Goal: Task Accomplishment & Management: Complete application form

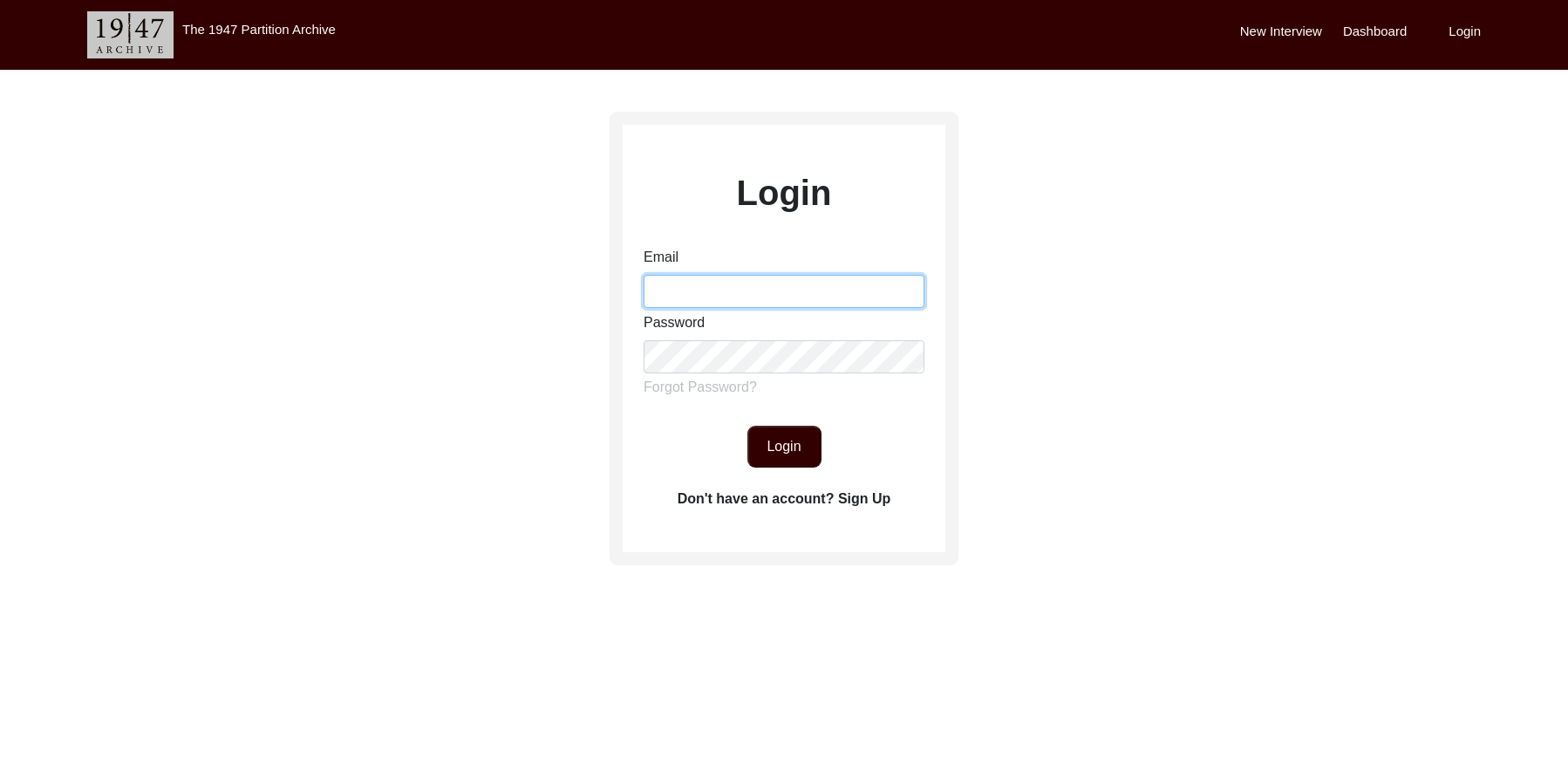
click at [760, 294] on input "Email" at bounding box center [784, 292] width 281 height 33
type input "[EMAIL_ADDRESS][DOMAIN_NAME]"
click at [776, 435] on button "Login" at bounding box center [784, 447] width 74 height 42
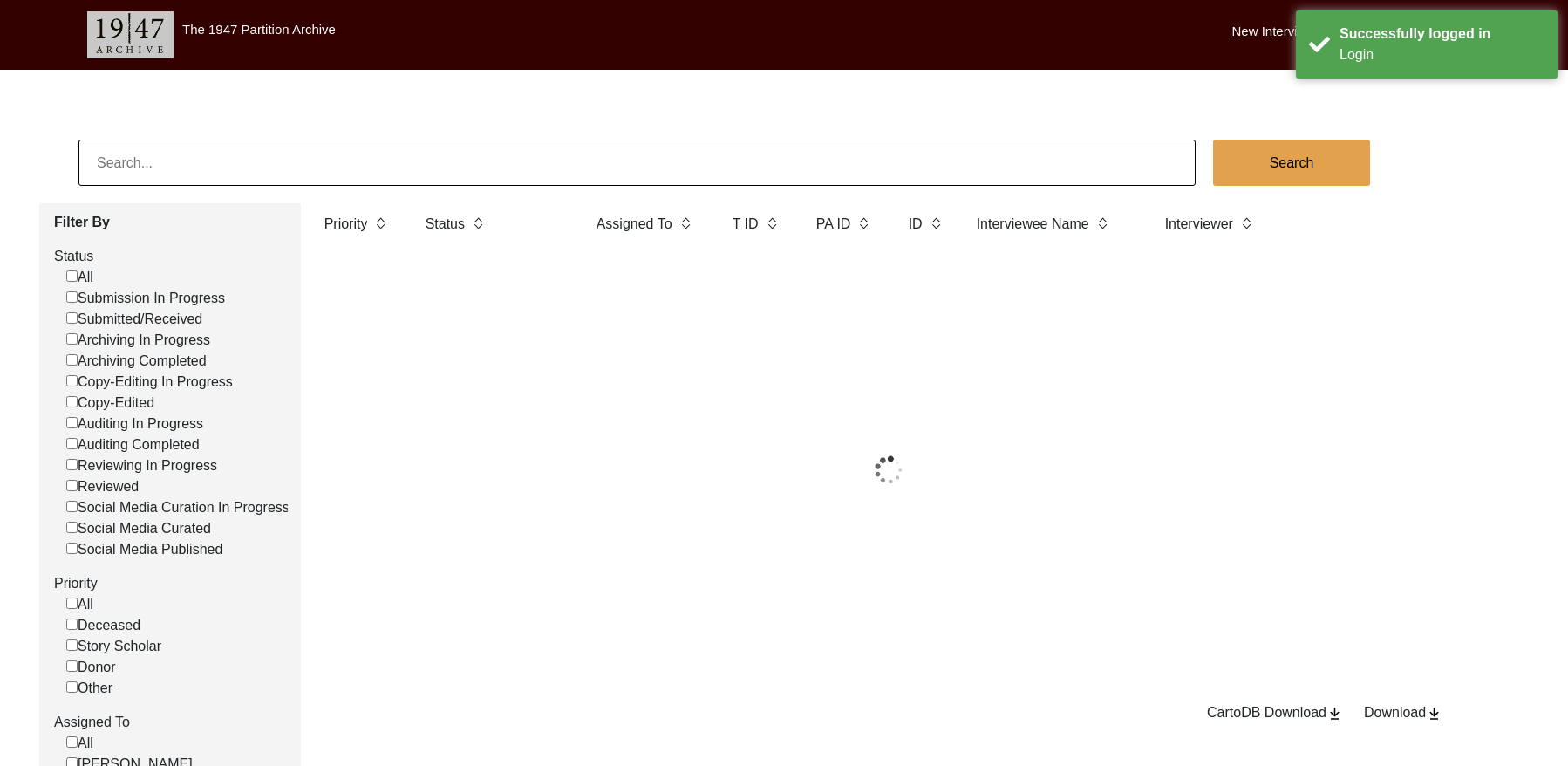
click at [232, 161] on input at bounding box center [637, 162] width 1117 height 46
paste input "13294"
type input "13294"
click at [1280, 163] on button "Search" at bounding box center [1291, 162] width 157 height 46
checkbox input "false"
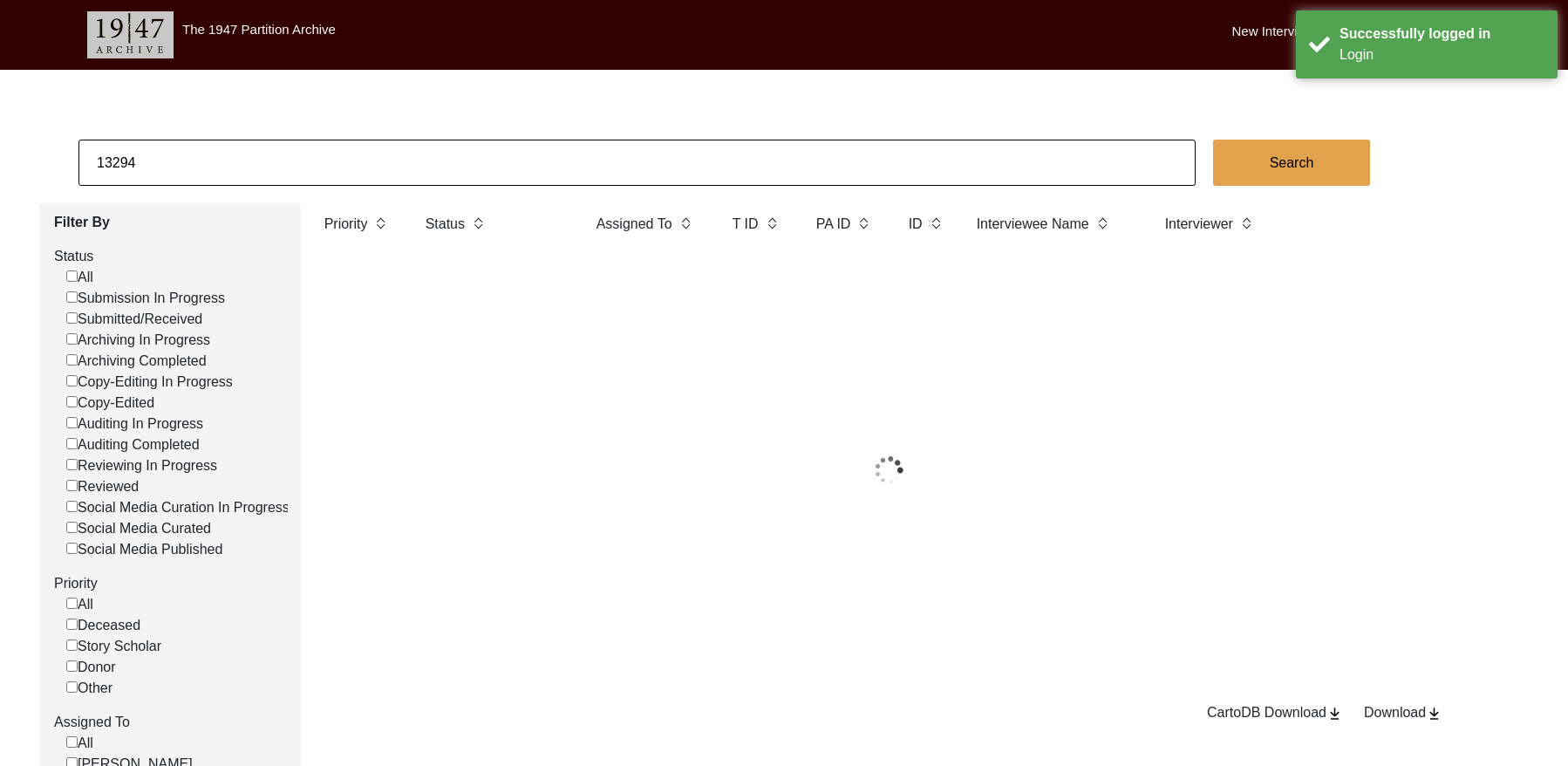
checkbox input "false"
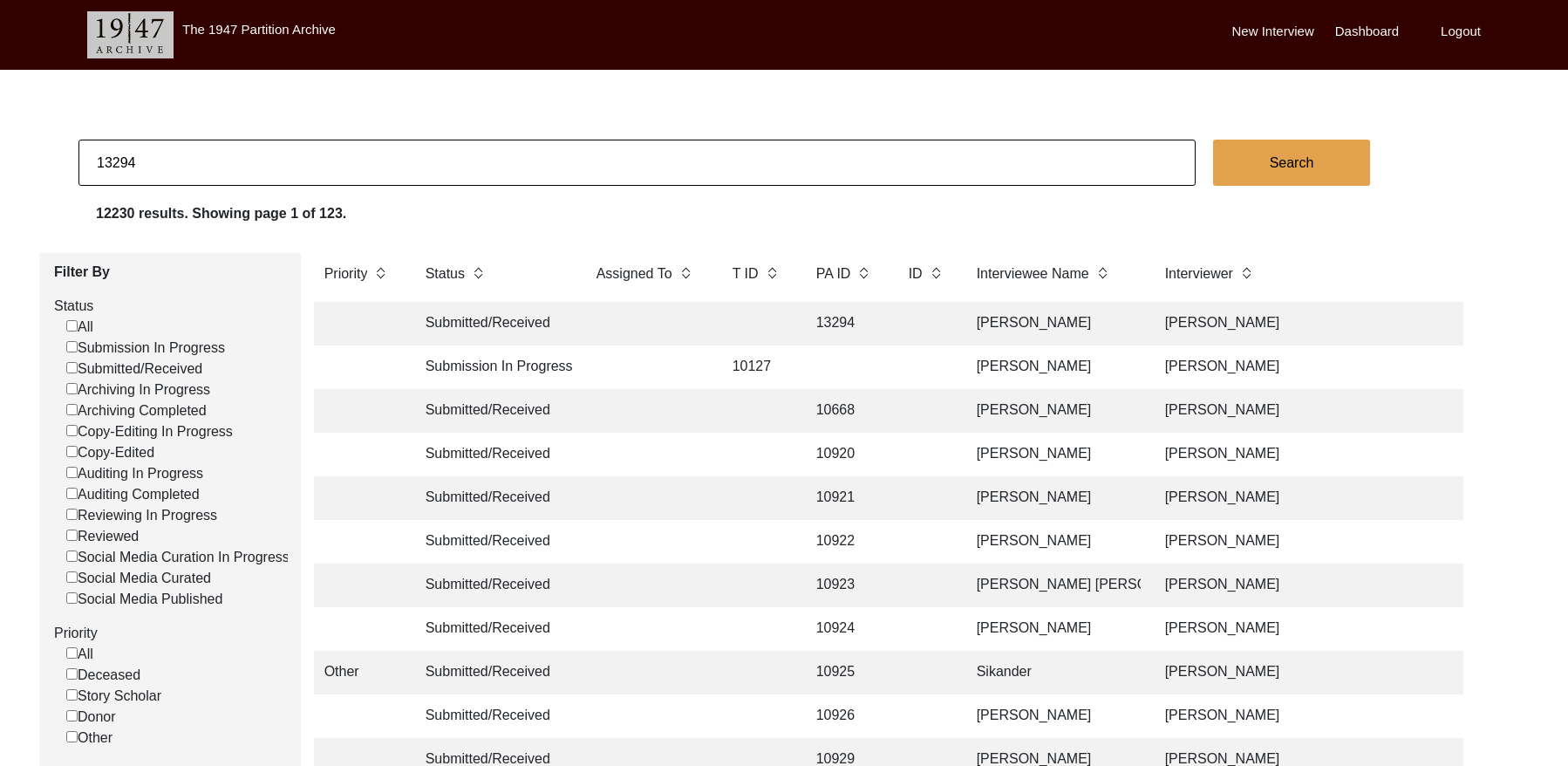
click at [879, 326] on td "13294" at bounding box center [845, 324] width 79 height 44
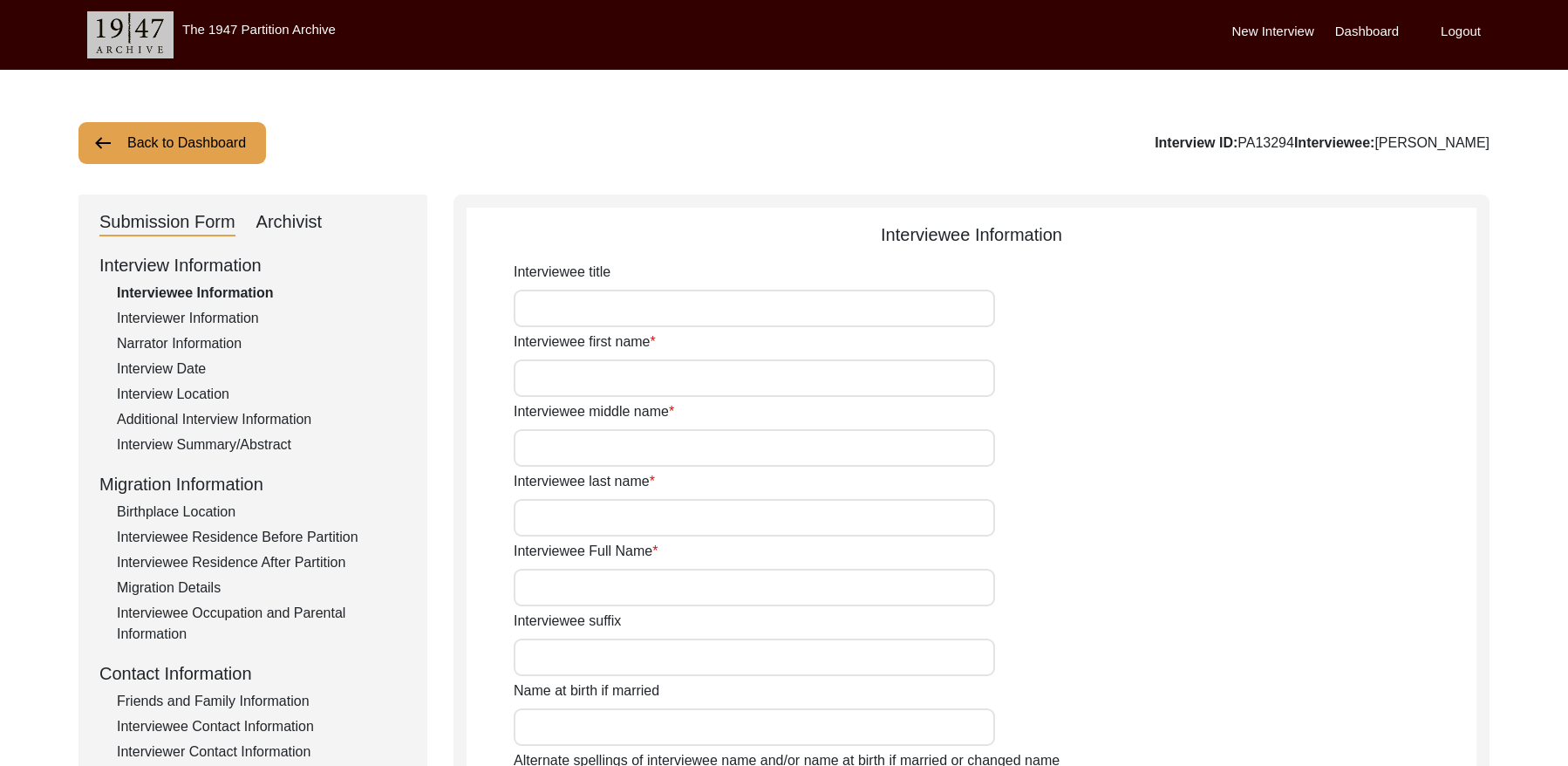
type input "Sardar"
type input "[PERSON_NAME]"
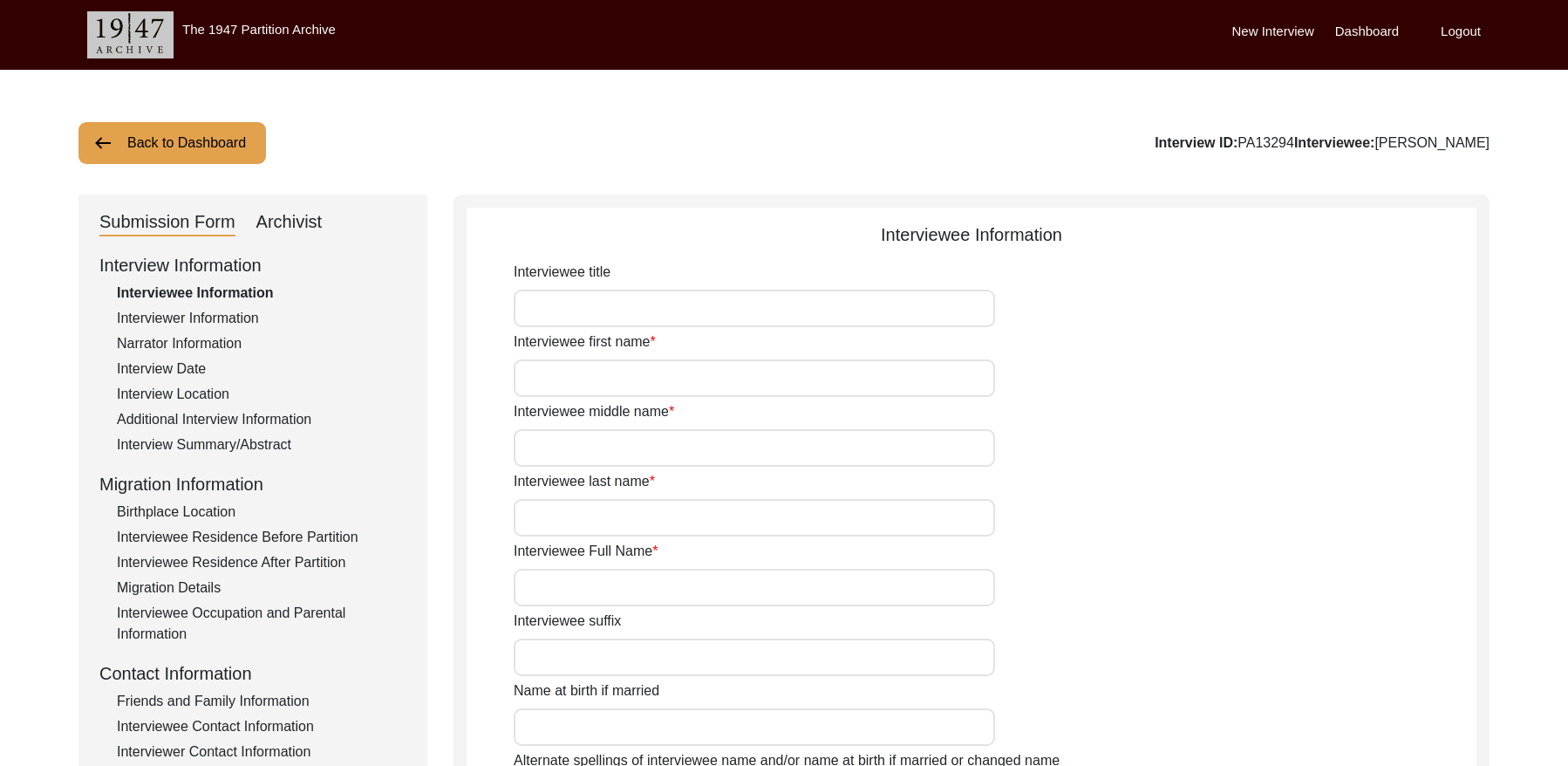
type input "None"
type input "not applicable"
type input "None"
type input "[DATE]"
type input "94"
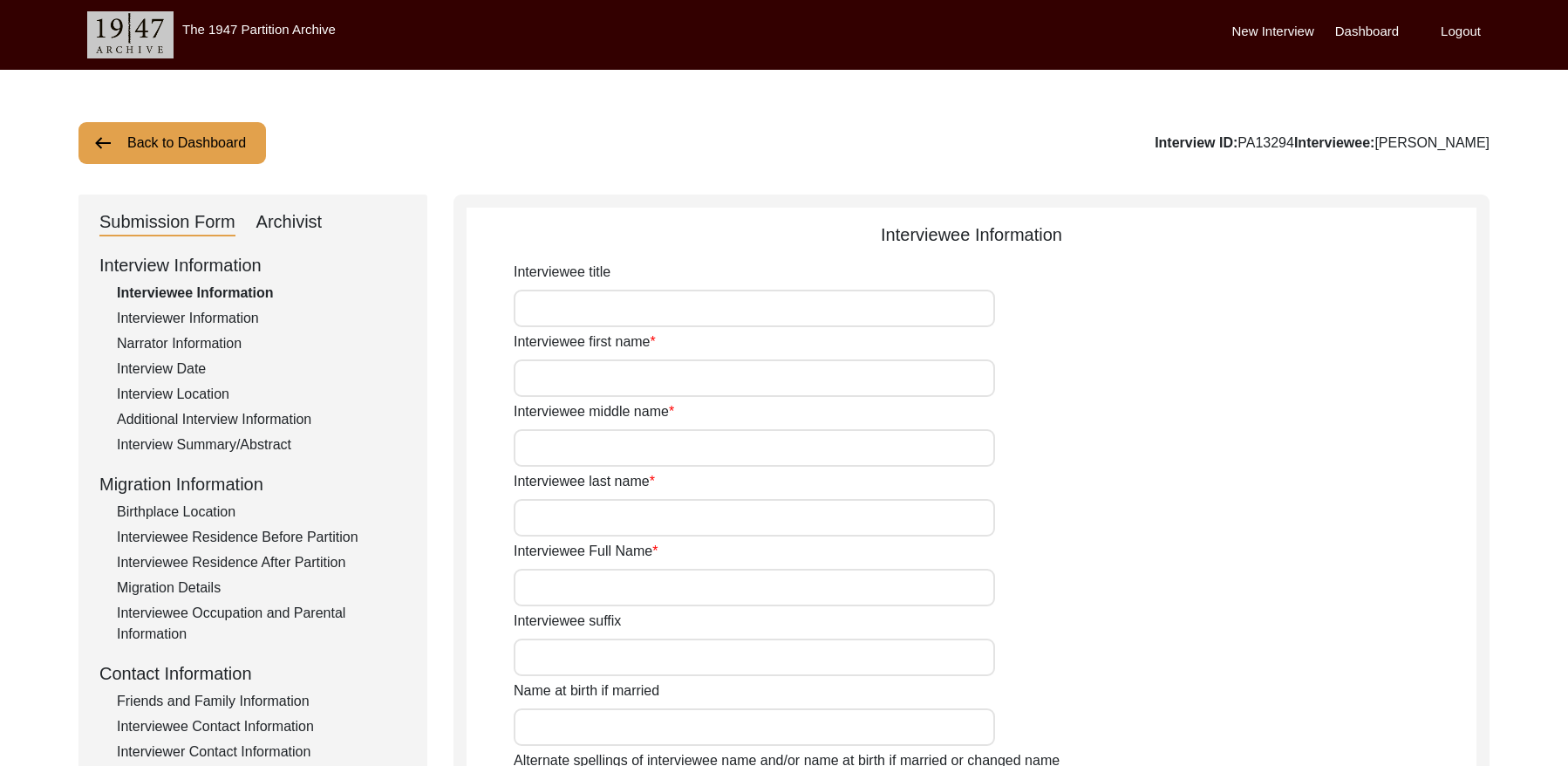
type input "[DEMOGRAPHIC_DATA]"
type input "Not applicable"
type textarea "Not applicable"
type input "Panjabi"
type input "Gurmukhi"
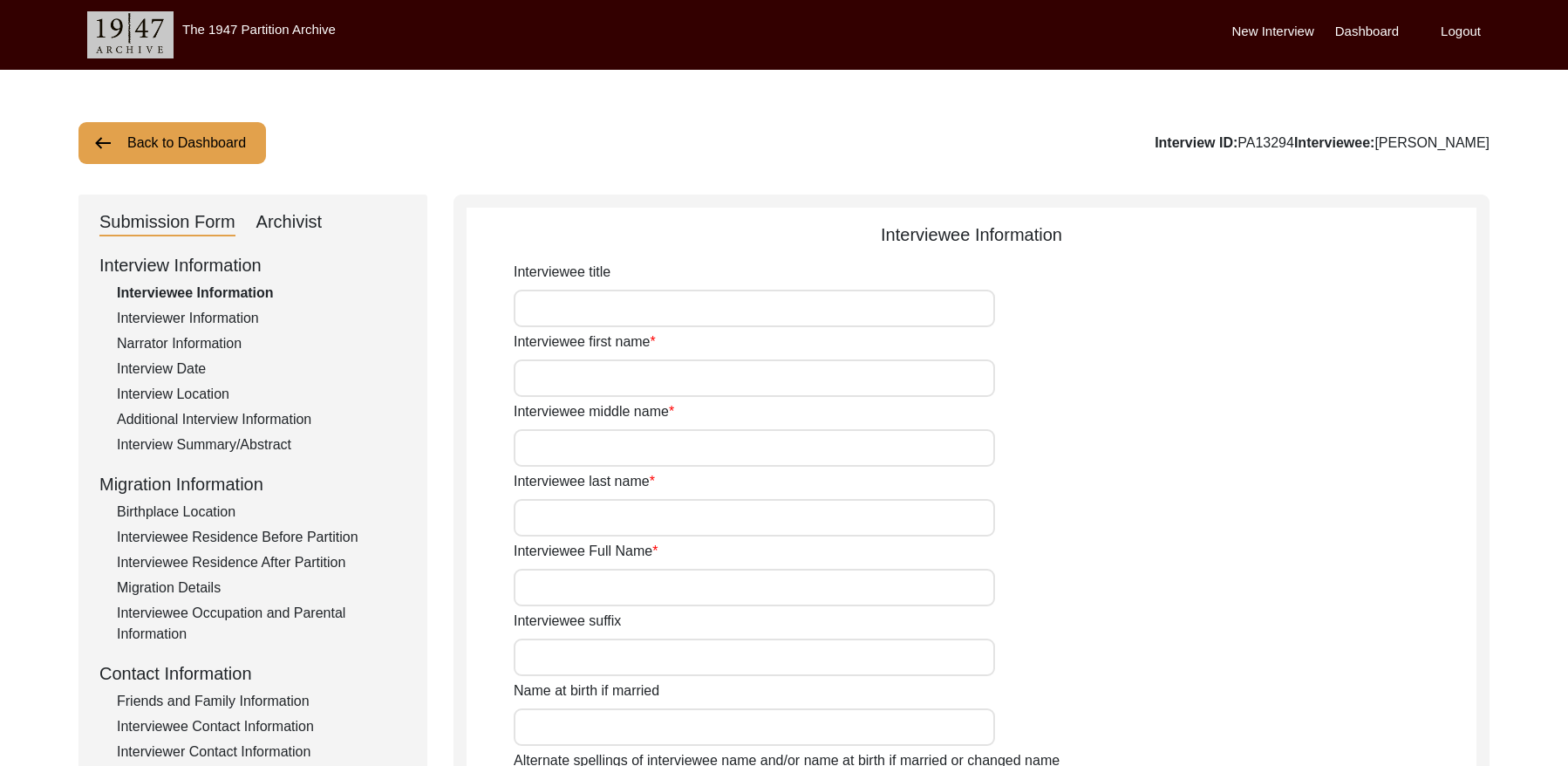
type input "[DEMOGRAPHIC_DATA]"
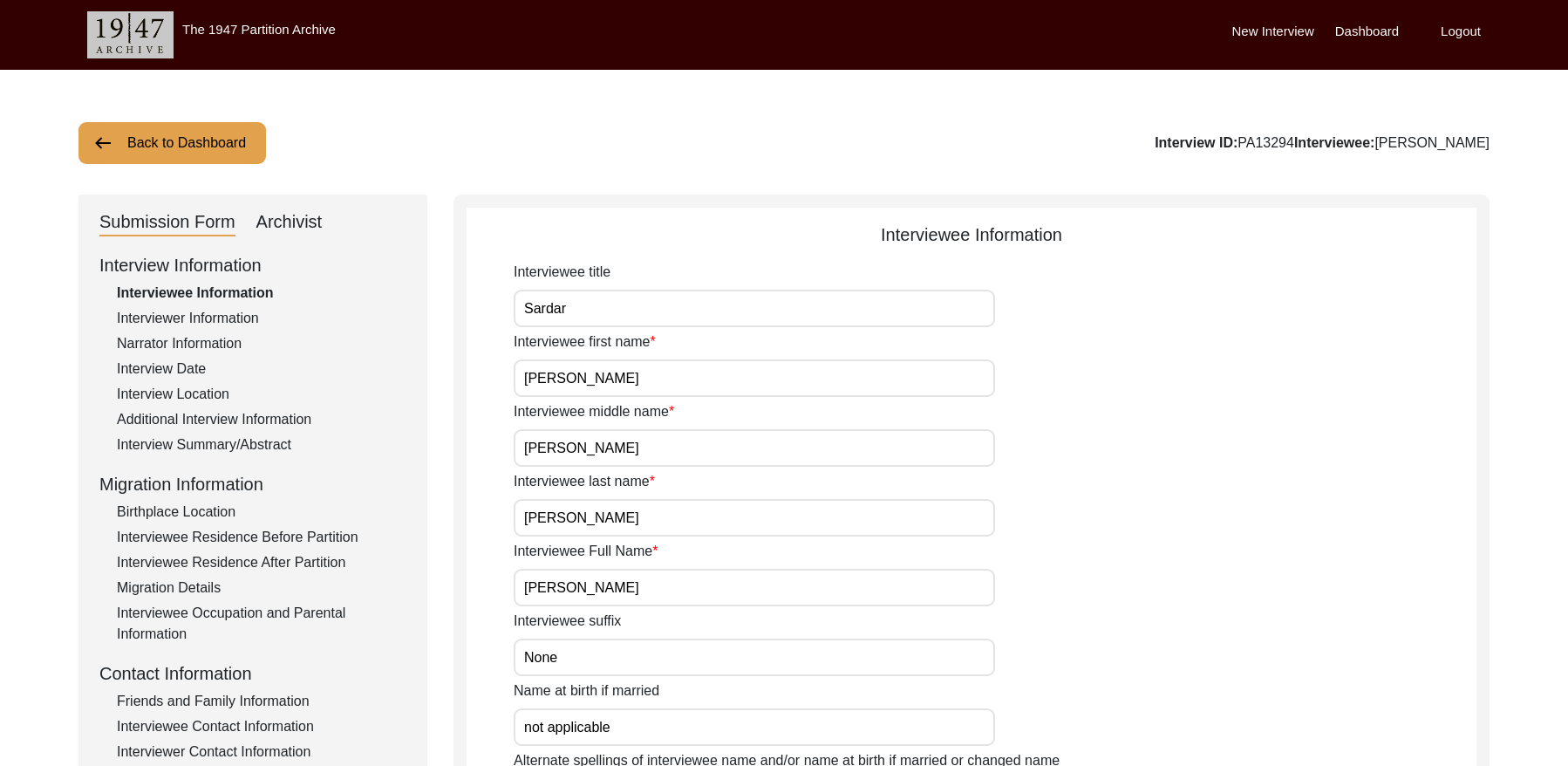
click at [323, 225] on div "Submission Form Archivist" at bounding box center [253, 223] width 307 height 28
click at [286, 216] on div "Archivist" at bounding box center [290, 223] width 67 height 28
select select "Submitted/Received"
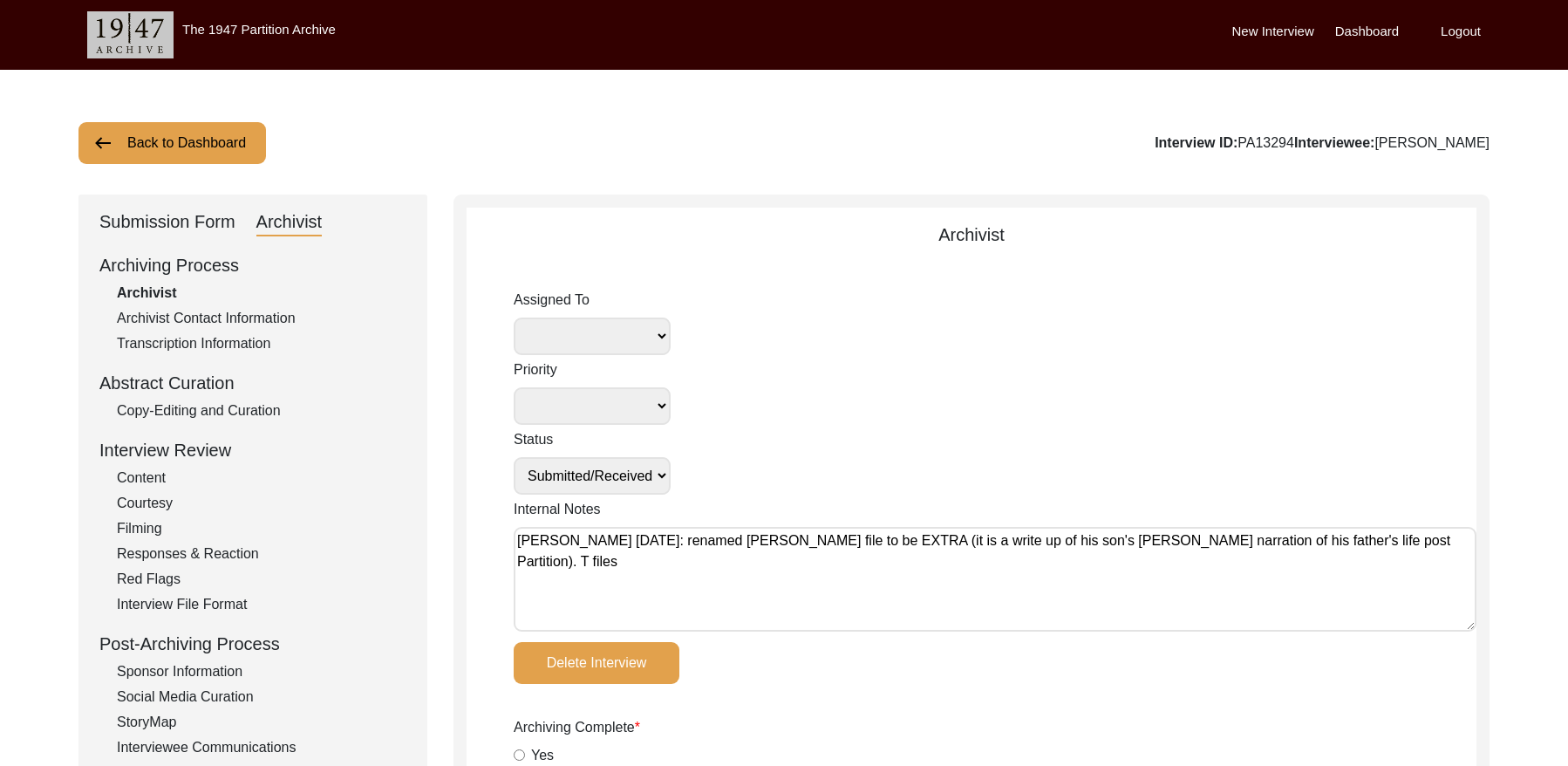
click at [519, 540] on textarea "[PERSON_NAME] [DATE]: renamed [PERSON_NAME] file to be EXTRA (it is a write up …" at bounding box center [994, 578] width 963 height 104
paste textarea "[DATE] [GEOGRAPHIC_DATA]: Assigned to Brianna to archive. Due [DATE]. When arch…"
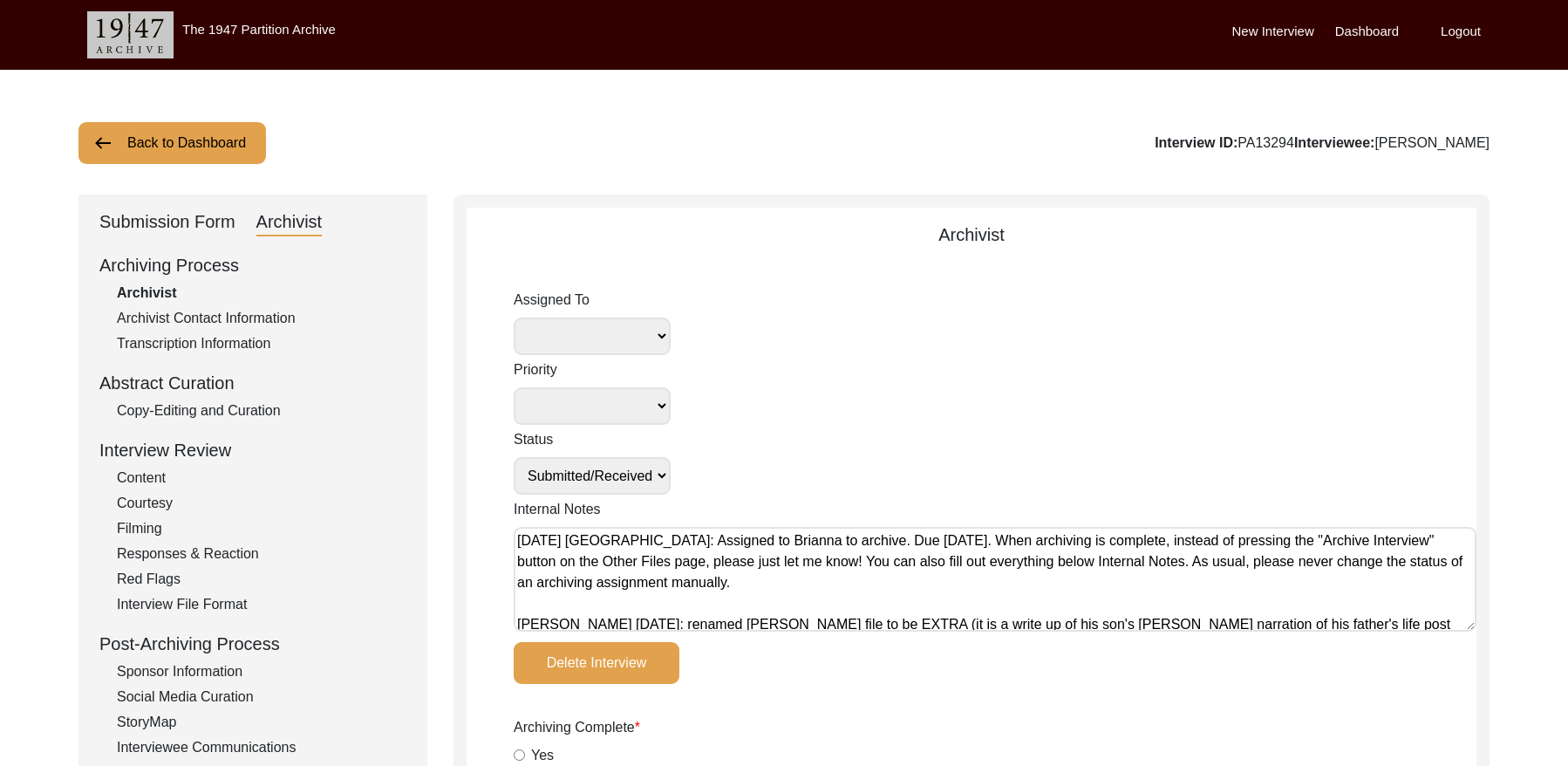
type textarea "[DATE] [GEOGRAPHIC_DATA]: Assigned to Brianna to archive. Due [DATE]. When arch…"
click at [595, 331] on select "[PERSON_NAME] [PERSON_NAME] archivist [PERSON_NAME] [PERSON_NAME]" at bounding box center [591, 336] width 157 height 38
select select "442"
click at [645, 474] on select "Submission In Progress Submitted/Received Archiving In Progress Archiving Compl…" at bounding box center [591, 476] width 157 height 38
select select "Archiving In Progress"
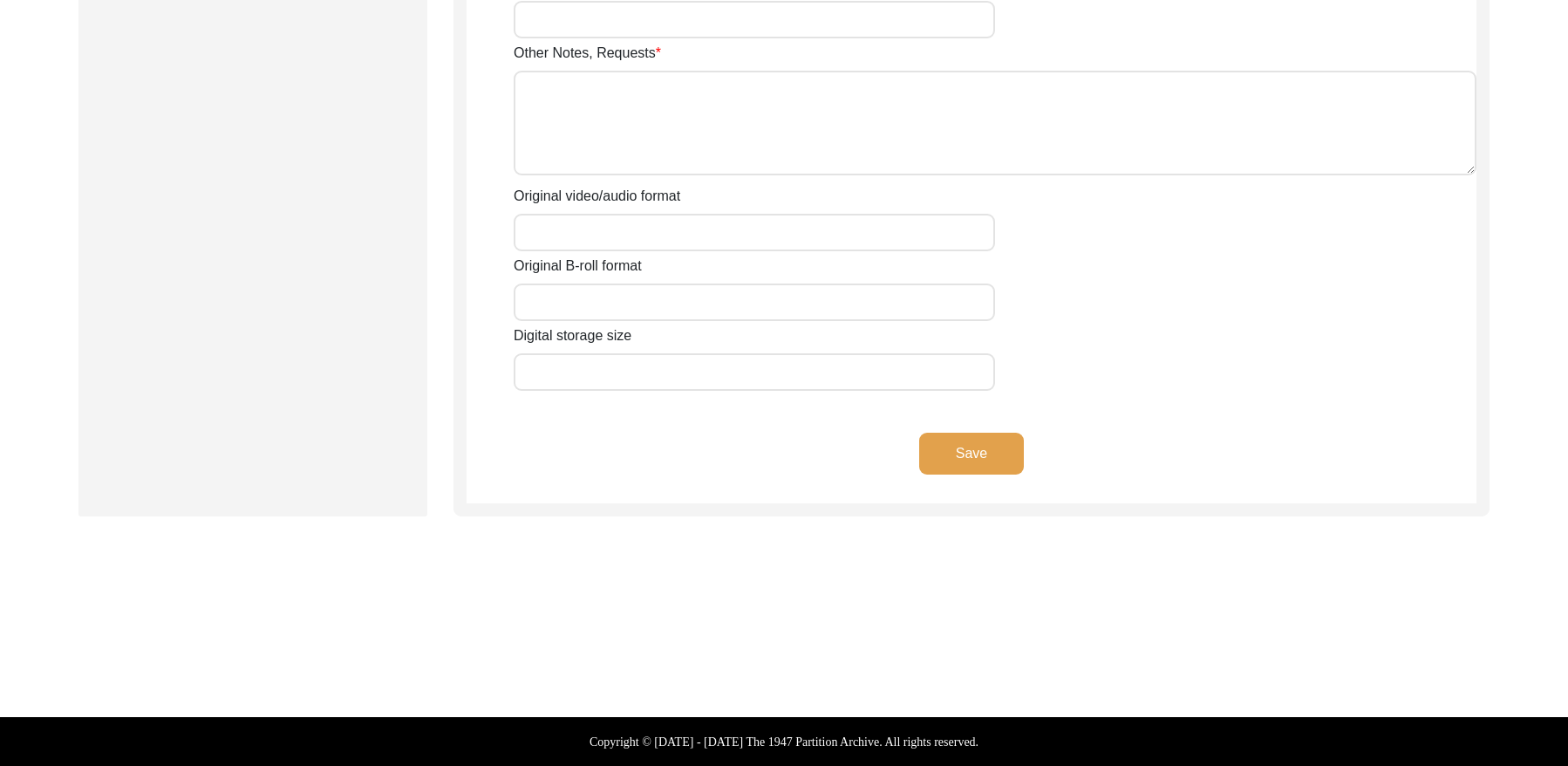
click at [976, 441] on button "Save" at bounding box center [971, 454] width 104 height 42
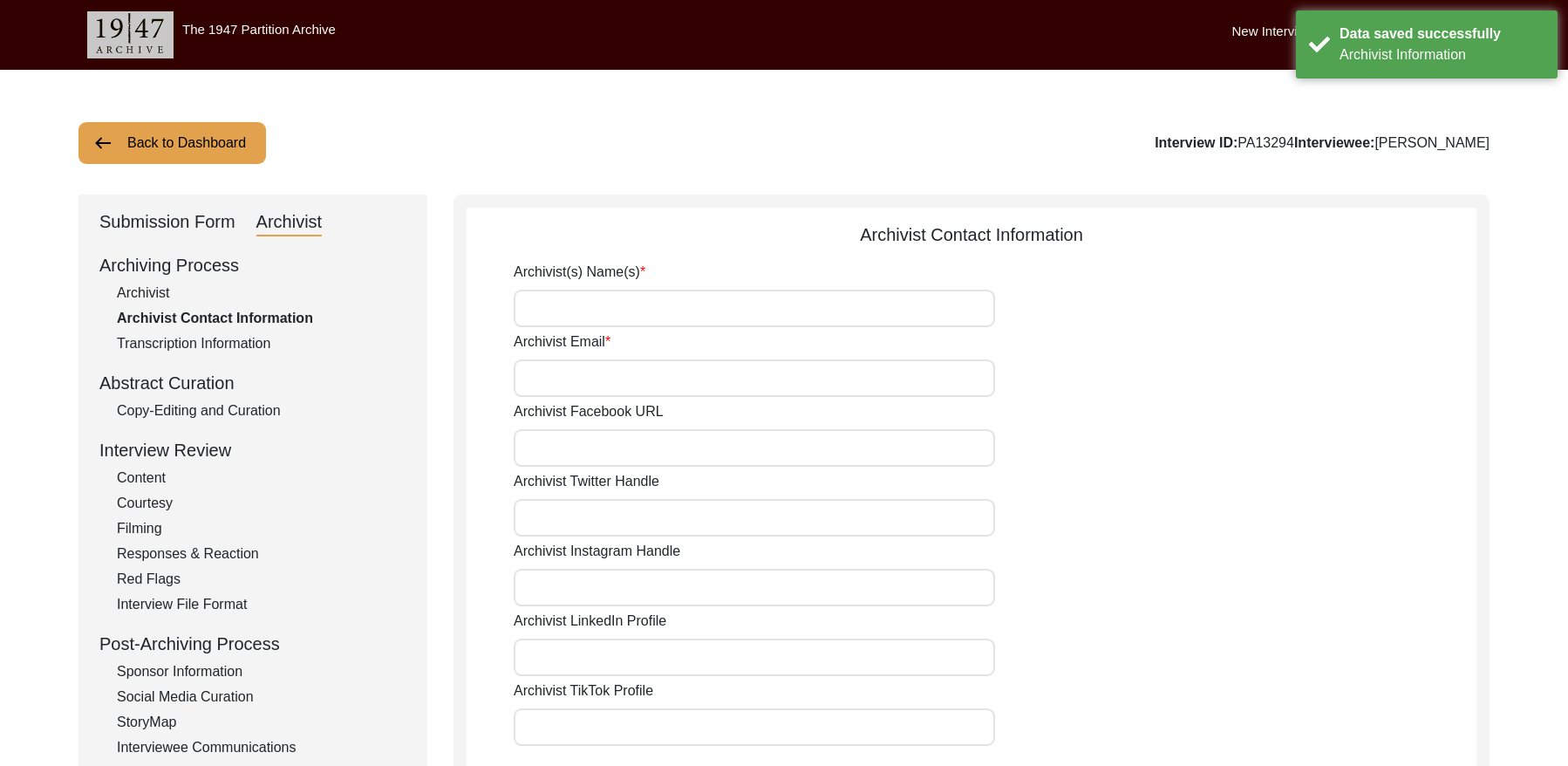
click at [241, 153] on button "Back to Dashboard" at bounding box center [173, 143] width 187 height 42
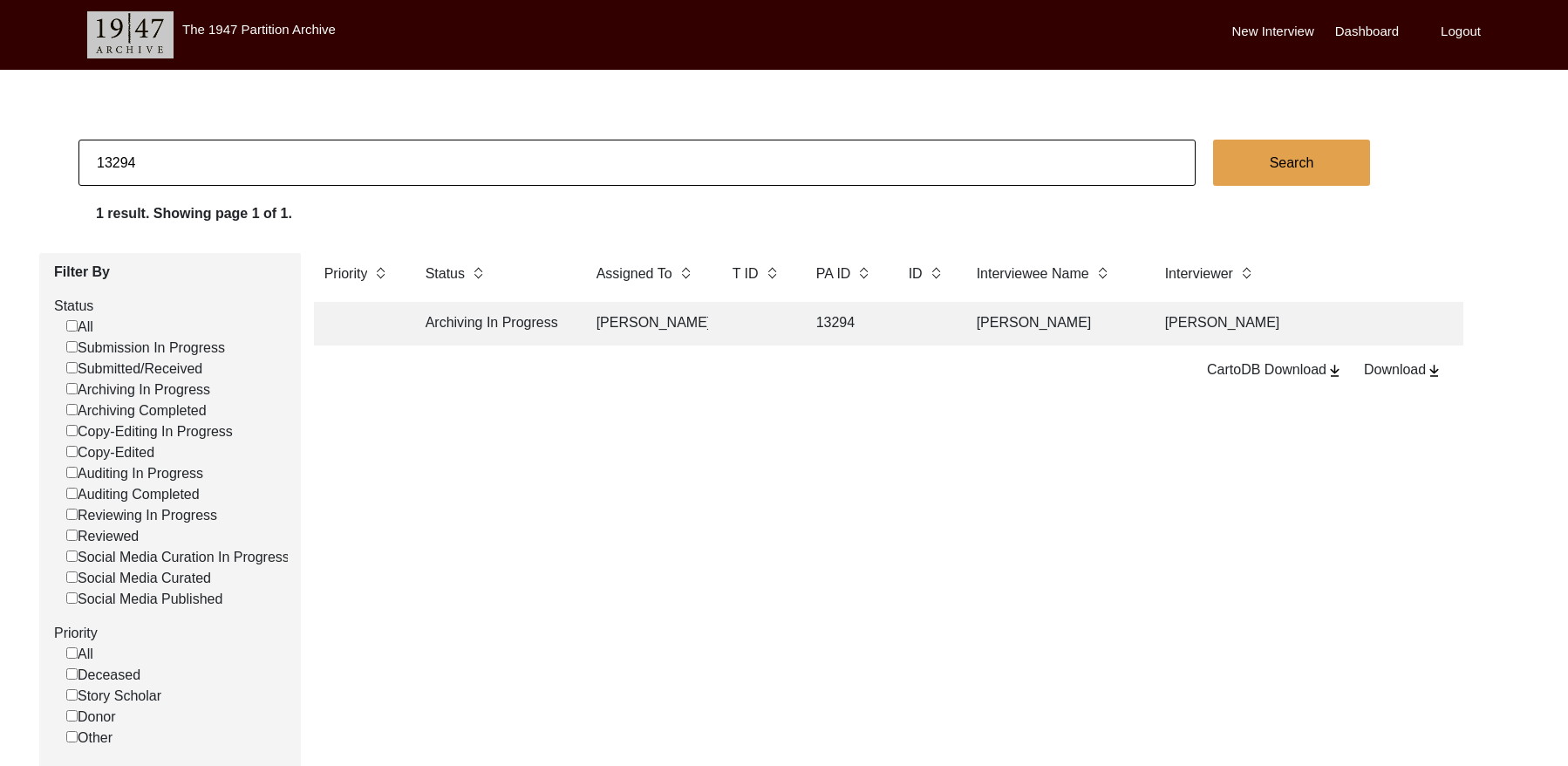
click at [182, 159] on input "13294" at bounding box center [637, 162] width 1117 height 46
type input "13322"
checkbox input "false"
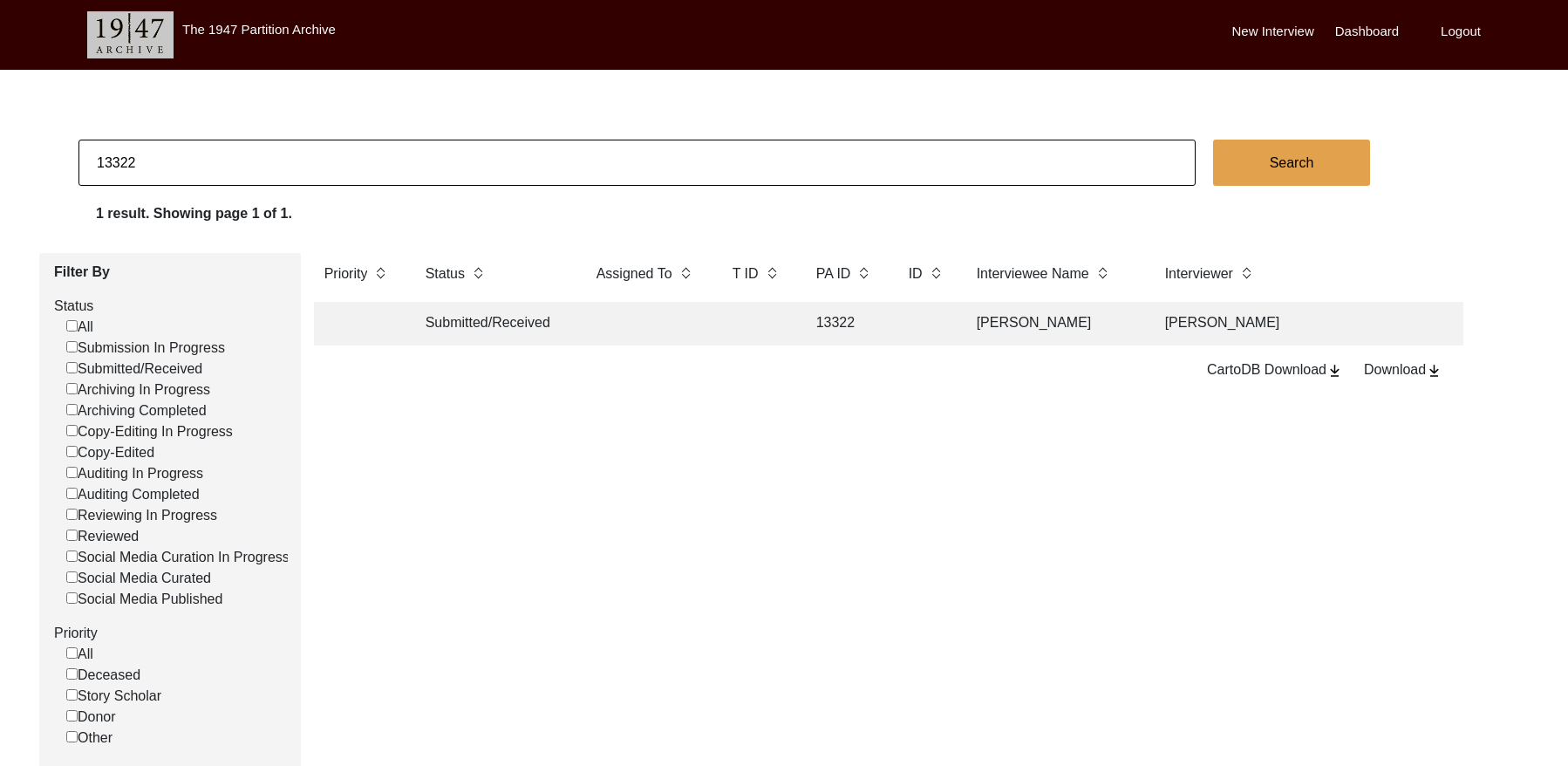
click at [785, 330] on td at bounding box center [757, 324] width 70 height 44
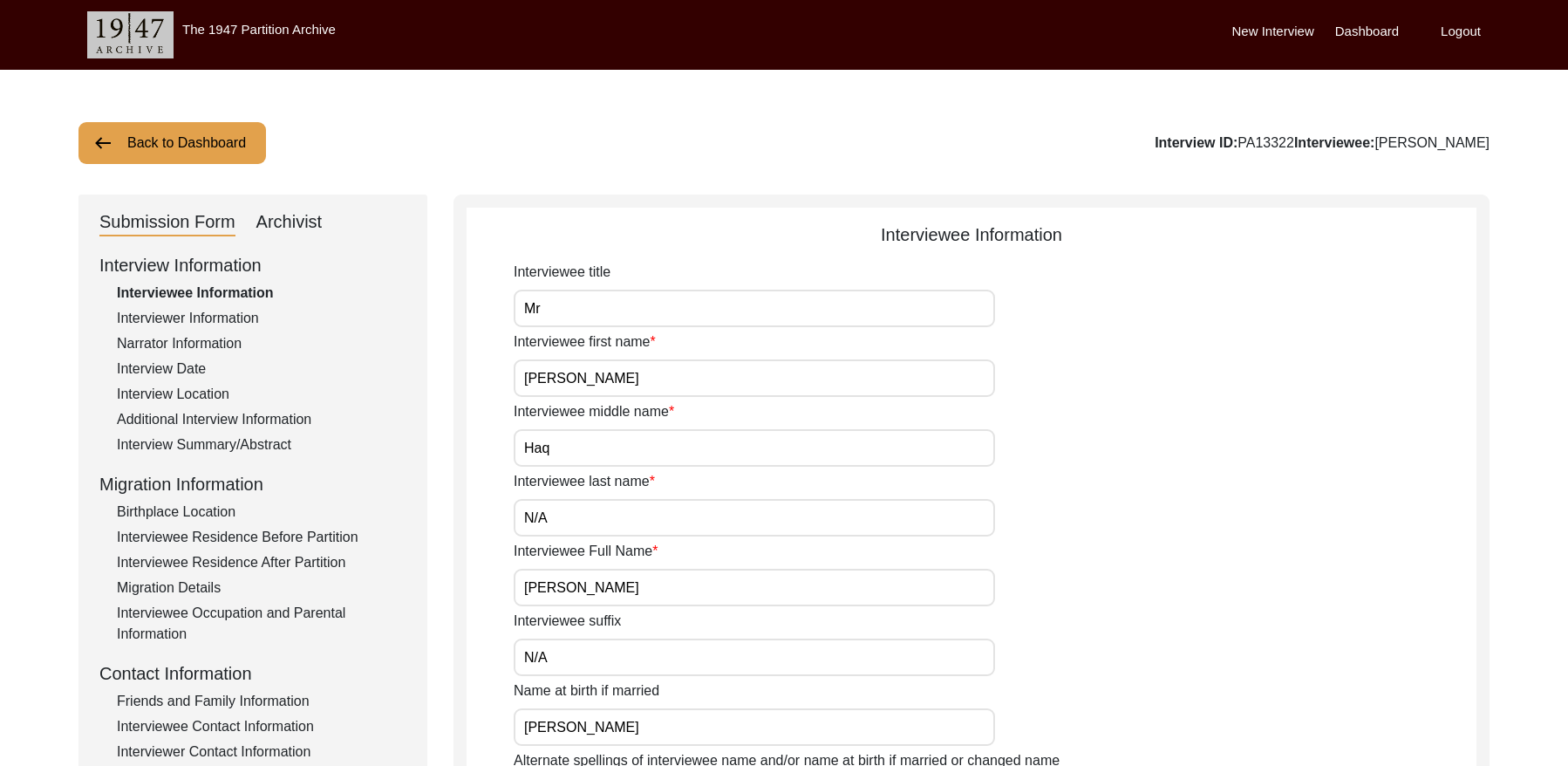
drag, startPoint x: 286, startPoint y: 228, endPoint x: 301, endPoint y: 235, distance: 16.6
click at [287, 228] on div "Archivist" at bounding box center [290, 223] width 67 height 28
select select "Submitted/Received"
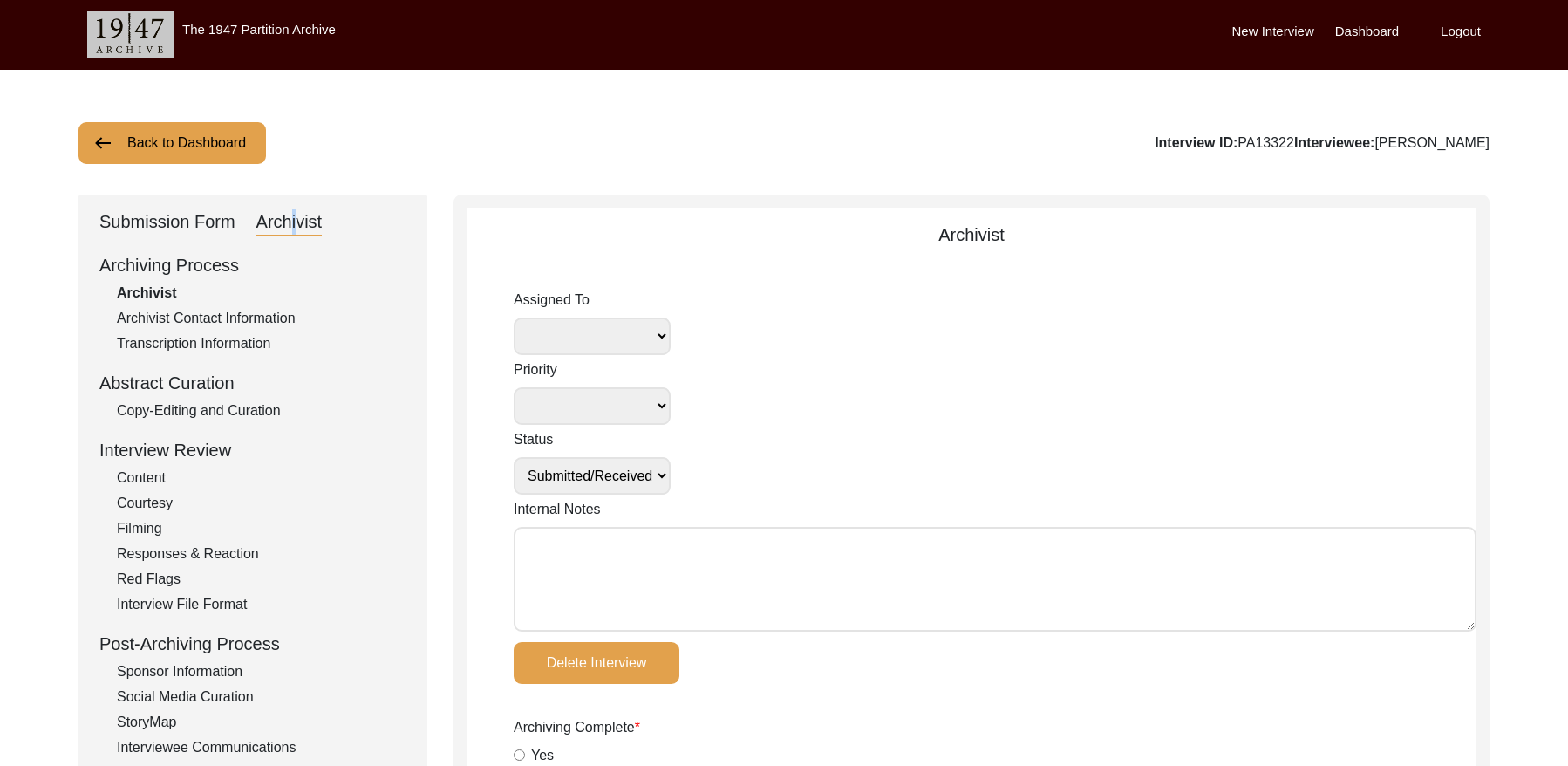
click at [573, 336] on select "[PERSON_NAME] [PERSON_NAME] archivist [PERSON_NAME] [PERSON_NAME]" at bounding box center [591, 336] width 157 height 38
select select "442"
click at [625, 475] on select "Submission In Progress Submitted/Received Archiving In Progress Archiving Compl…" at bounding box center [591, 476] width 157 height 38
select select "Archiving In Progress"
drag, startPoint x: 625, startPoint y: 475, endPoint x: 569, endPoint y: 539, distance: 85.0
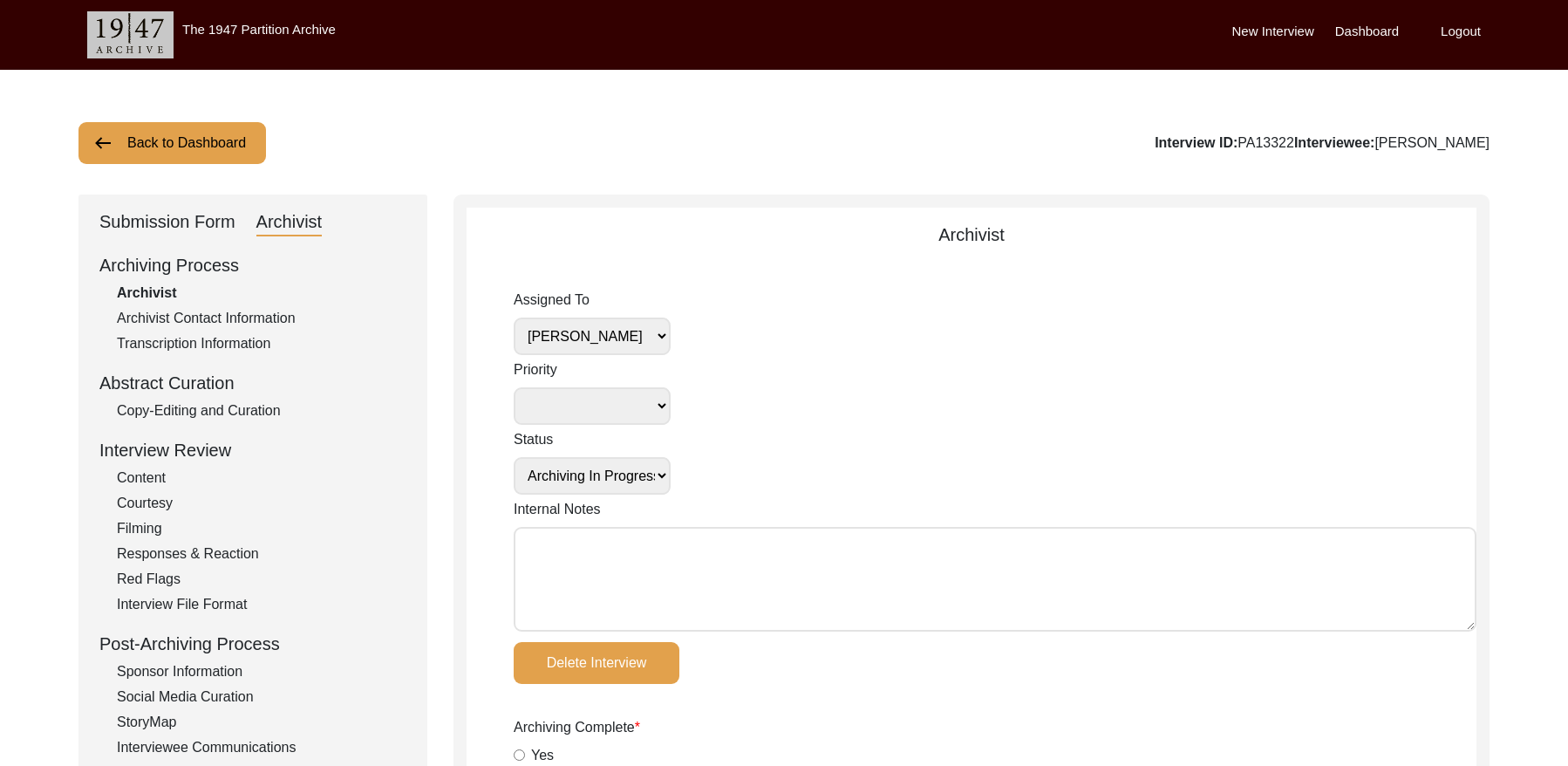
click at [569, 539] on textarea "Internal Notes" at bounding box center [994, 578] width 963 height 104
paste textarea "[DATE] [GEOGRAPHIC_DATA]: Assigned to Brianna to archive. Due [DATE]. When arch…"
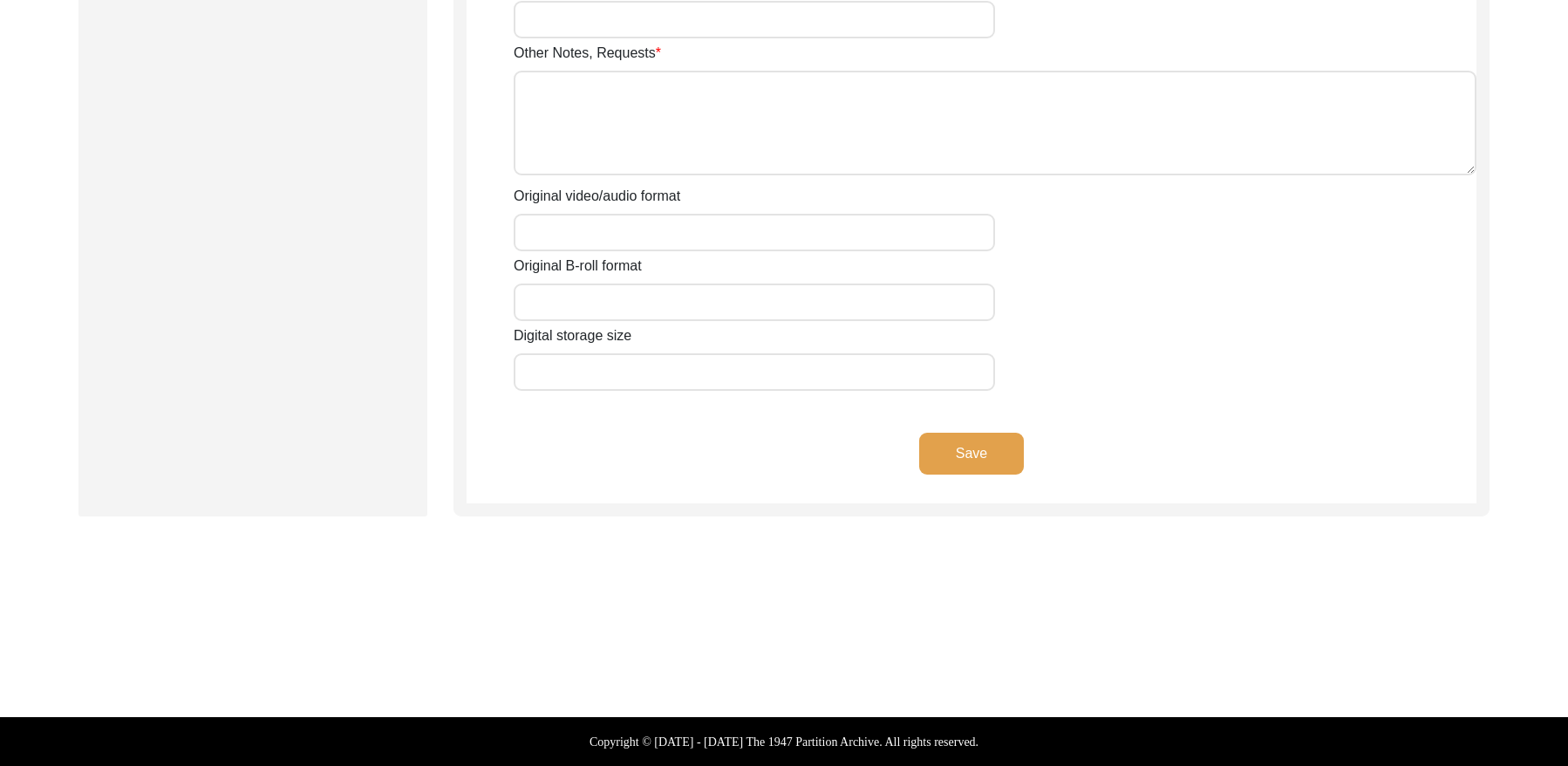
type textarea "[DATE] [GEOGRAPHIC_DATA]: Assigned to Brianna to archive. Due [DATE]. When arch…"
click at [950, 467] on button "Save" at bounding box center [971, 454] width 104 height 42
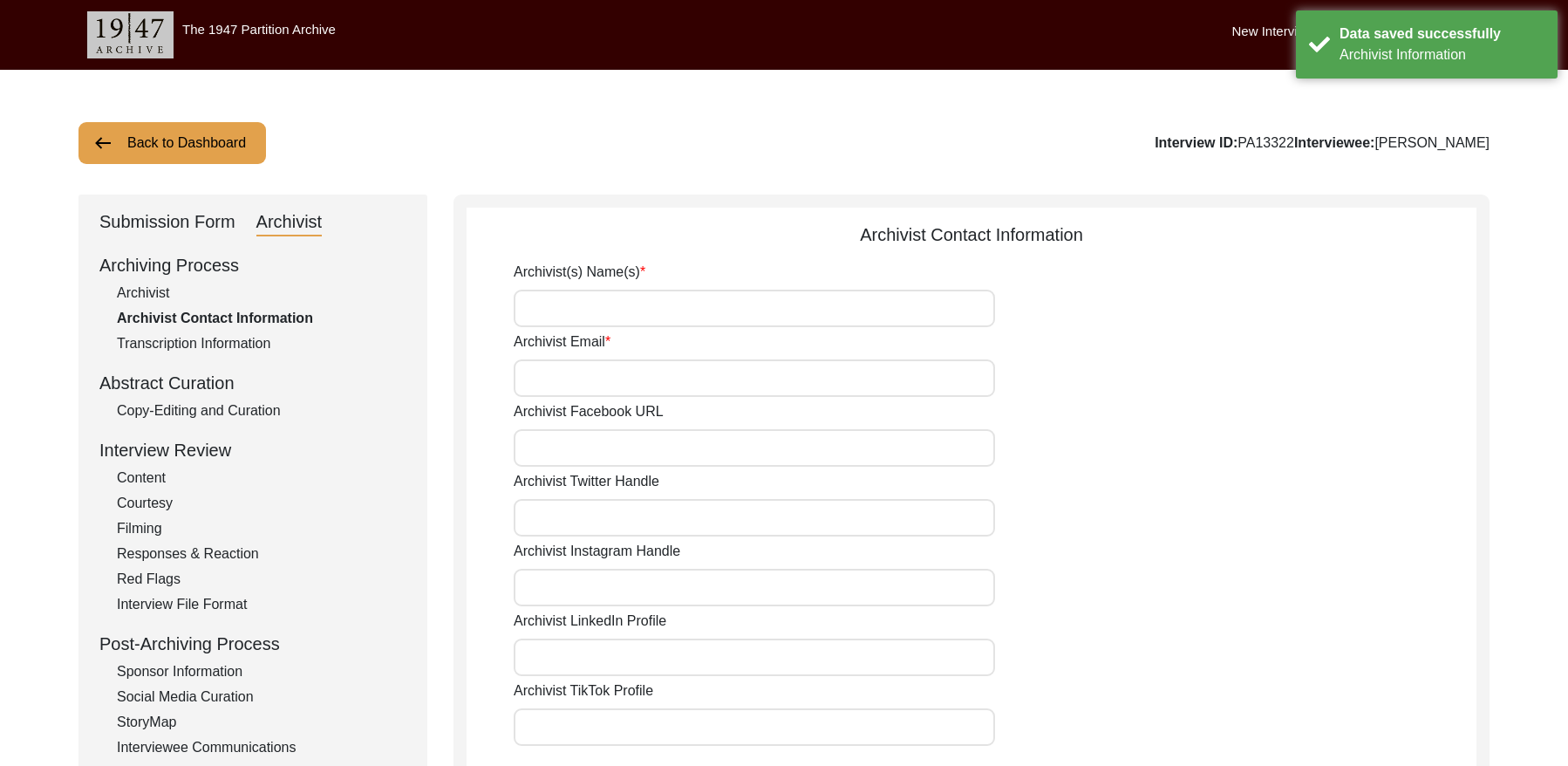
click at [207, 153] on button "Back to Dashboard" at bounding box center [173, 143] width 187 height 42
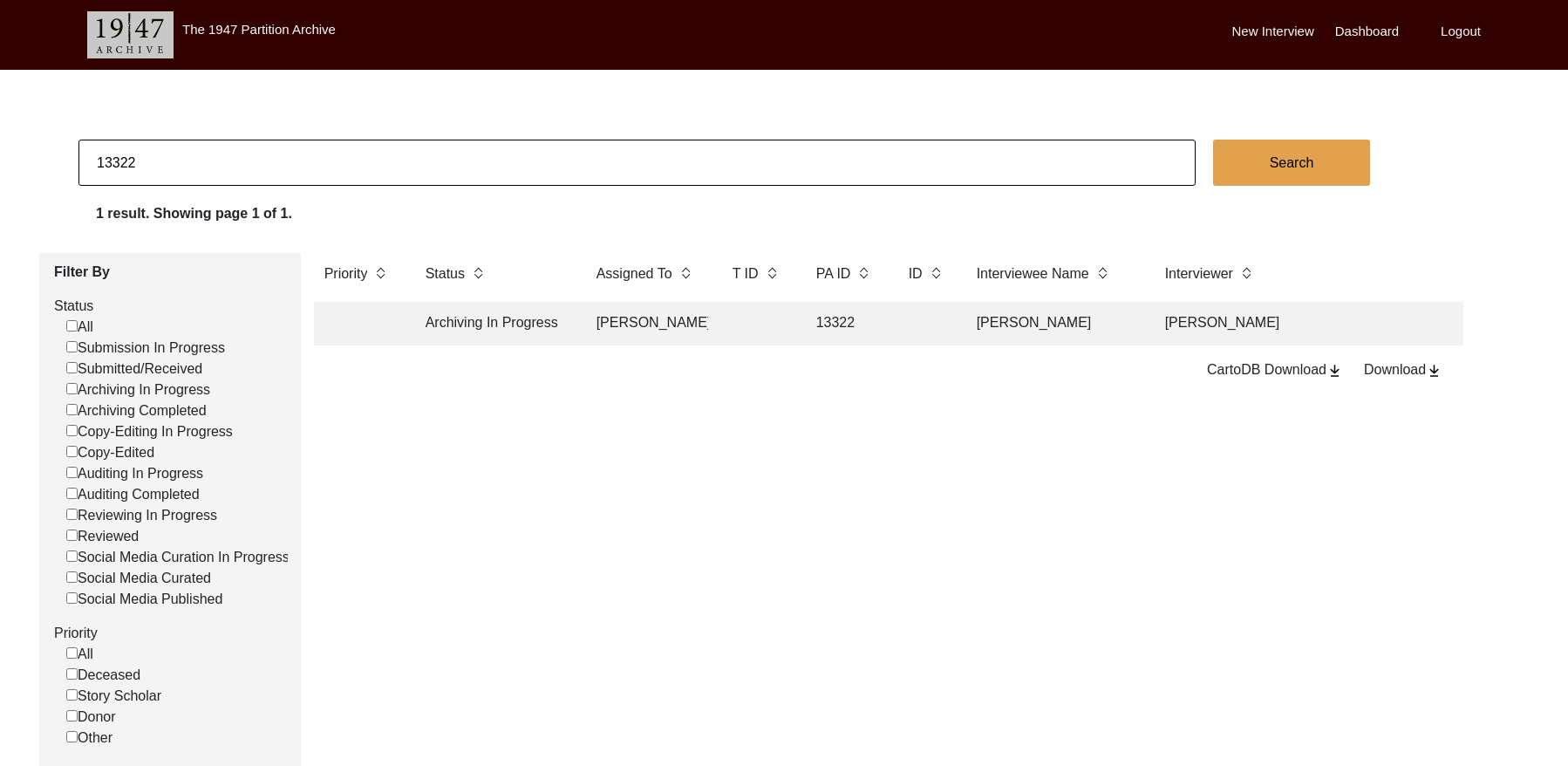
click at [181, 161] on input "13322" at bounding box center [637, 162] width 1117 height 46
type input "13311"
checkbox input "false"
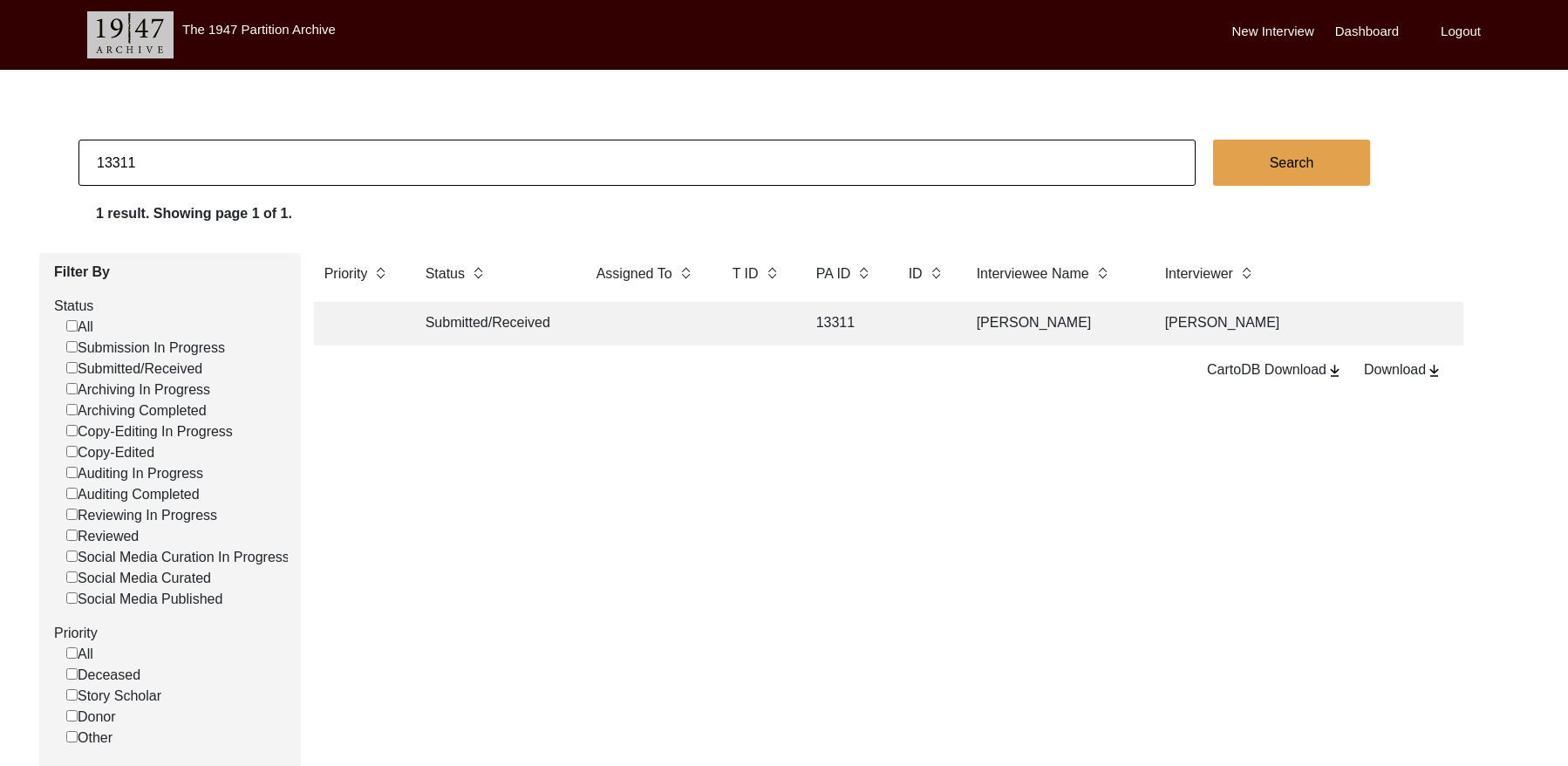
click at [735, 321] on td at bounding box center [757, 324] width 70 height 44
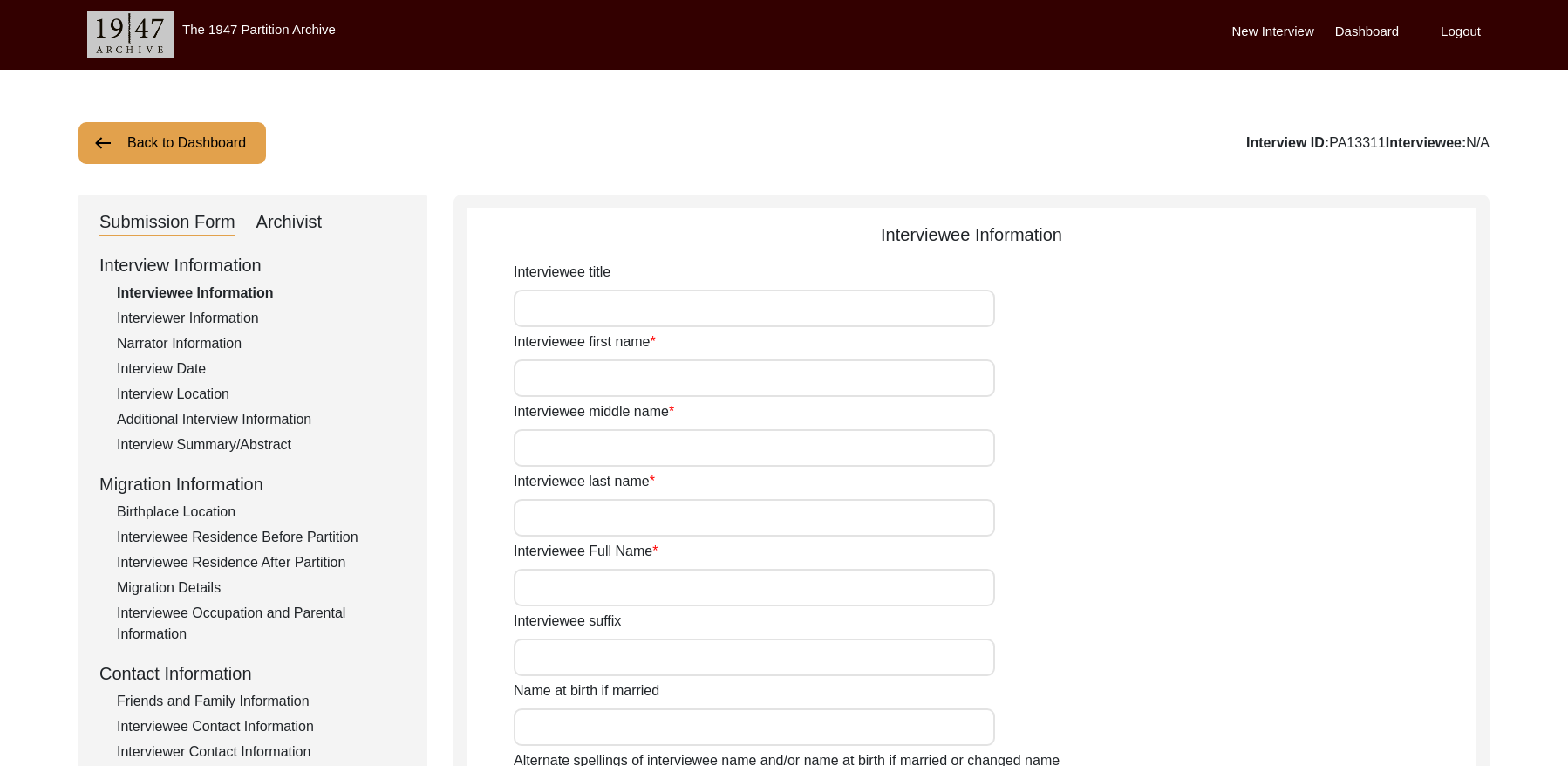
type input "Mrs."
type input "[PERSON_NAME]"
type input "Dinshaw"
type input "Kabraji"
type input "[PERSON_NAME]"
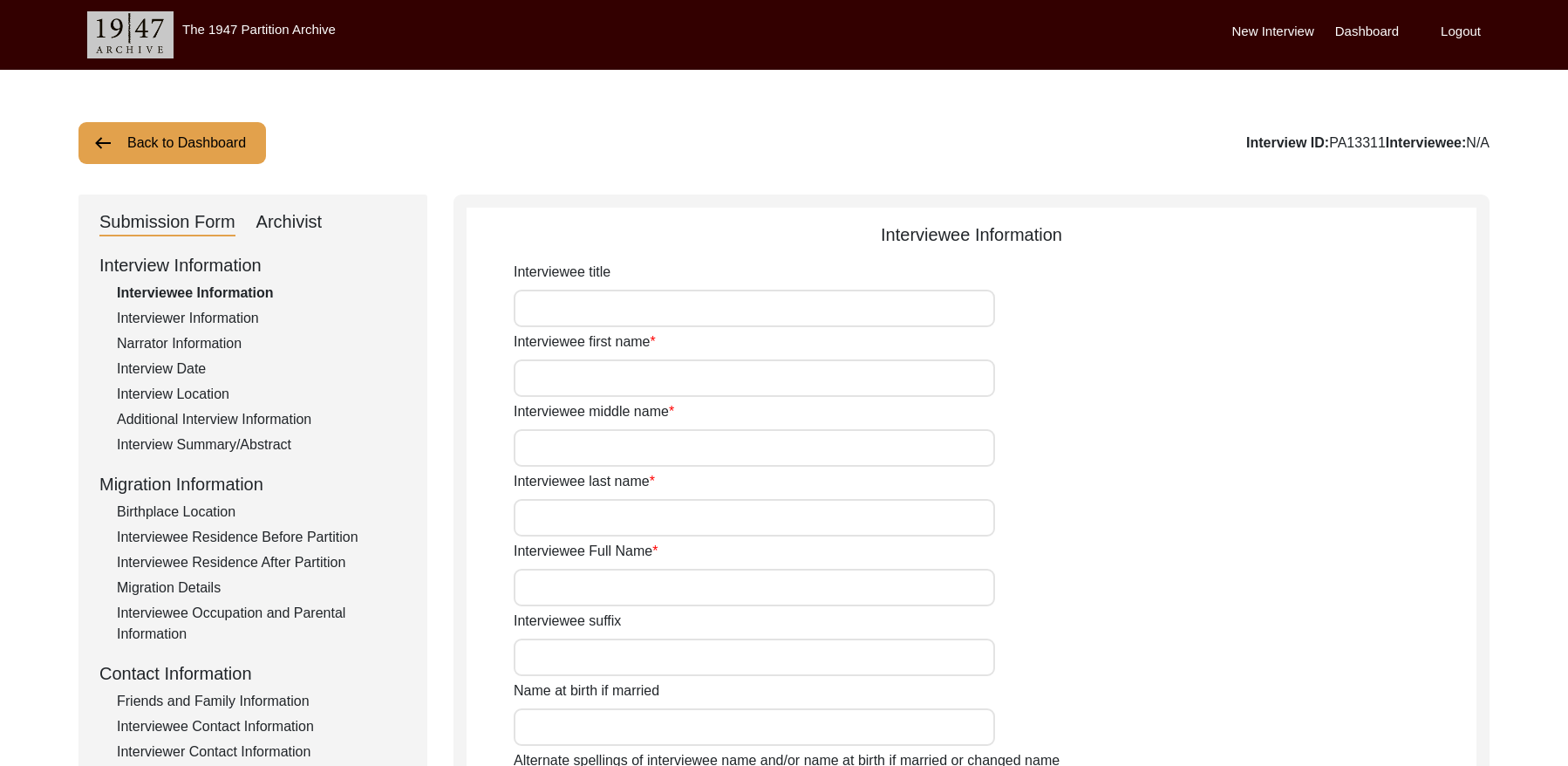
type input "Mrs."
type input "[PERSON_NAME]"
type input "[DATE]"
type input "92"
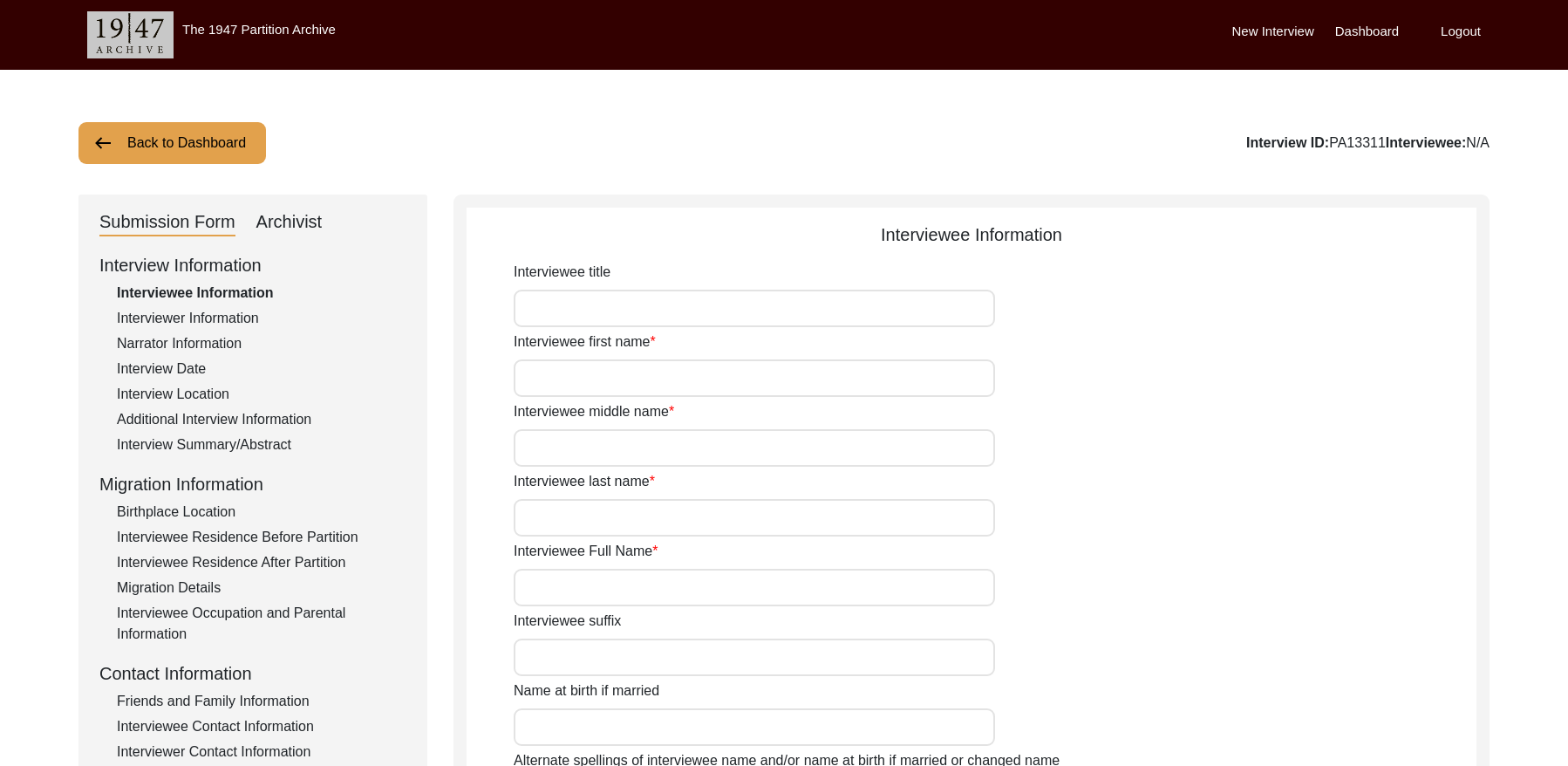
type input "[DEMOGRAPHIC_DATA]"
type input "Gujarati/English"
type input "[DEMOGRAPHIC_DATA]"
type input "Parsi"
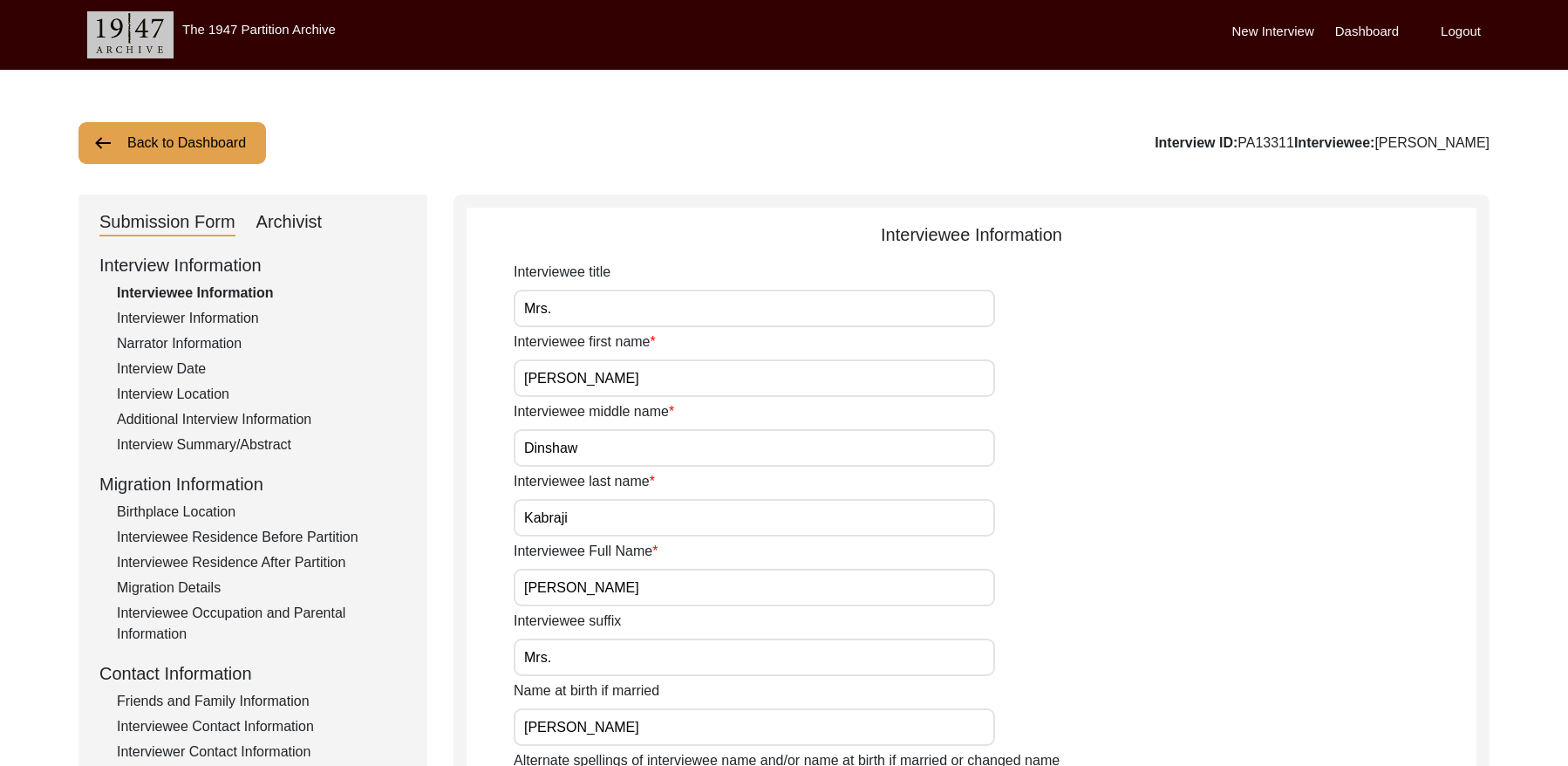
drag, startPoint x: 306, startPoint y: 223, endPoint x: 462, endPoint y: 311, distance: 179.1
click at [306, 224] on div "Archivist" at bounding box center [290, 223] width 67 height 28
select select "Submitted/Received"
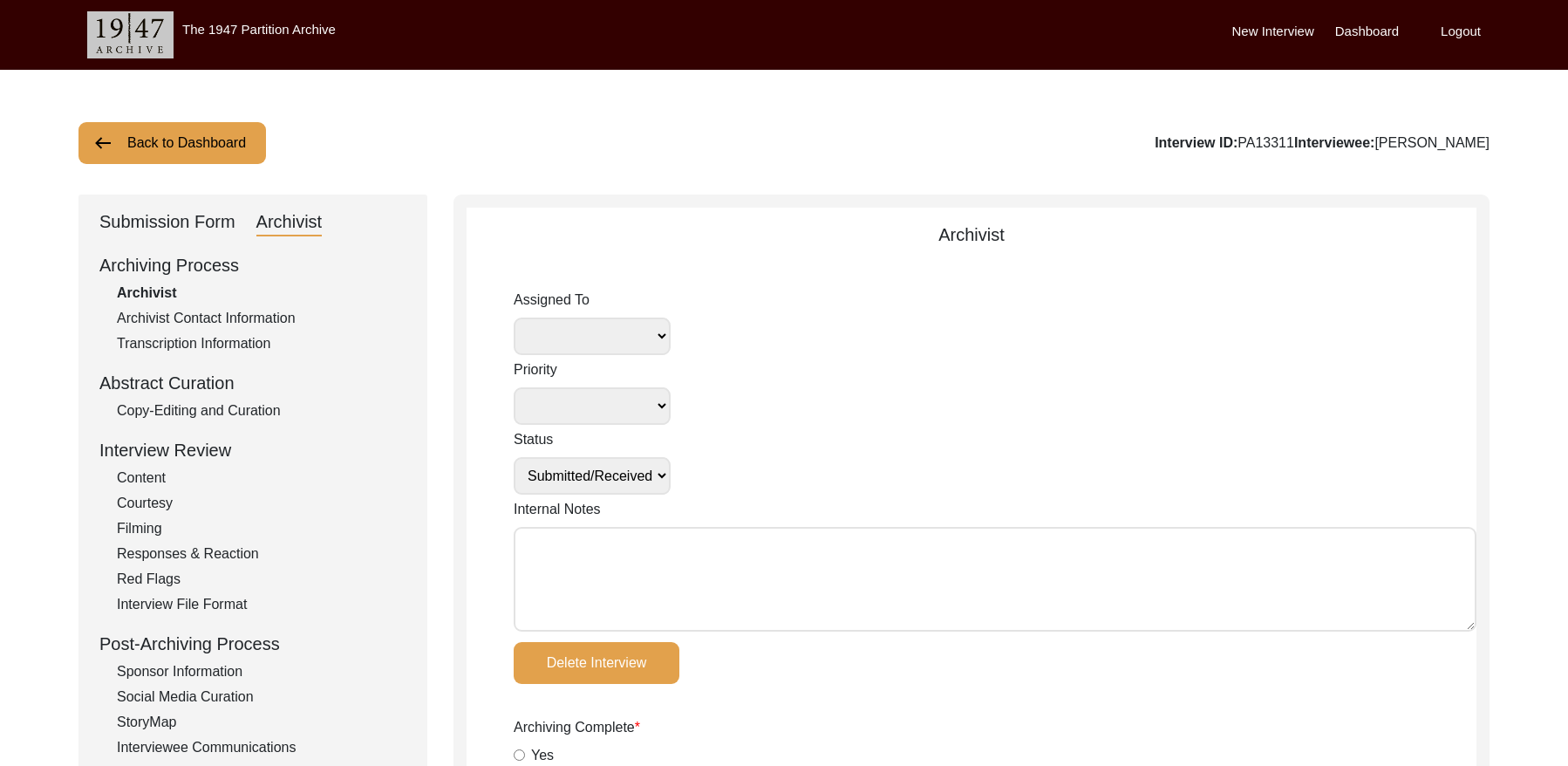
click at [599, 551] on textarea "Internal Notes" at bounding box center [994, 578] width 963 height 104
paste textarea "[DATE] [GEOGRAPHIC_DATA]: Assigned to Brianna to archive. Due [DATE]. When arch…"
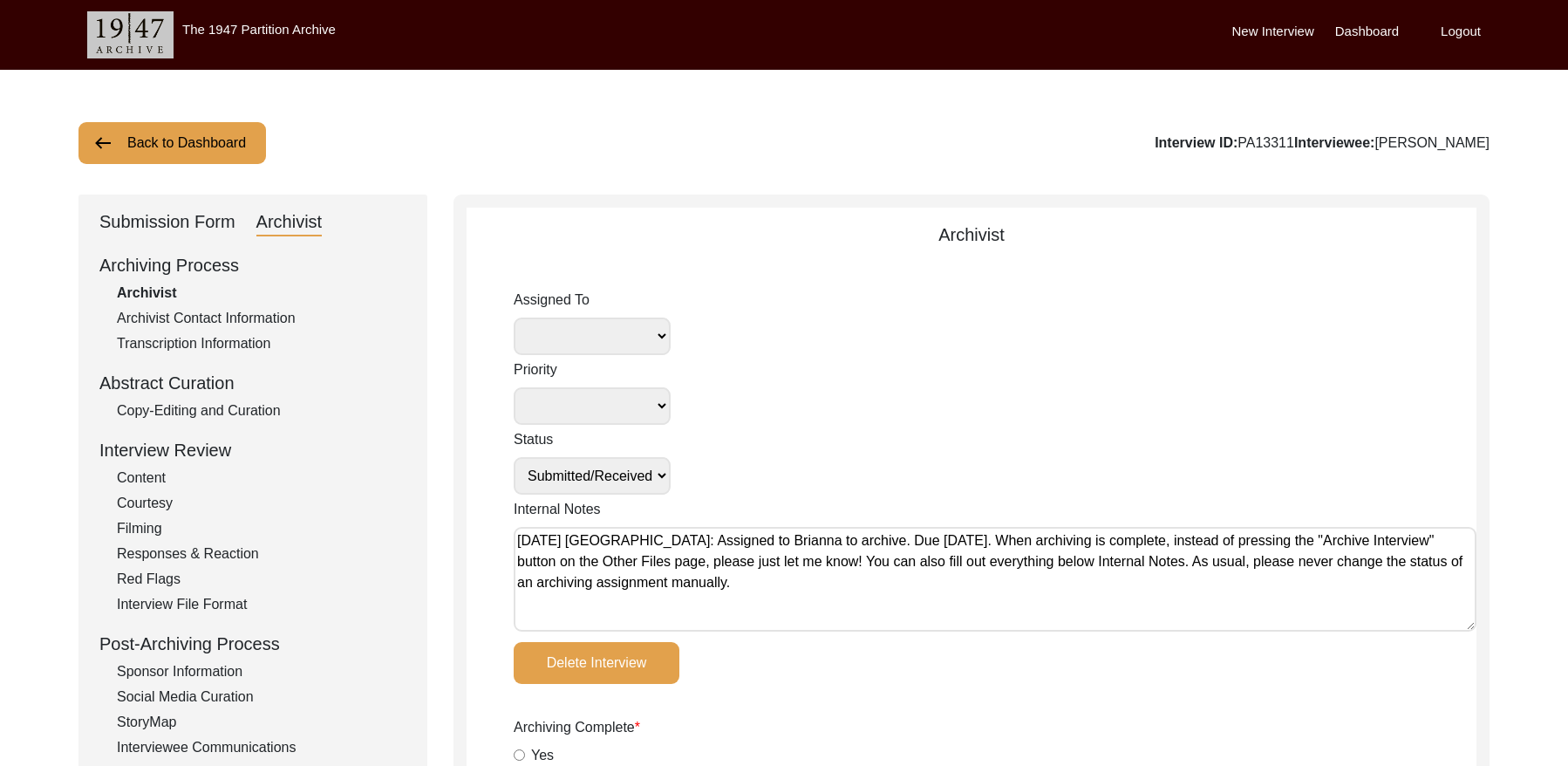
type textarea "[DATE] [GEOGRAPHIC_DATA]: Assigned to Brianna to archive. Due [DATE]. When arch…"
click at [610, 337] on select "[PERSON_NAME] [PERSON_NAME] archivist [PERSON_NAME] [PERSON_NAME]" at bounding box center [591, 336] width 157 height 38
select select "442"
drag, startPoint x: 610, startPoint y: 337, endPoint x: 630, endPoint y: 477, distance: 141.4
click at [630, 477] on select "Submission In Progress Submitted/Received Archiving In Progress Archiving Compl…" at bounding box center [591, 476] width 157 height 38
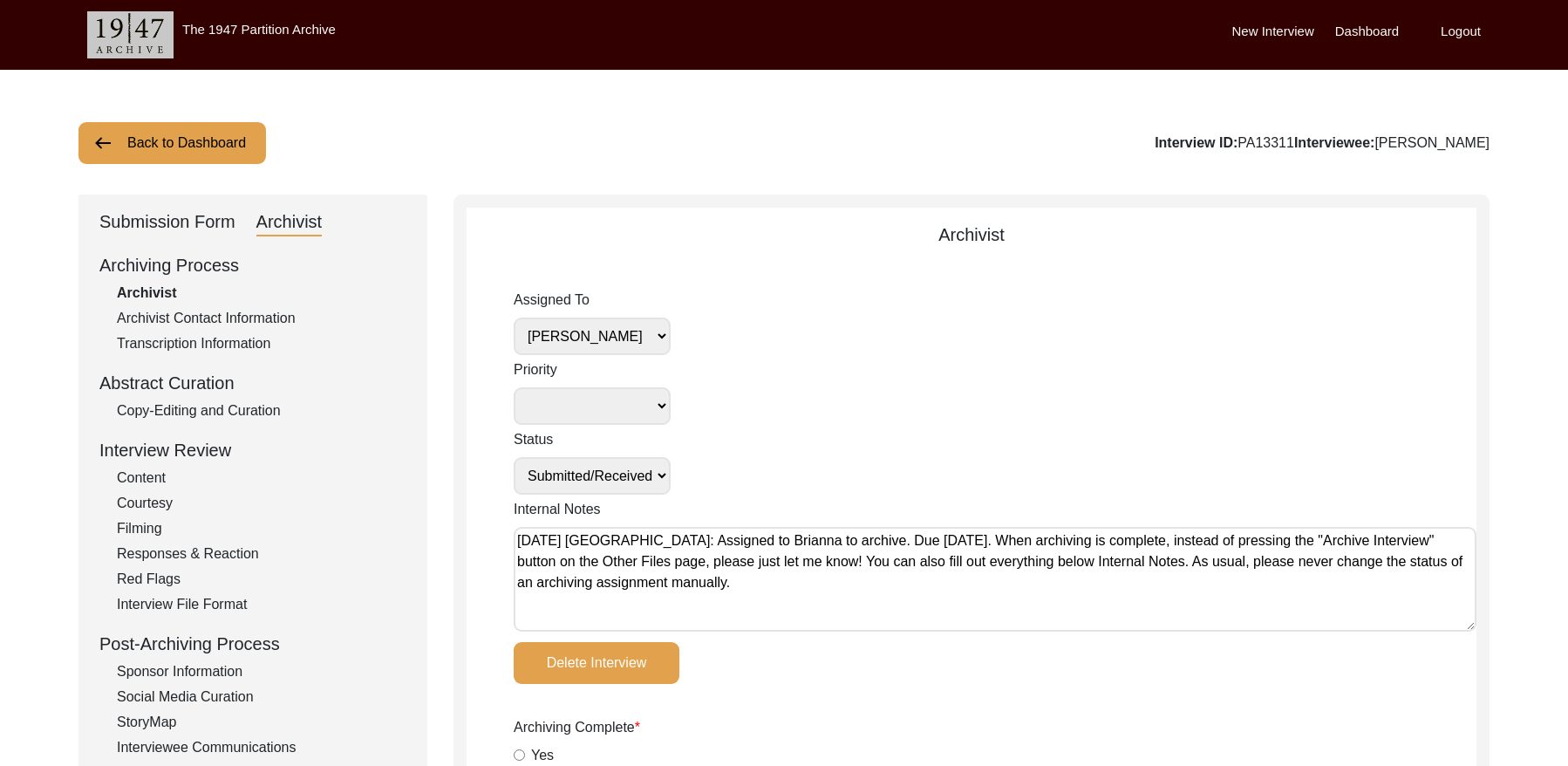
select select "Archiving In Progress"
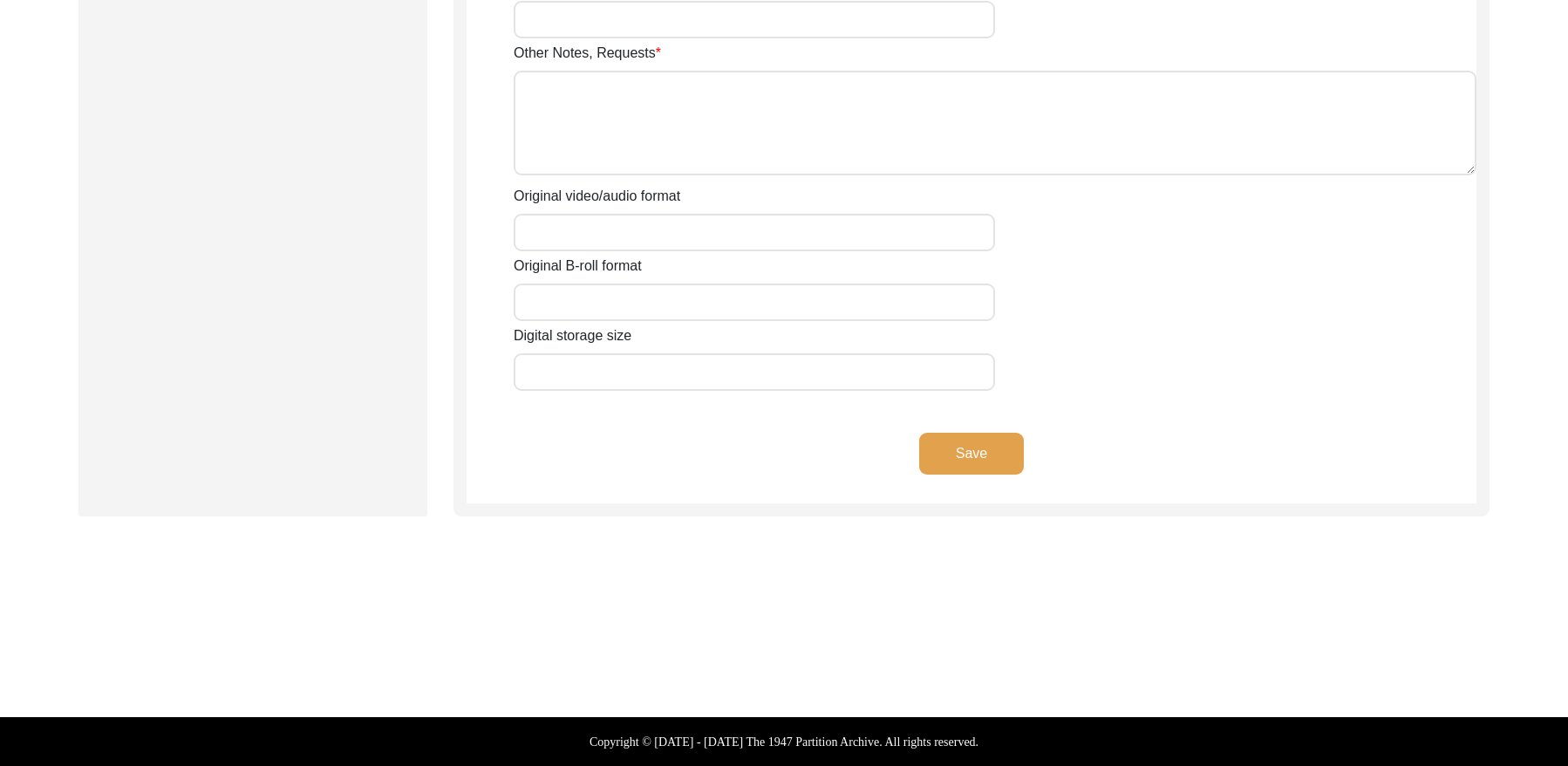
click at [999, 451] on button "Save" at bounding box center [971, 454] width 104 height 42
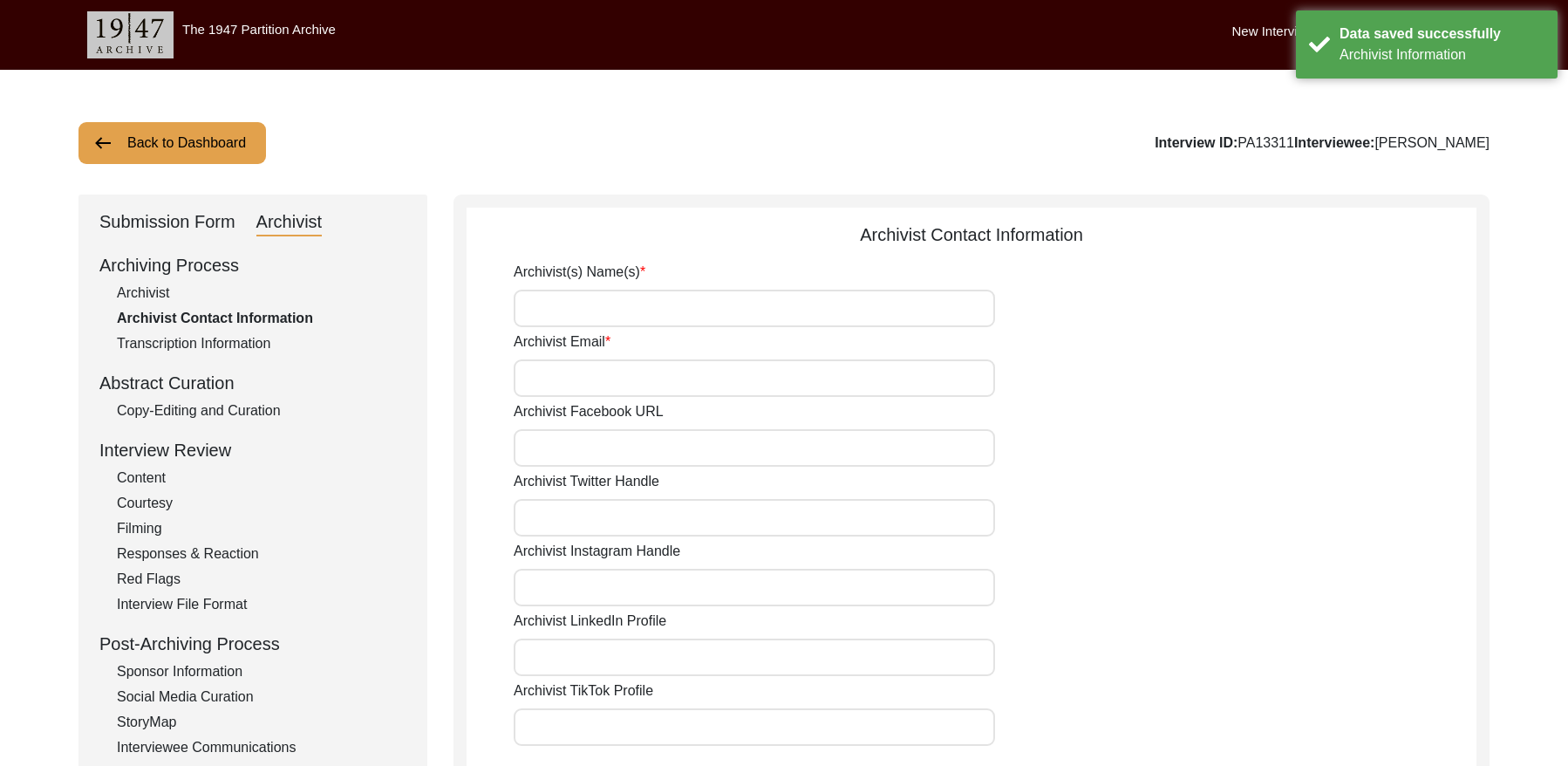
click at [211, 139] on button "Back to Dashboard" at bounding box center [173, 143] width 187 height 42
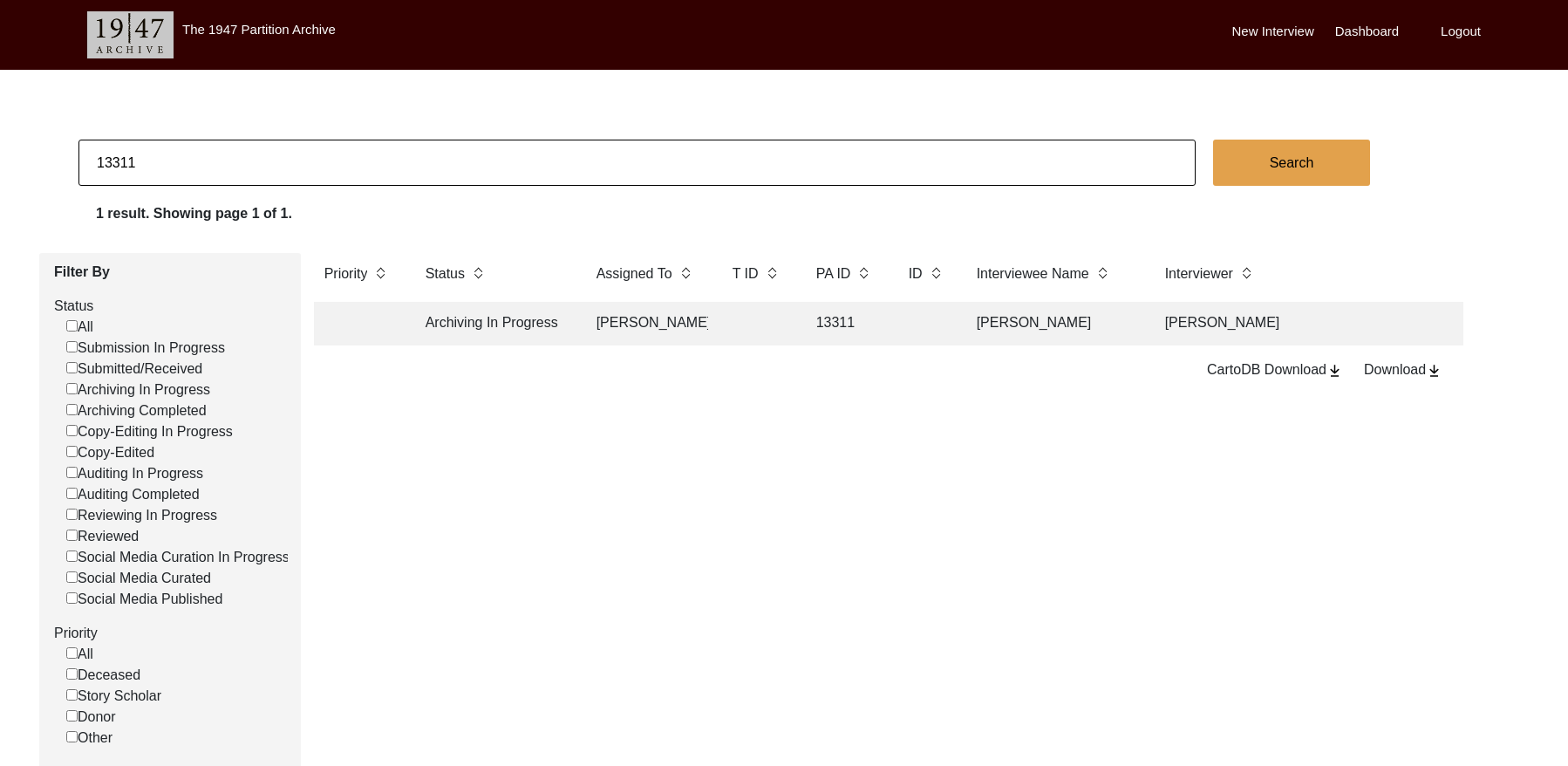
click at [204, 147] on input "13311" at bounding box center [637, 162] width 1117 height 46
click at [204, 148] on input "13311" at bounding box center [637, 162] width 1117 height 46
paste input "1419"
type input "11419"
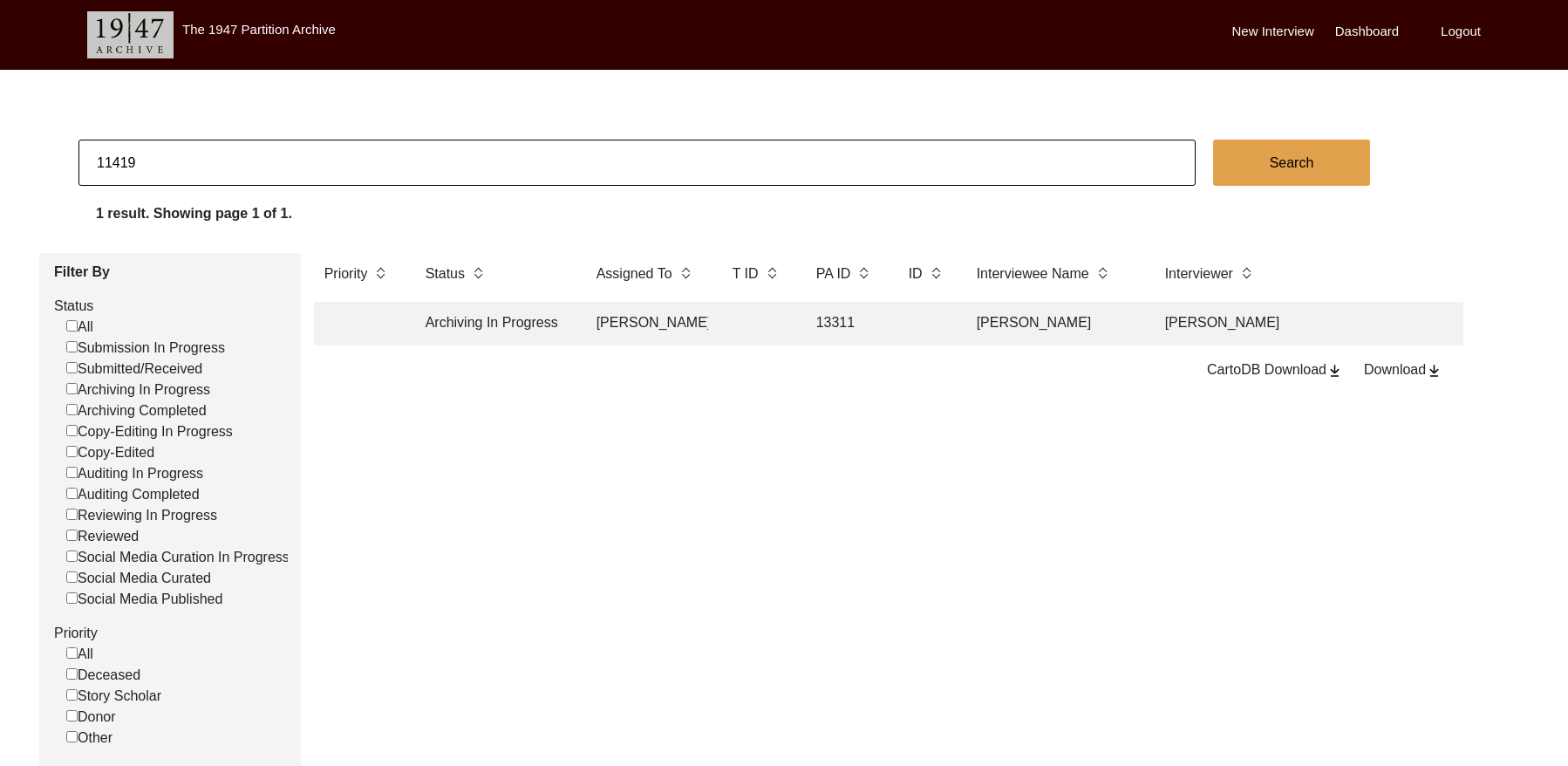
checkbox input "false"
click at [601, 317] on td at bounding box center [646, 324] width 122 height 44
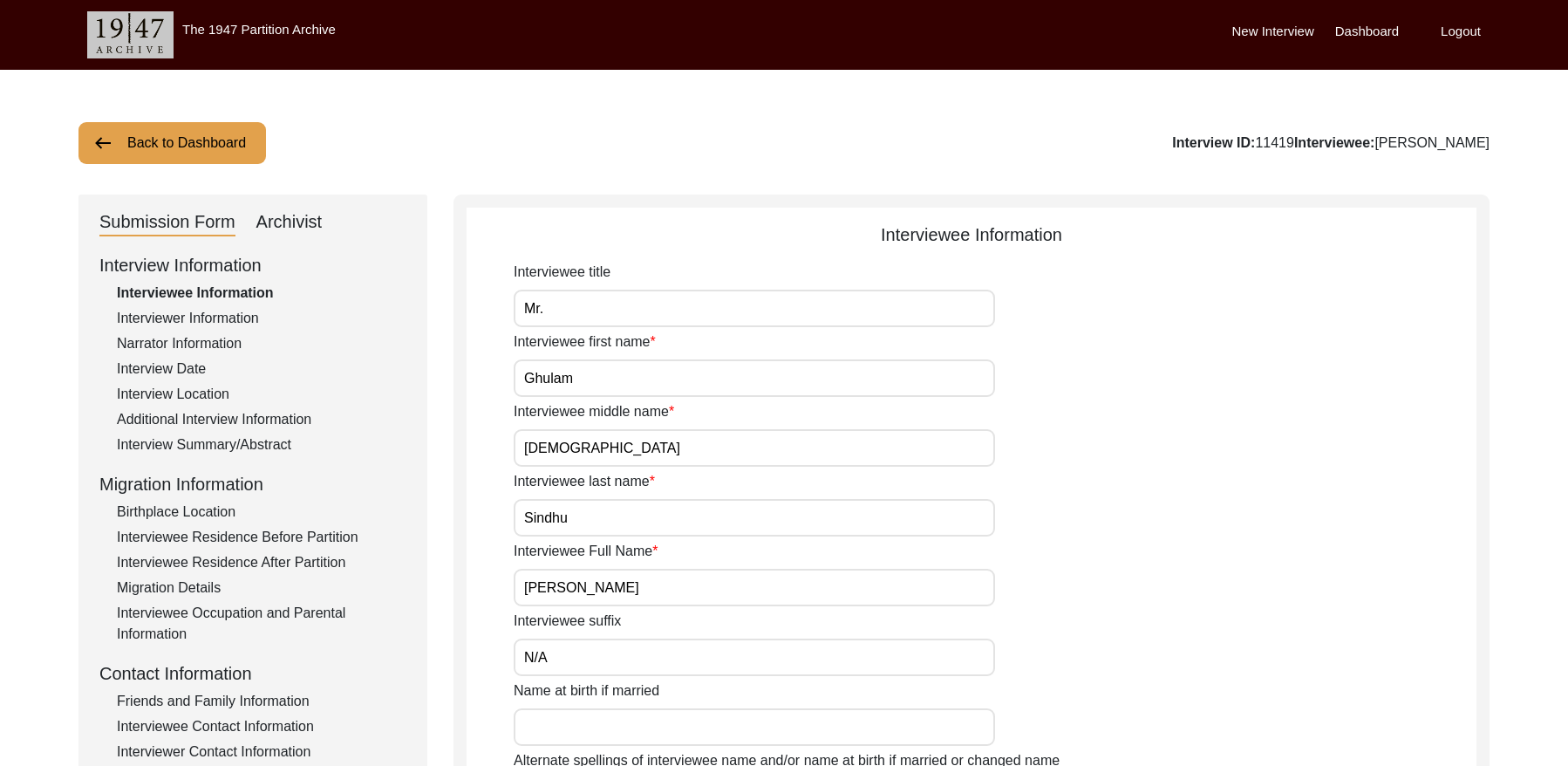
click at [293, 220] on div "Archivist" at bounding box center [290, 223] width 67 height 28
select select "Archiving Completed"
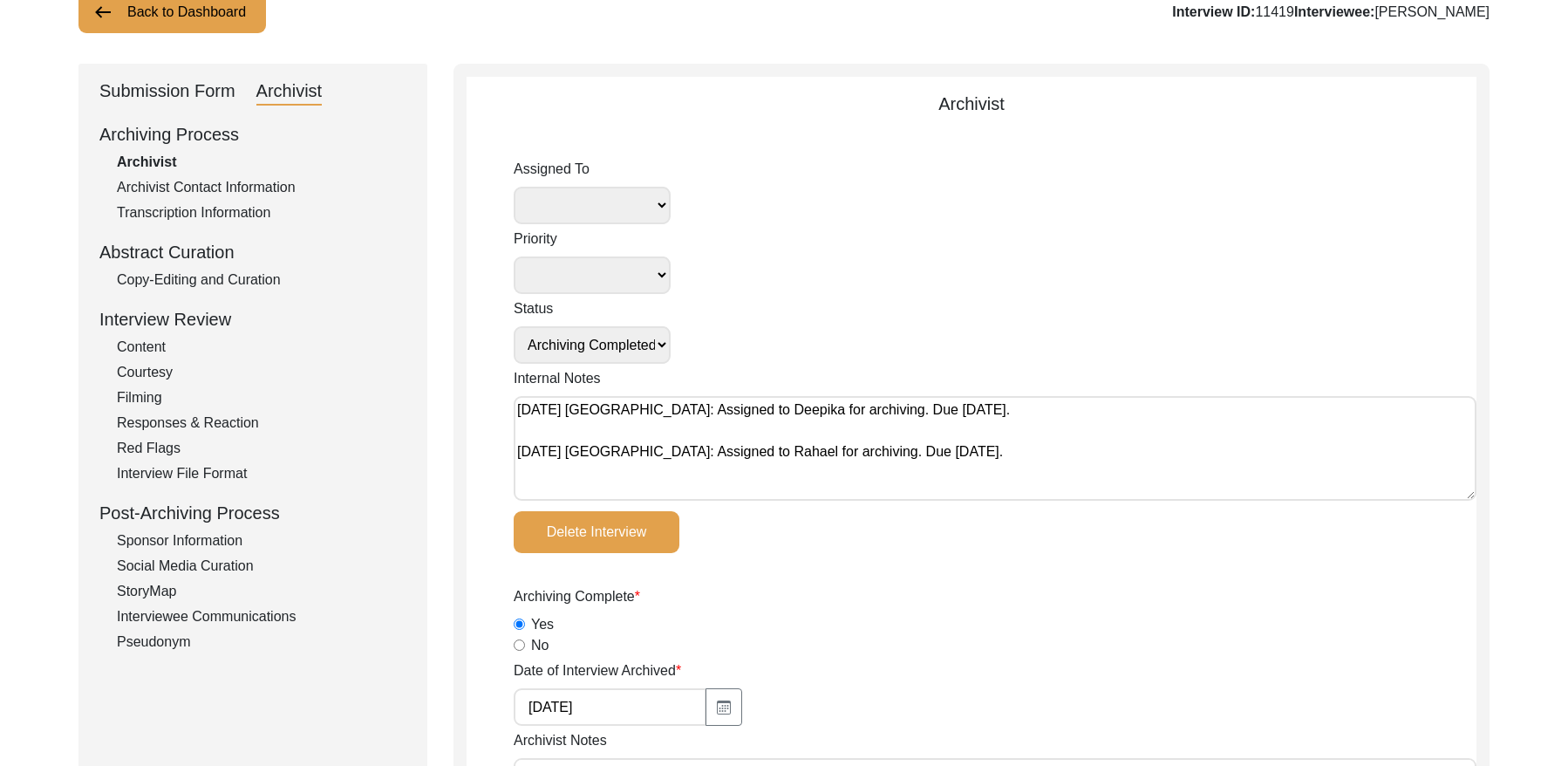
scroll to position [150, 0]
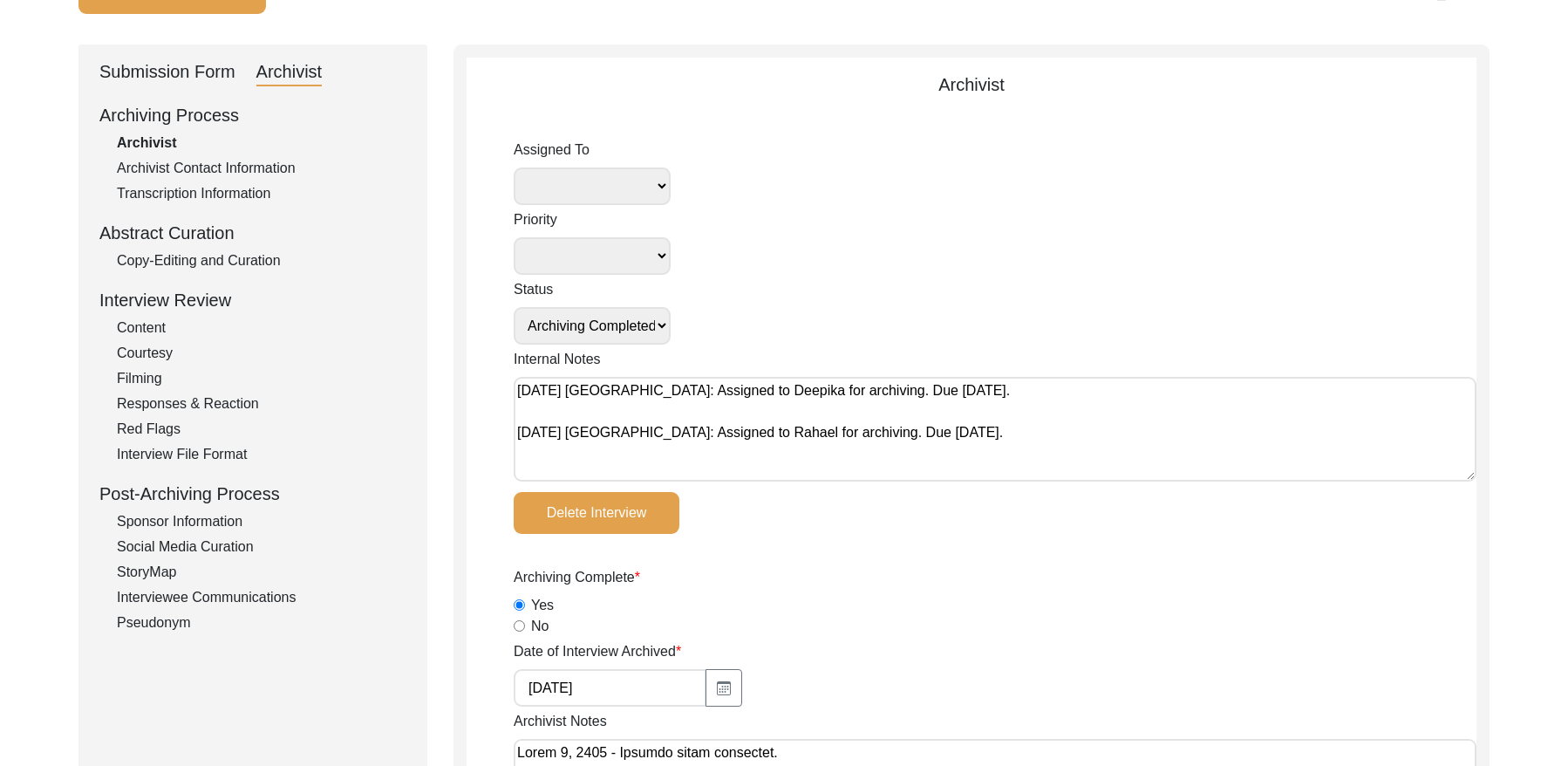
click at [515, 387] on textarea "[DATE] [GEOGRAPHIC_DATA]: Assigned to Deepika for archiving. Due [DATE]. [DATE]…" at bounding box center [994, 429] width 963 height 104
paste textarea "[DATE] Victoria: Assigned to Brianna to audit. Due [DATE]."
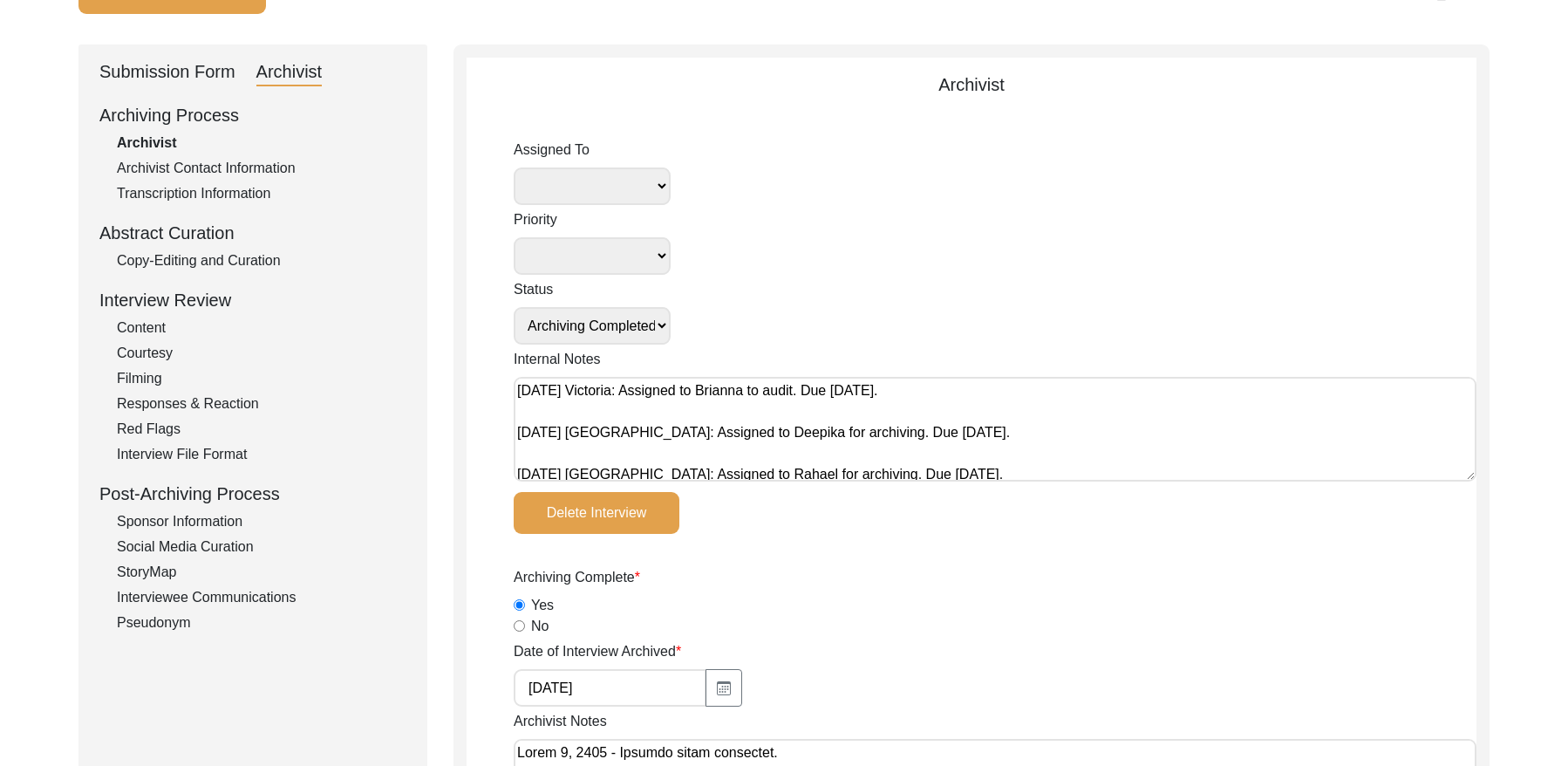
type textarea "[DATE] Victoria: Assigned to Brianna to audit. Due [DATE]. [DATE] [GEOGRAPHIC_D…"
click at [596, 194] on select "[PERSON_NAME] [PERSON_NAME] archivist [PERSON_NAME] [PERSON_NAME]" at bounding box center [591, 186] width 157 height 38
select select "442"
click at [632, 325] on select "Submission In Progress Submitted/Received Archiving In Progress Archiving Compl…" at bounding box center [591, 325] width 157 height 38
select select "Auditing In Progress"
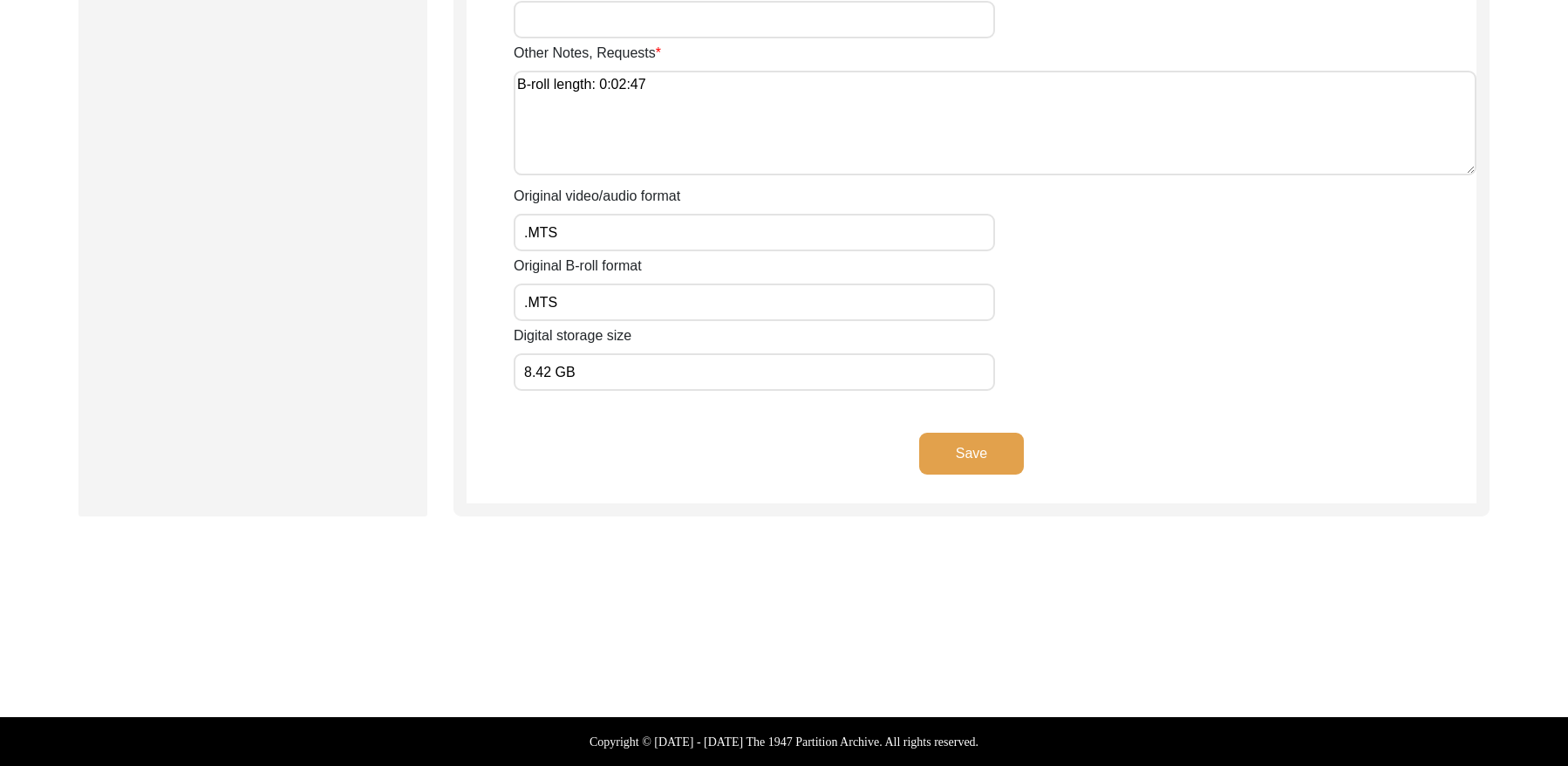
click at [972, 444] on button "Save" at bounding box center [971, 454] width 104 height 42
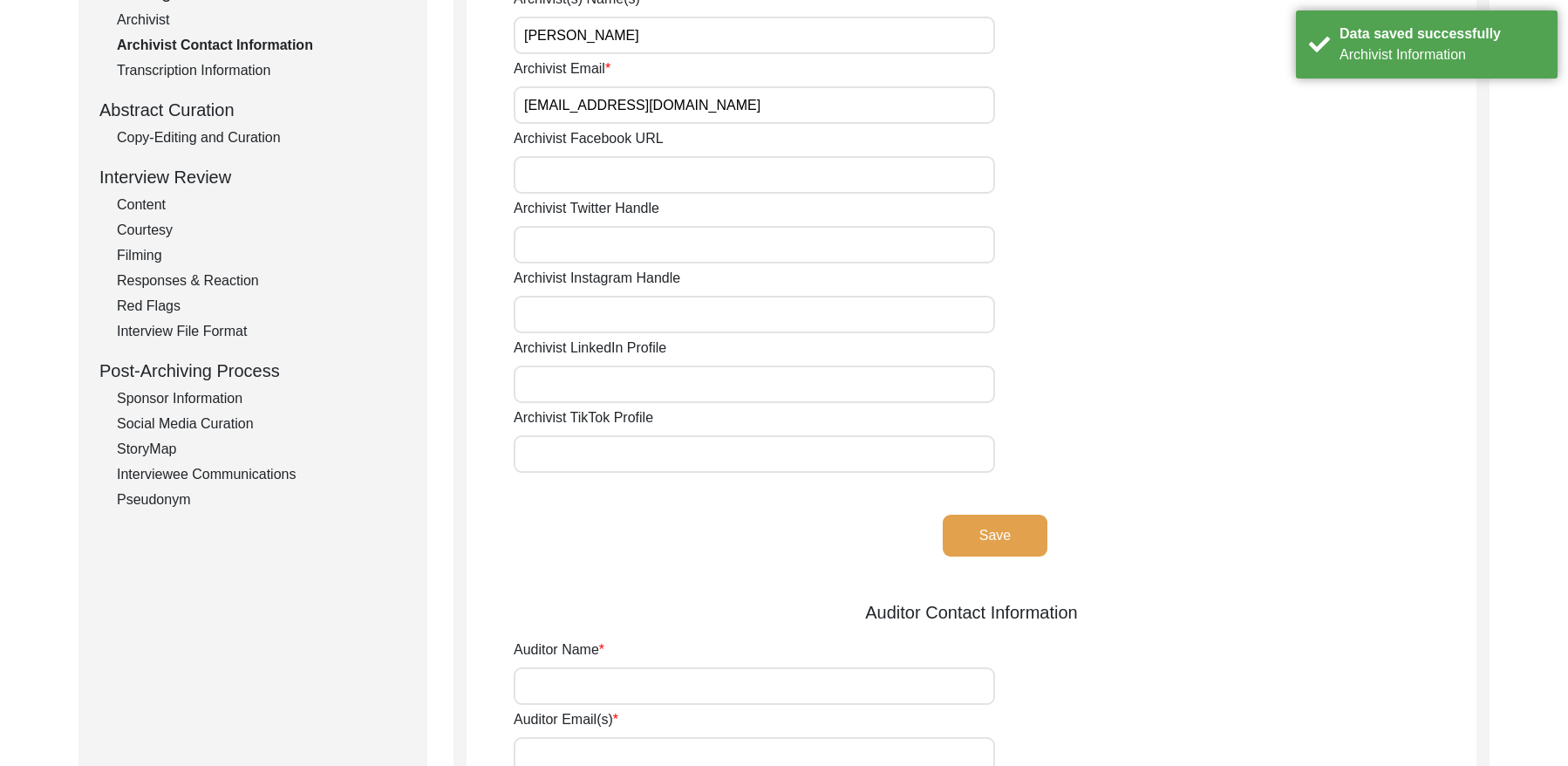
scroll to position [0, 0]
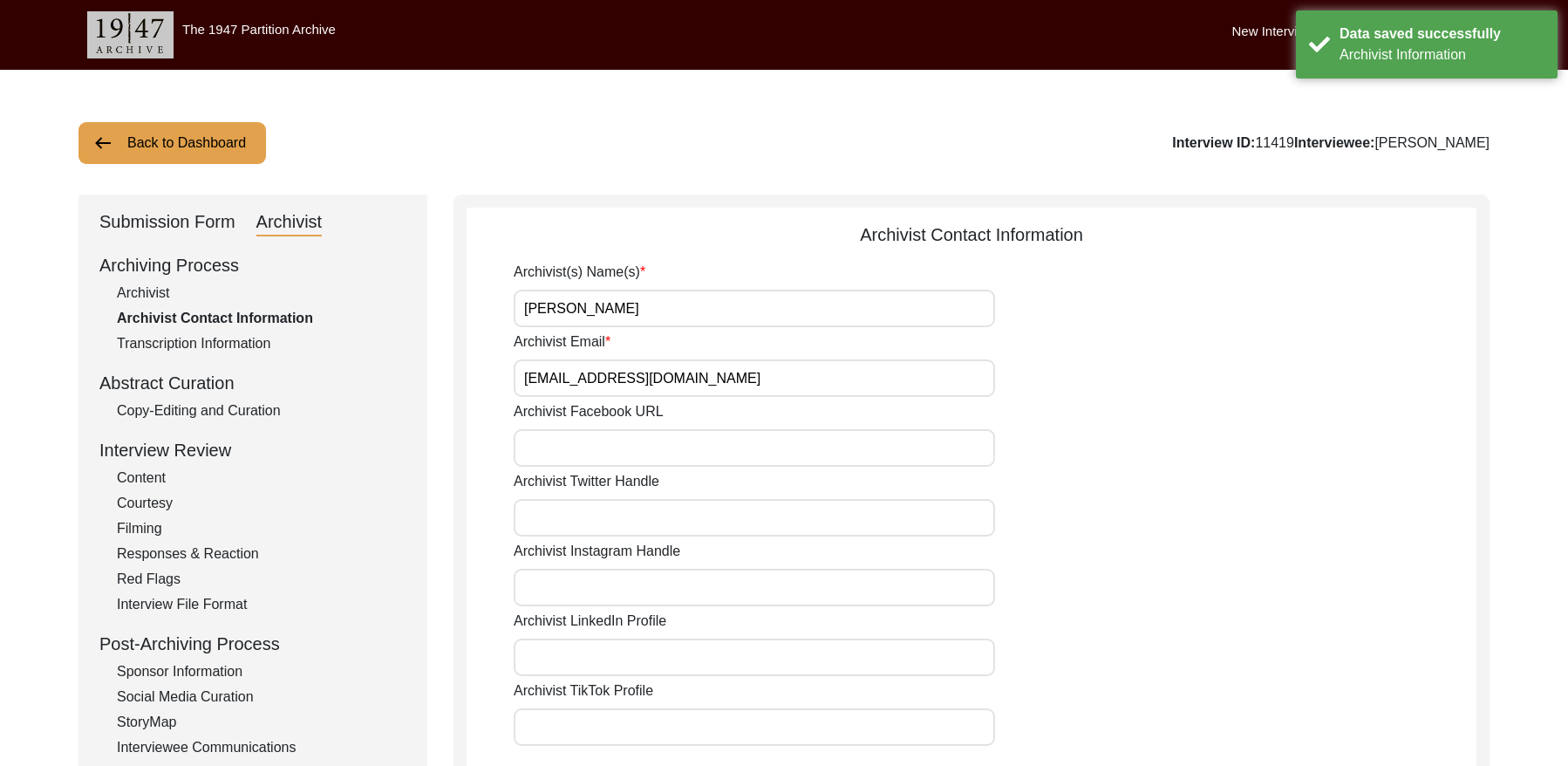
click at [211, 154] on button "Back to Dashboard" at bounding box center [173, 143] width 187 height 42
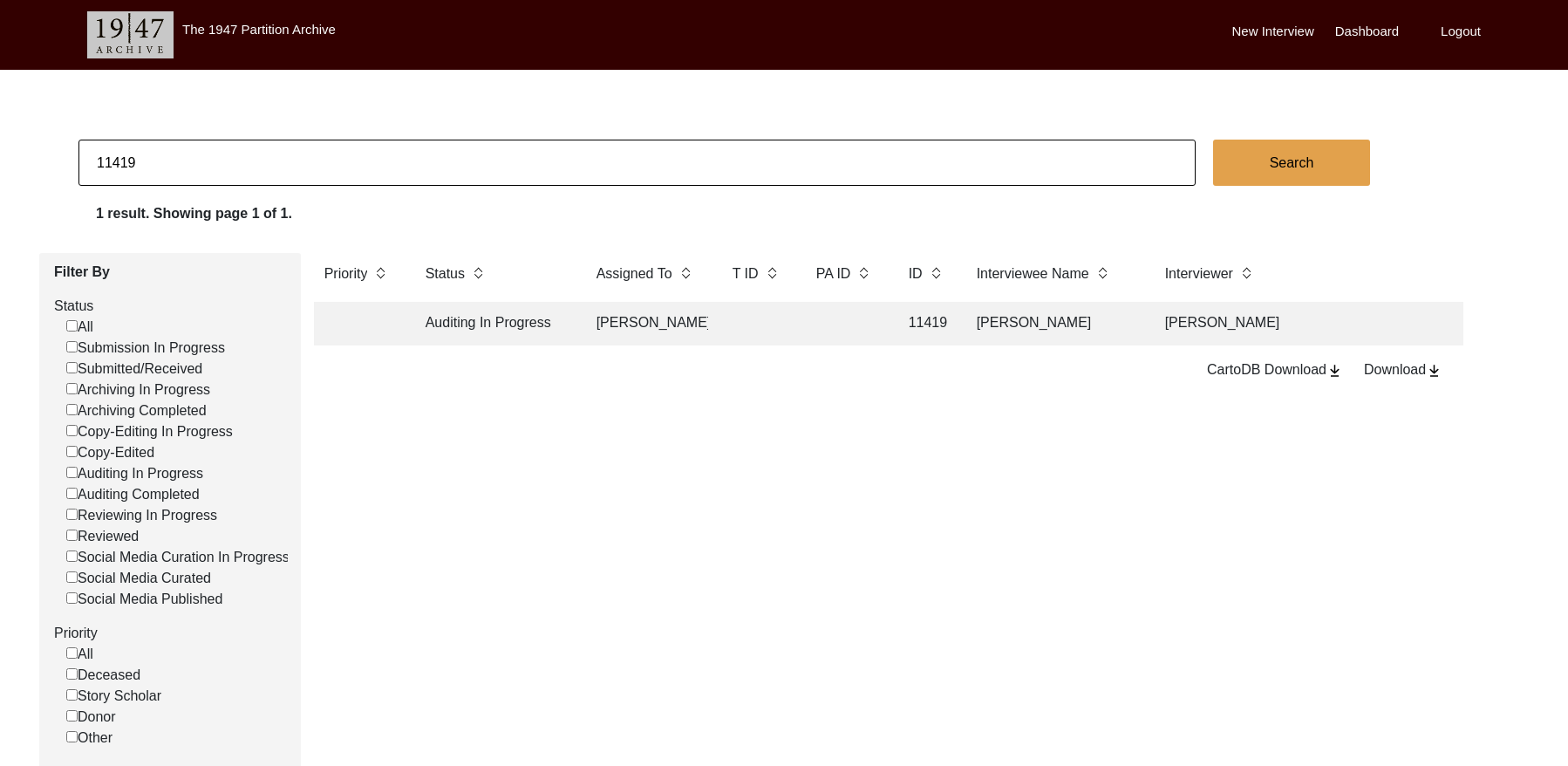
click at [208, 171] on input "11419" at bounding box center [637, 162] width 1117 height 46
type input "11234"
checkbox input "false"
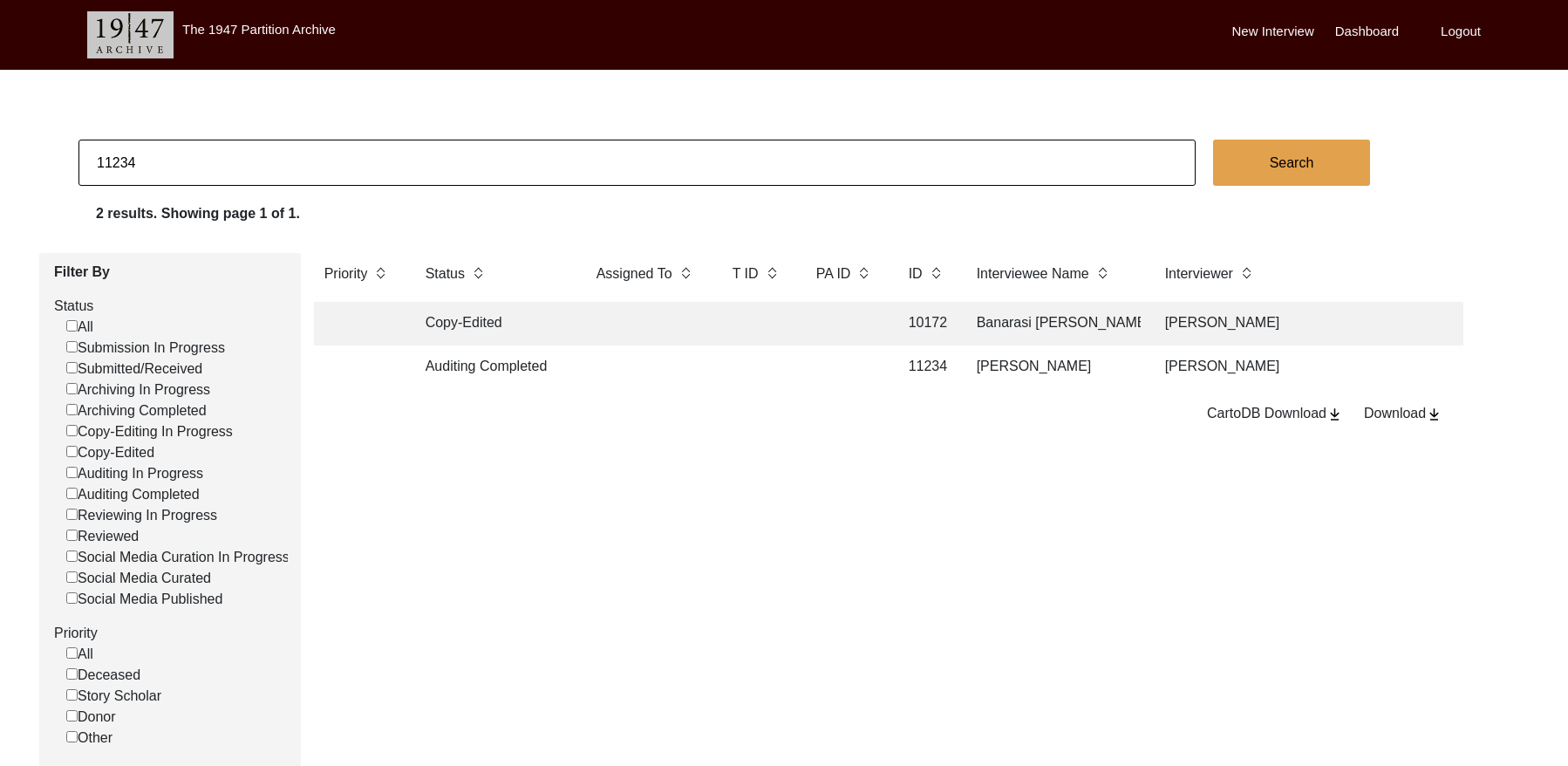
click at [200, 164] on input "11234" at bounding box center [637, 162] width 1117 height 46
paste input "416"
type input "11416"
checkbox input "false"
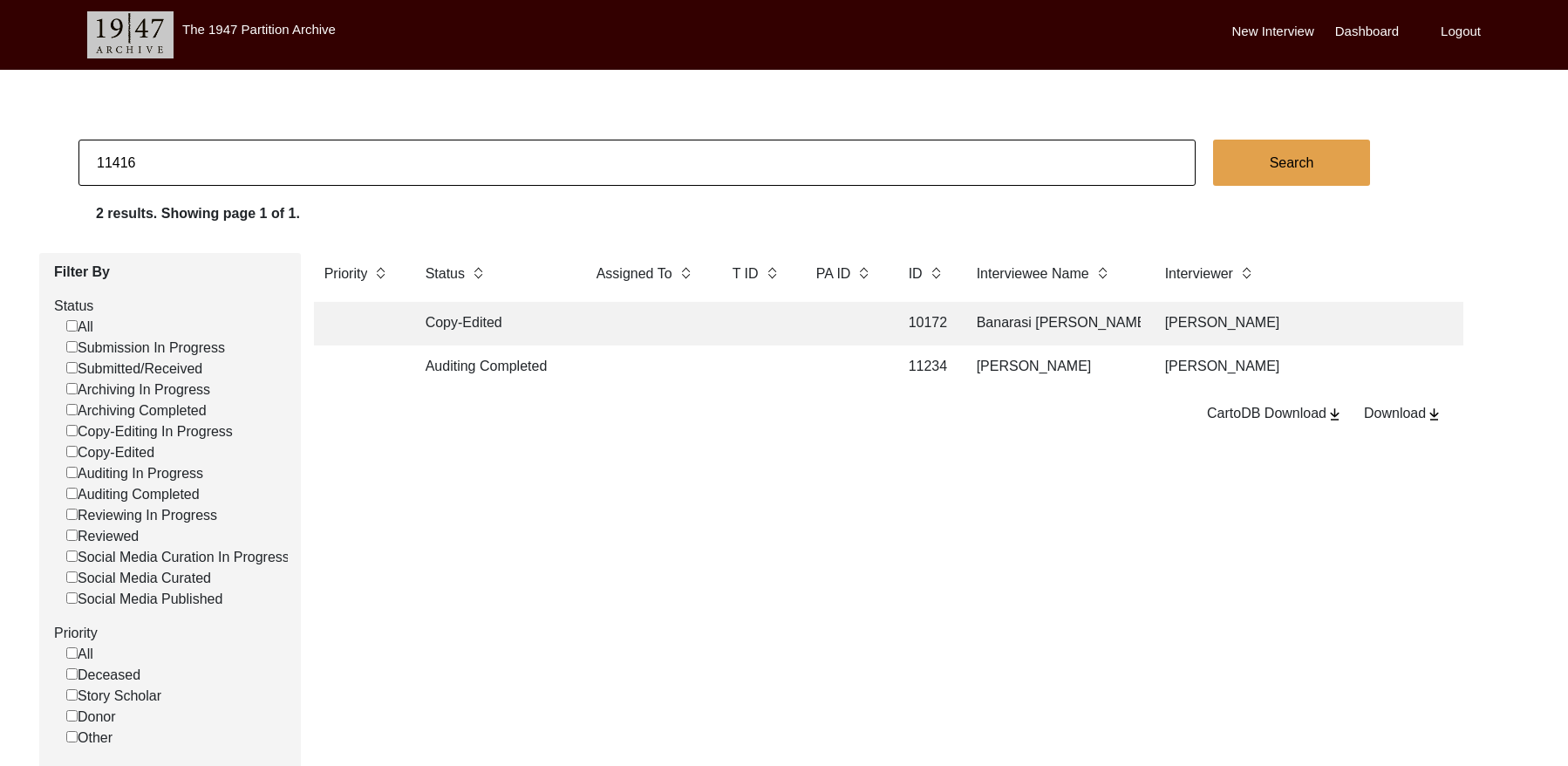
checkbox input "false"
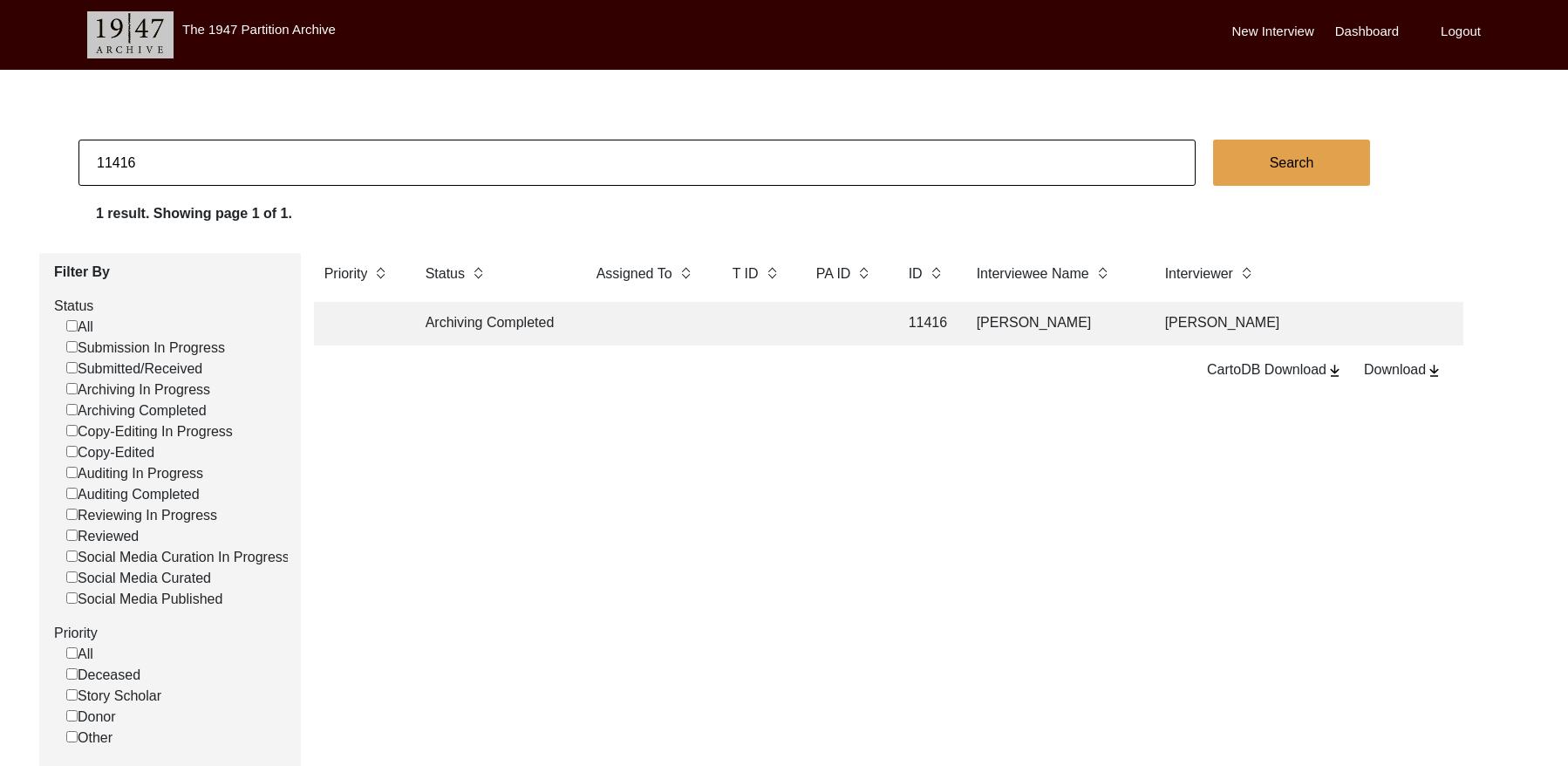
click at [724, 314] on td at bounding box center [757, 324] width 70 height 44
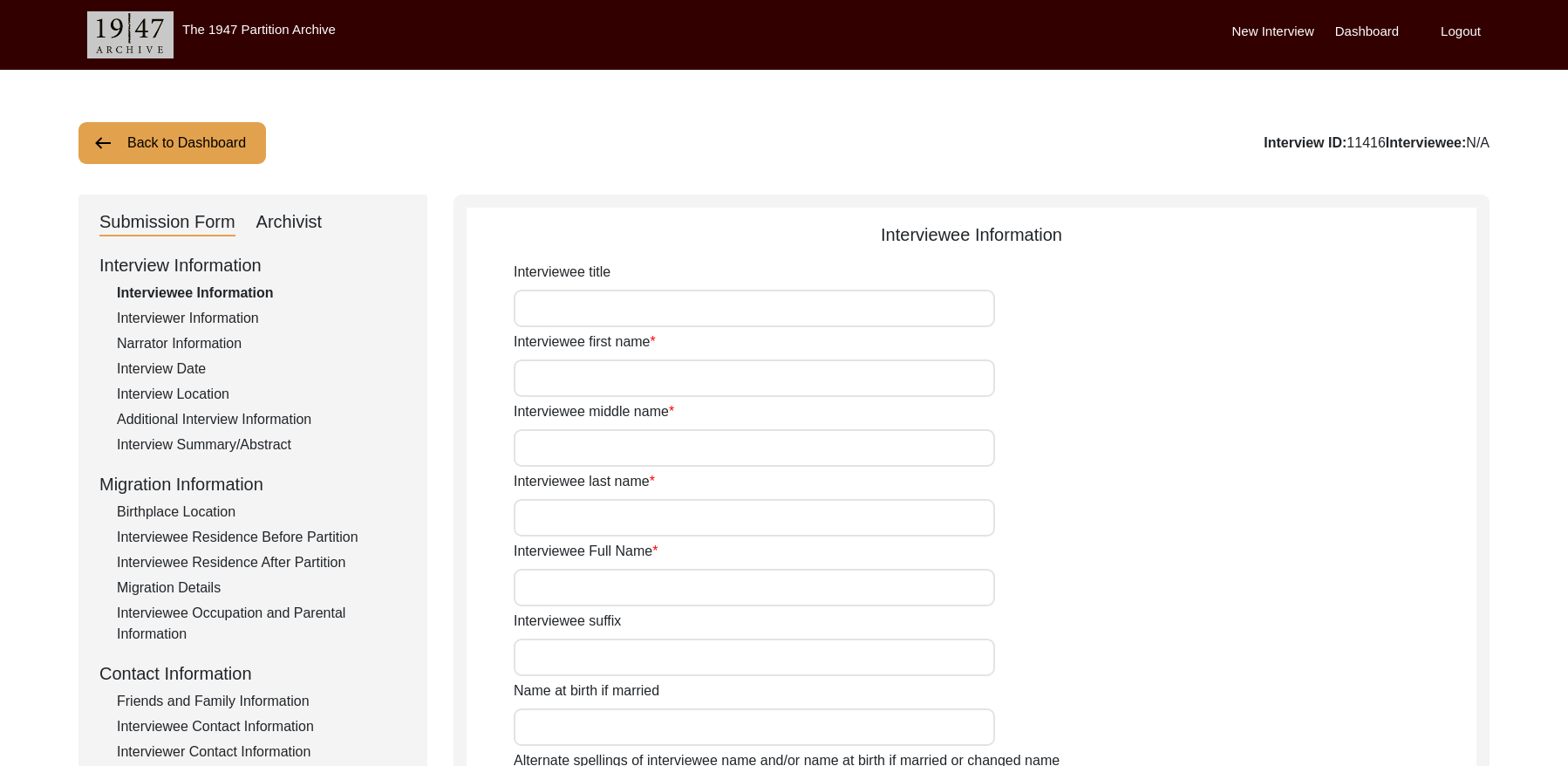
type input "Mr."
type input "Mukhtar"
type input "[PERSON_NAME]"
type input "Mehr"
type input "[PERSON_NAME]"
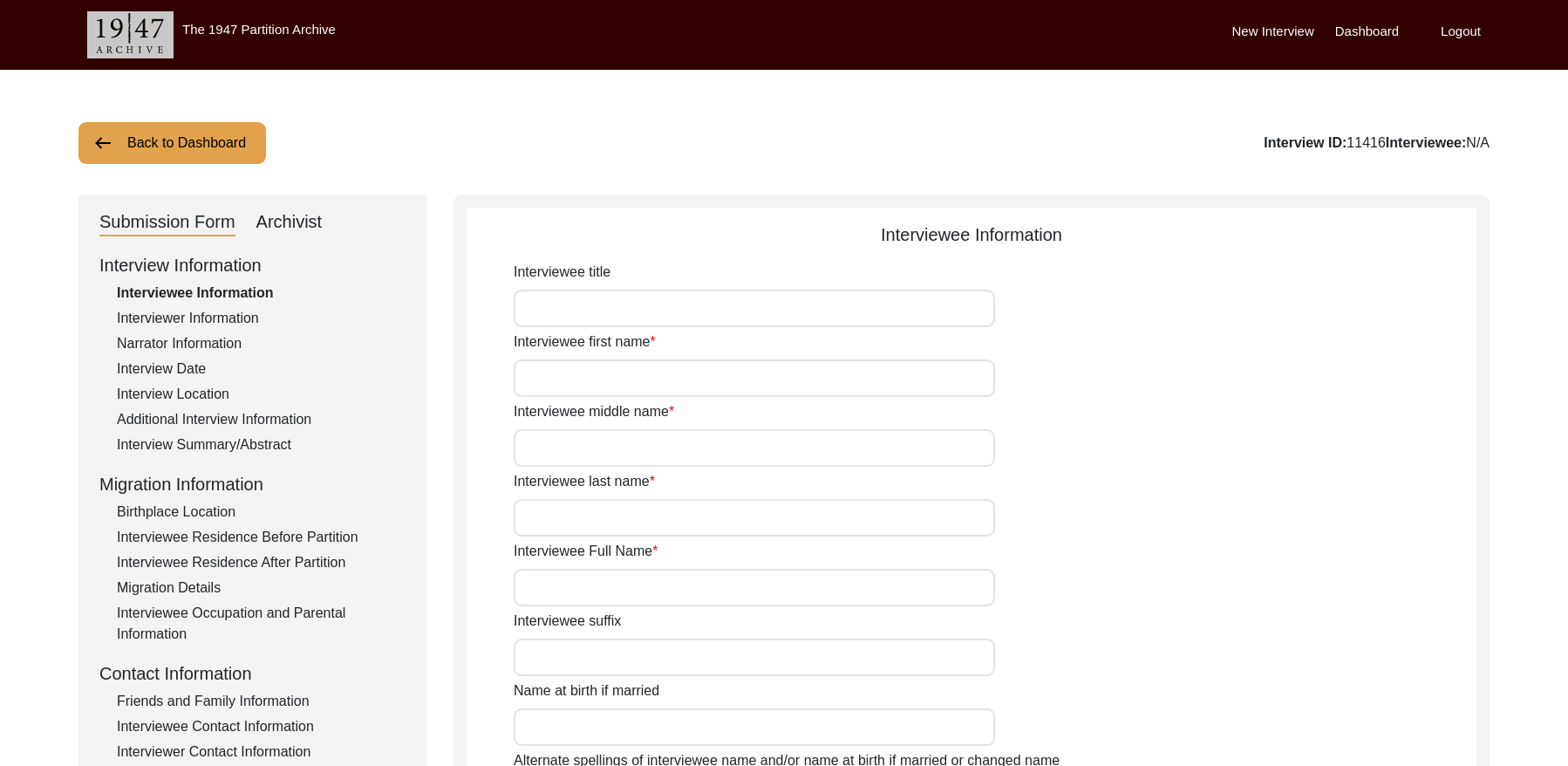
type input "N/A"
type input "[PERSON_NAME]"
type input "1938"
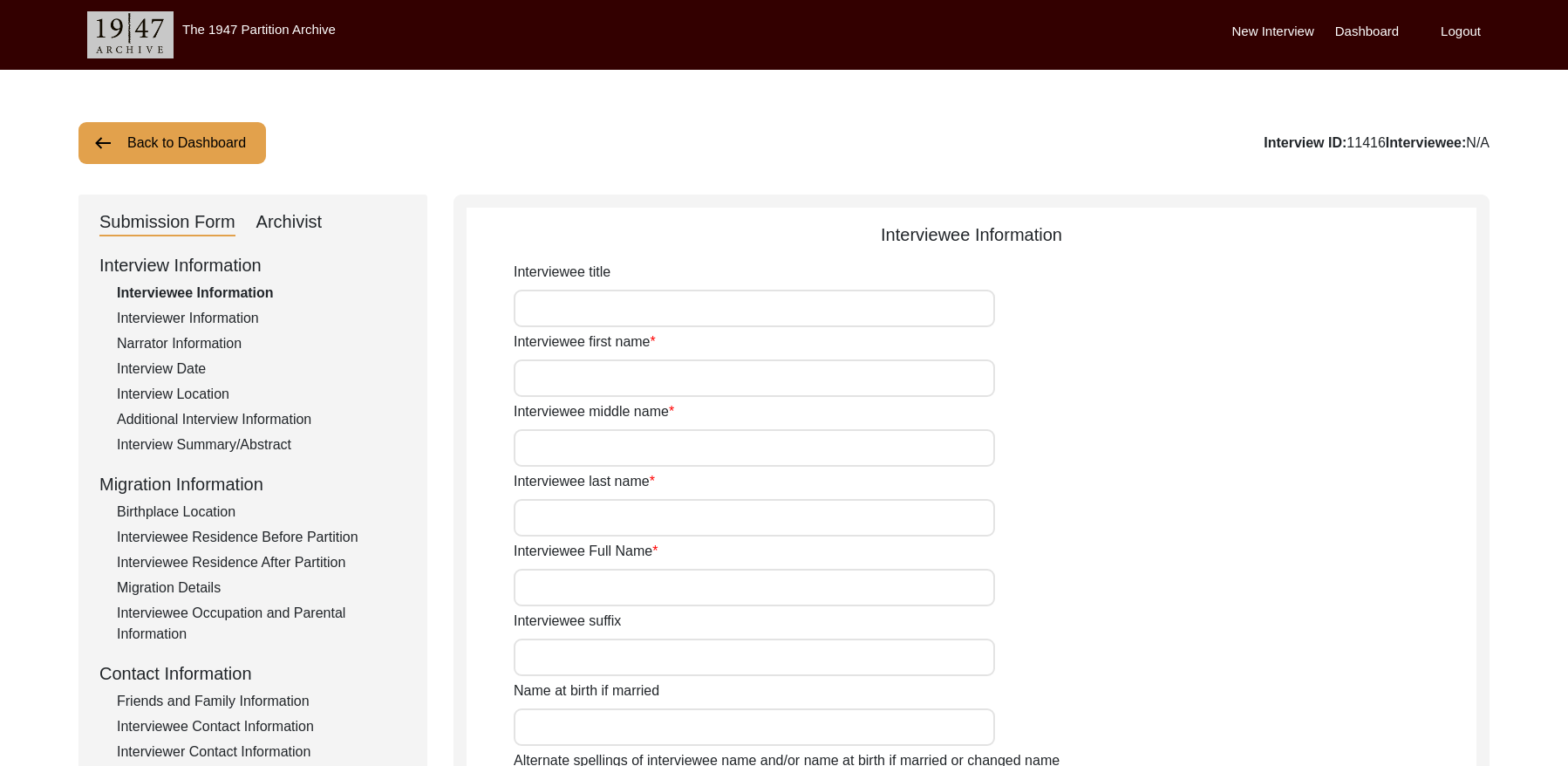
type input "87"
type input "[DEMOGRAPHIC_DATA]"
type input "N/A"
type textarea "N/A"
type input "Punjabi"
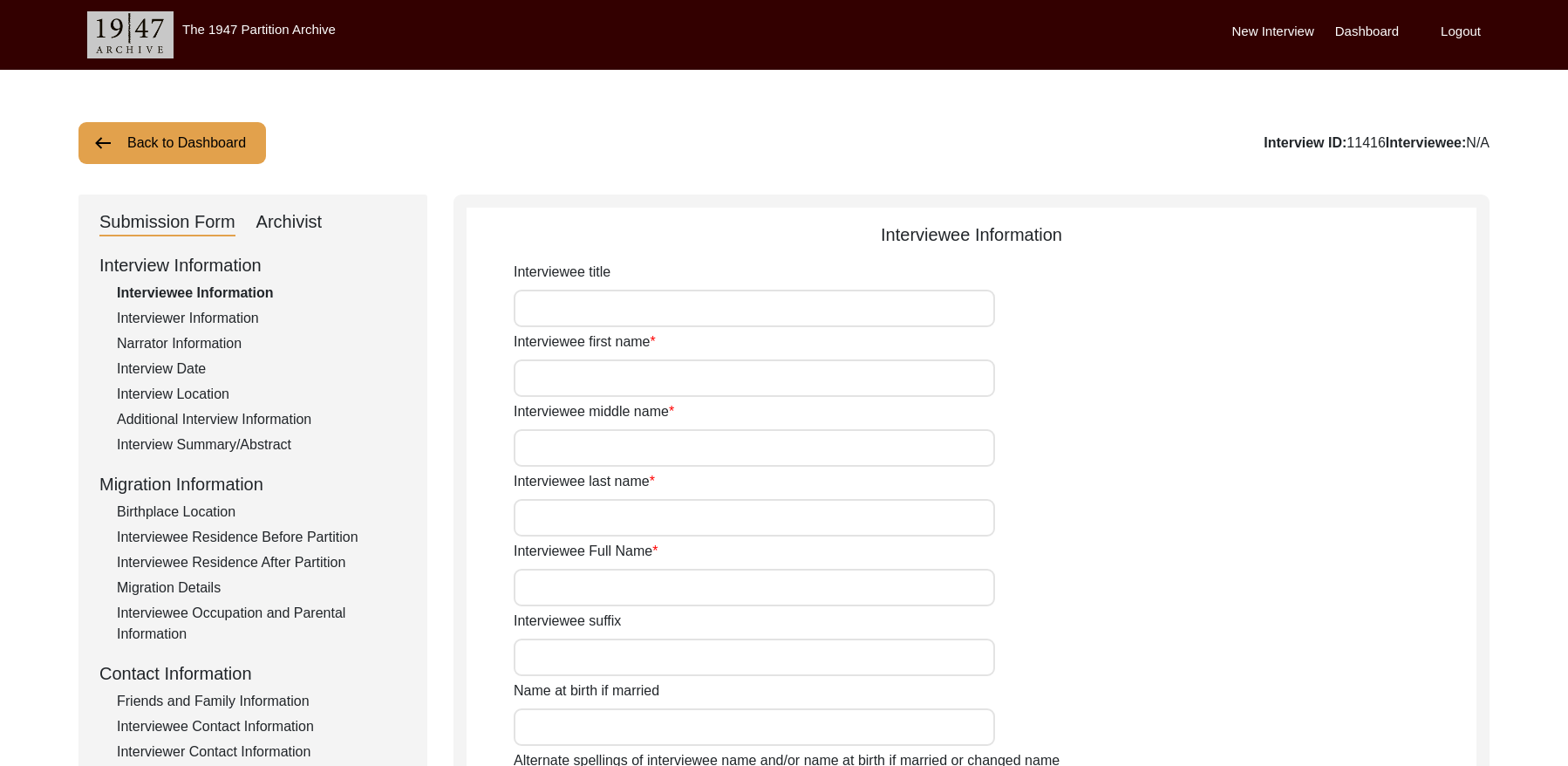
type input "Majha"
type input "[DEMOGRAPHIC_DATA]"
type input "Araein (Mehr)"
click at [308, 218] on div "Archivist" at bounding box center [290, 223] width 67 height 28
select select "Archiving Completed"
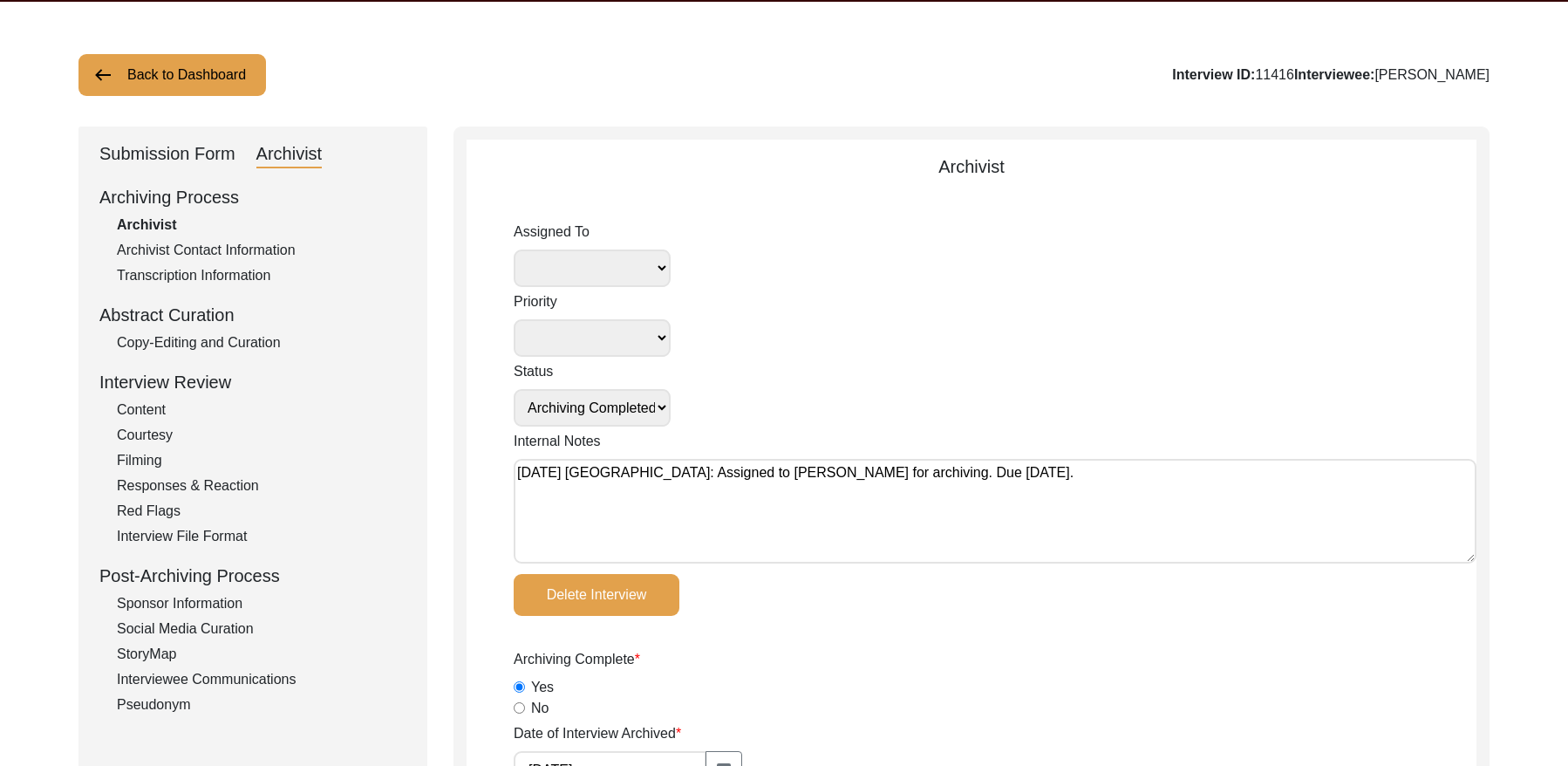
scroll to position [74, 0]
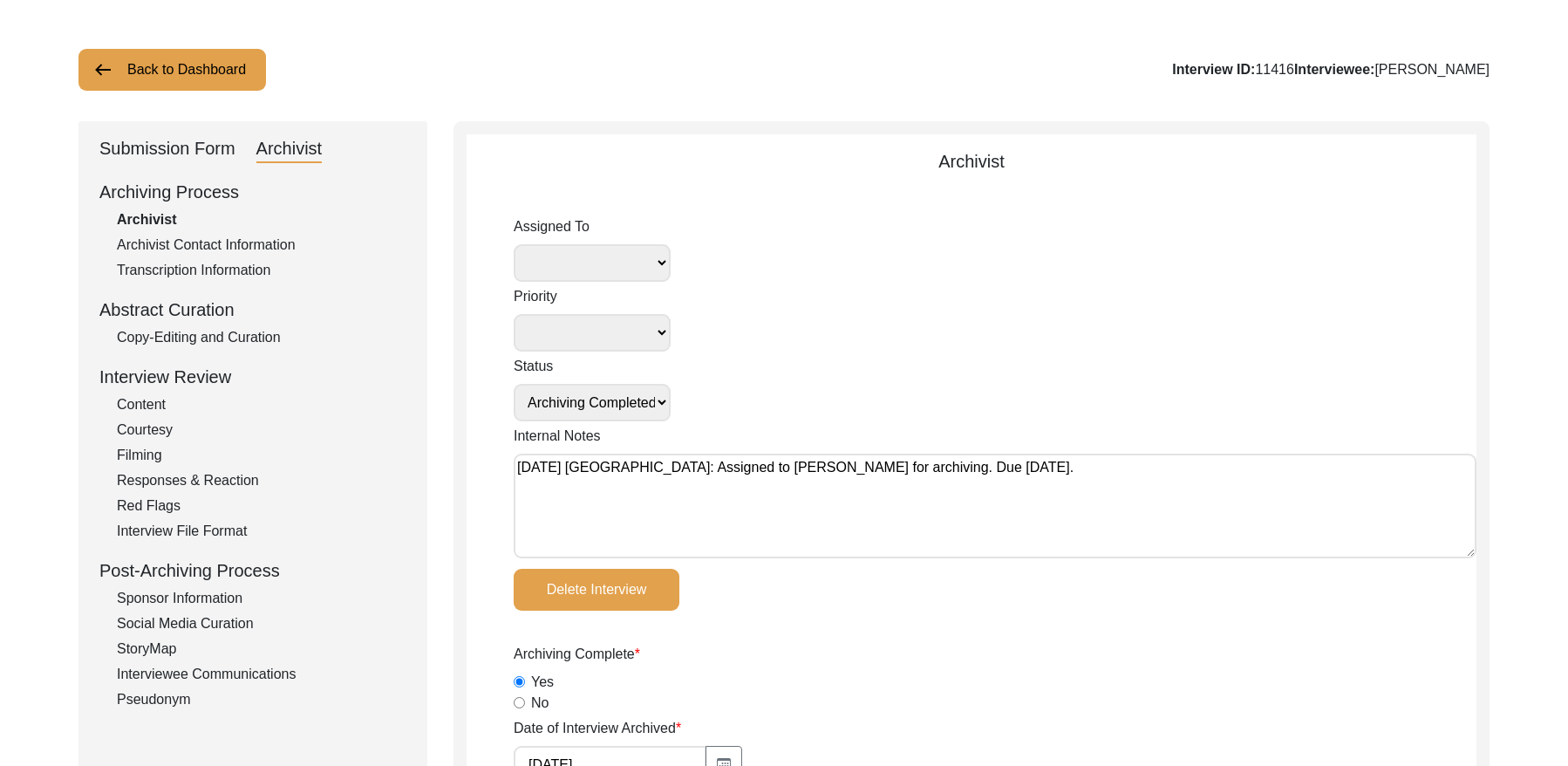
click at [261, 89] on button "Back to Dashboard" at bounding box center [173, 70] width 187 height 42
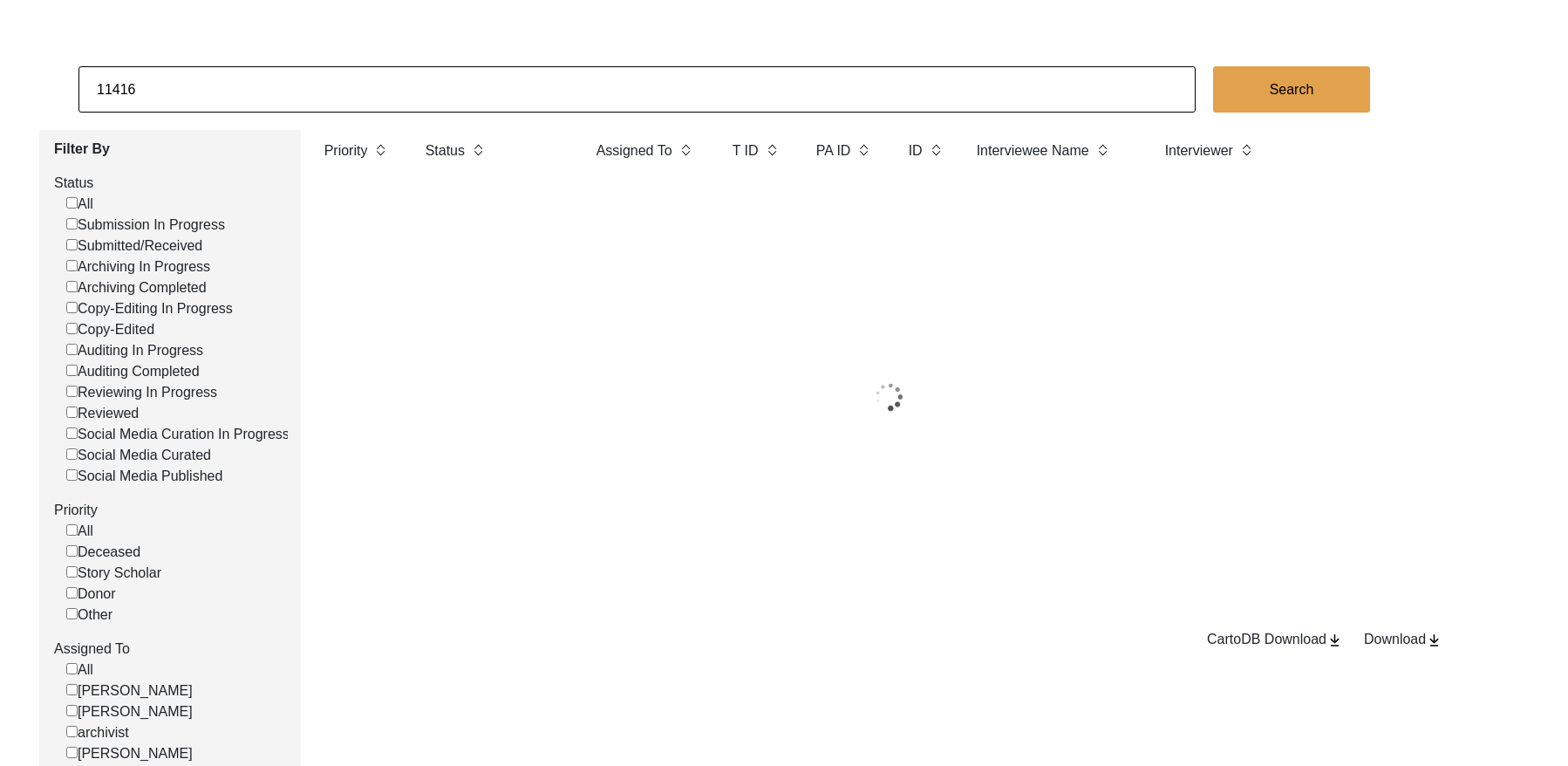
click at [237, 80] on input "11416" at bounding box center [637, 89] width 1117 height 46
click at [274, 95] on input "11416" at bounding box center [637, 89] width 1117 height 46
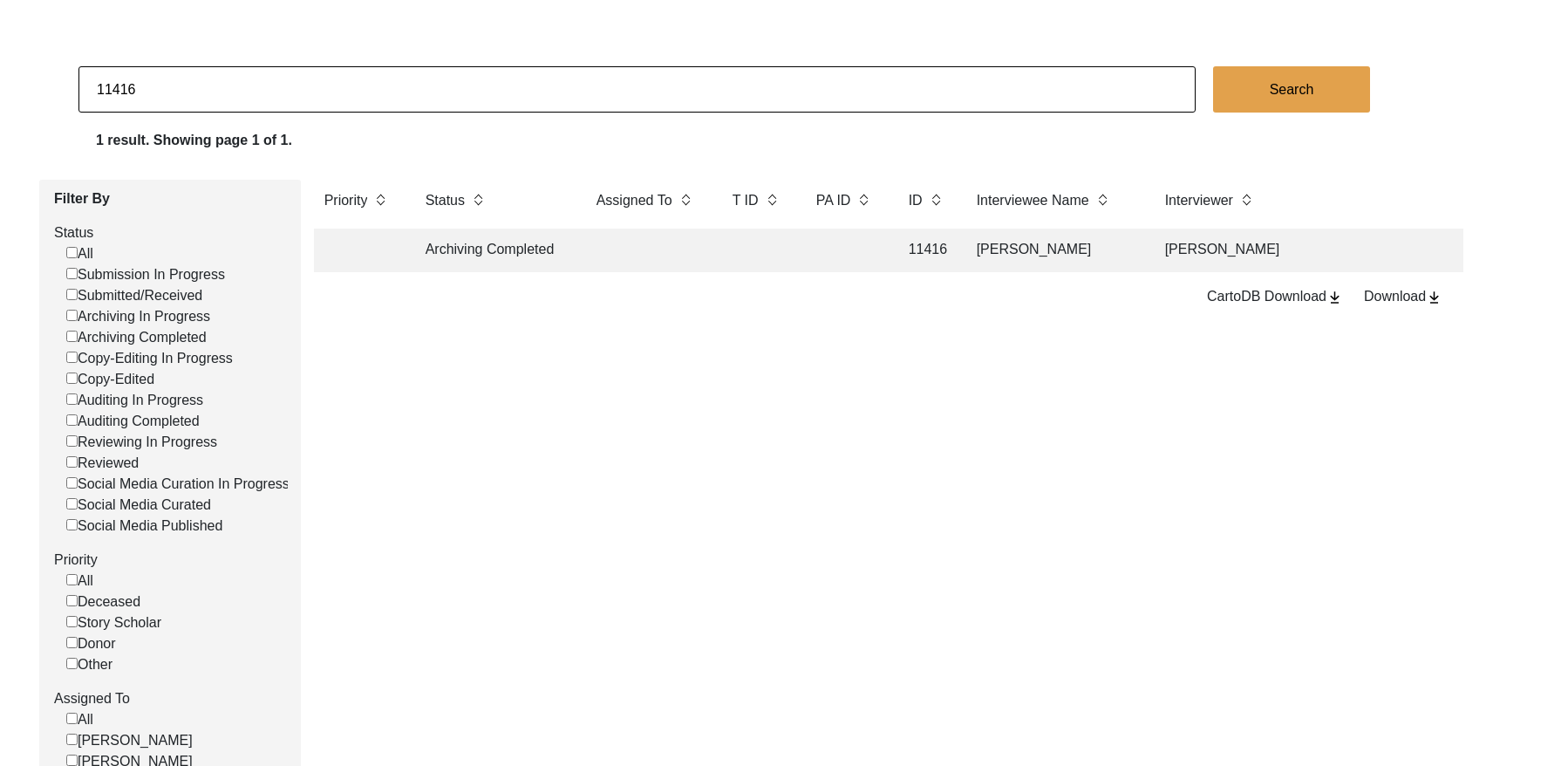
click at [274, 95] on input "11416" at bounding box center [637, 89] width 1117 height 46
type input "11415"
checkbox input "false"
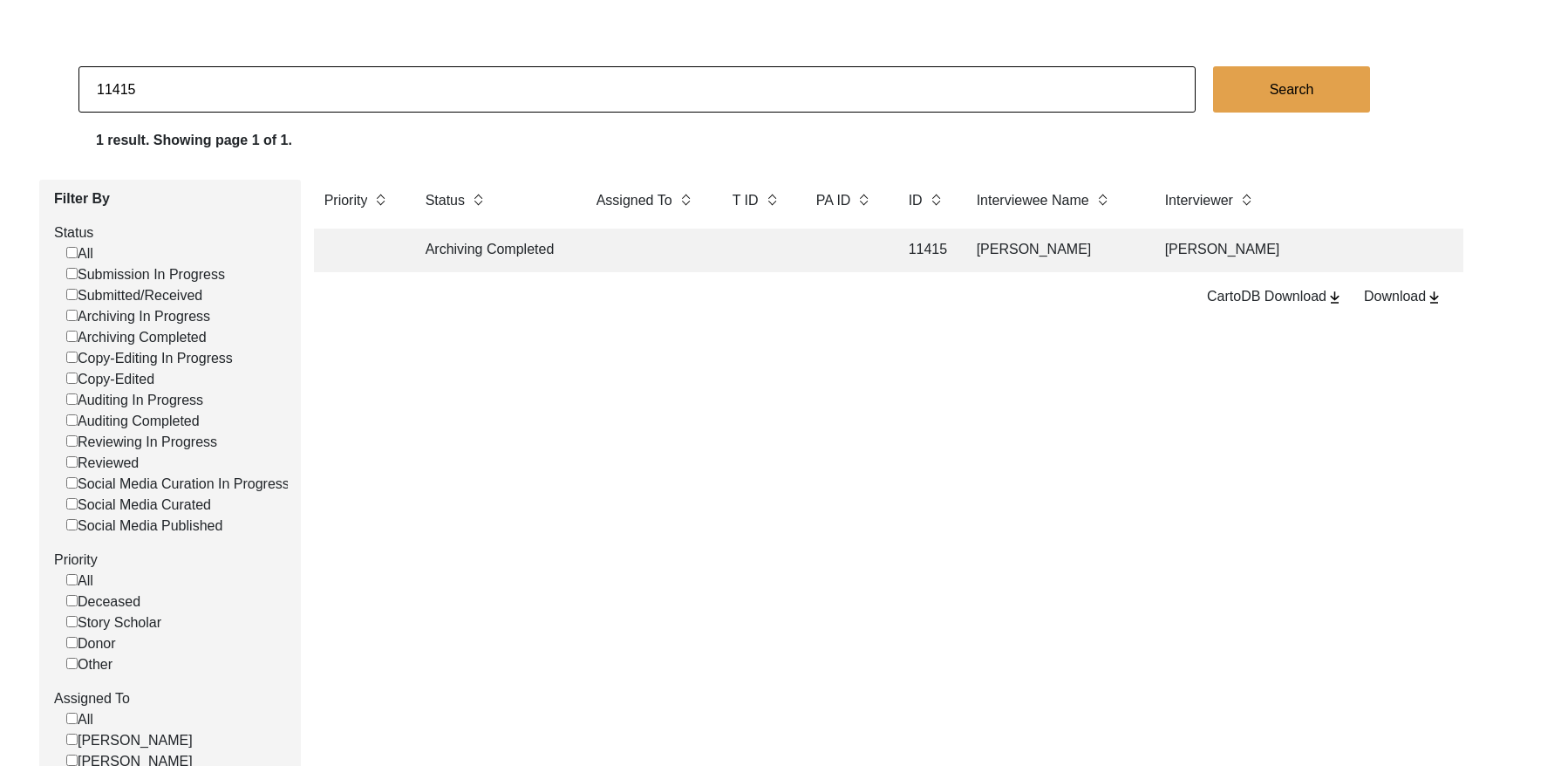
click at [750, 239] on td at bounding box center [757, 251] width 70 height 44
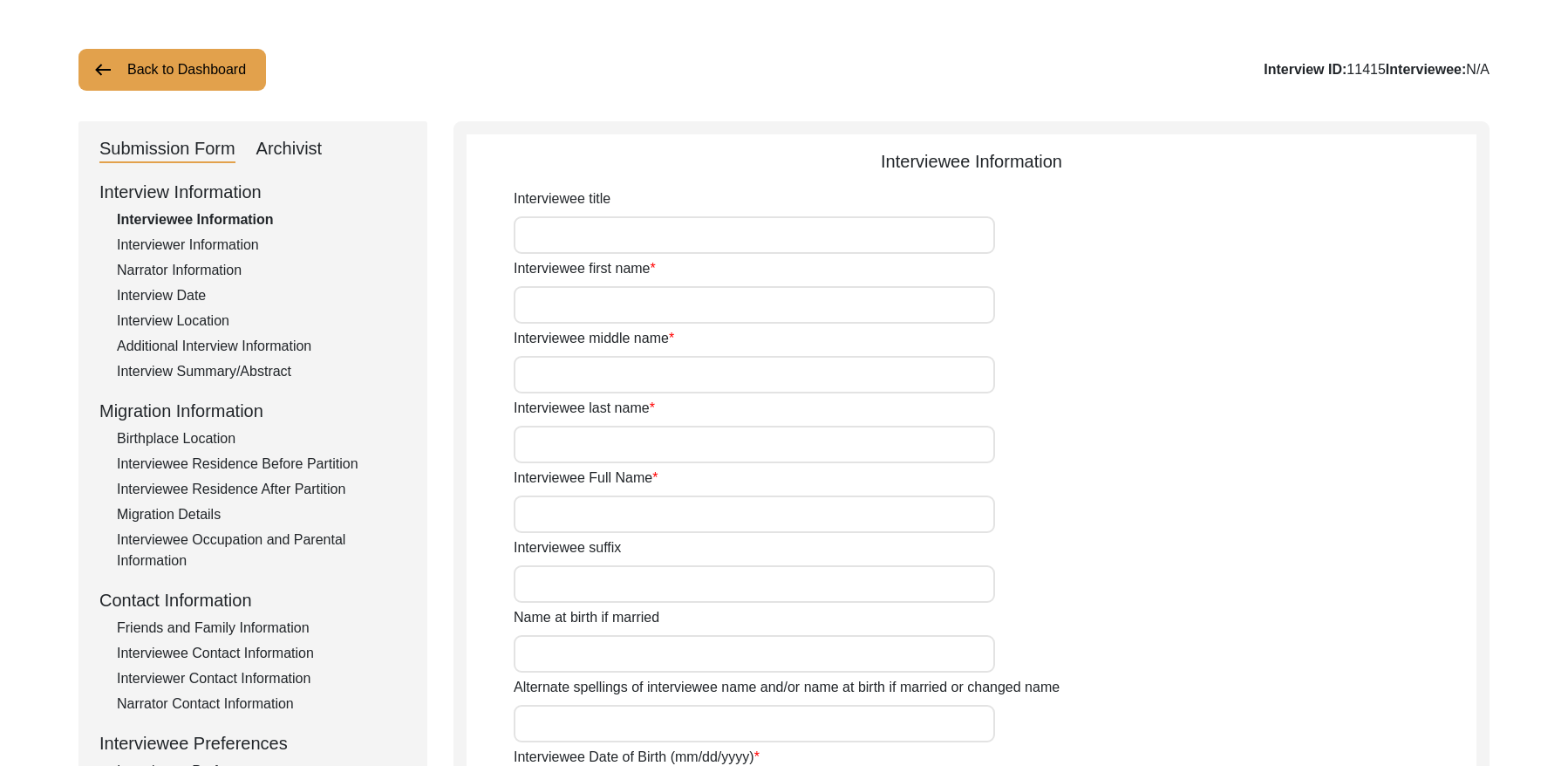
type input "Mrs."
type input "[PERSON_NAME]"
type input "N/A"
type input "[PERSON_NAME]"
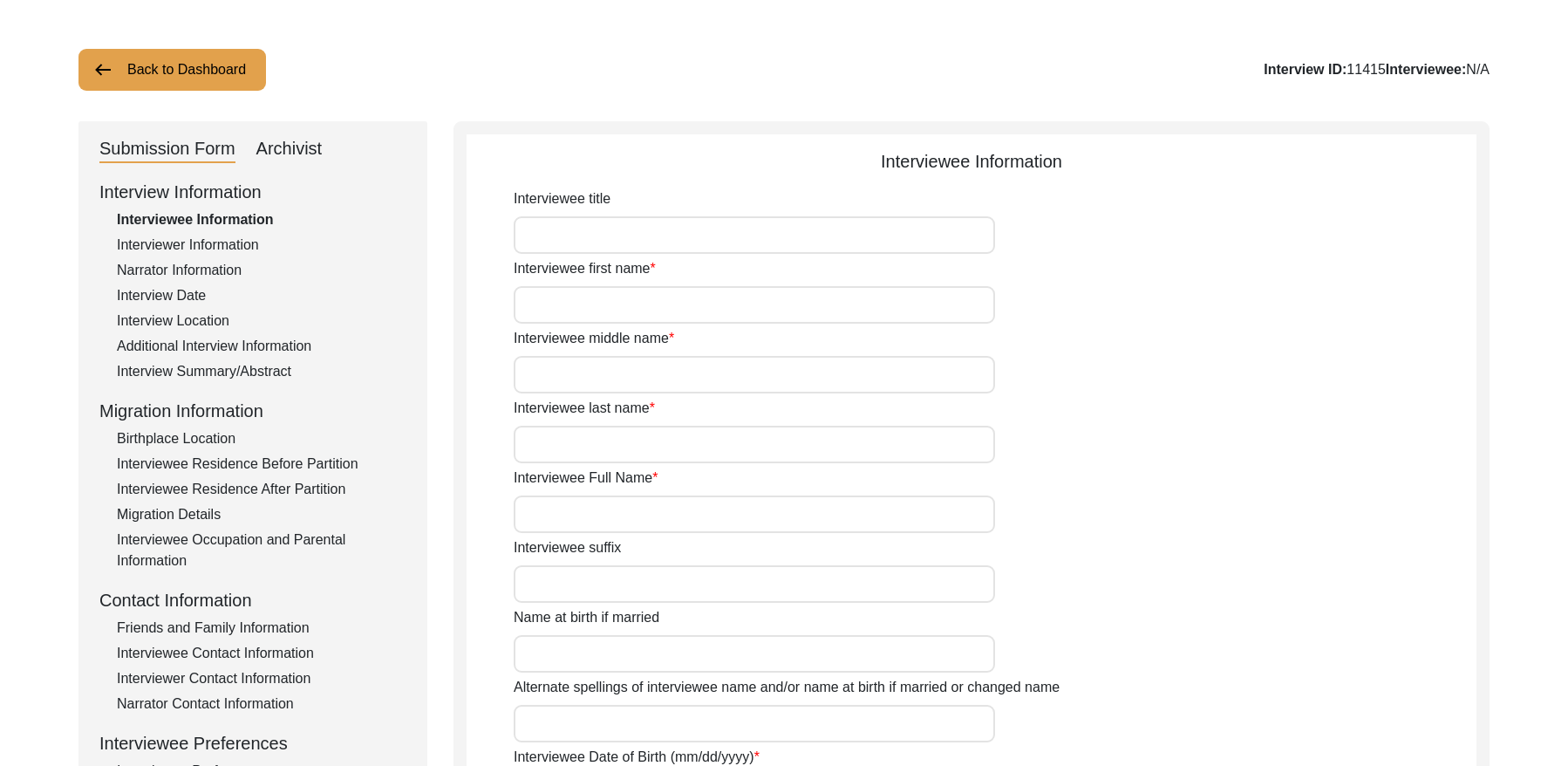
type input "[PERSON_NAME]"
type input "[DATE]"
type input "78"
type input "[DEMOGRAPHIC_DATA]"
type input "N/A"
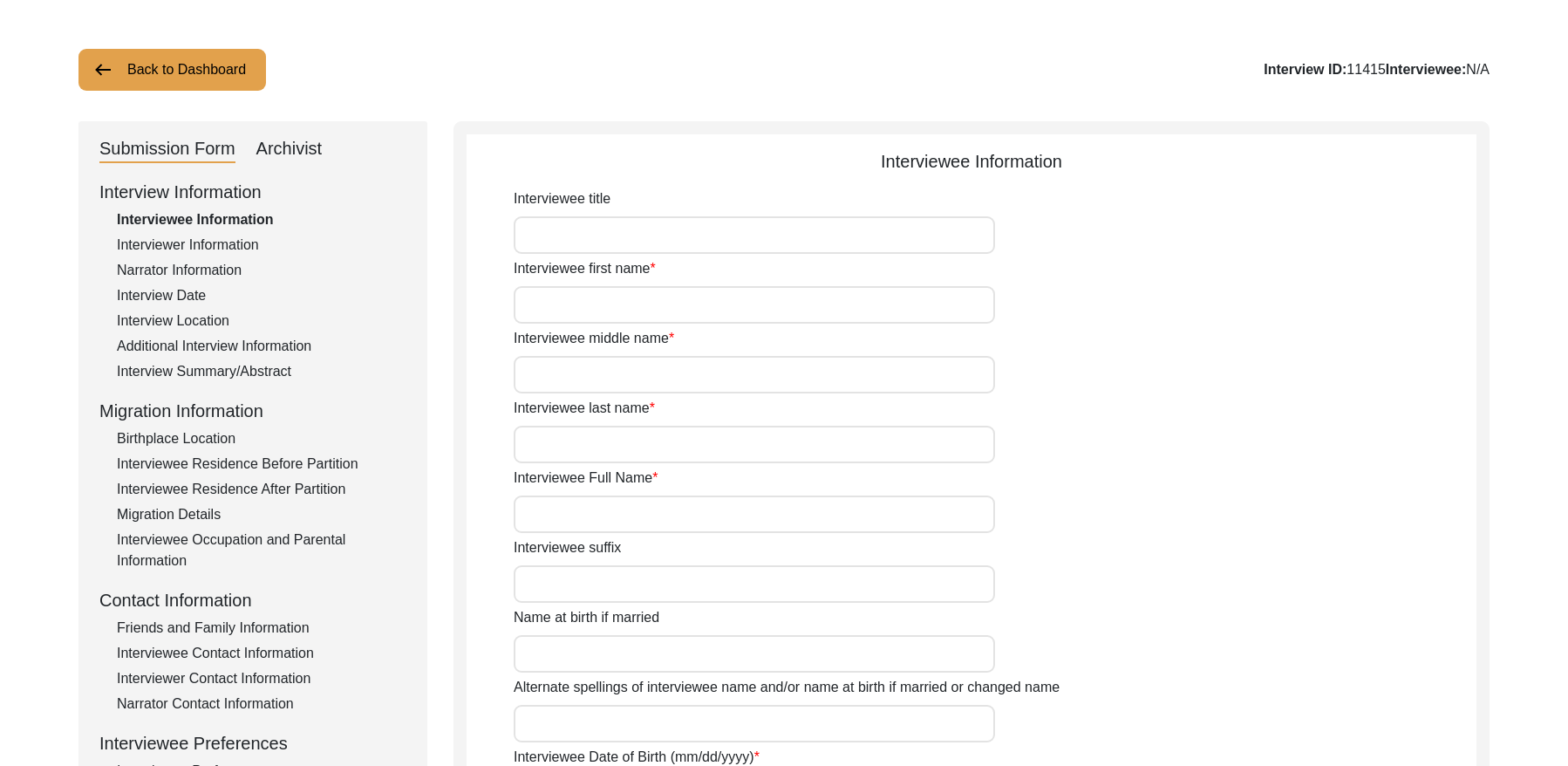
type input "Bengali"
type input "[DEMOGRAPHIC_DATA]"
type input "Indian (Bengali)"
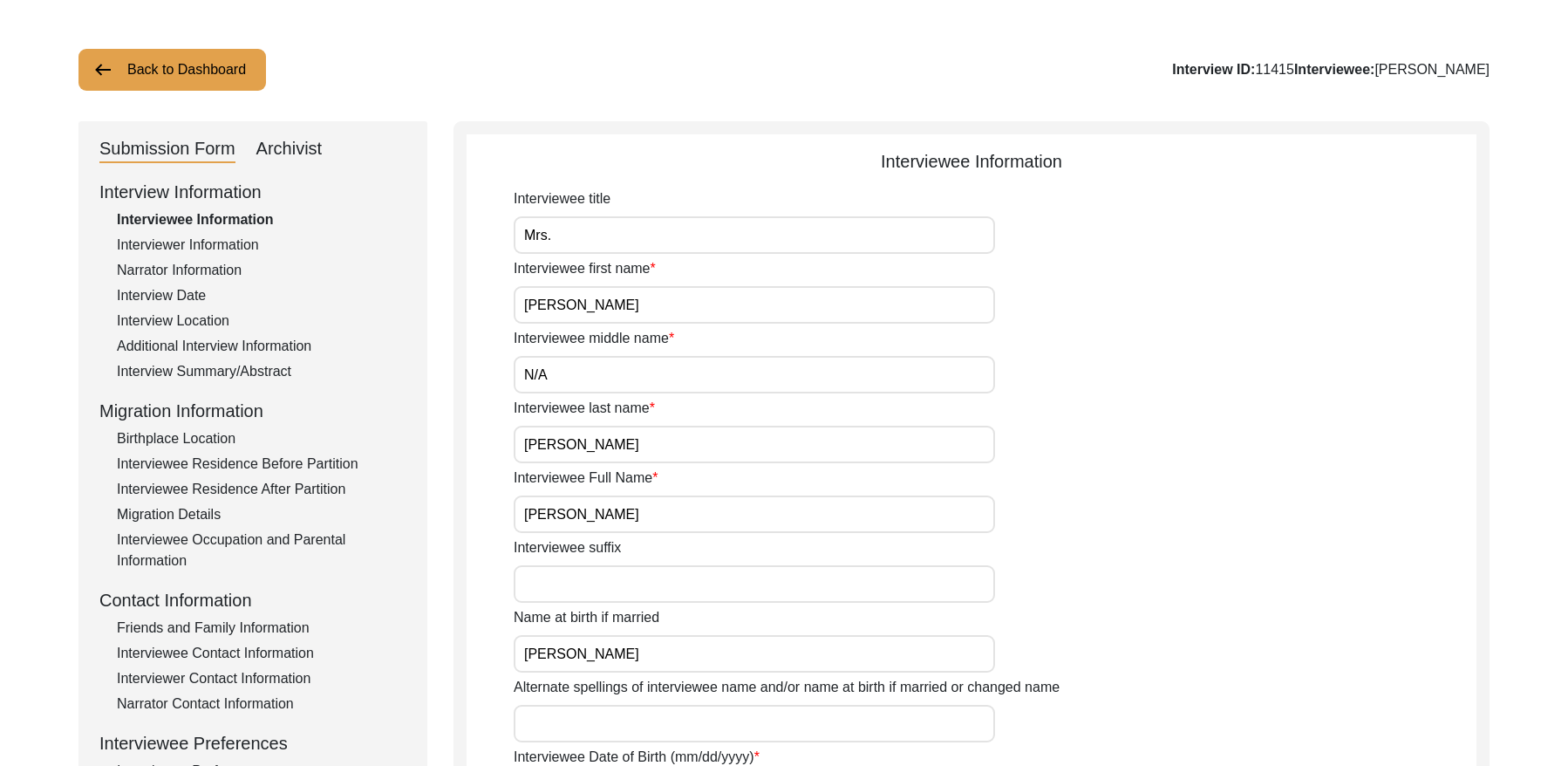
click at [279, 145] on div "Archivist" at bounding box center [290, 149] width 67 height 28
select select "Archiving Completed"
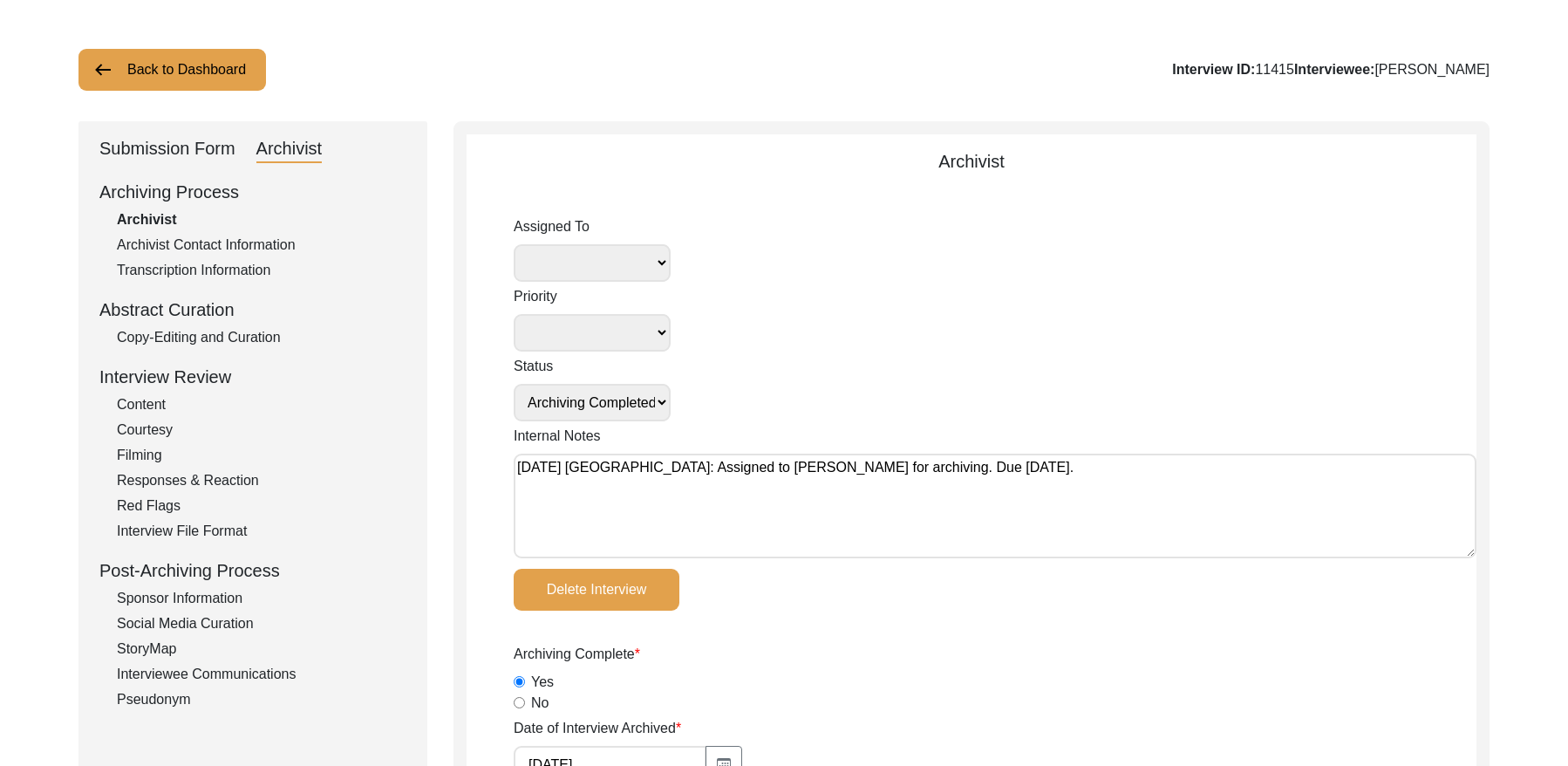
drag, startPoint x: 179, startPoint y: 55, endPoint x: 213, endPoint y: 60, distance: 34.4
click at [180, 56] on button "Back to Dashboard" at bounding box center [173, 70] width 187 height 42
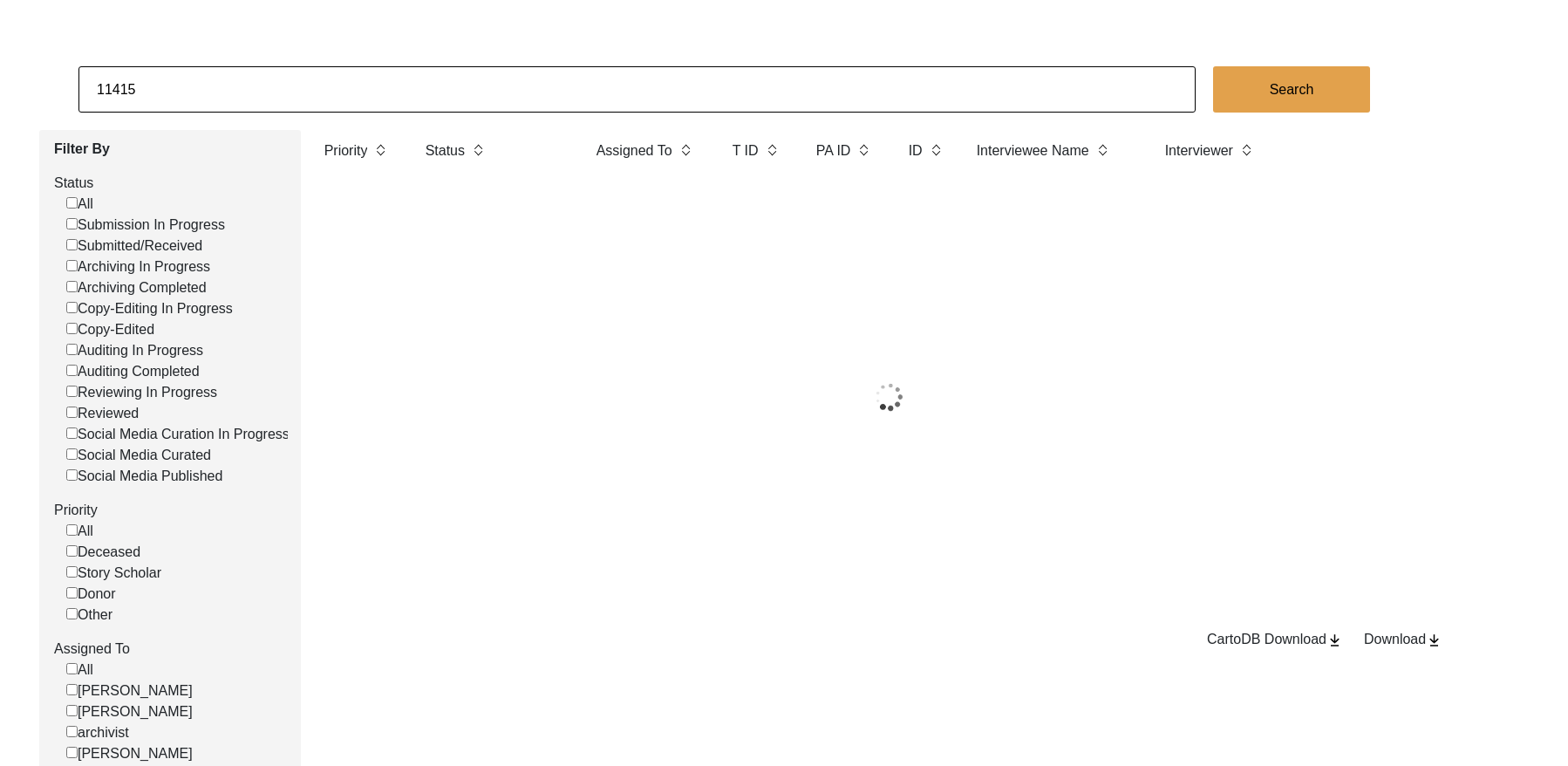
click at [458, 80] on input "11415" at bounding box center [637, 89] width 1117 height 46
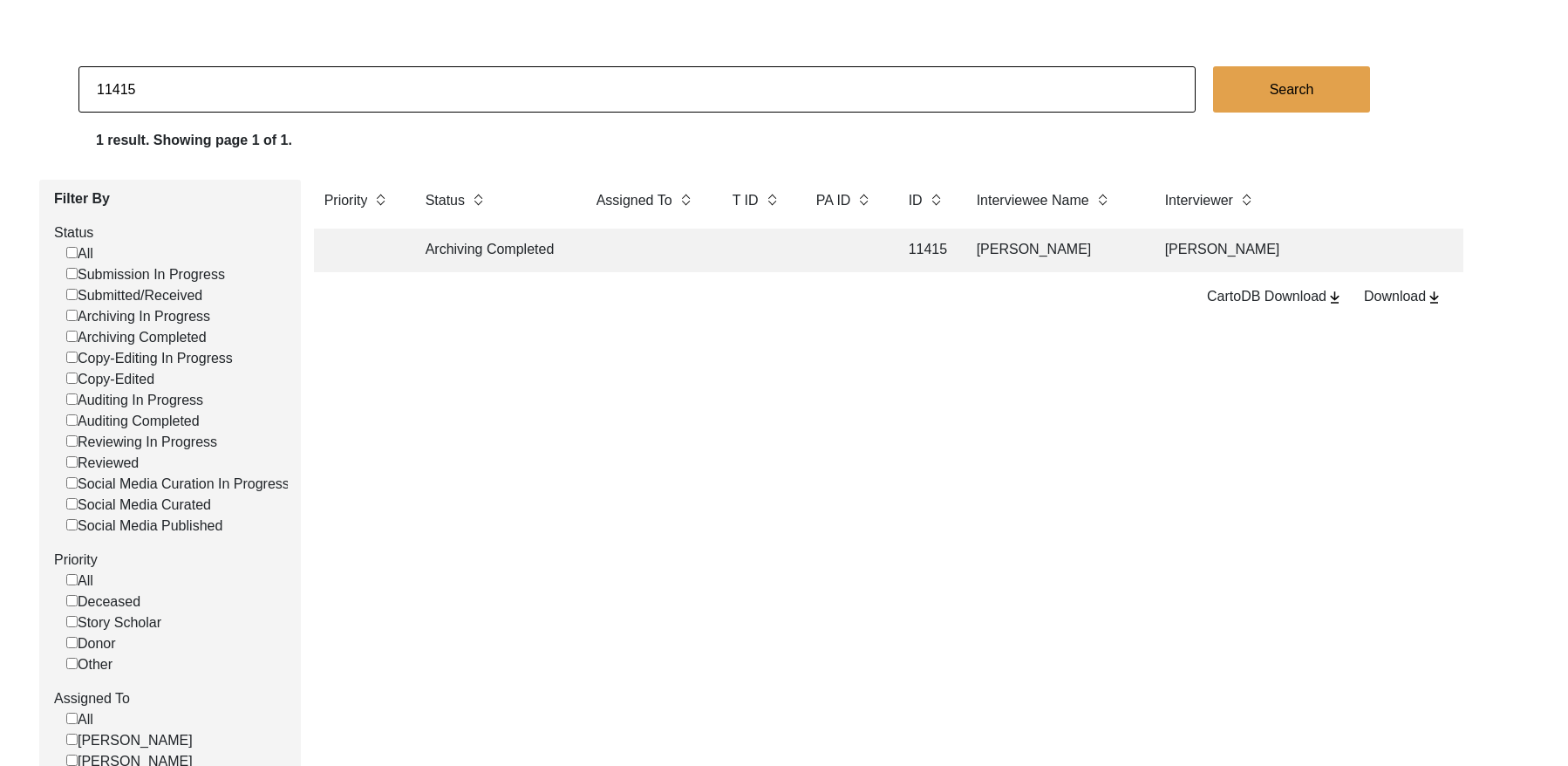
paste input "4"
type input "11414"
checkbox input "false"
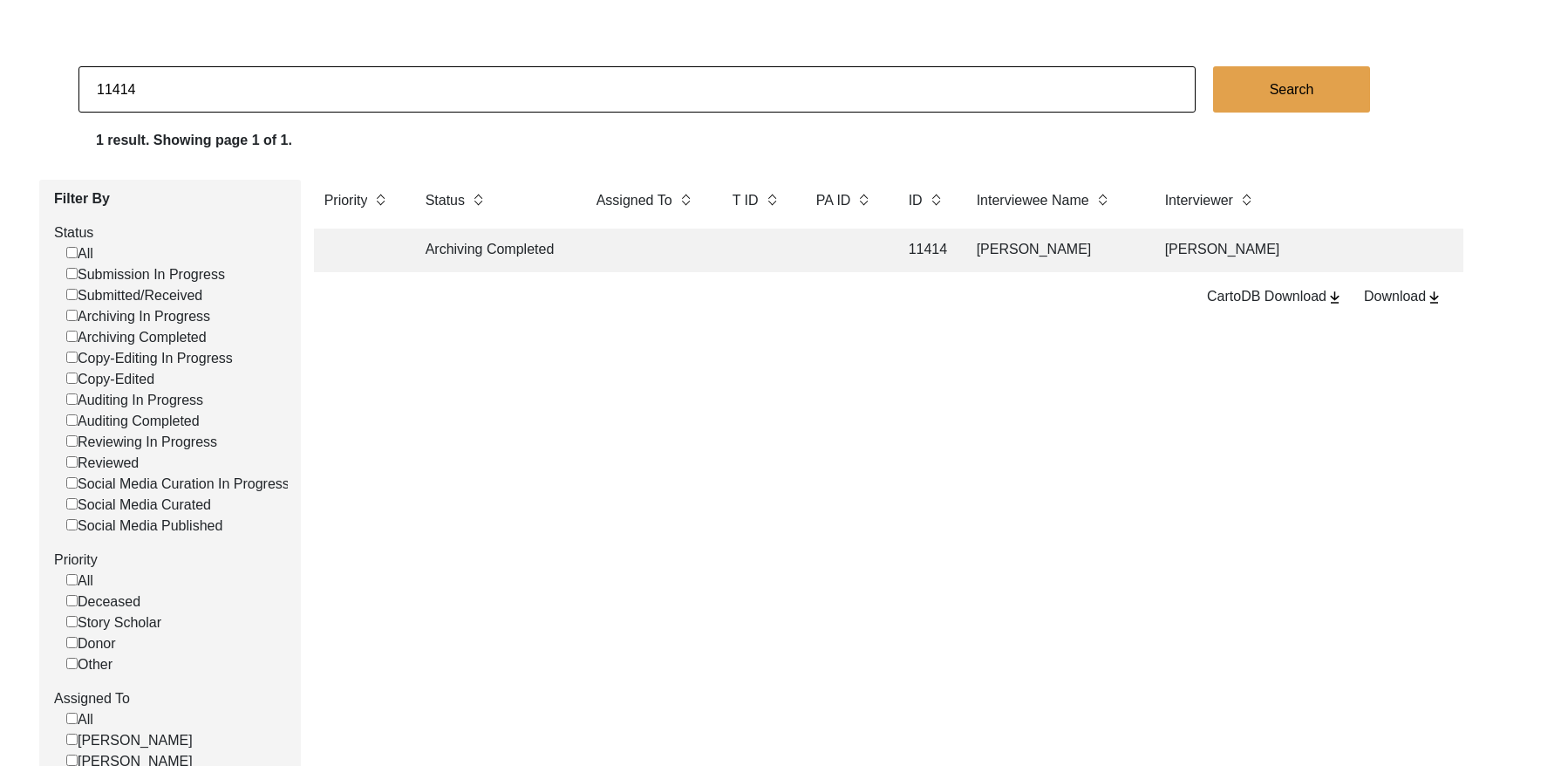
click at [774, 259] on td at bounding box center [757, 251] width 70 height 44
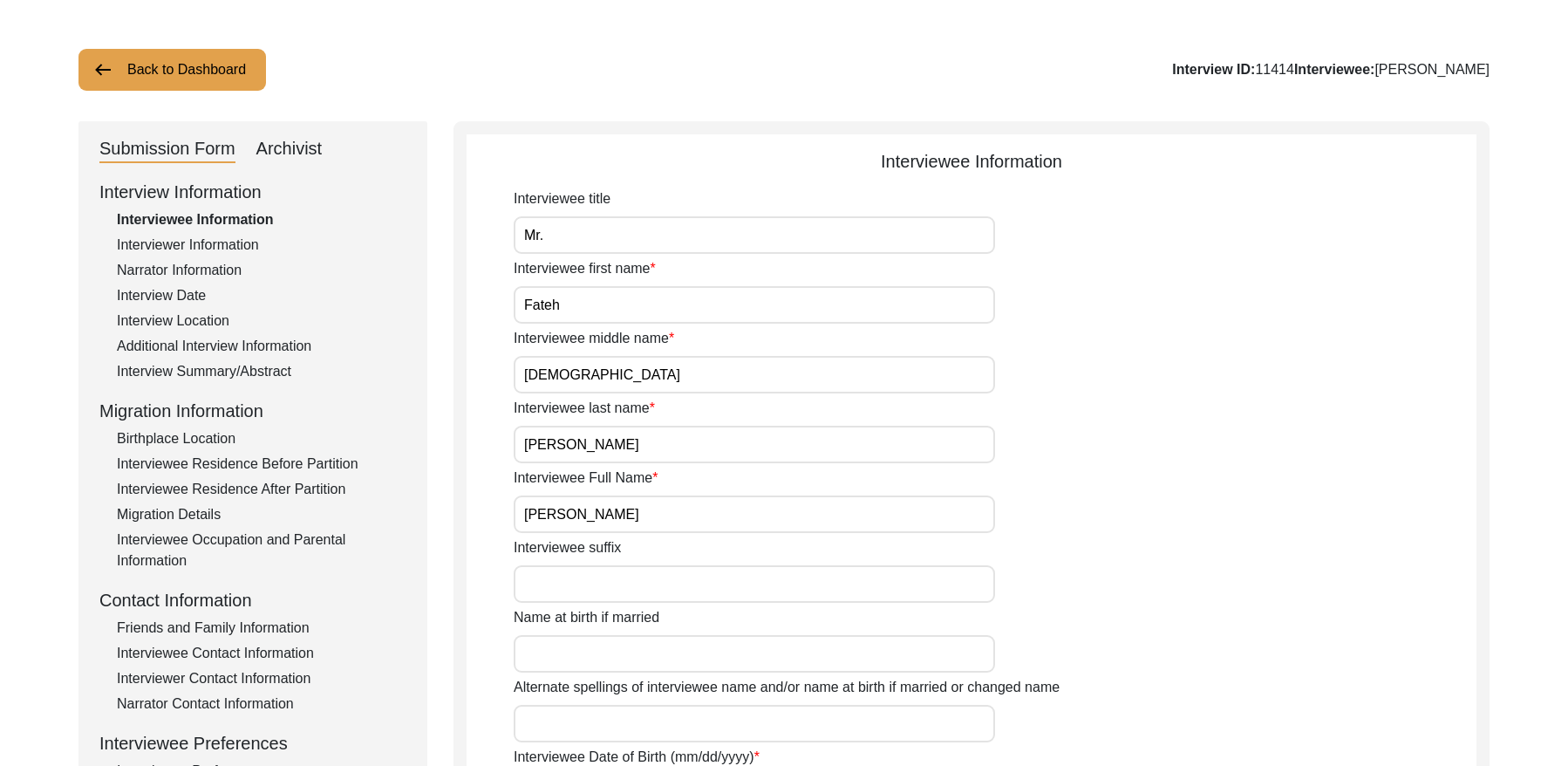
click at [278, 149] on div "Archivist" at bounding box center [290, 149] width 67 height 28
select select "Archiving Completed"
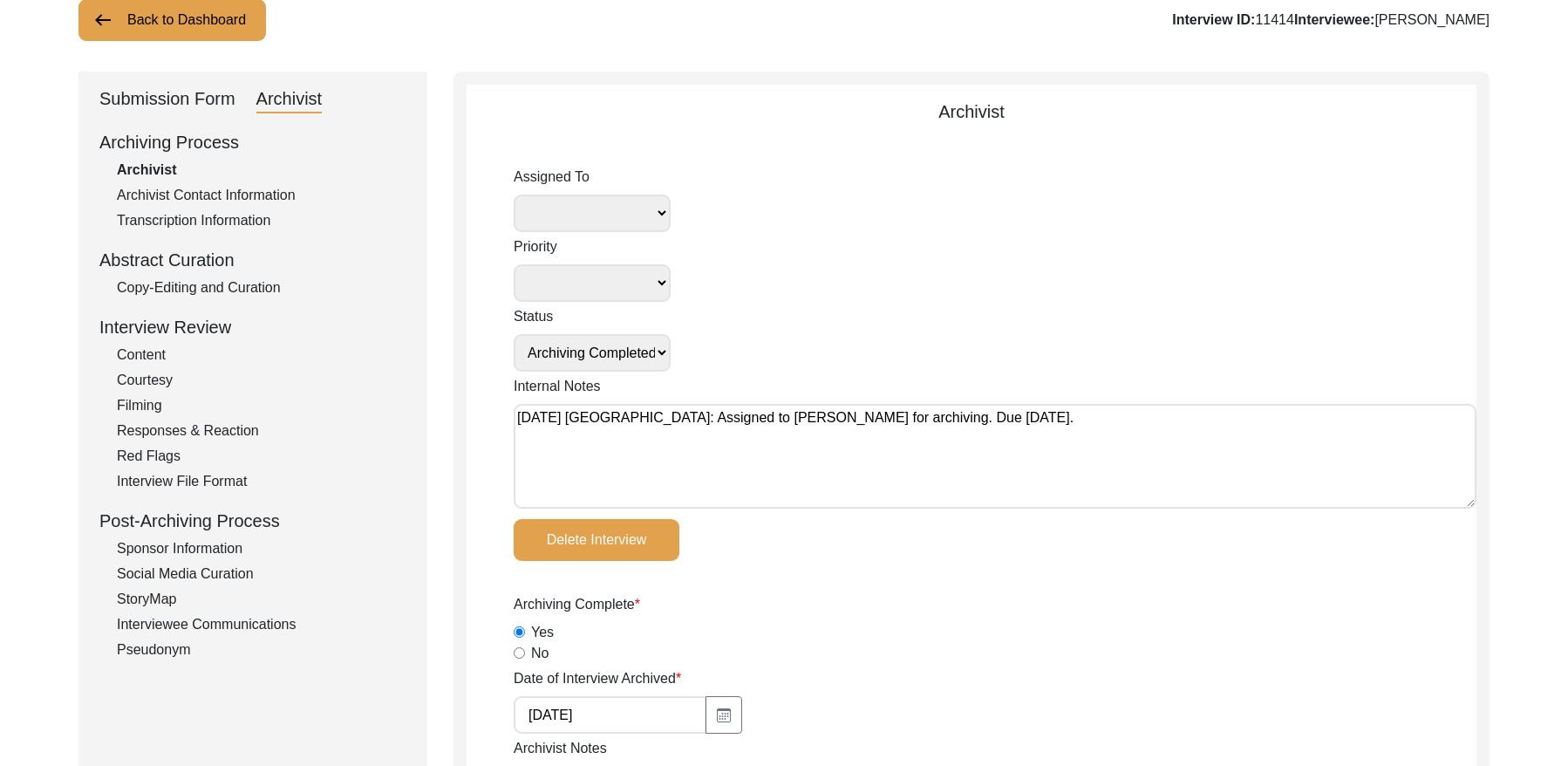
scroll to position [125, 0]
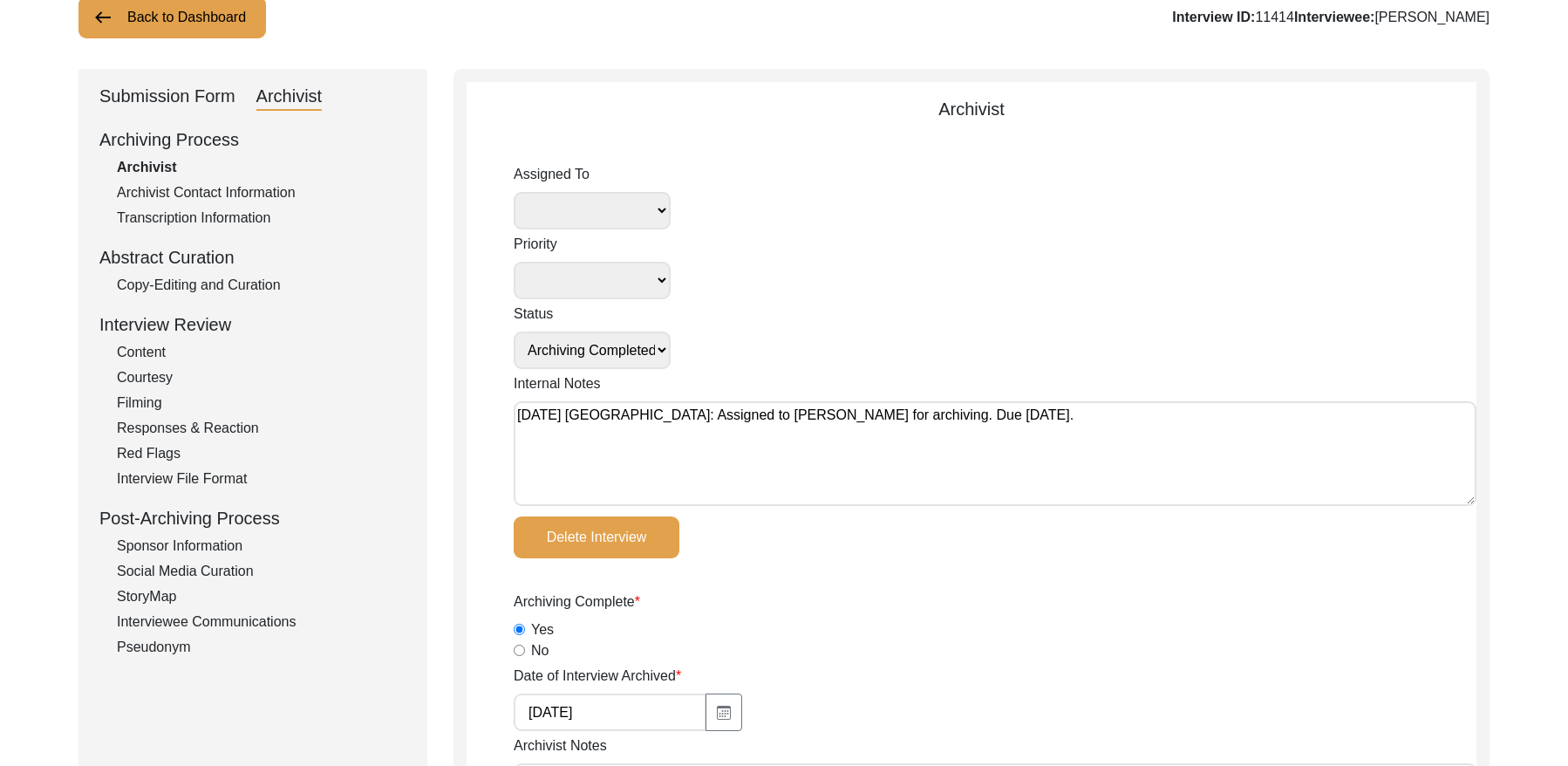
click at [600, 216] on select "[PERSON_NAME] [PERSON_NAME] archivist [PERSON_NAME] [PERSON_NAME]" at bounding box center [591, 210] width 157 height 38
select select "442"
click at [641, 351] on select "Submission In Progress Submitted/Received Archiving In Progress Archiving Compl…" at bounding box center [591, 350] width 157 height 38
select select "Auditing In Progress"
click at [520, 414] on textarea "[DATE] [GEOGRAPHIC_DATA]: Assigned to [PERSON_NAME] for archiving. Due [DATE]." at bounding box center [994, 453] width 963 height 104
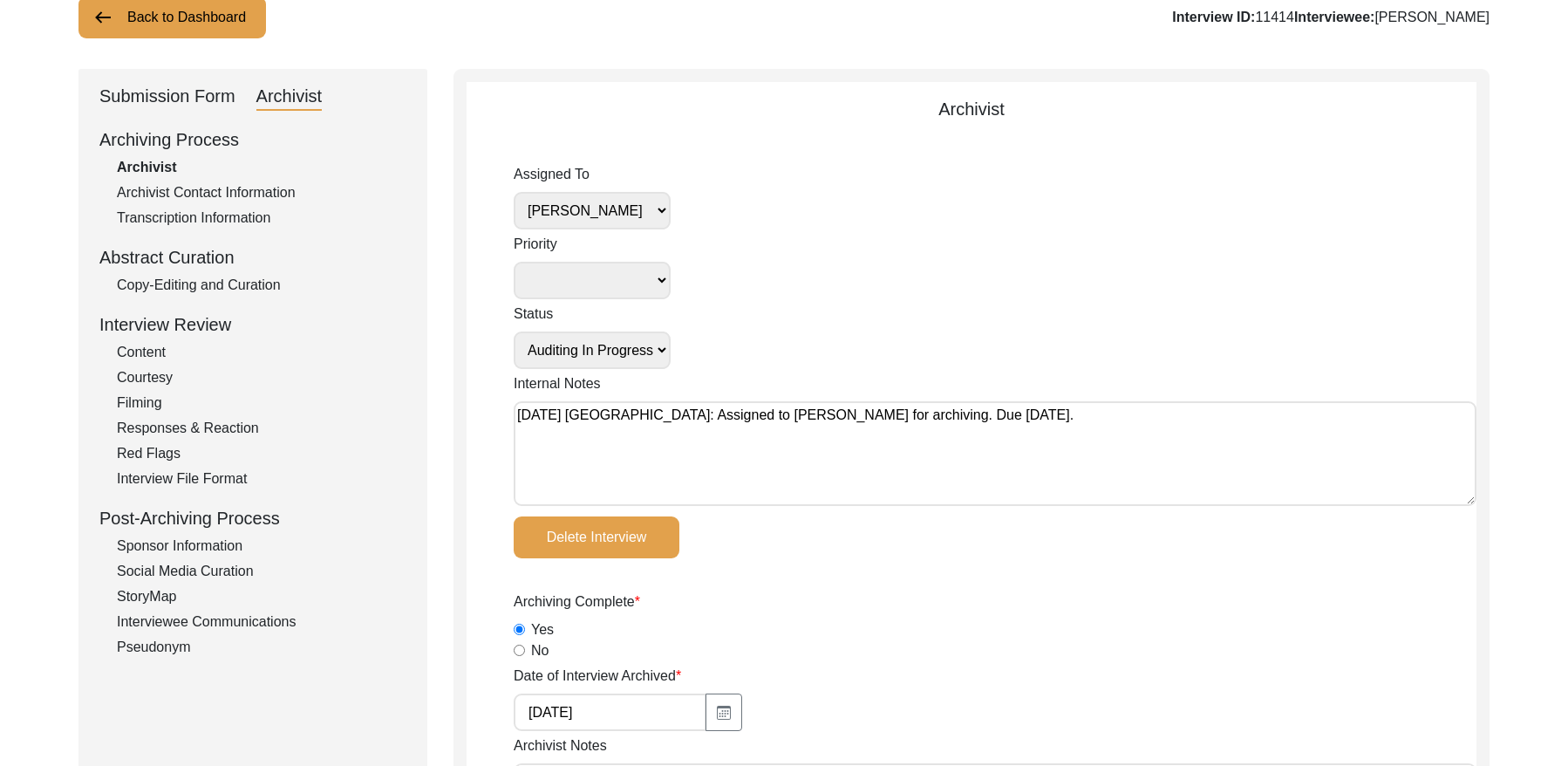
paste textarea "[DATE] Victoria: Assigned to Brianna to audit. Due [DATE]."
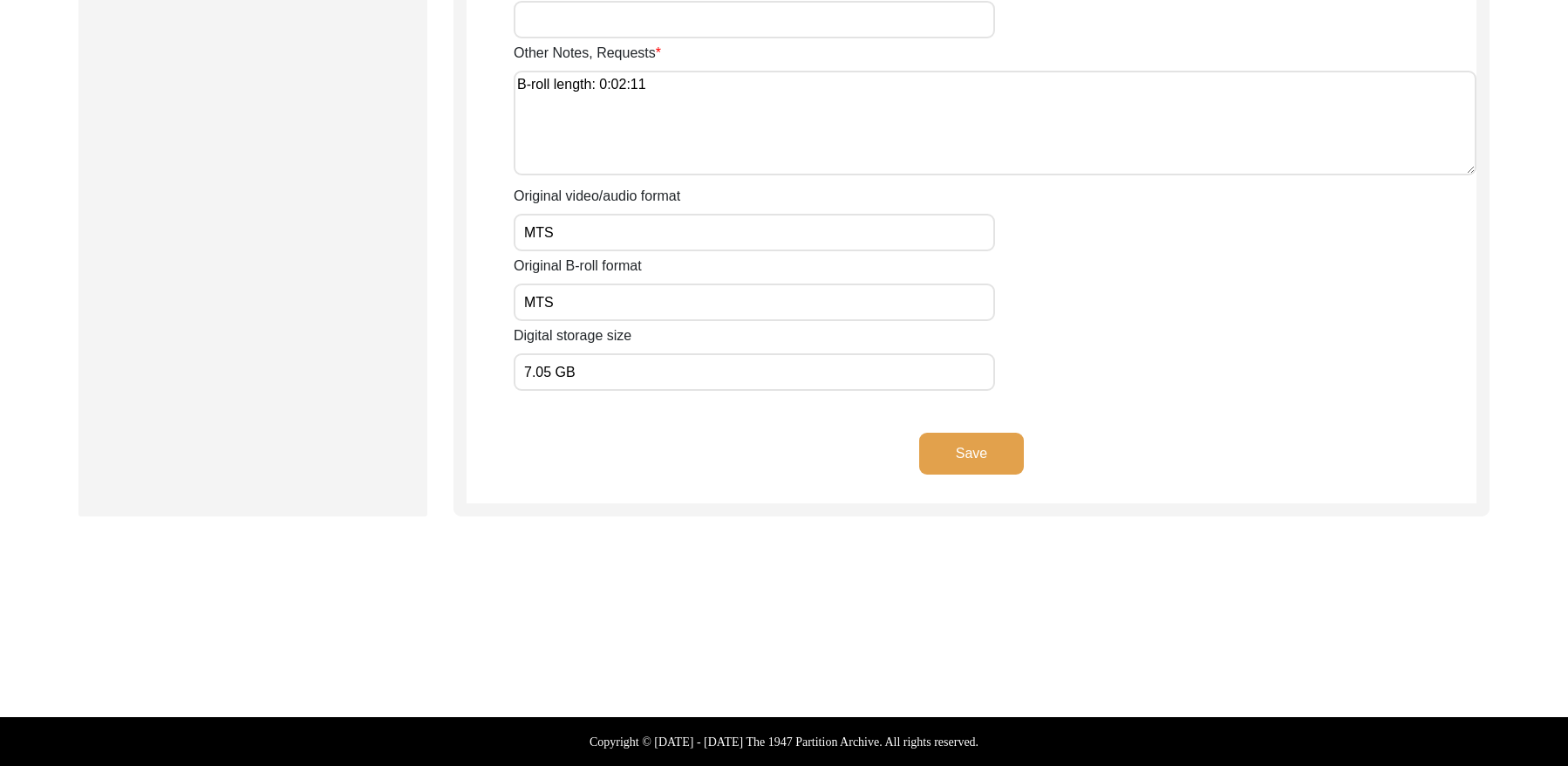
type textarea "[DATE] Victoria: Assigned to Brianna to audit. Due [DATE]. [DATE] [GEOGRAPHIC_D…"
click at [985, 452] on button "Save" at bounding box center [971, 454] width 104 height 42
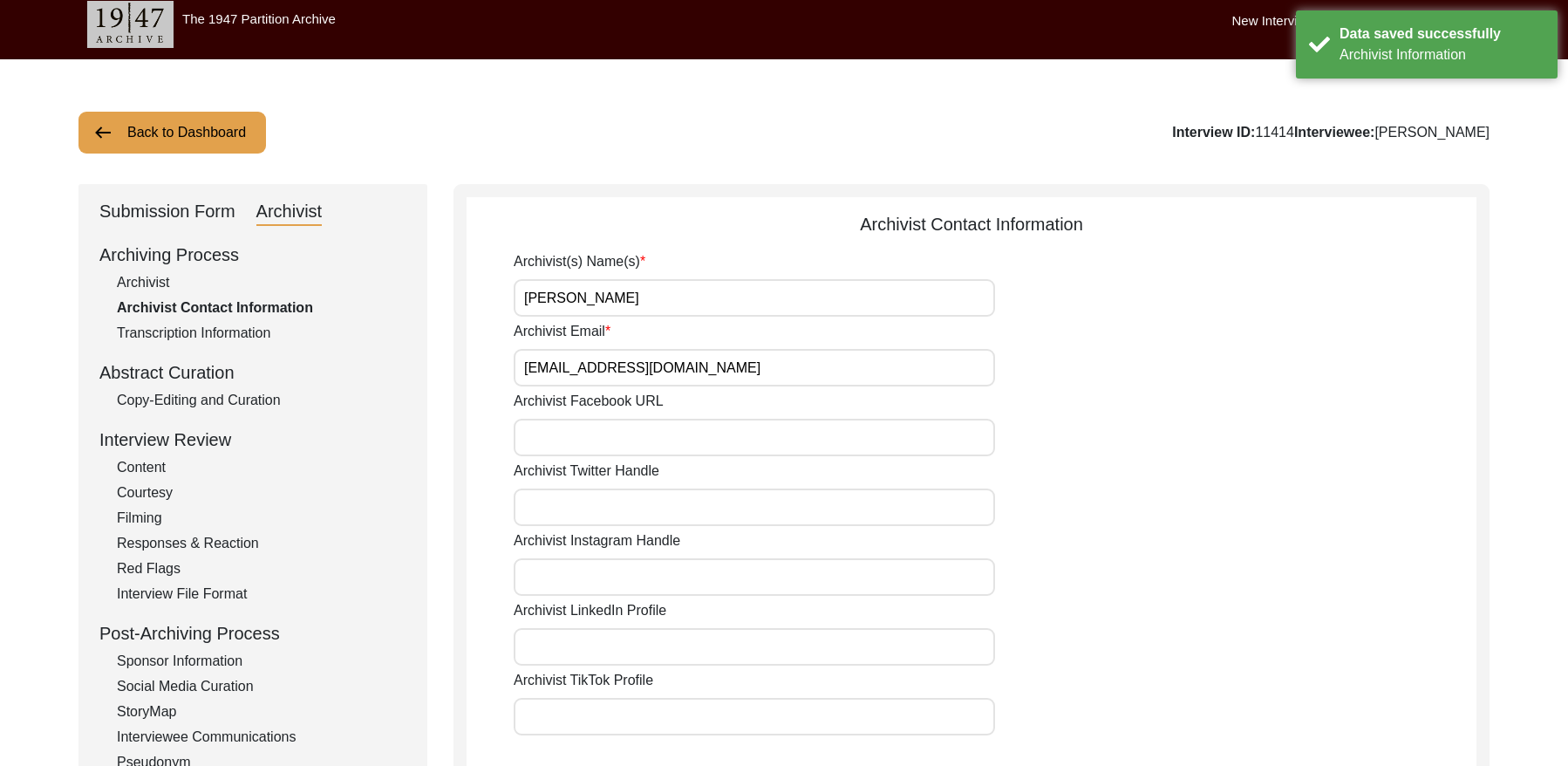
scroll to position [0, 0]
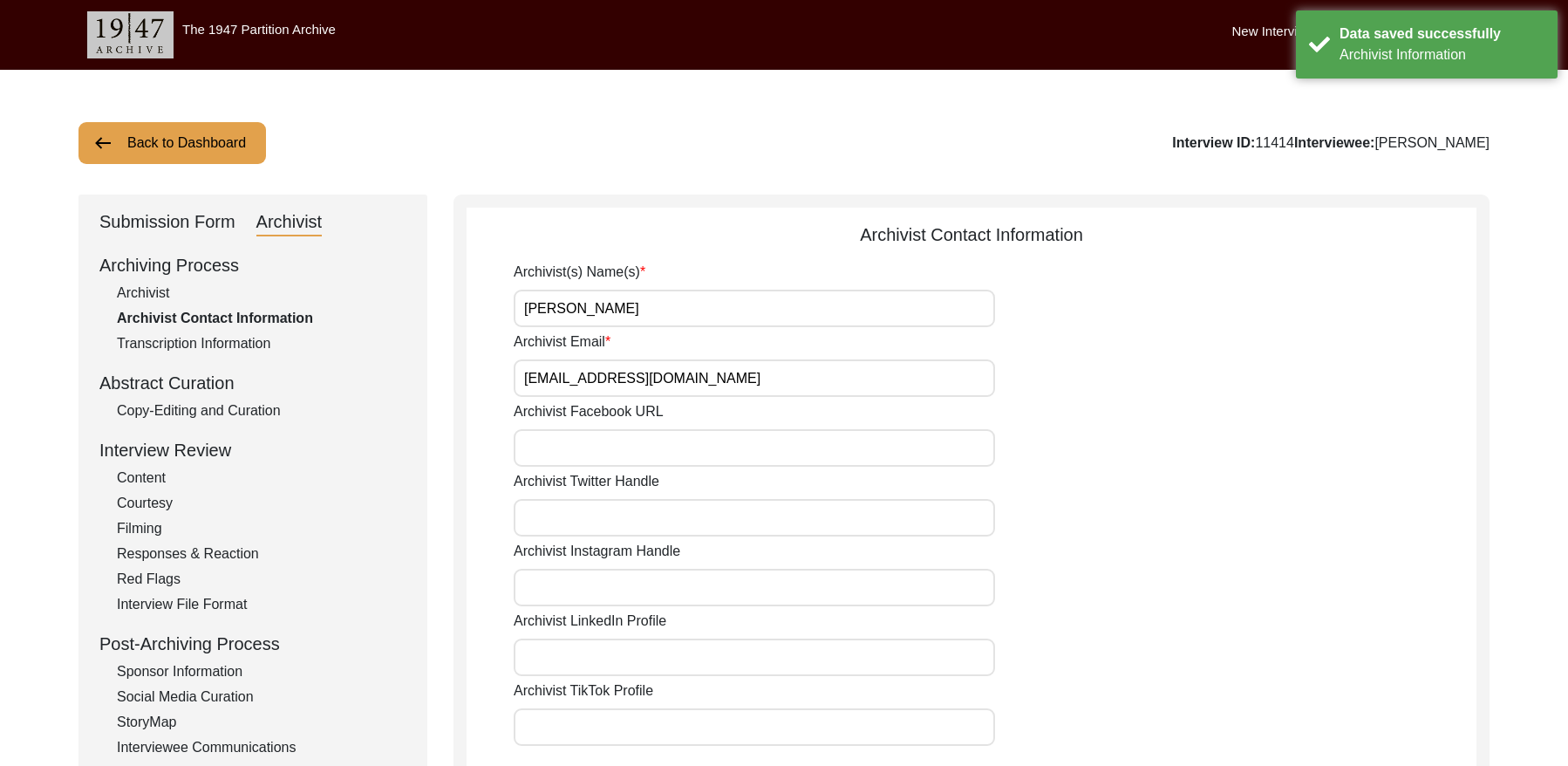
click at [125, 121] on div "Back to Dashboard Interview ID: 11414 Interviewee: [PERSON_NAME] Submission For…" at bounding box center [784, 687] width 1568 height 1235
click at [242, 152] on button "Back to Dashboard" at bounding box center [173, 143] width 187 height 42
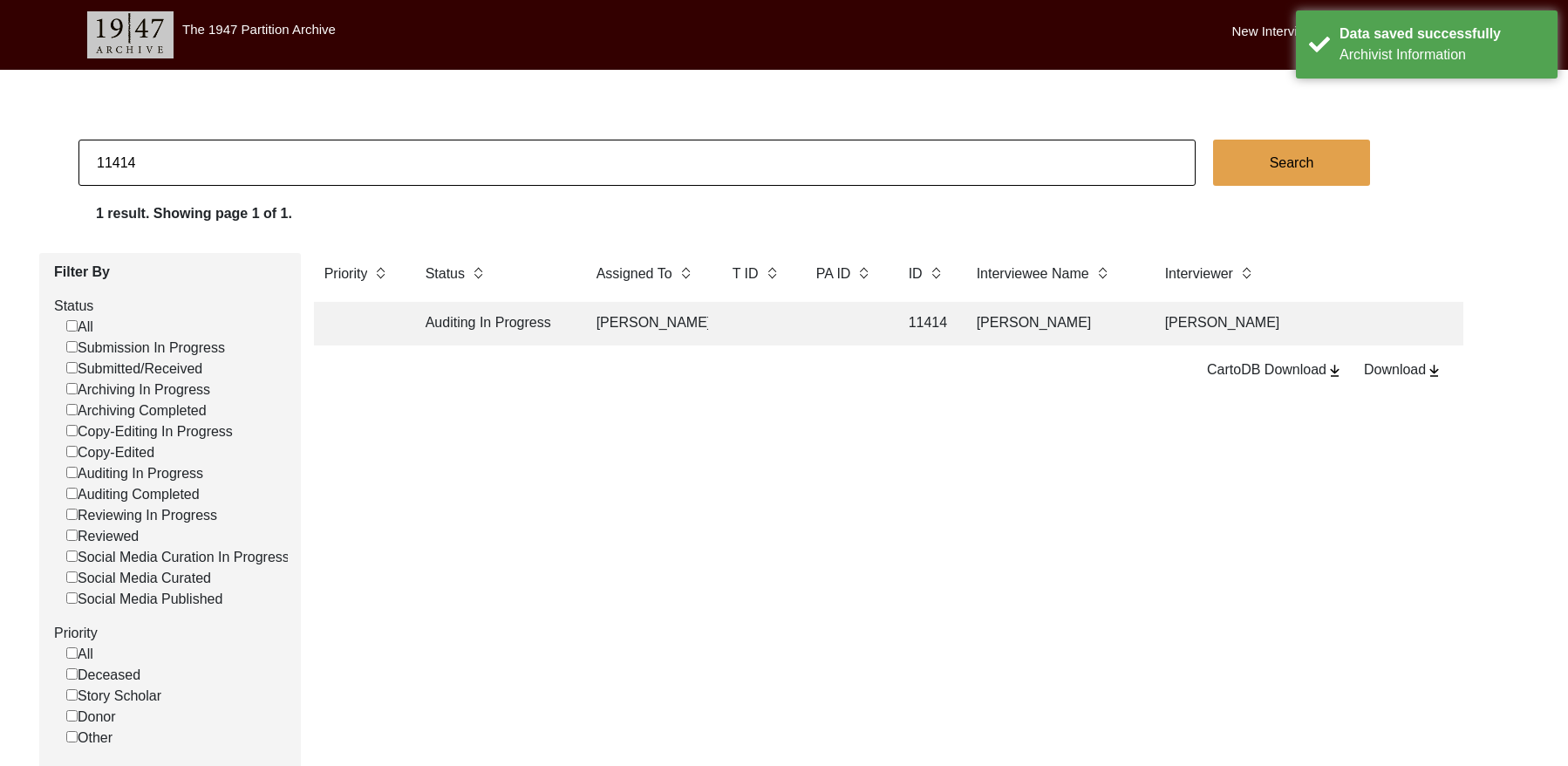
click at [187, 167] on input "11414" at bounding box center [637, 162] width 1117 height 46
click at [186, 167] on input "11414" at bounding box center [637, 162] width 1117 height 46
checkbox input "false"
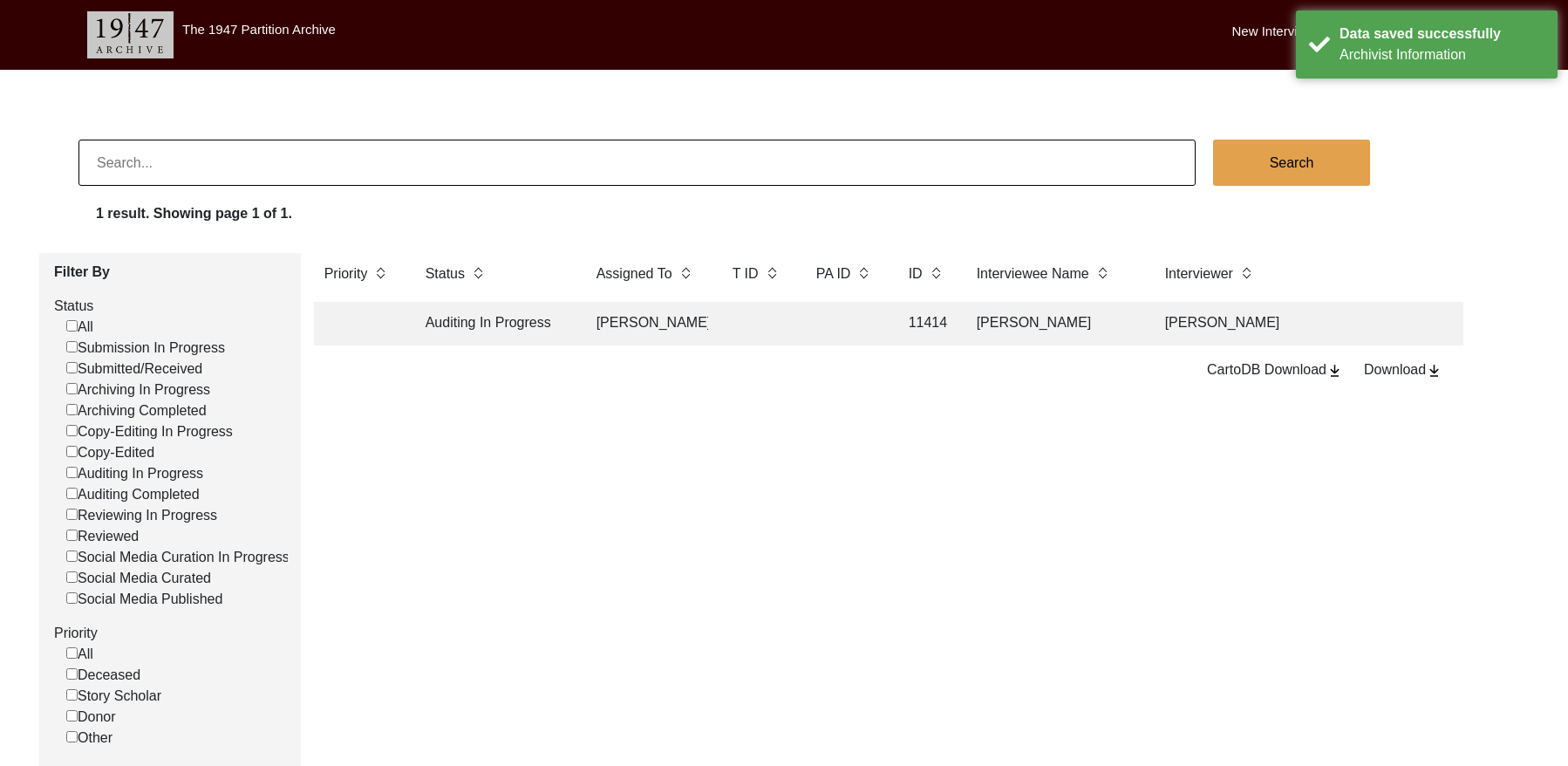
checkbox input "false"
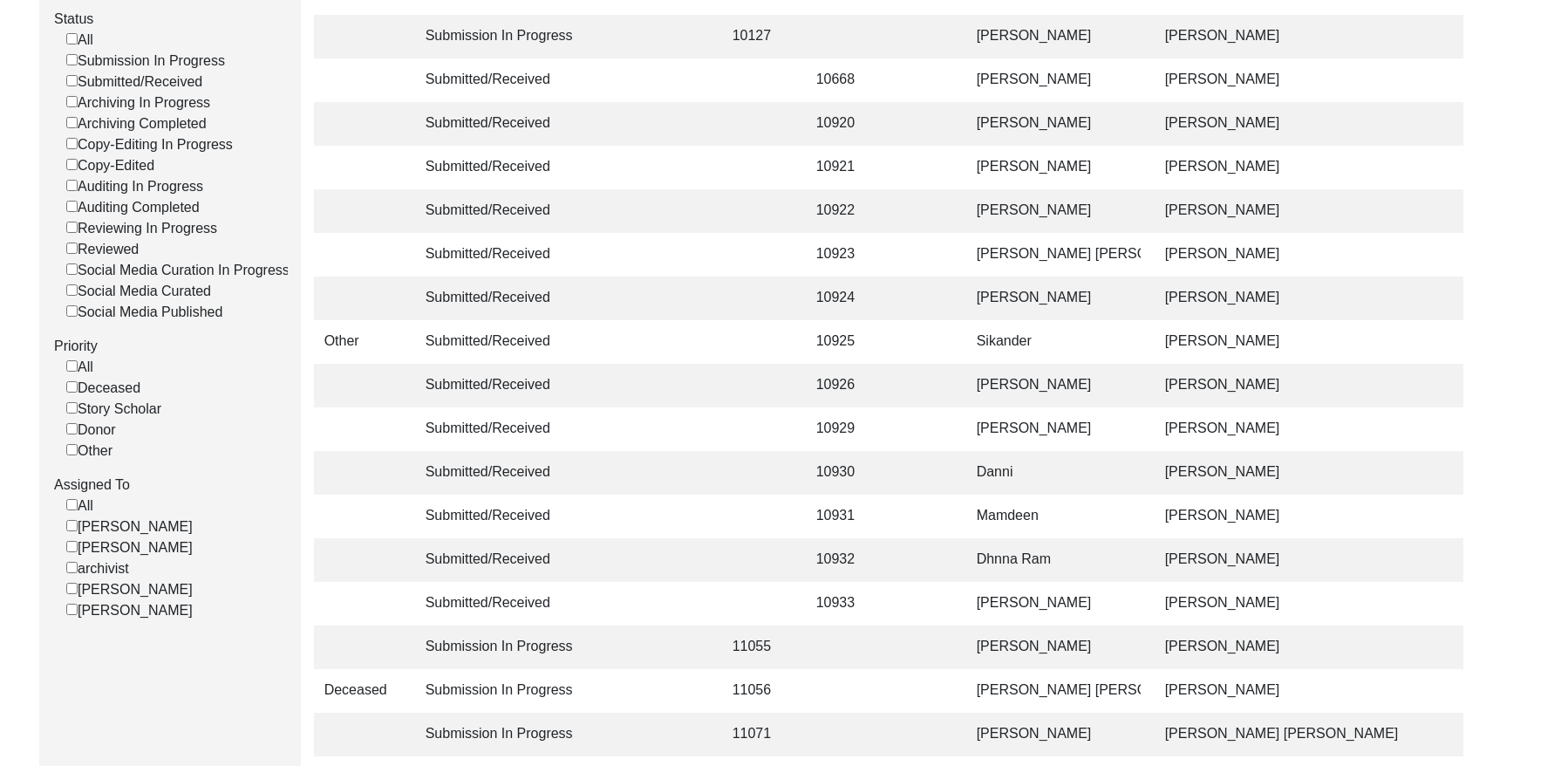
click at [74, 558] on label "[PERSON_NAME]" at bounding box center [130, 548] width 126 height 21
click at [74, 552] on input "[PERSON_NAME]" at bounding box center [72, 546] width 11 height 11
checkbox input "false"
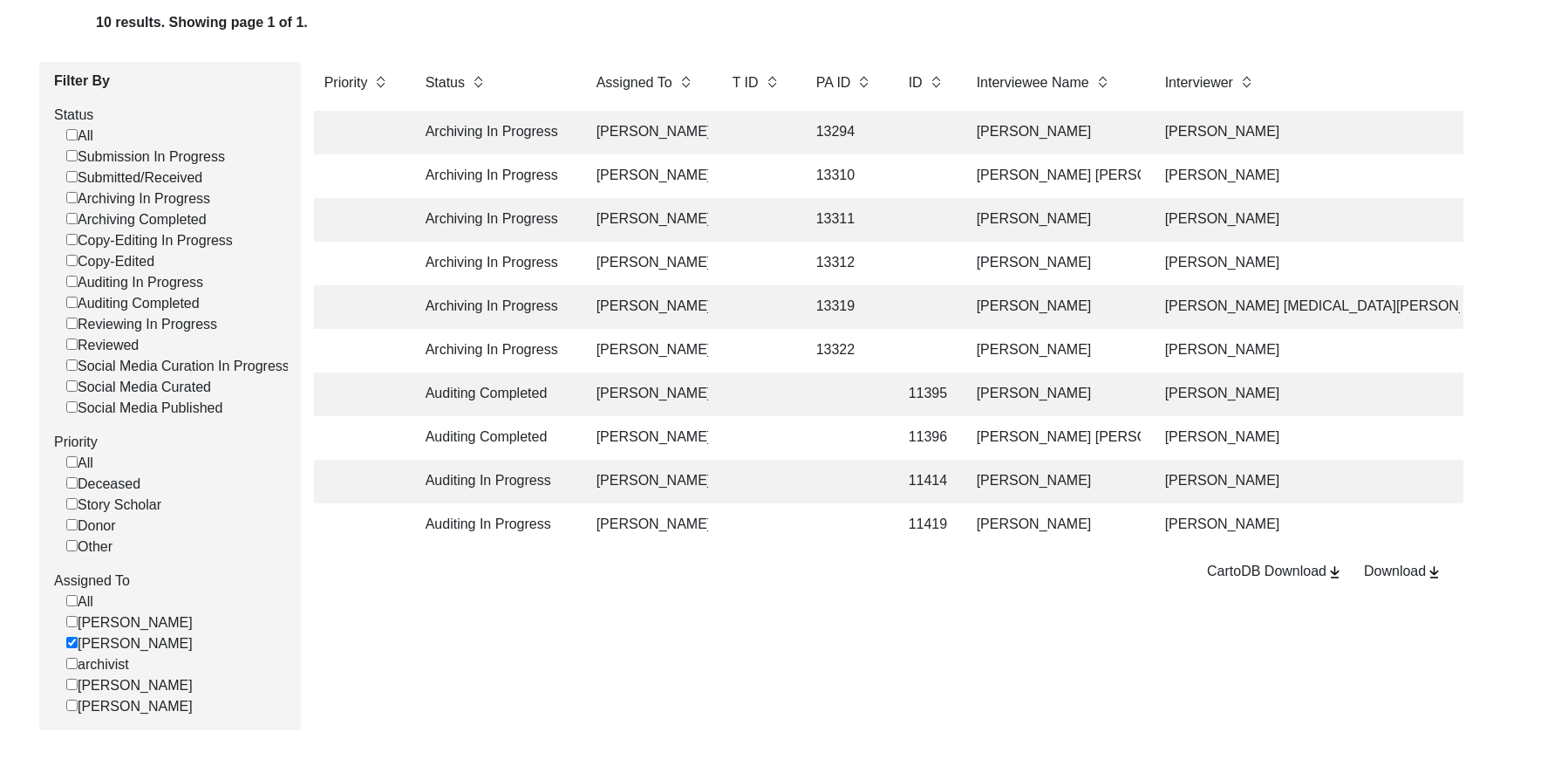
scroll to position [190, 0]
click at [67, 649] on input "[PERSON_NAME]" at bounding box center [72, 643] width 11 height 11
checkbox input "false"
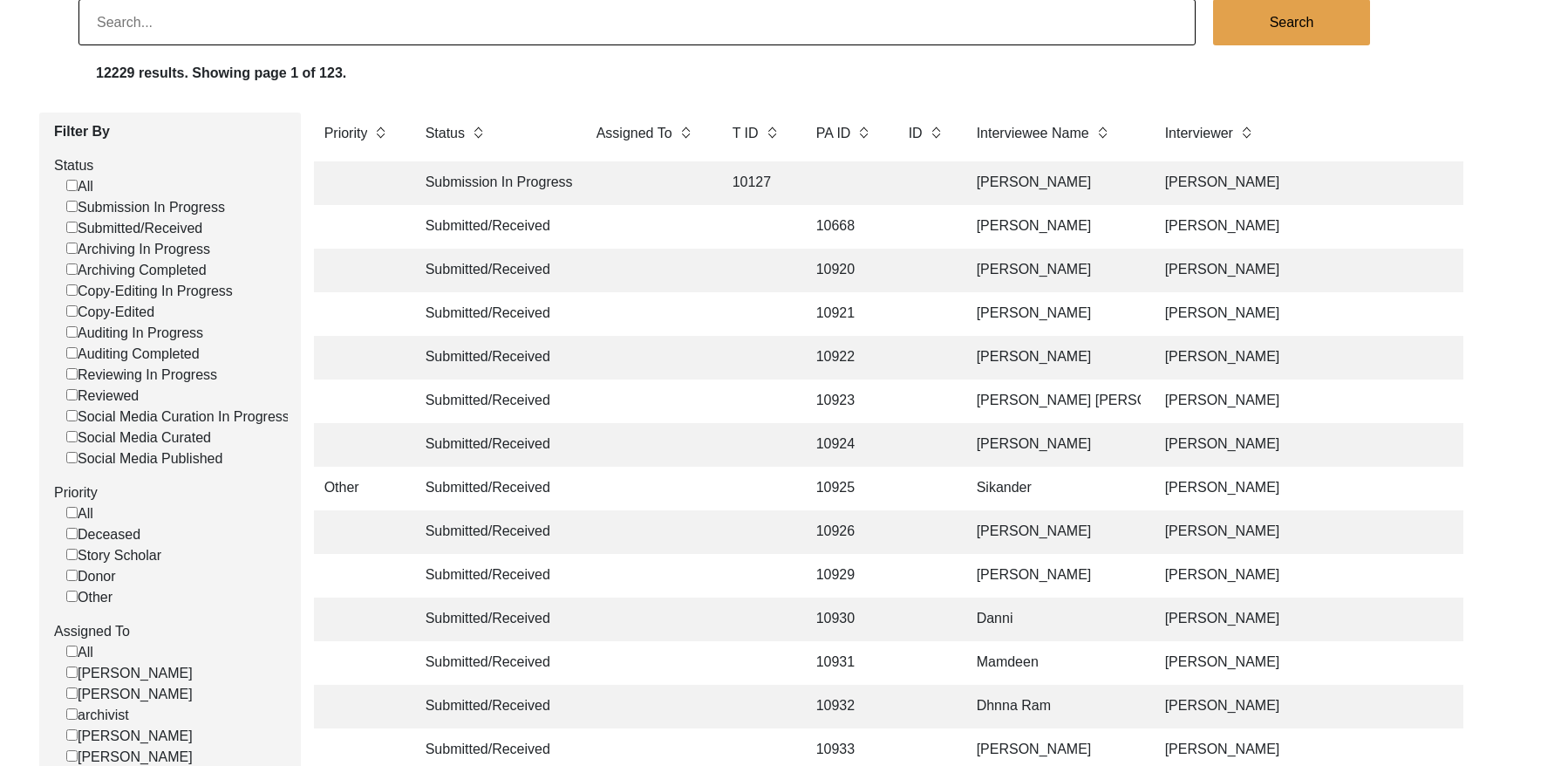
scroll to position [0, 0]
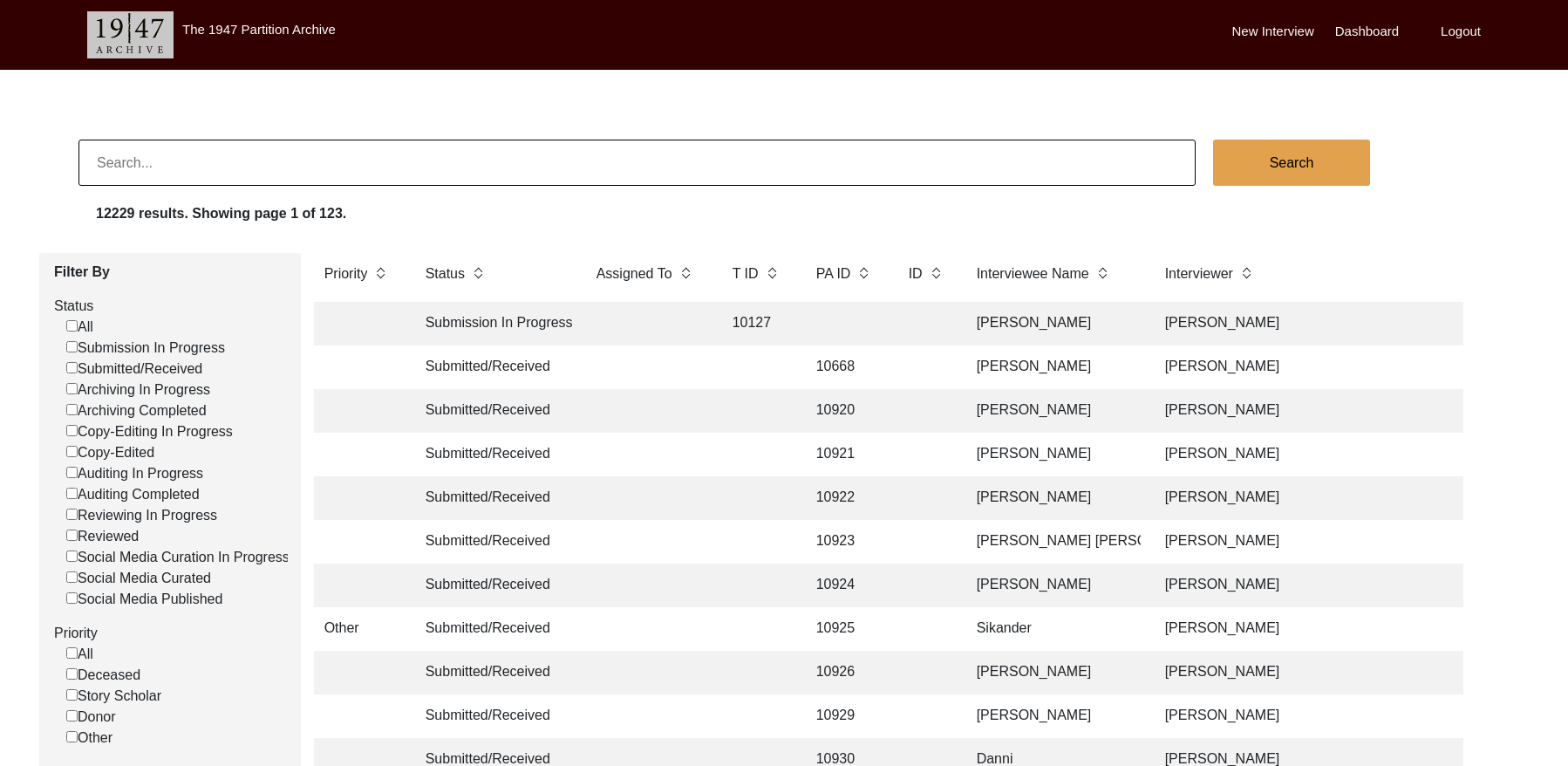
click at [72, 367] on input "Submitted/Received" at bounding box center [72, 367] width 11 height 11
checkbox input "false"
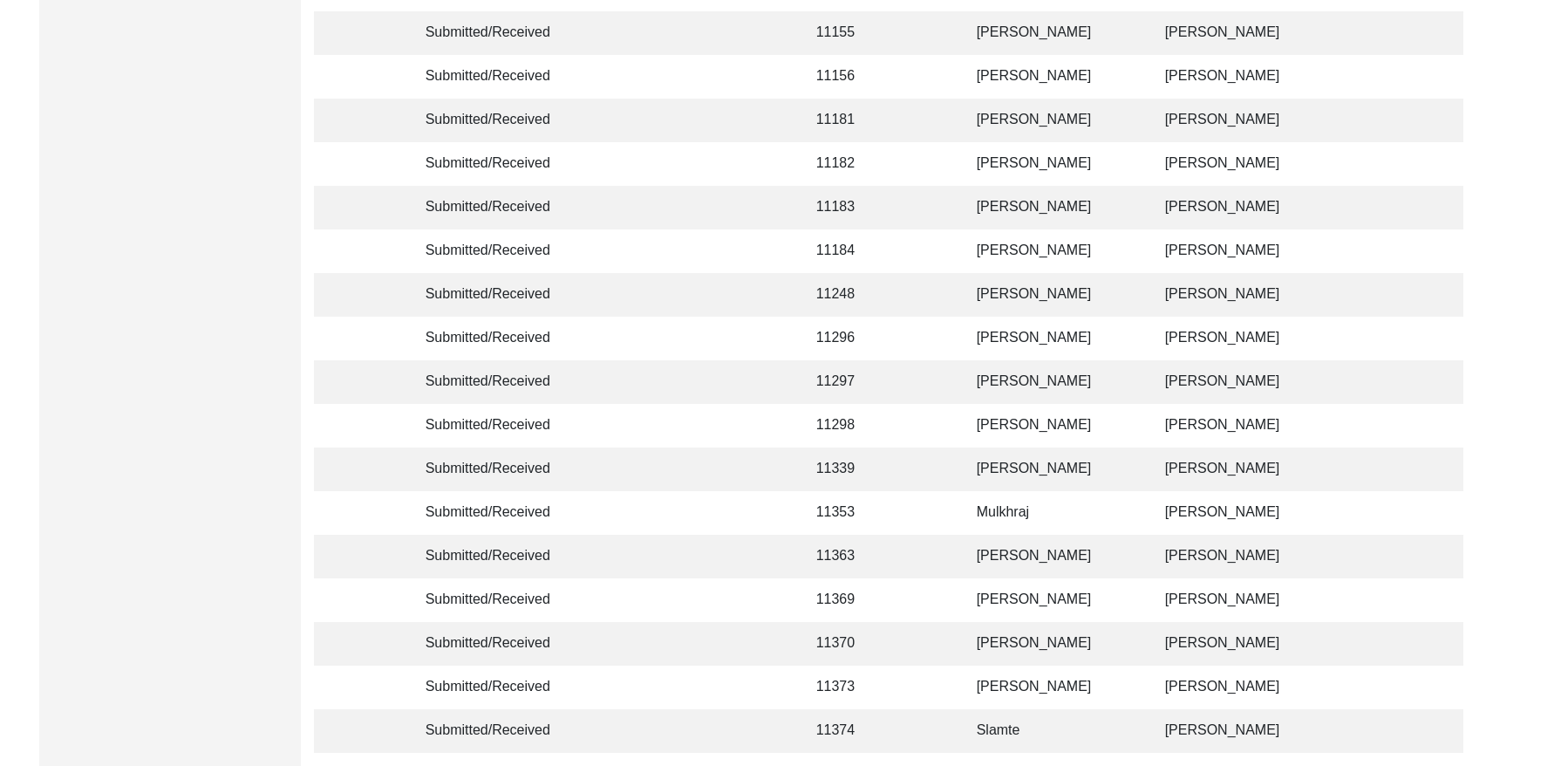
scroll to position [4118, 0]
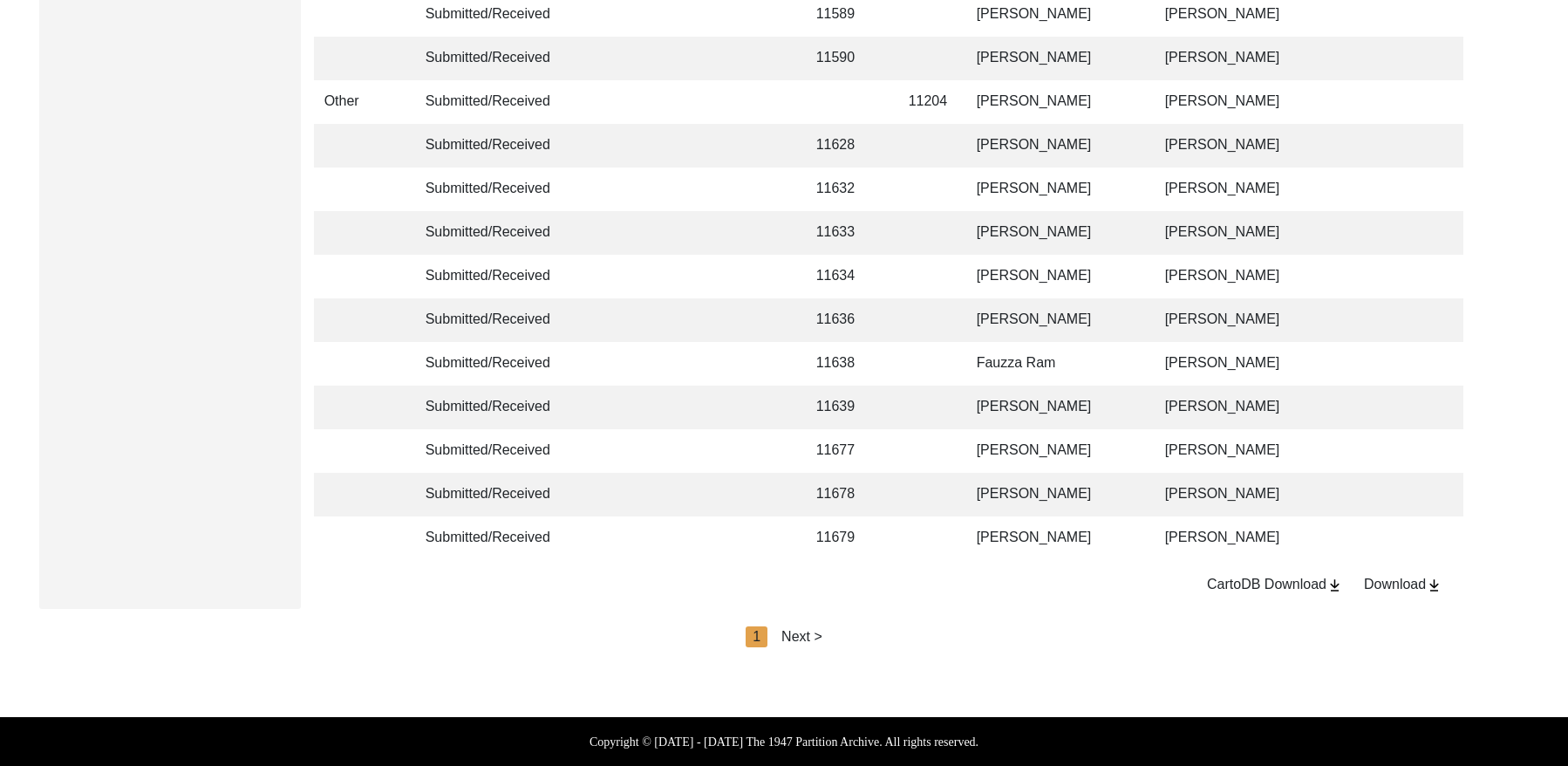
click at [812, 640] on div "Next >" at bounding box center [802, 637] width 41 height 21
click at [812, 640] on div "< Previous 2 Next >" at bounding box center [783, 637] width 157 height 21
click at [833, 637] on div "Next >" at bounding box center [842, 637] width 41 height 21
click at [847, 636] on div "Next >" at bounding box center [842, 637] width 41 height 21
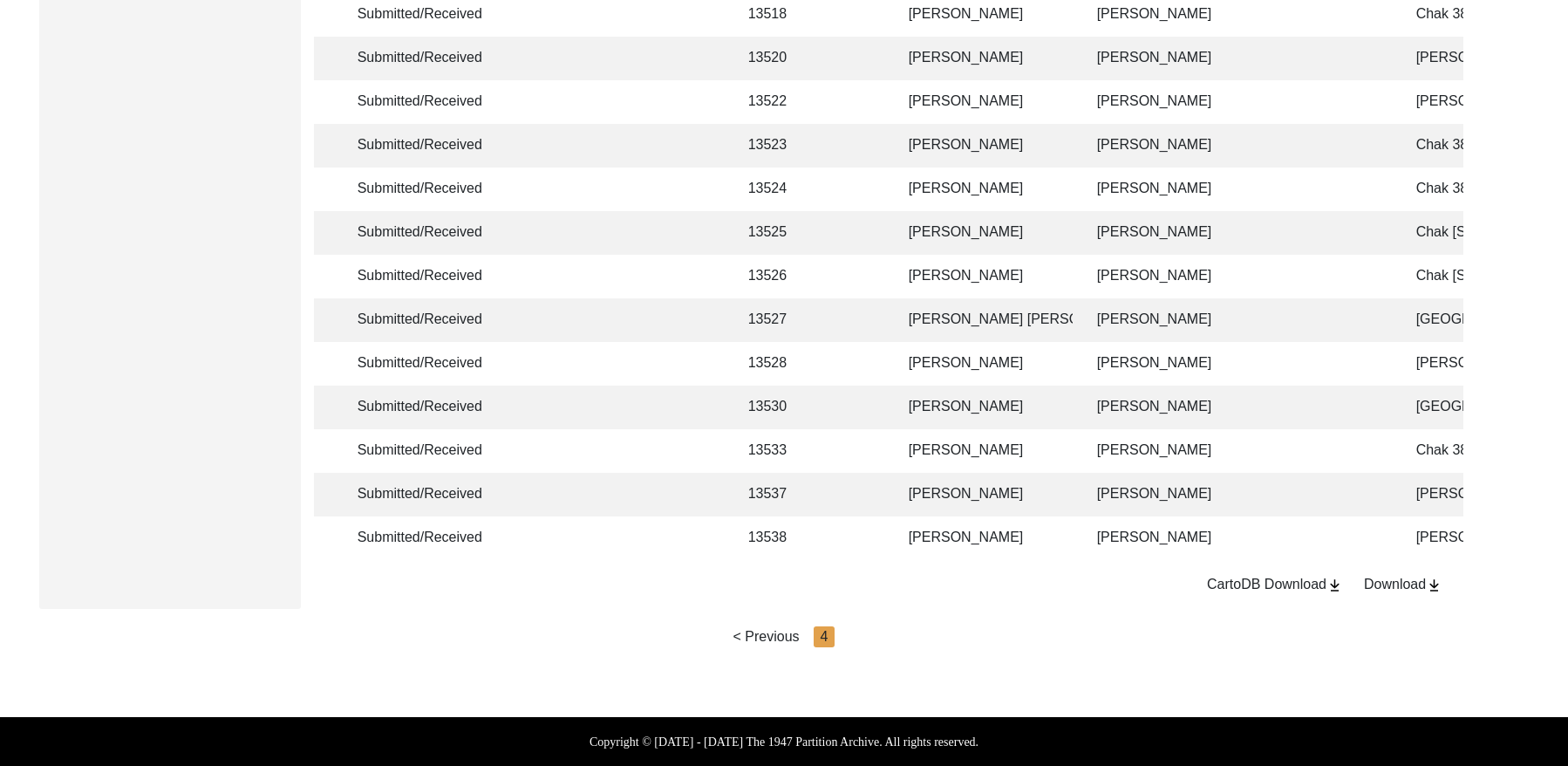
scroll to position [0, 75]
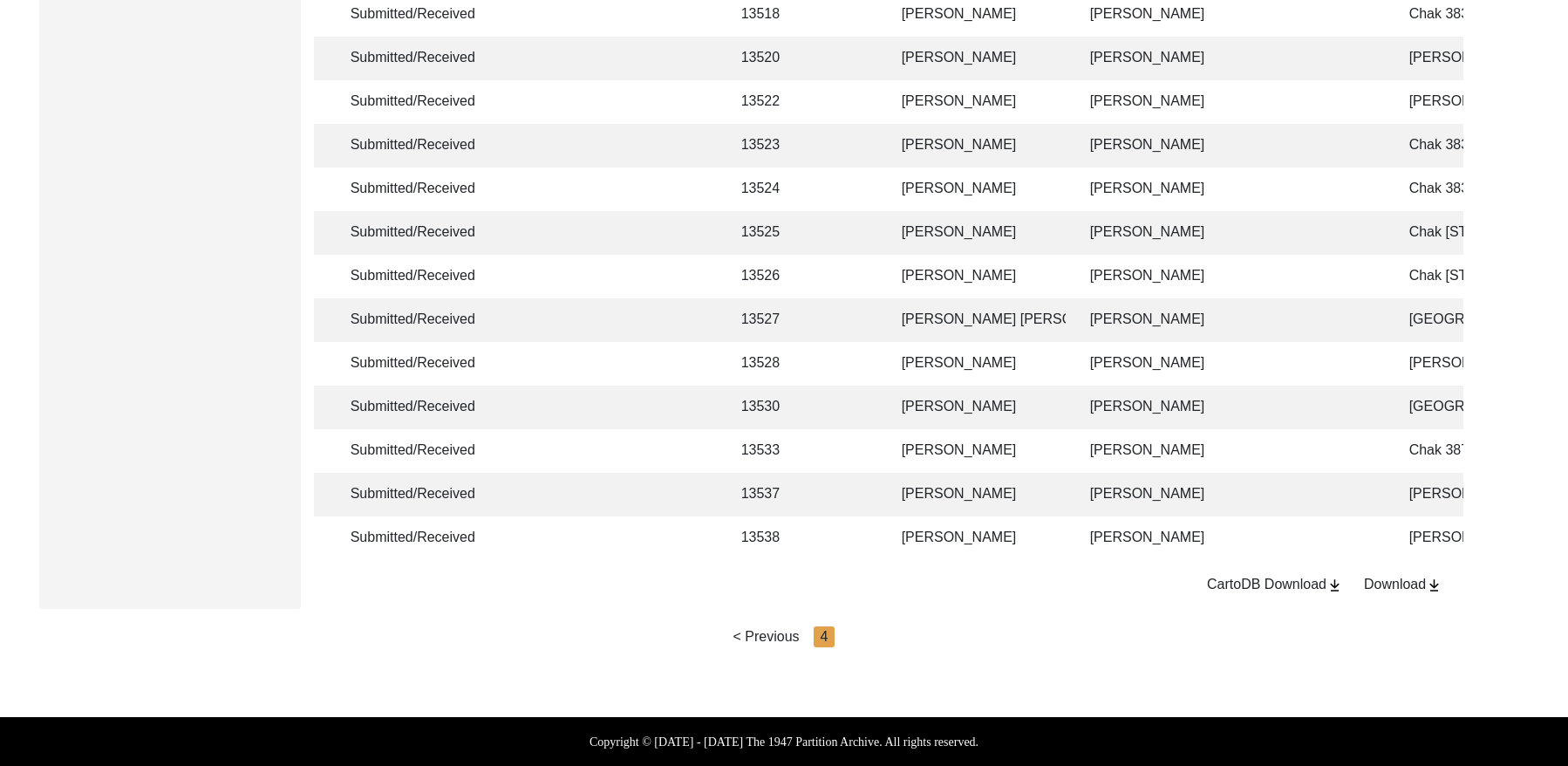
click at [926, 442] on td "[PERSON_NAME]" at bounding box center [978, 451] width 174 height 44
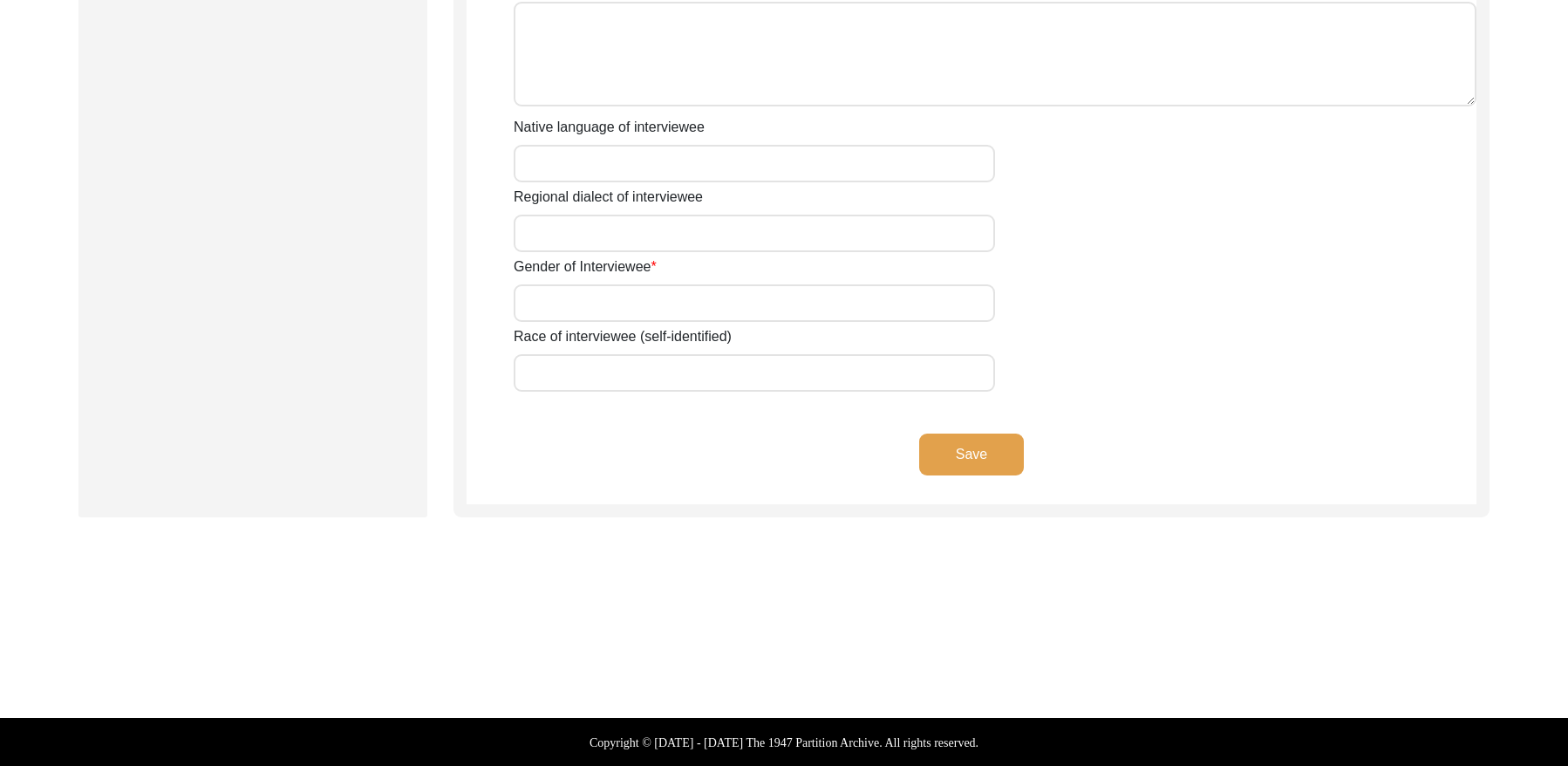
scroll to position [640, 0]
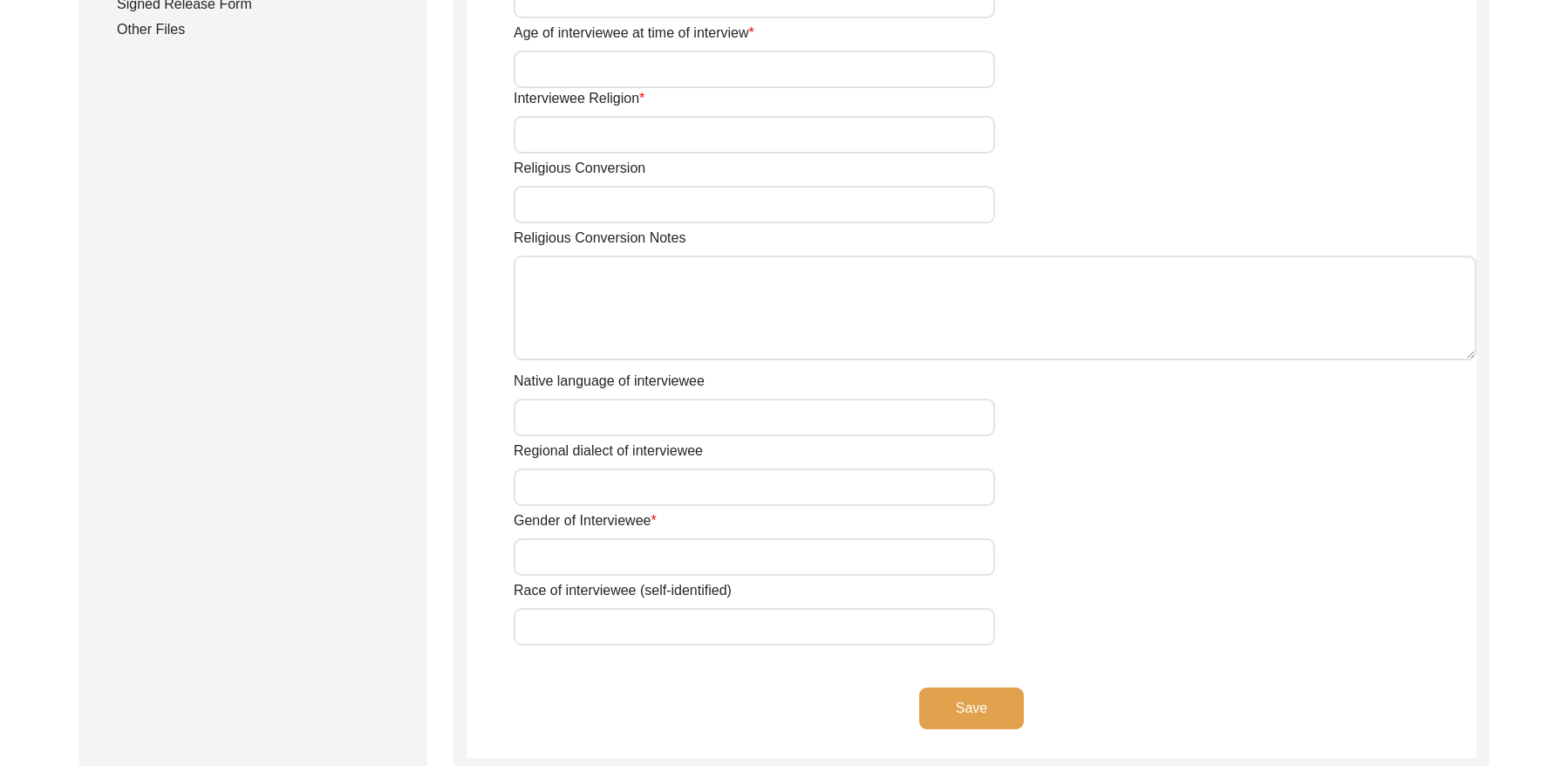
type input "Mr"
type input "[DEMOGRAPHIC_DATA]"
type input "[PERSON_NAME]"
type input "N/A"
type input "[PERSON_NAME]"
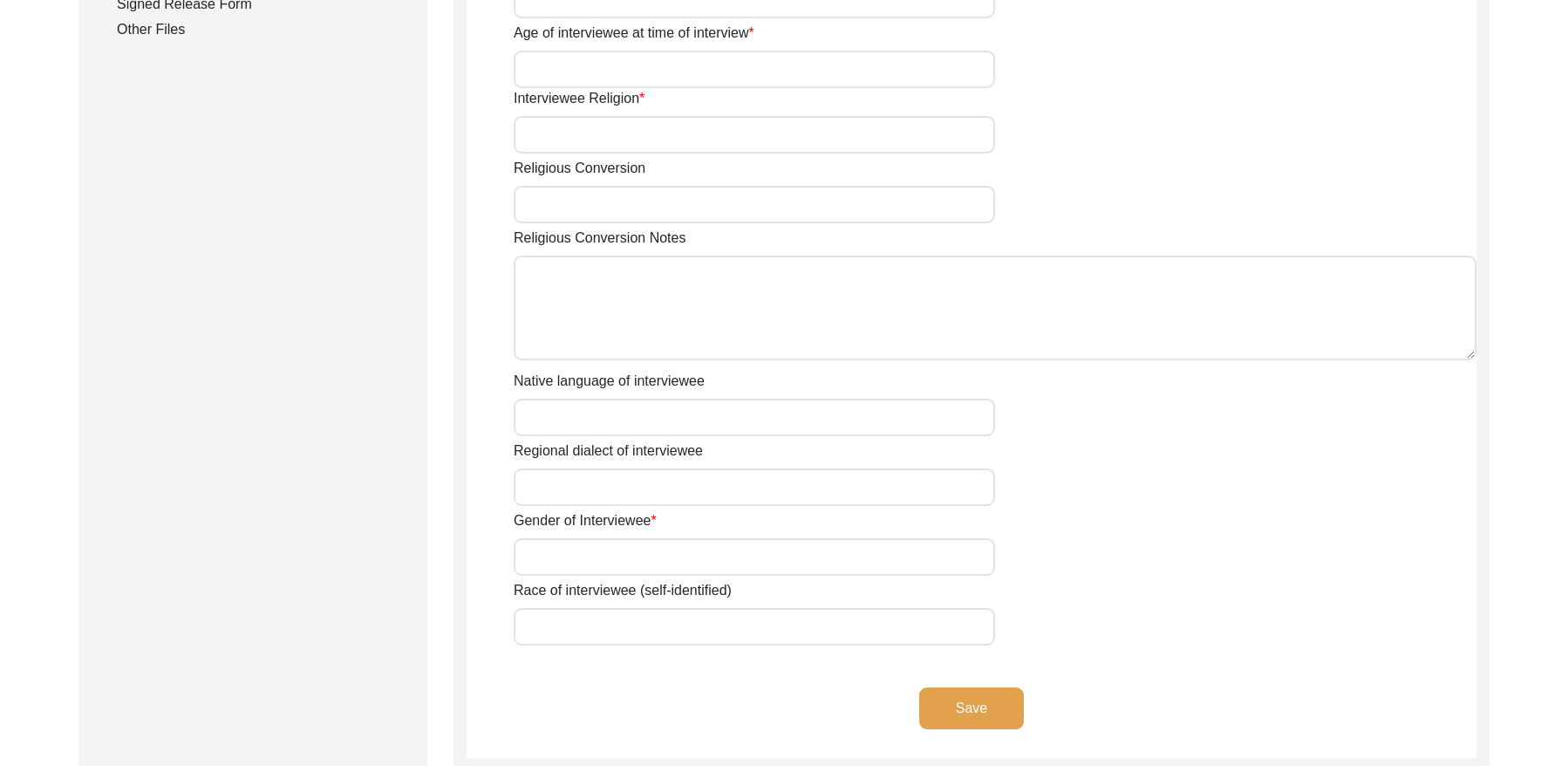
type input "N/A"
type input "[PERSON_NAME]"
type input "1937"
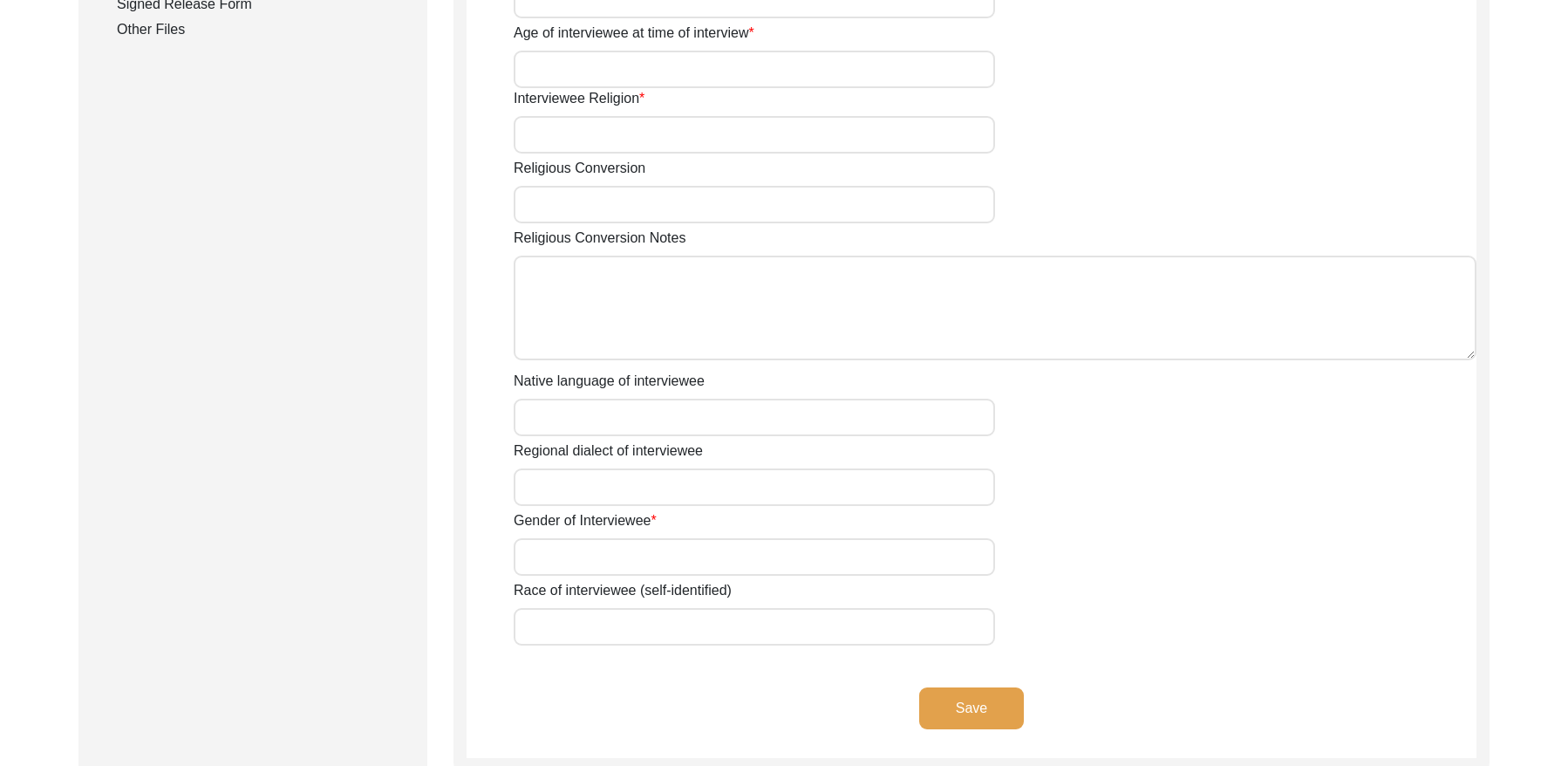
type input "90 Years"
type input "[DEMOGRAPHIC_DATA]"
type input "N/A"
type textarea "N/A"
type input "Punjabi"
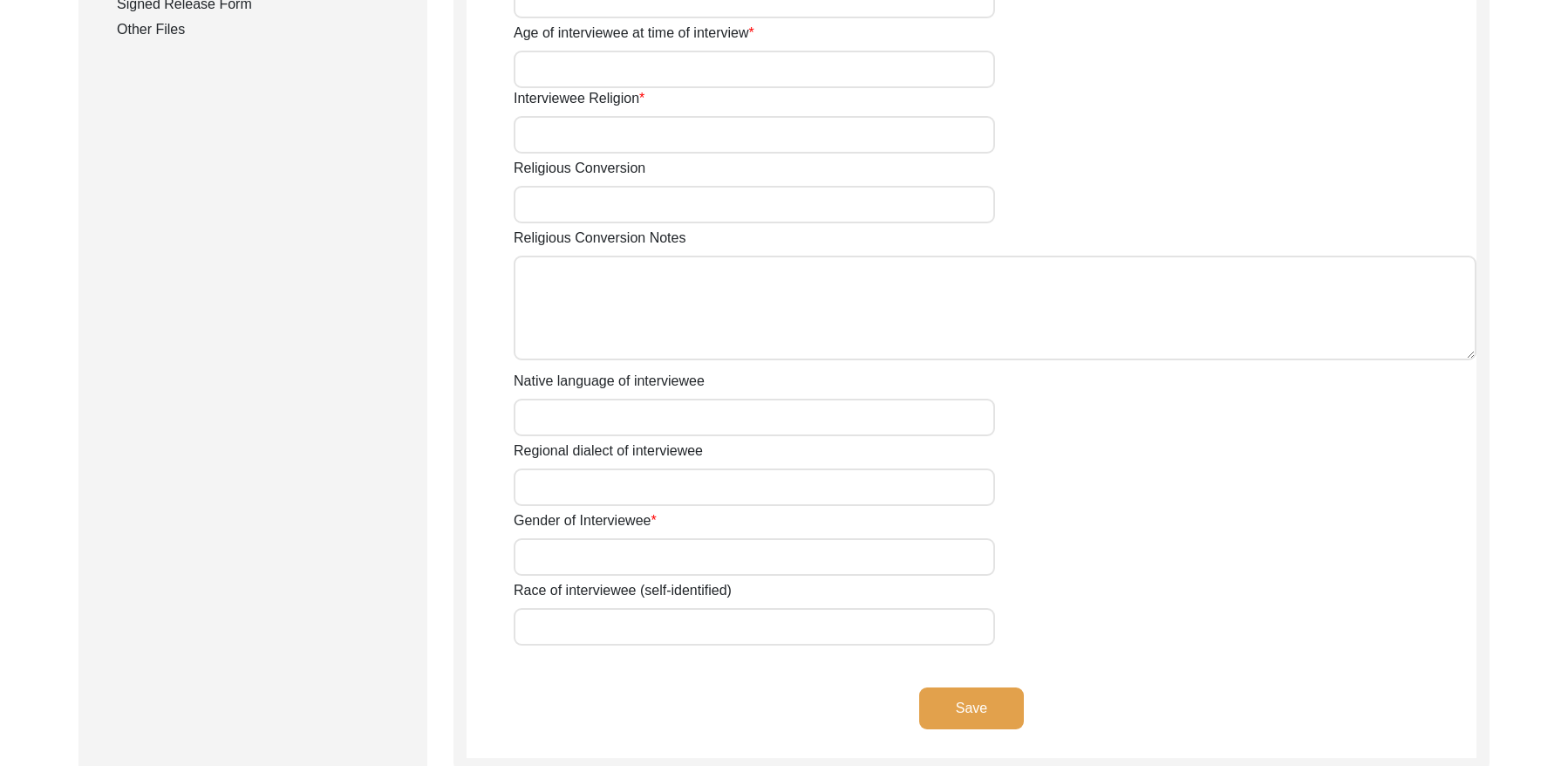
type input "Malwai"
type input "[DEMOGRAPHIC_DATA]"
type input "Araein"
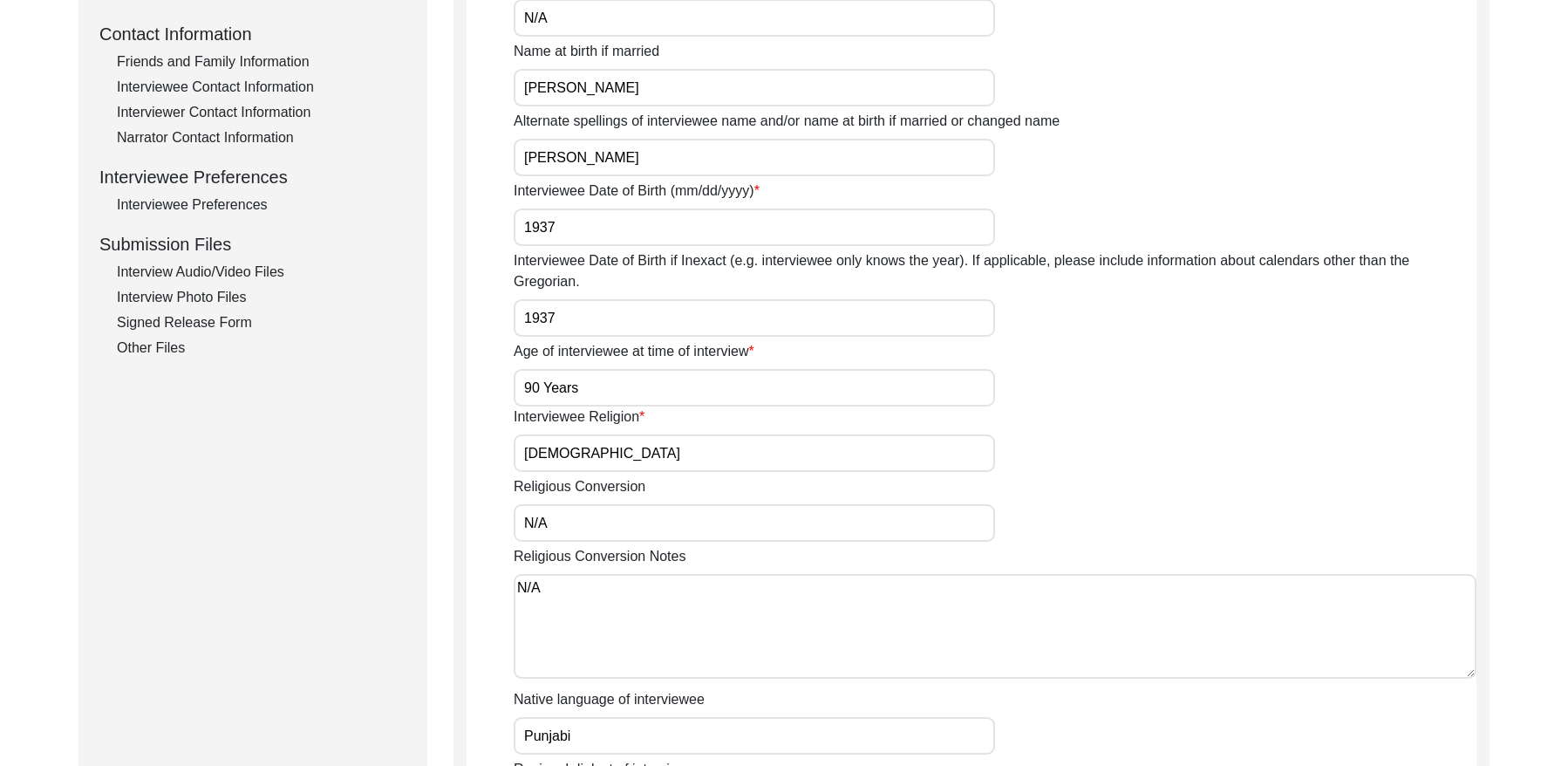
scroll to position [0, 0]
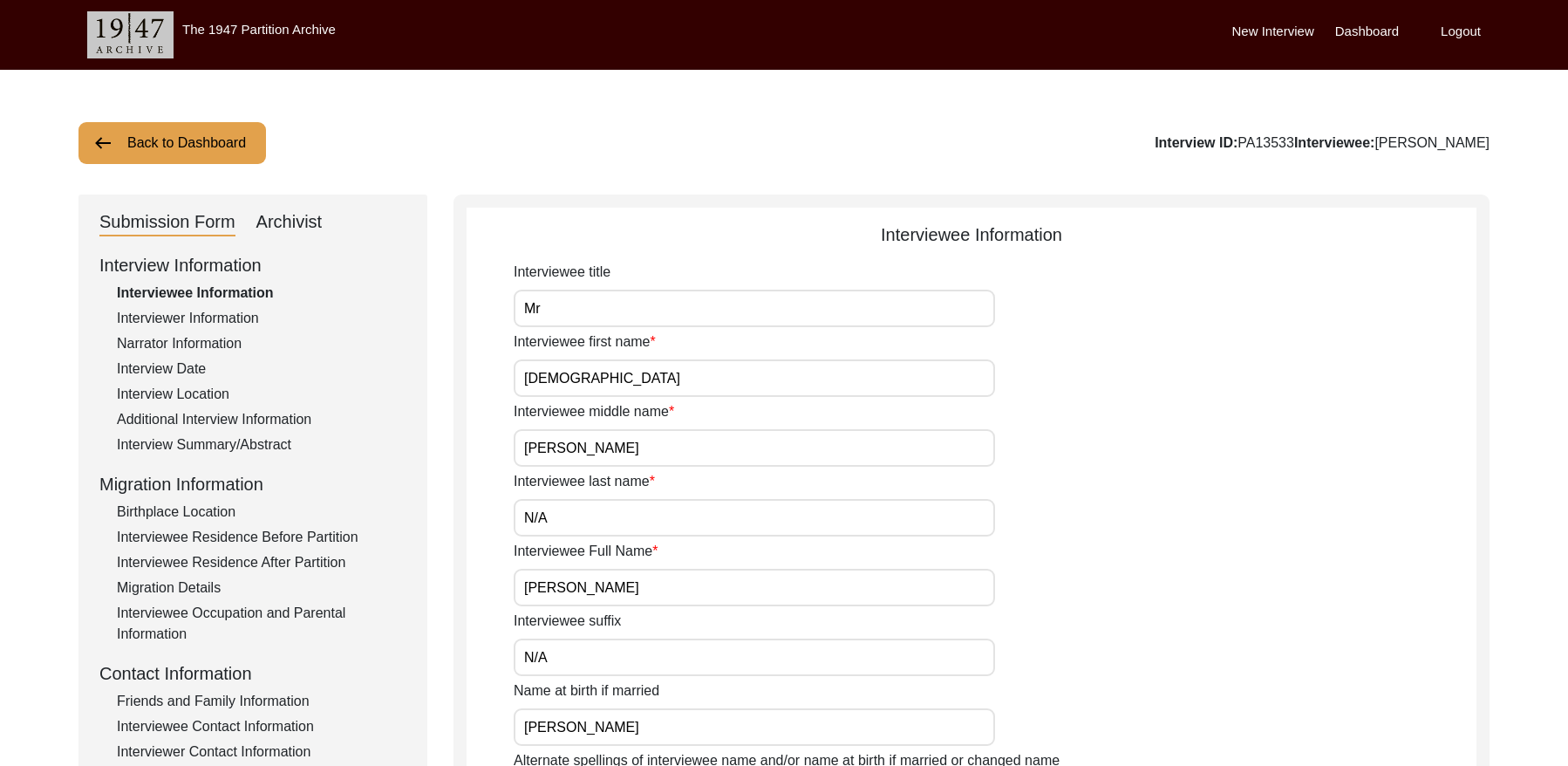
drag, startPoint x: 1276, startPoint y: 143, endPoint x: 1233, endPoint y: 144, distance: 43.0
click at [1233, 144] on div "Interview ID: PA13533 Interviewee: [PERSON_NAME]" at bounding box center [1322, 143] width 335 height 21
copy div "PA13533"
click at [218, 319] on div "Interviewer Information" at bounding box center [261, 318] width 290 height 21
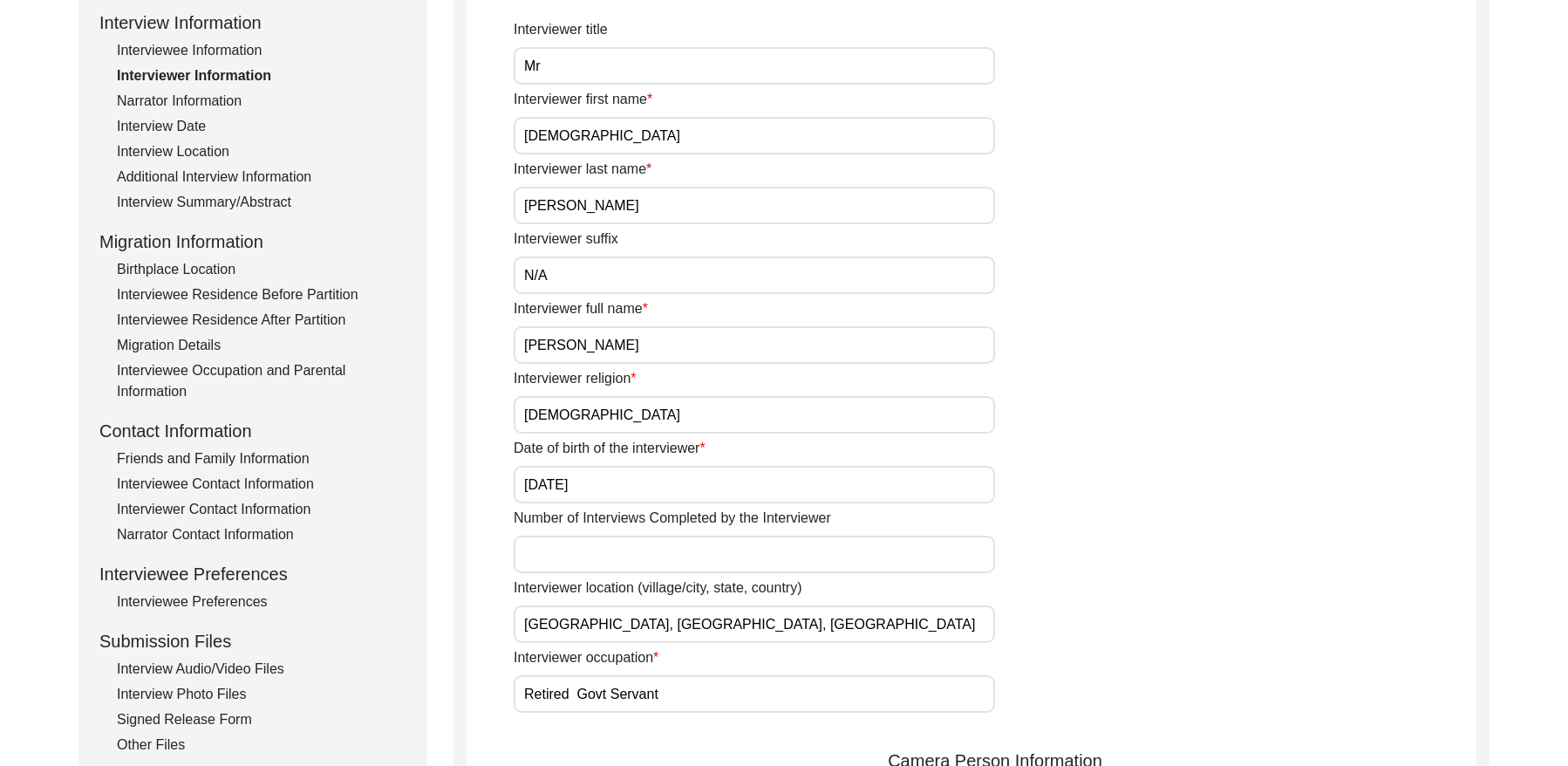
scroll to position [158, 0]
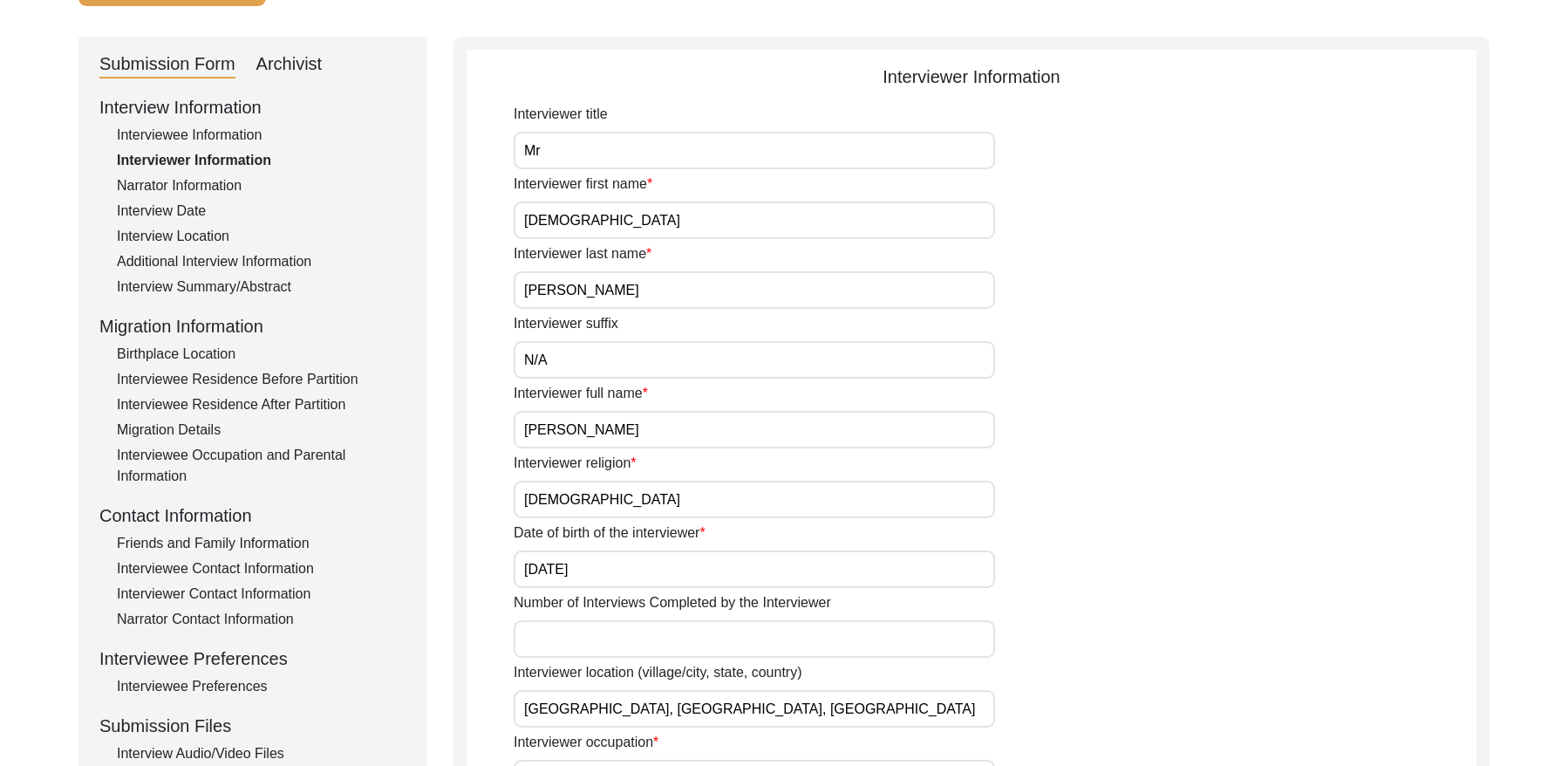
click at [213, 188] on div "Narrator Information" at bounding box center [261, 186] width 290 height 21
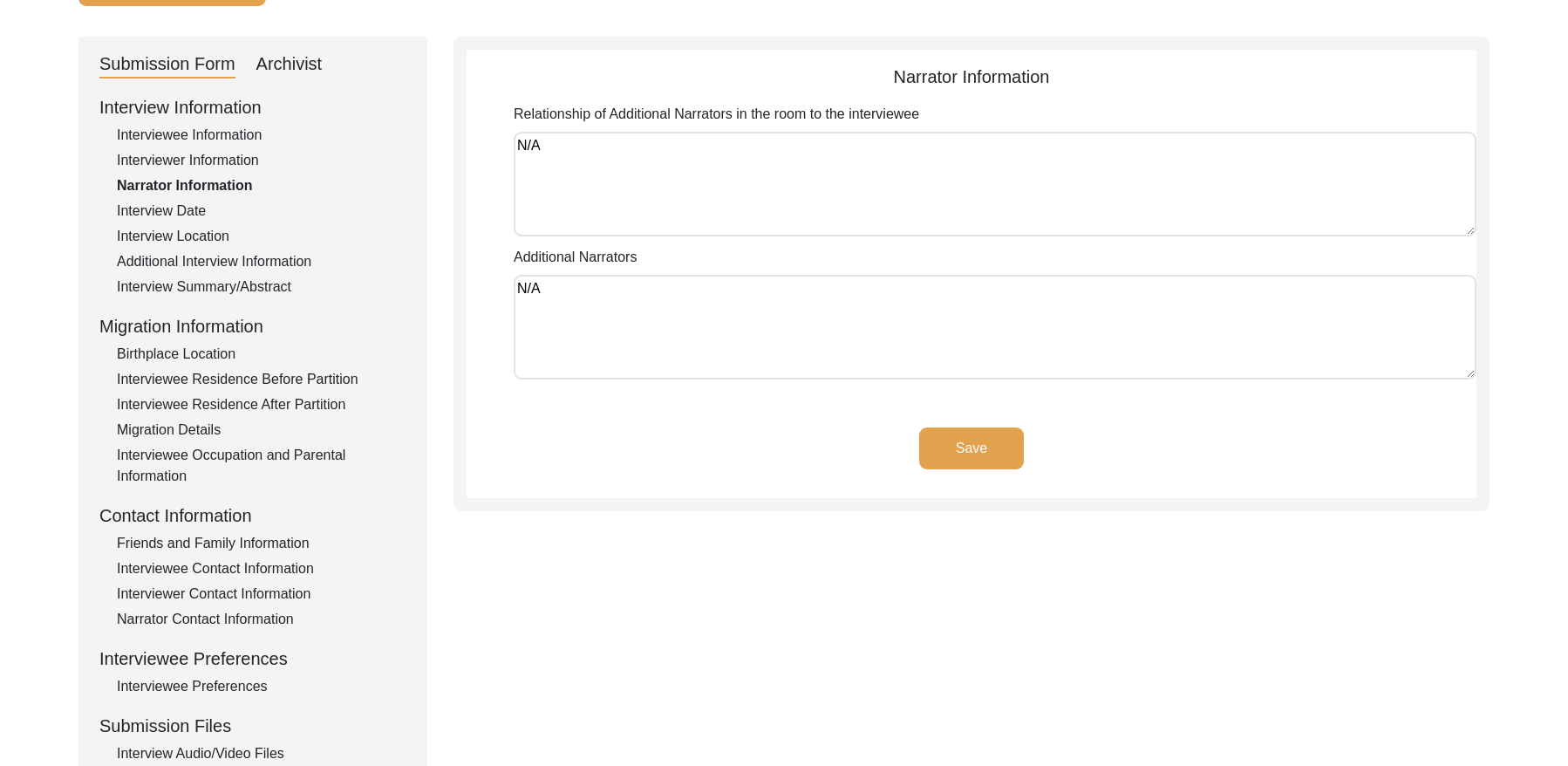
click at [171, 210] on div "Interview Date" at bounding box center [261, 211] width 290 height 21
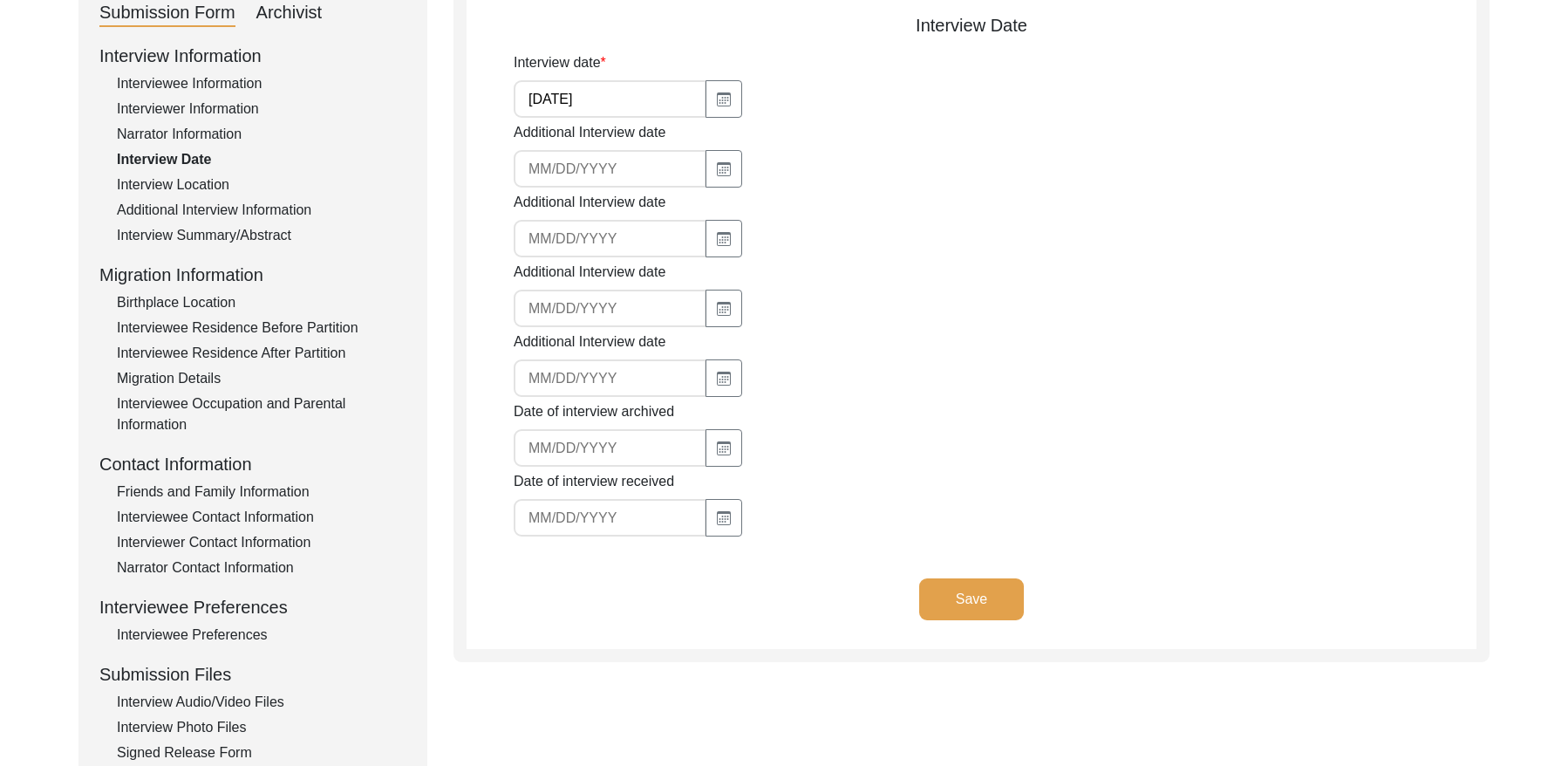
scroll to position [212, 0]
drag, startPoint x: 160, startPoint y: 183, endPoint x: 179, endPoint y: 184, distance: 19.0
click at [161, 183] on div "Interview Location" at bounding box center [261, 182] width 290 height 21
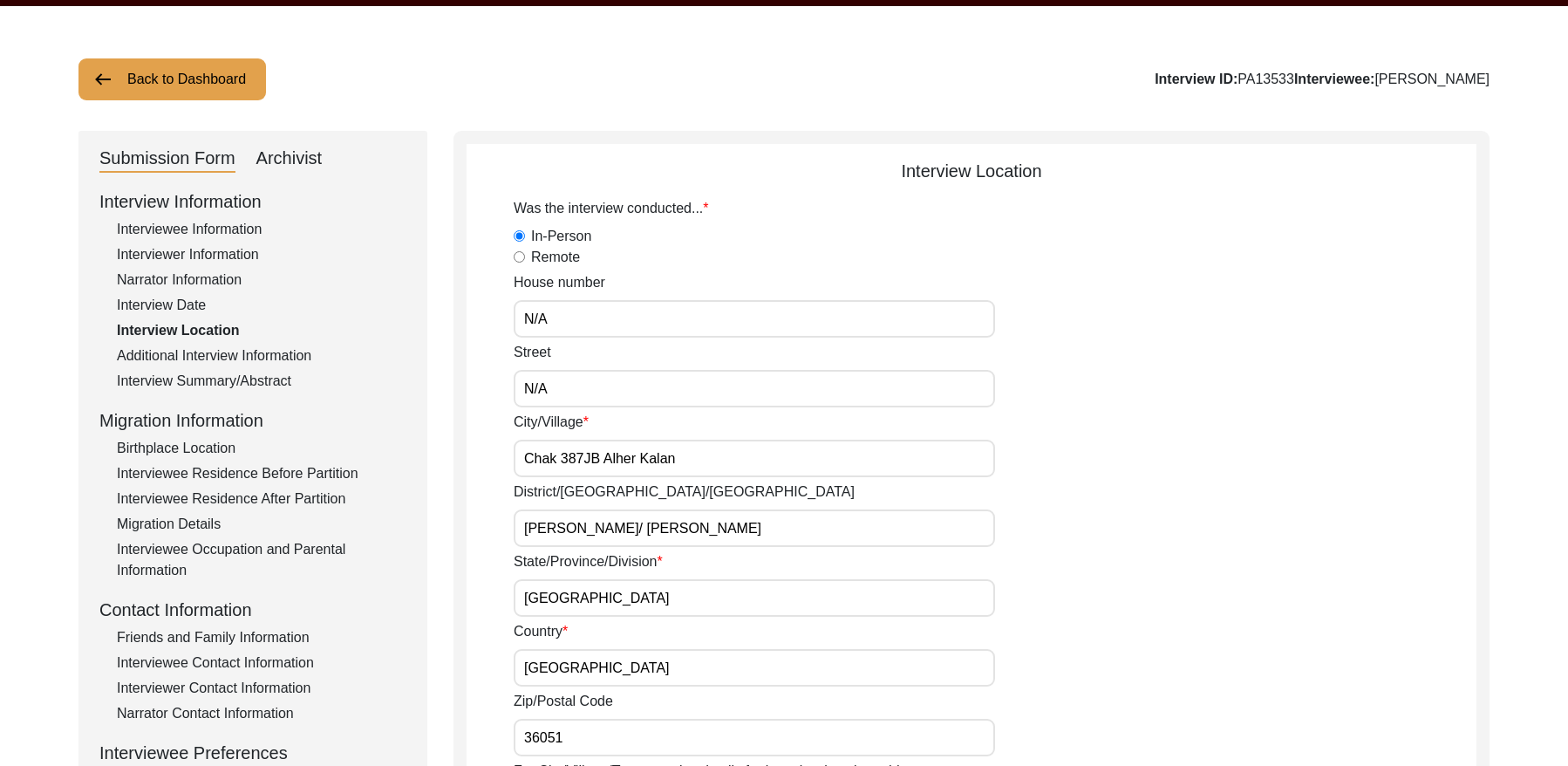
scroll to position [38, 0]
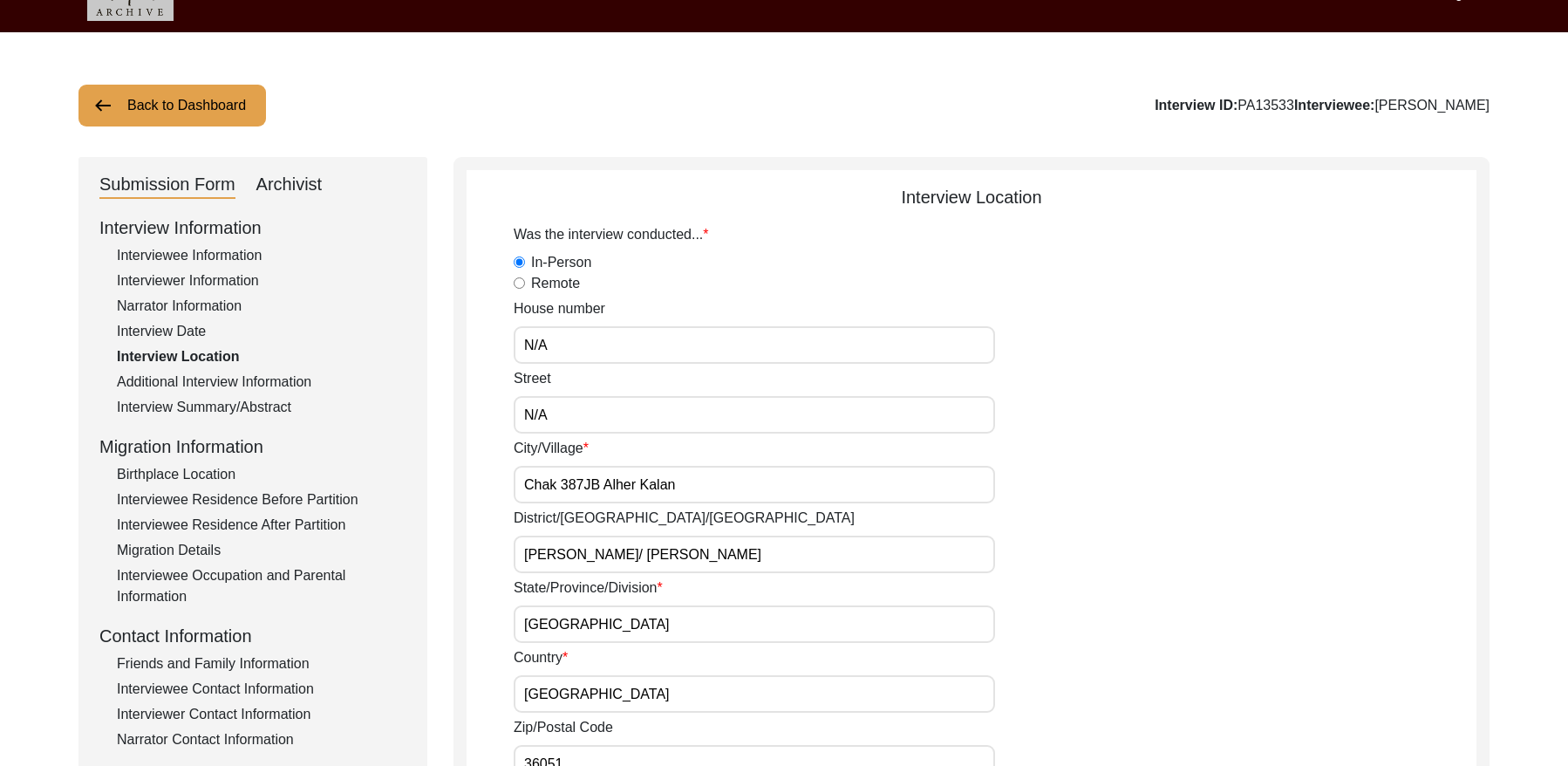
click at [192, 382] on div "Additional Interview Information" at bounding box center [261, 382] width 290 height 21
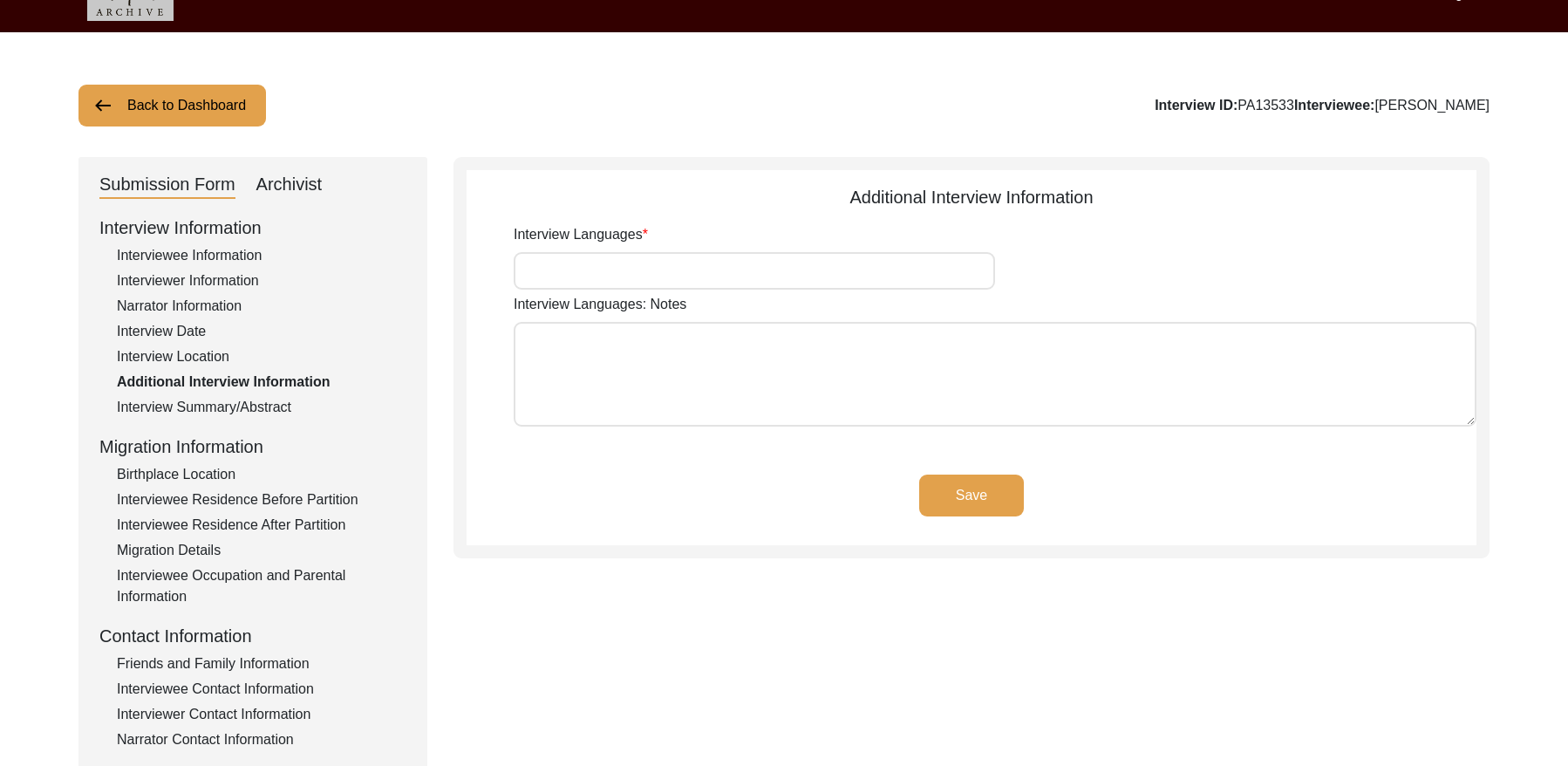
type input "Punjabi"
type textarea "N/A"
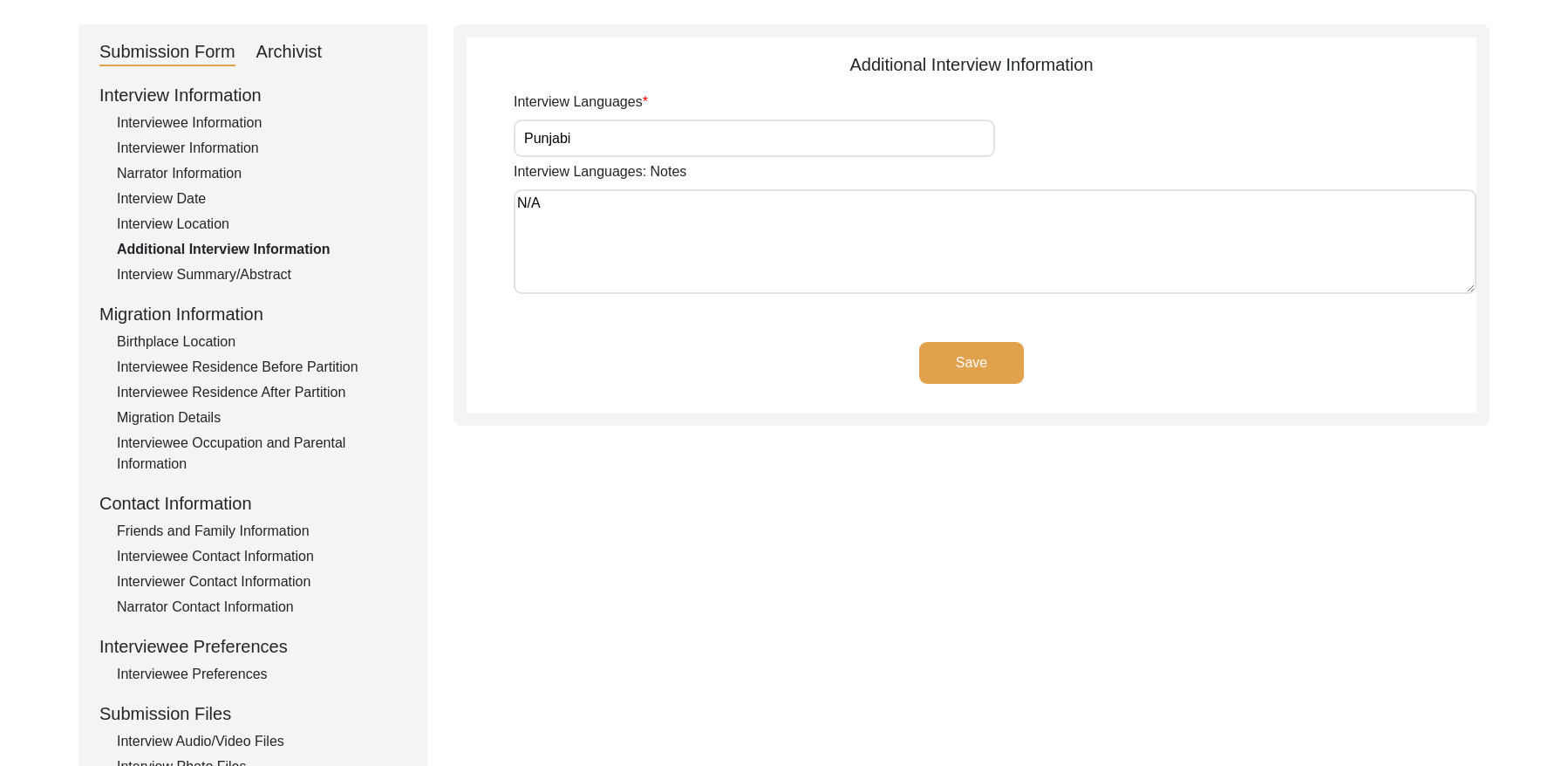
scroll to position [171, 0]
click at [232, 276] on div "Interview Summary/Abstract" at bounding box center [261, 274] width 290 height 21
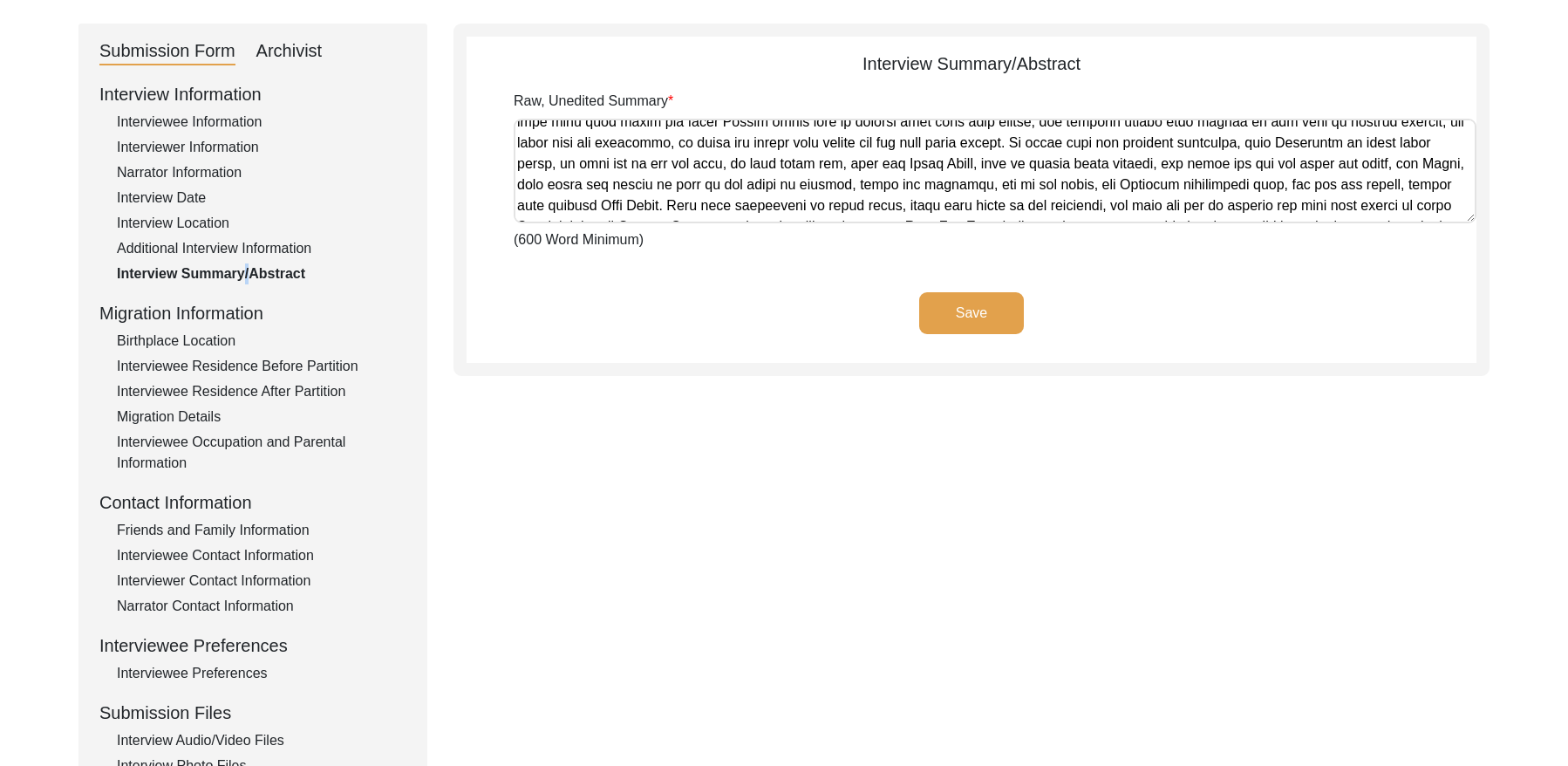
scroll to position [1138, 0]
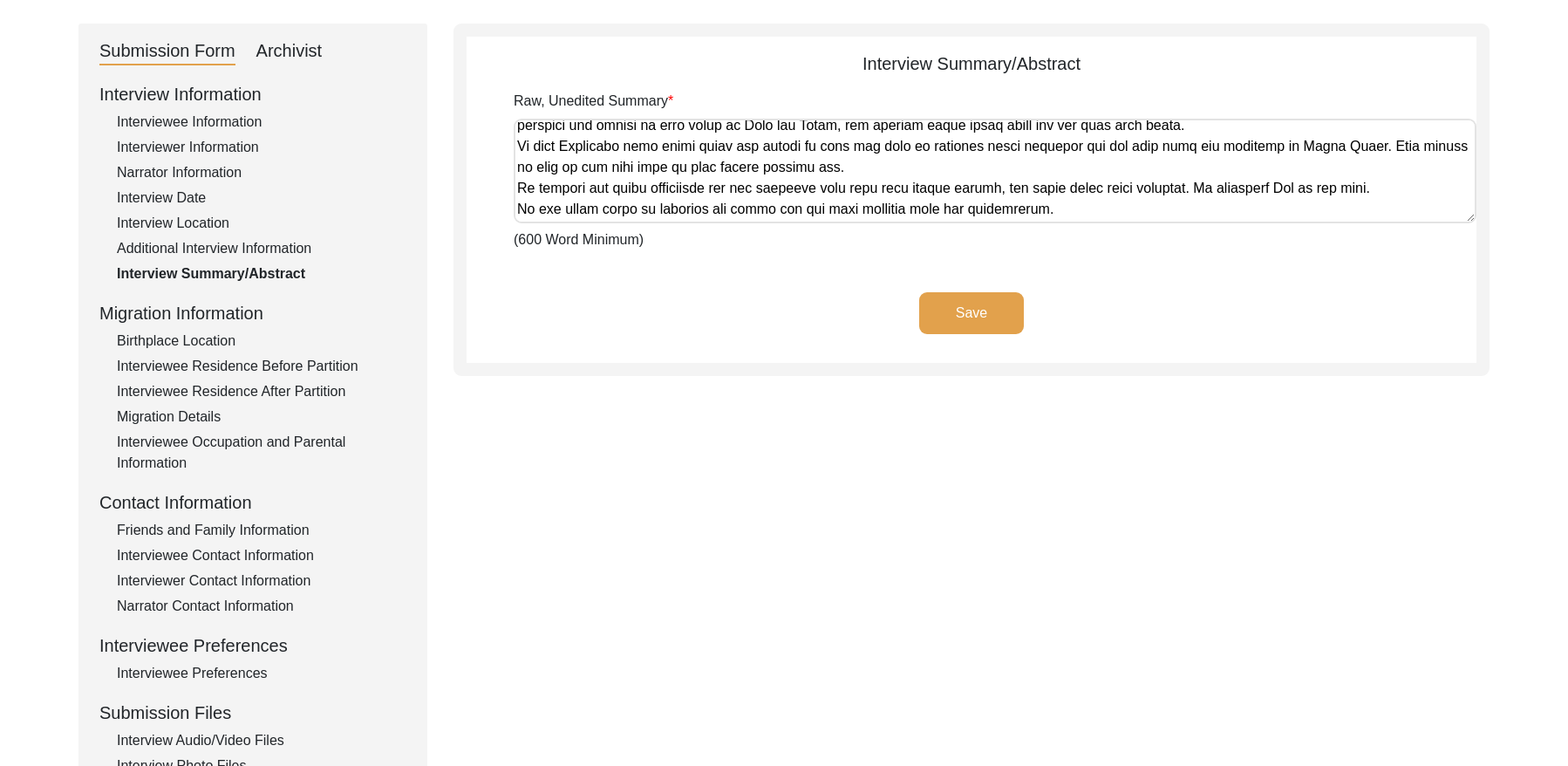
click at [189, 342] on div "Birthplace Location" at bounding box center [261, 341] width 290 height 21
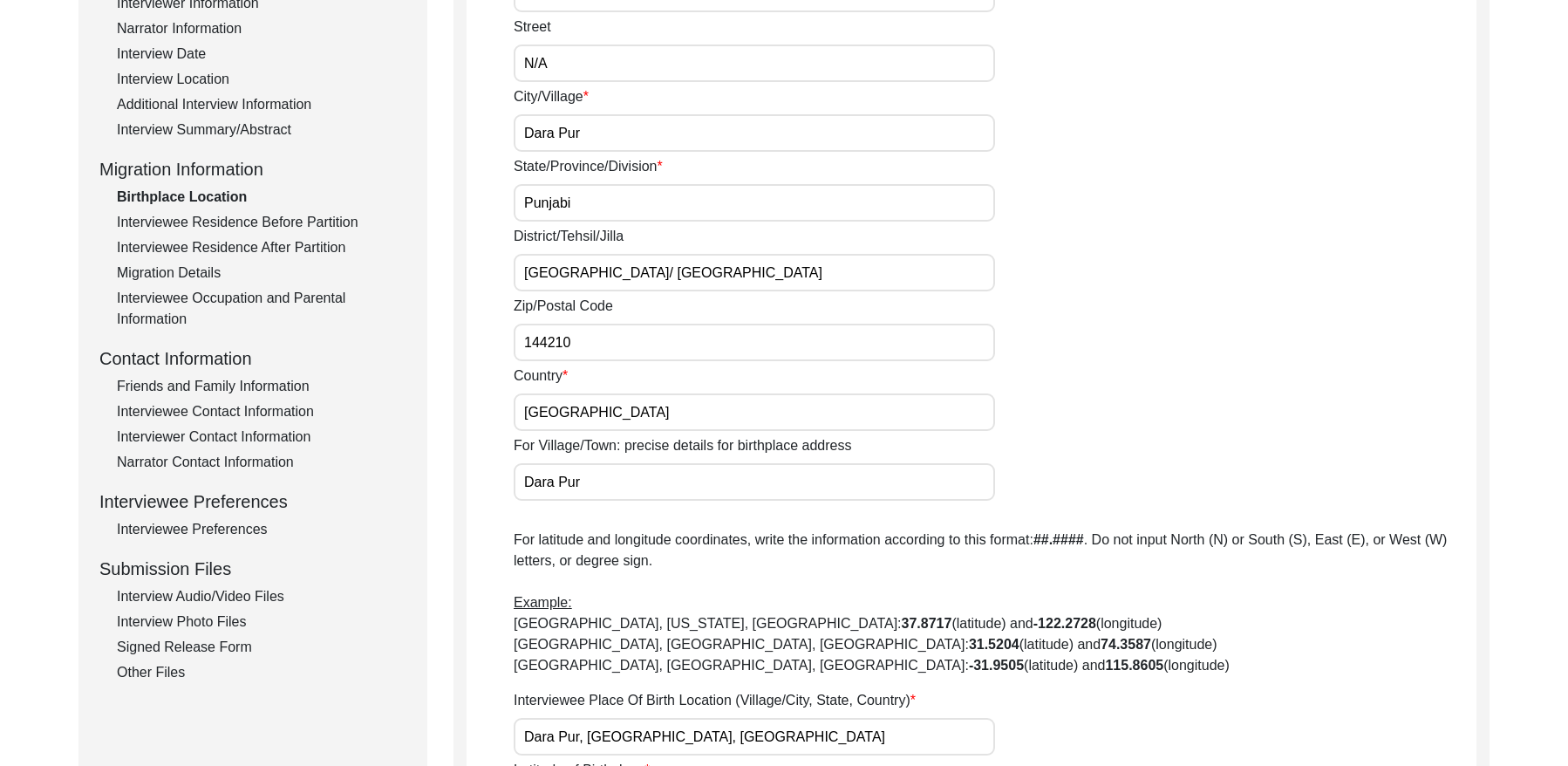
scroll to position [286, 0]
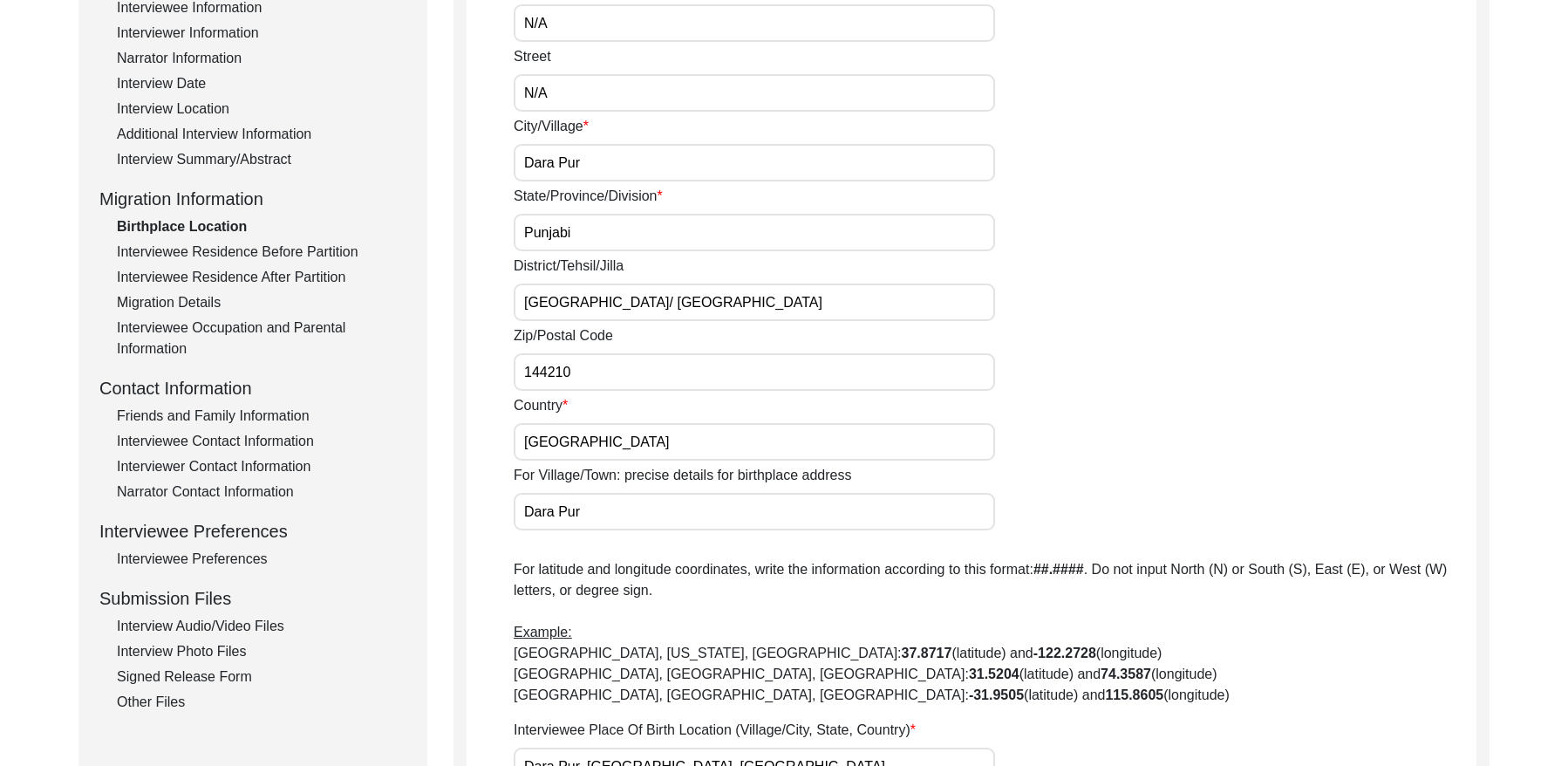
click at [283, 254] on div "Interviewee Residence Before Partition" at bounding box center [261, 252] width 290 height 21
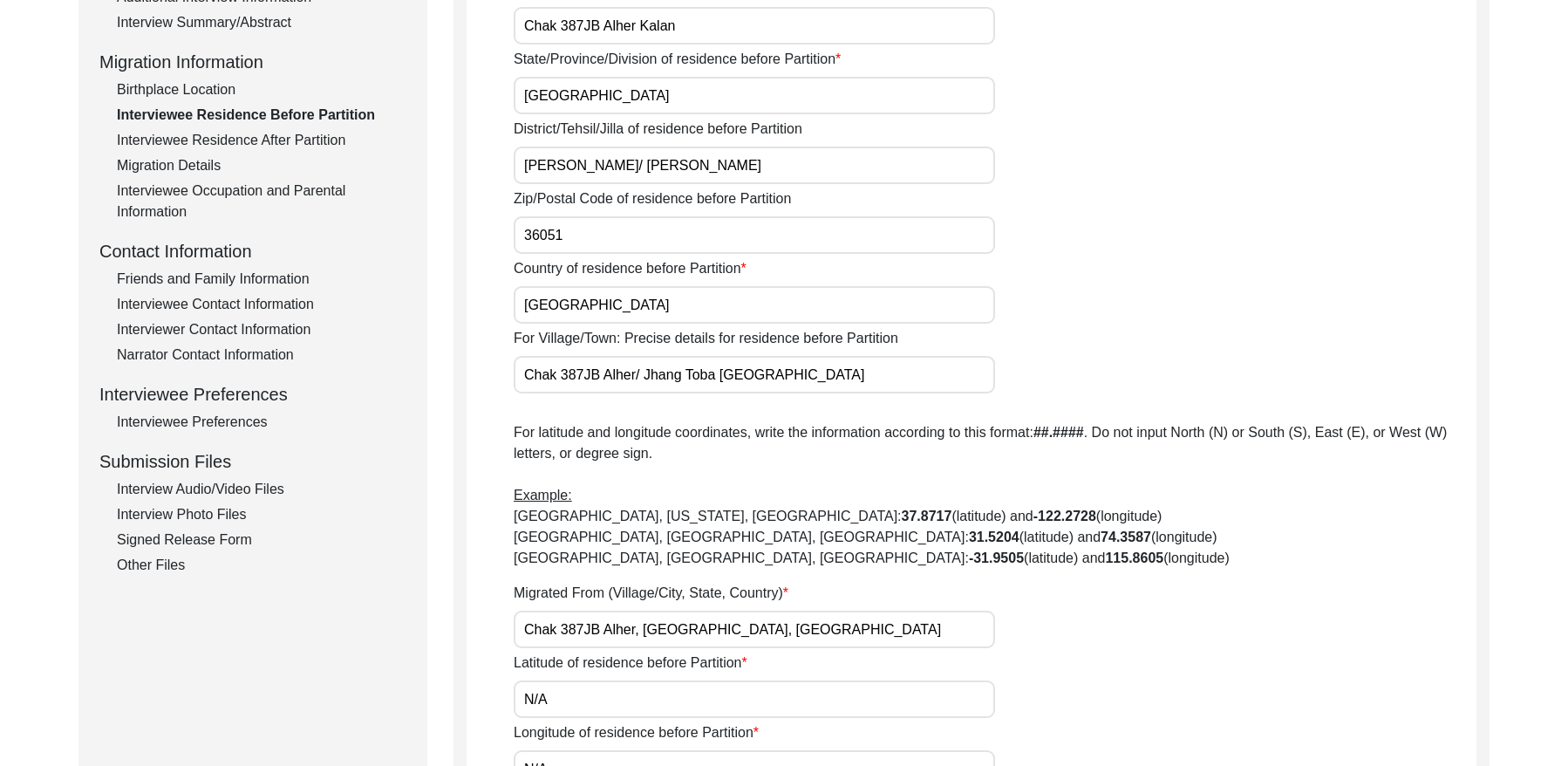
scroll to position [381, 0]
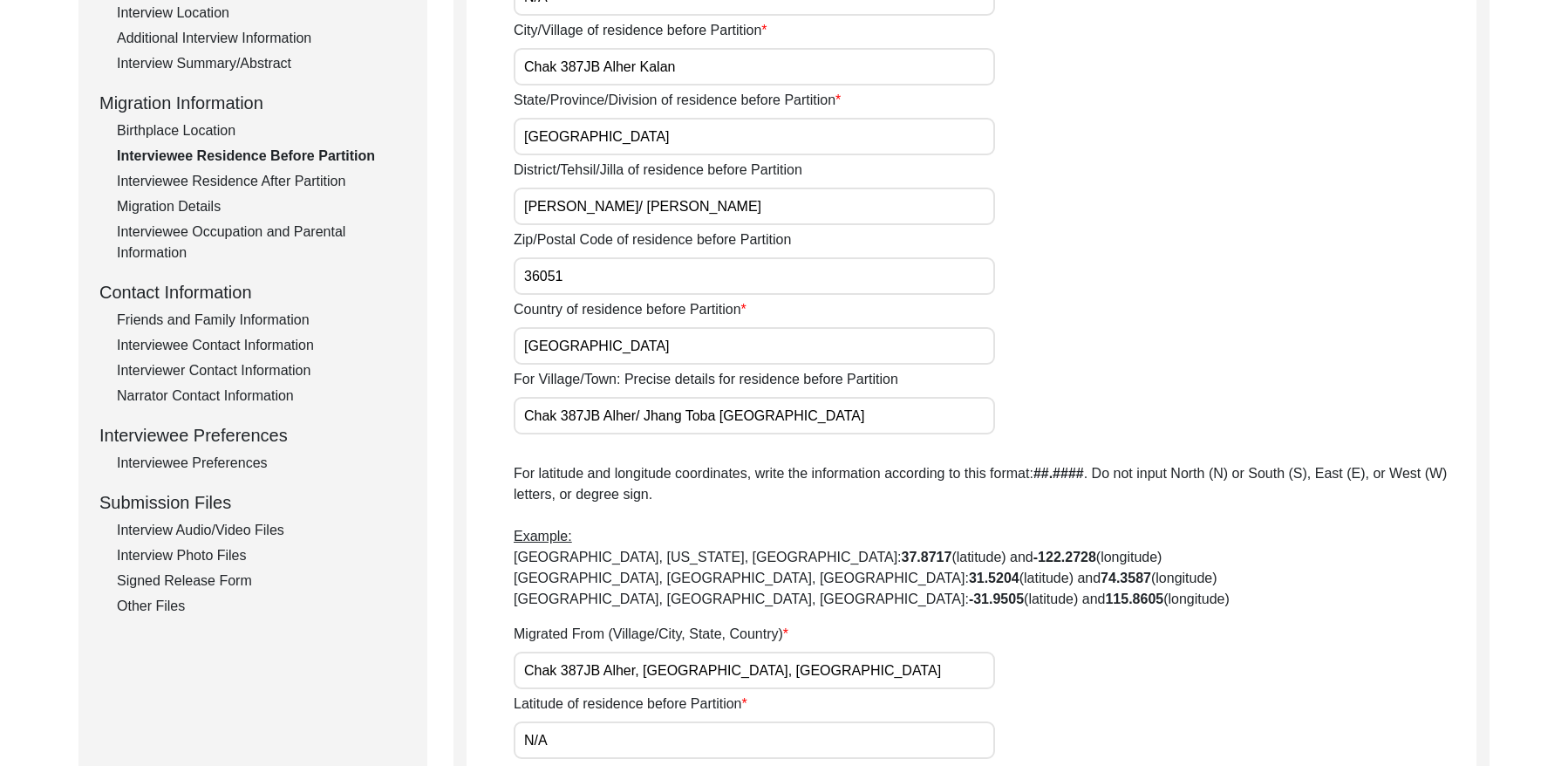
click at [298, 186] on div "Interviewee Residence After Partition" at bounding box center [261, 181] width 290 height 21
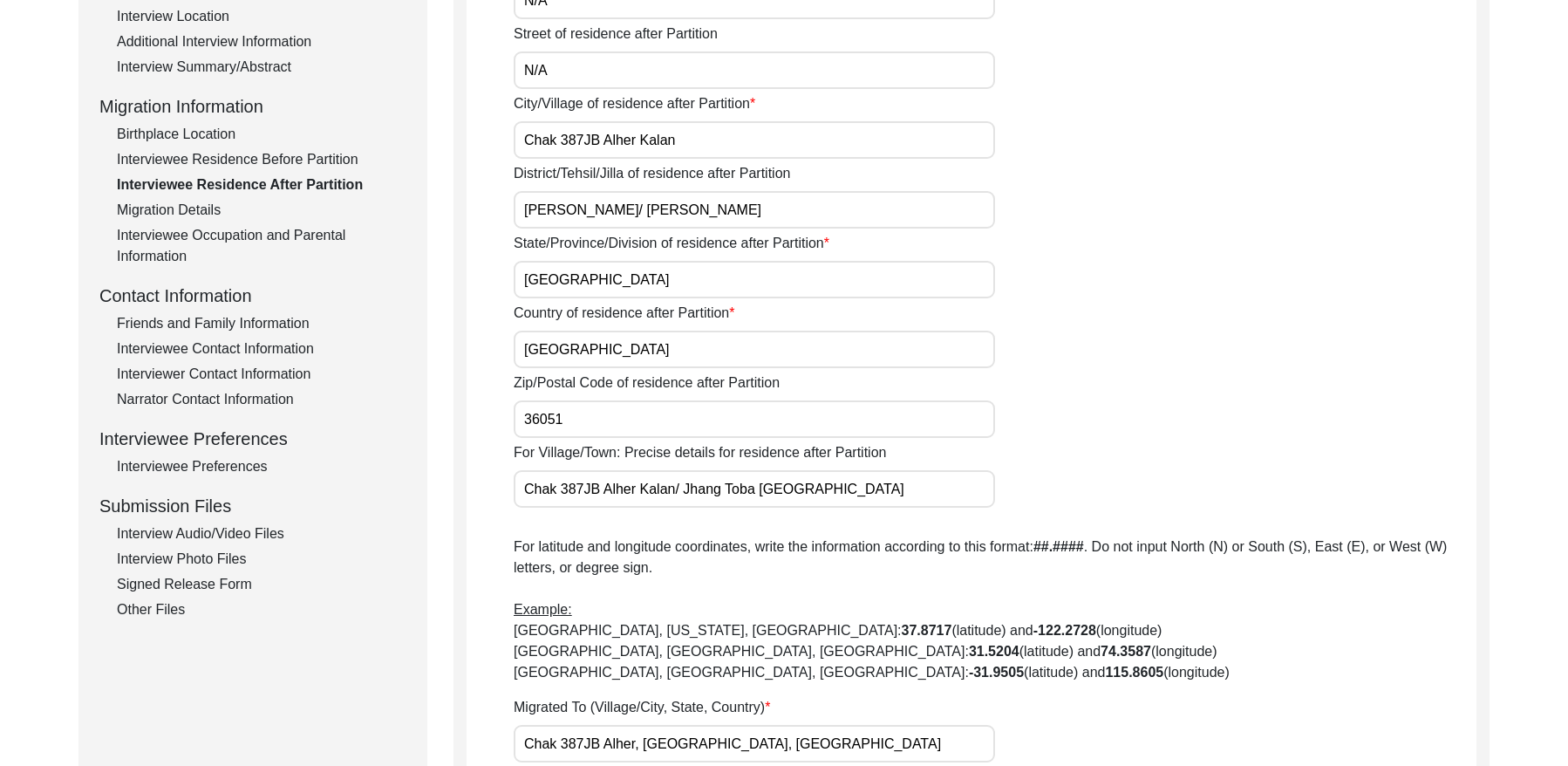
scroll to position [350, 0]
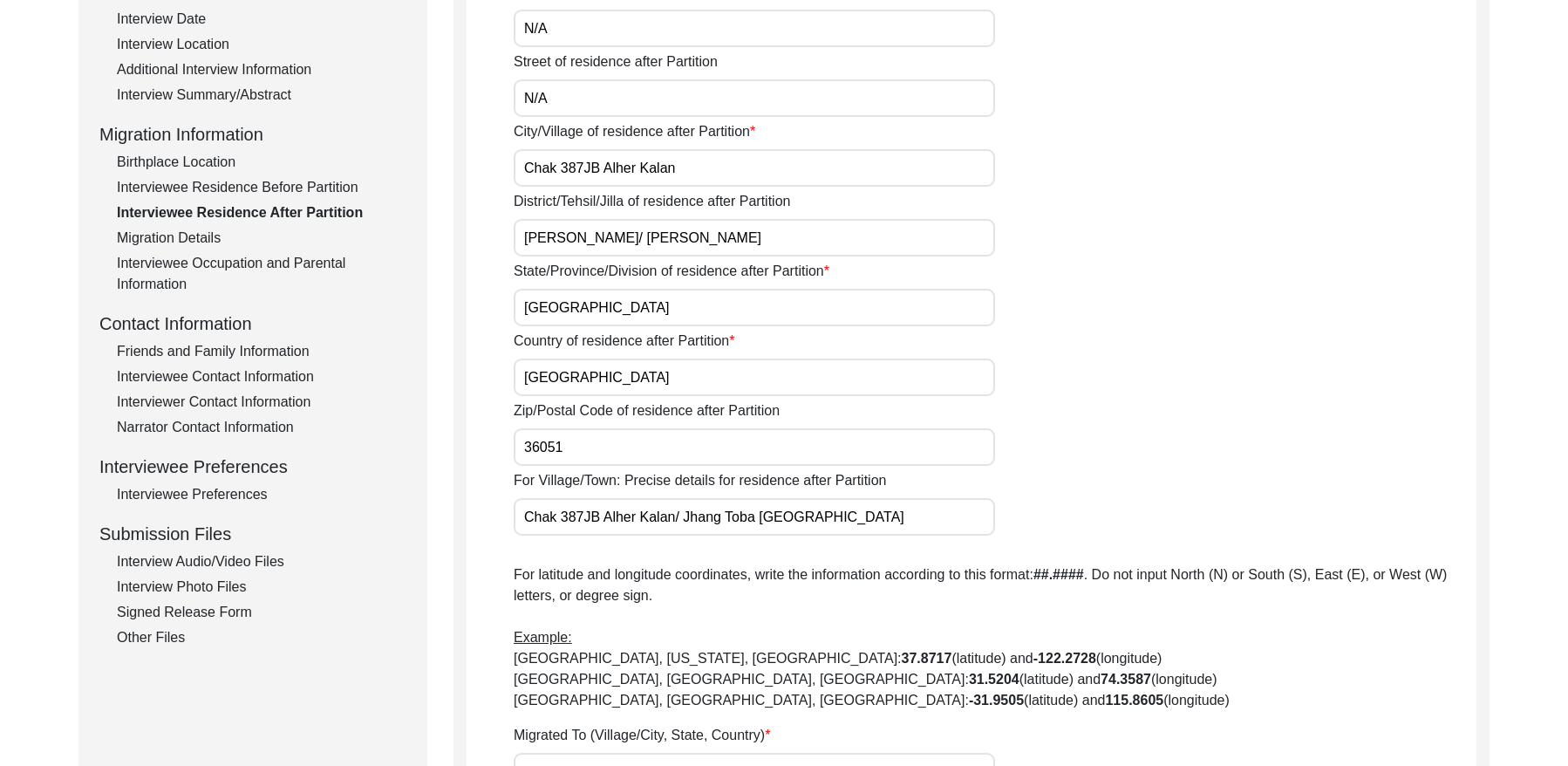
click at [187, 235] on div "Migration Details" at bounding box center [261, 238] width 290 height 21
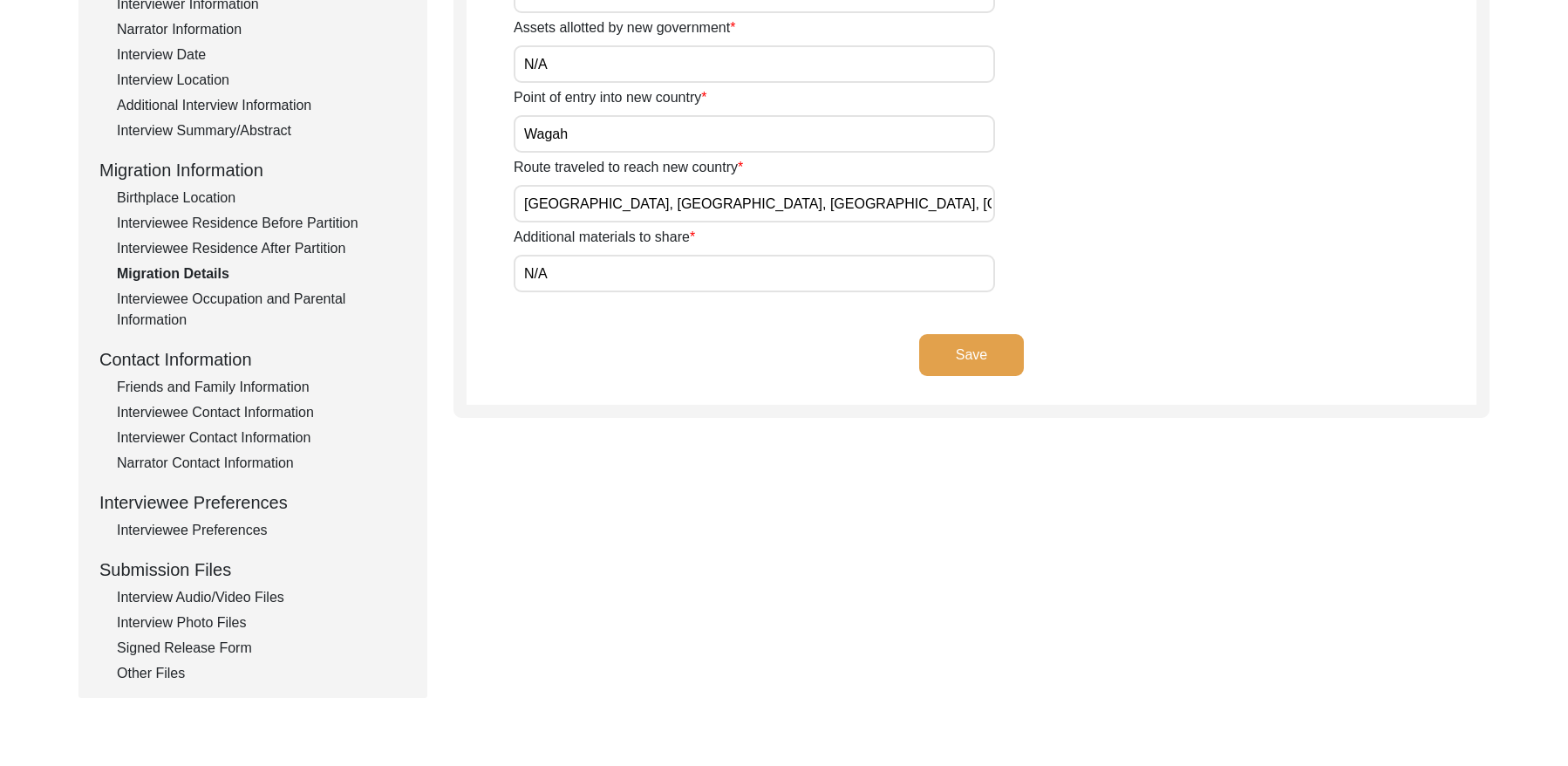
scroll to position [337, 0]
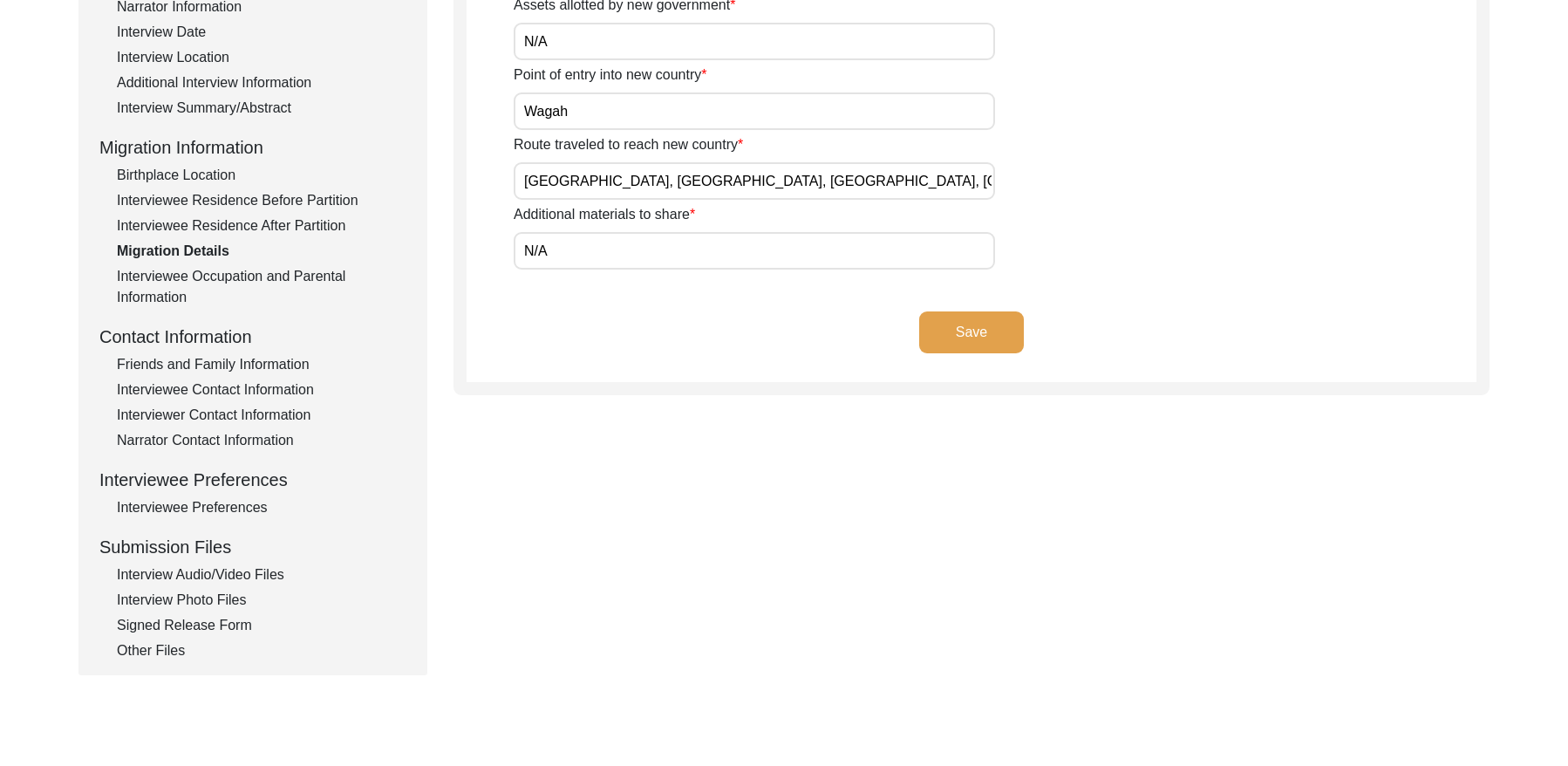
click at [189, 275] on div "Interviewee Occupation and Parental Information" at bounding box center [261, 287] width 290 height 42
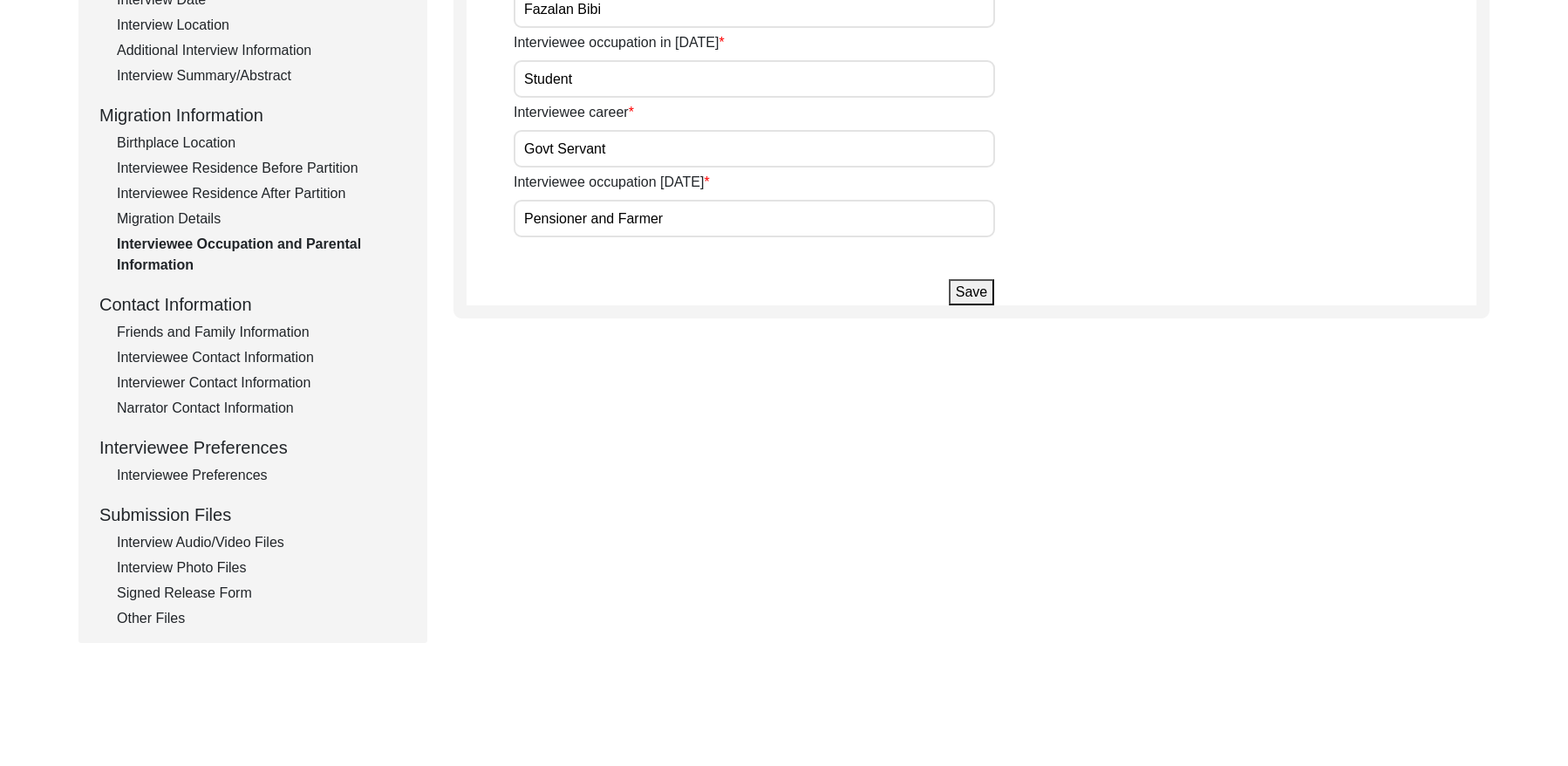
scroll to position [374, 0]
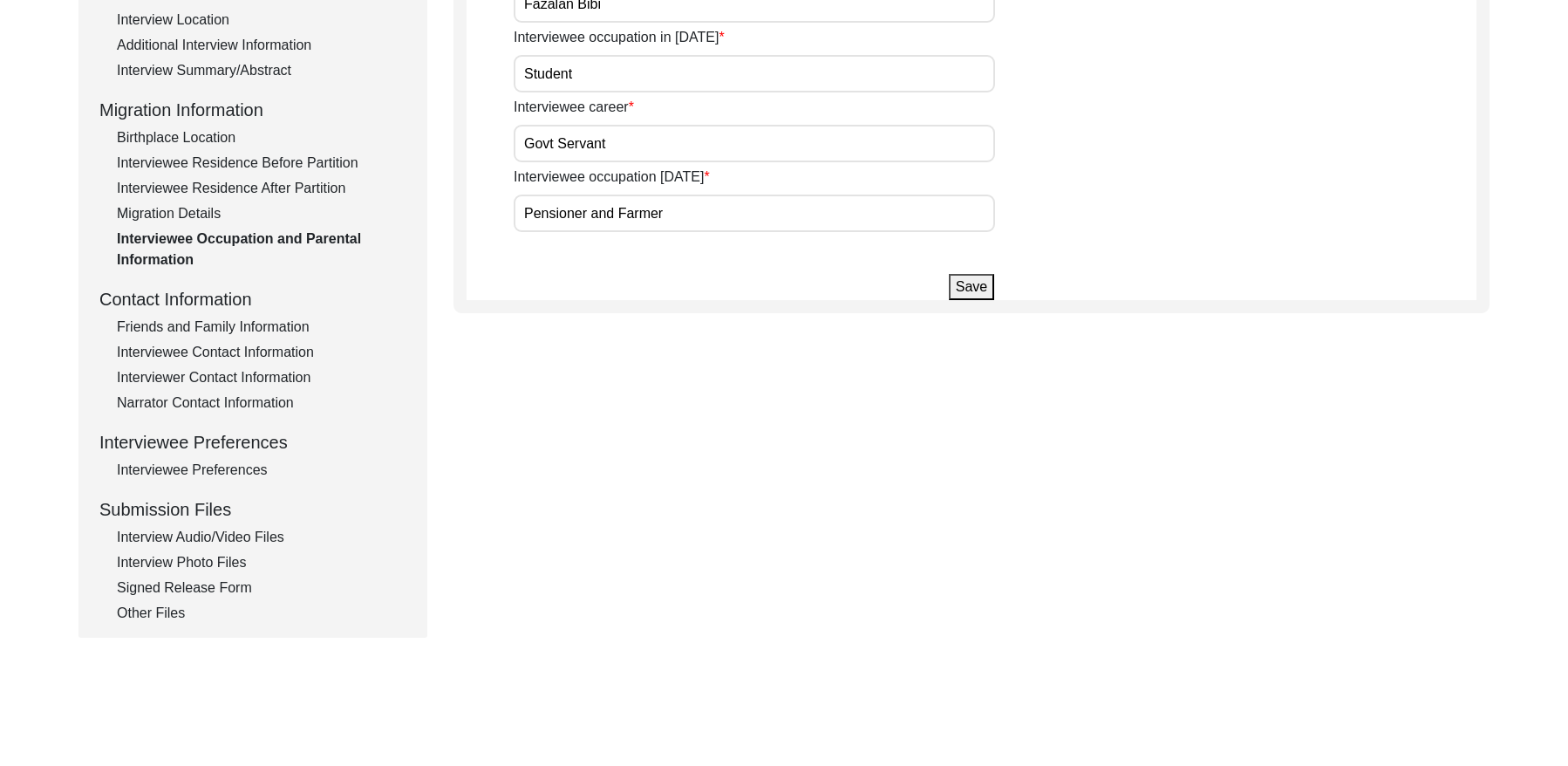
click at [208, 321] on div "Friends and Family Information" at bounding box center [261, 327] width 290 height 21
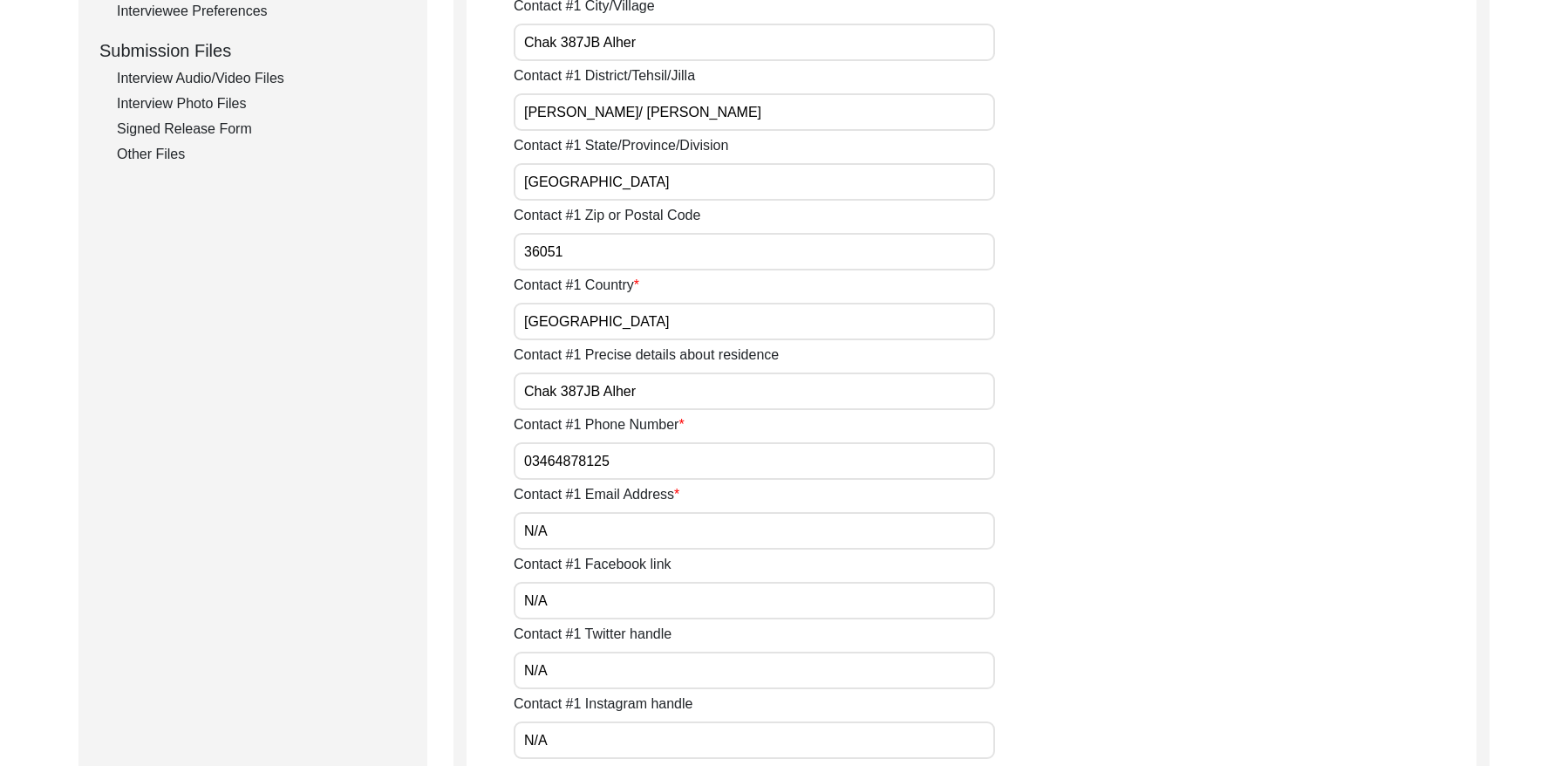
scroll to position [563, 0]
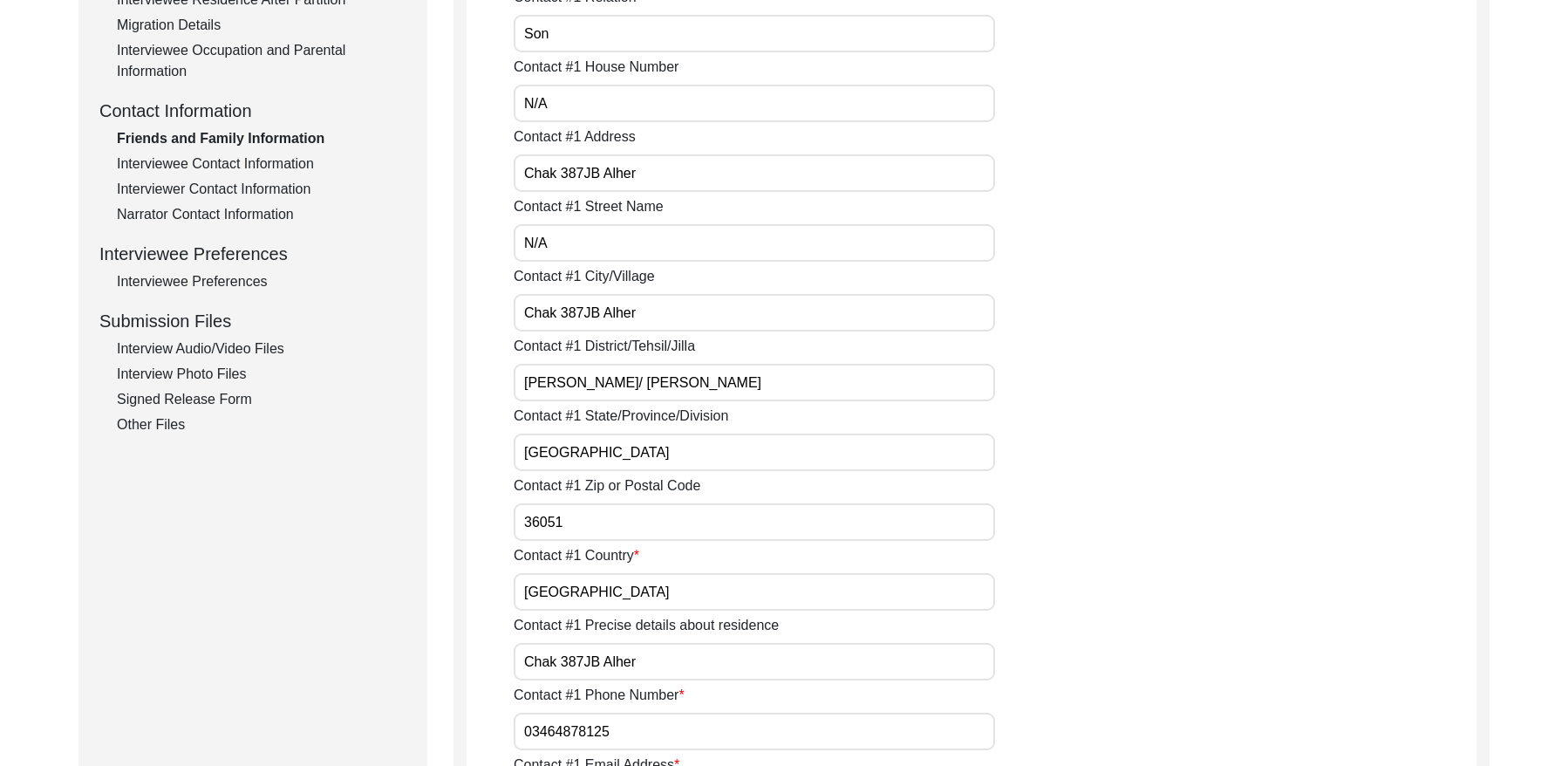
drag, startPoint x: 257, startPoint y: 158, endPoint x: 282, endPoint y: 172, distance: 28.7
click at [258, 159] on div "Interviewee Contact Information" at bounding box center [261, 164] width 290 height 21
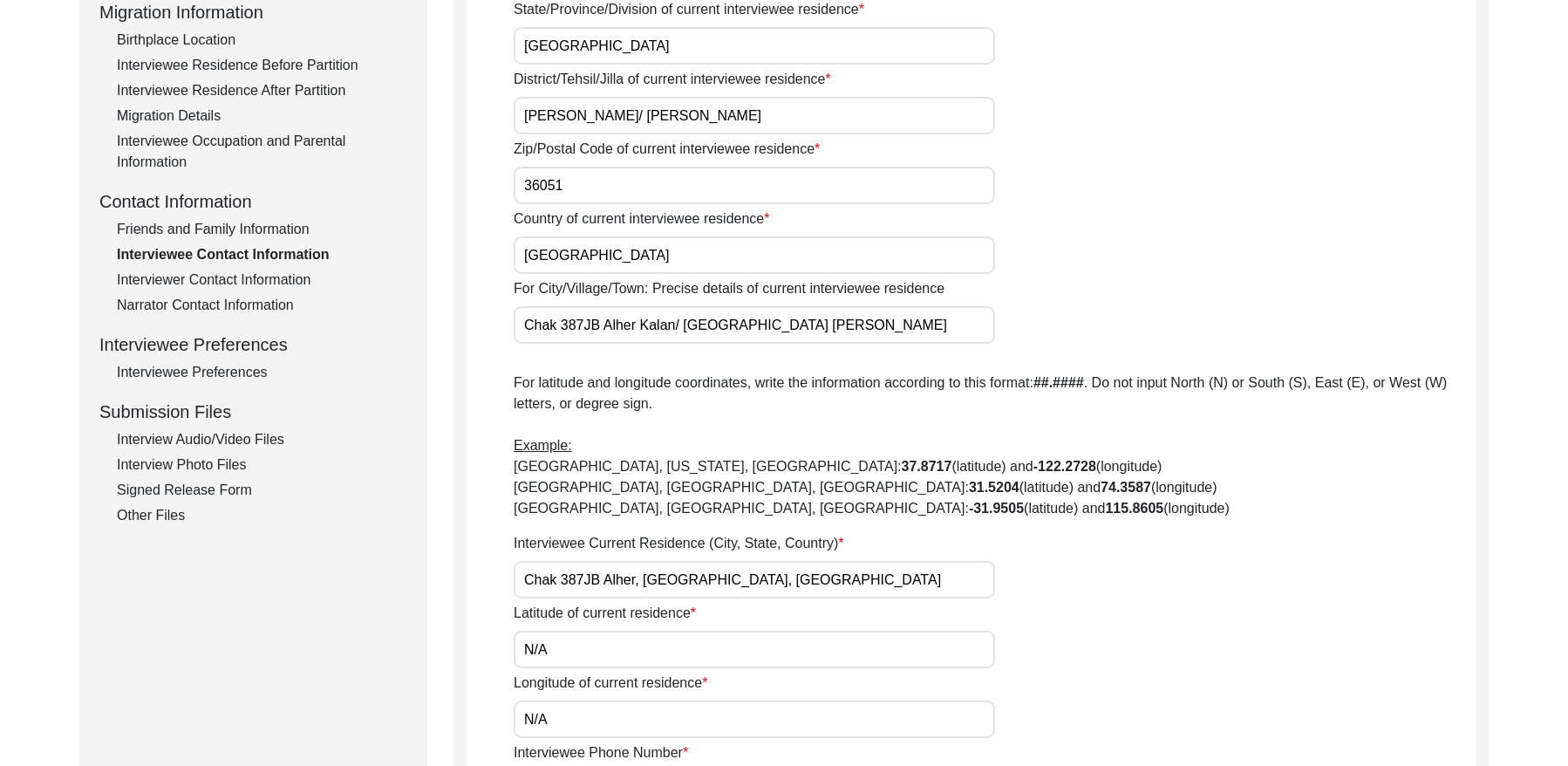
click at [210, 282] on div "Interviewer Contact Information" at bounding box center [261, 280] width 290 height 21
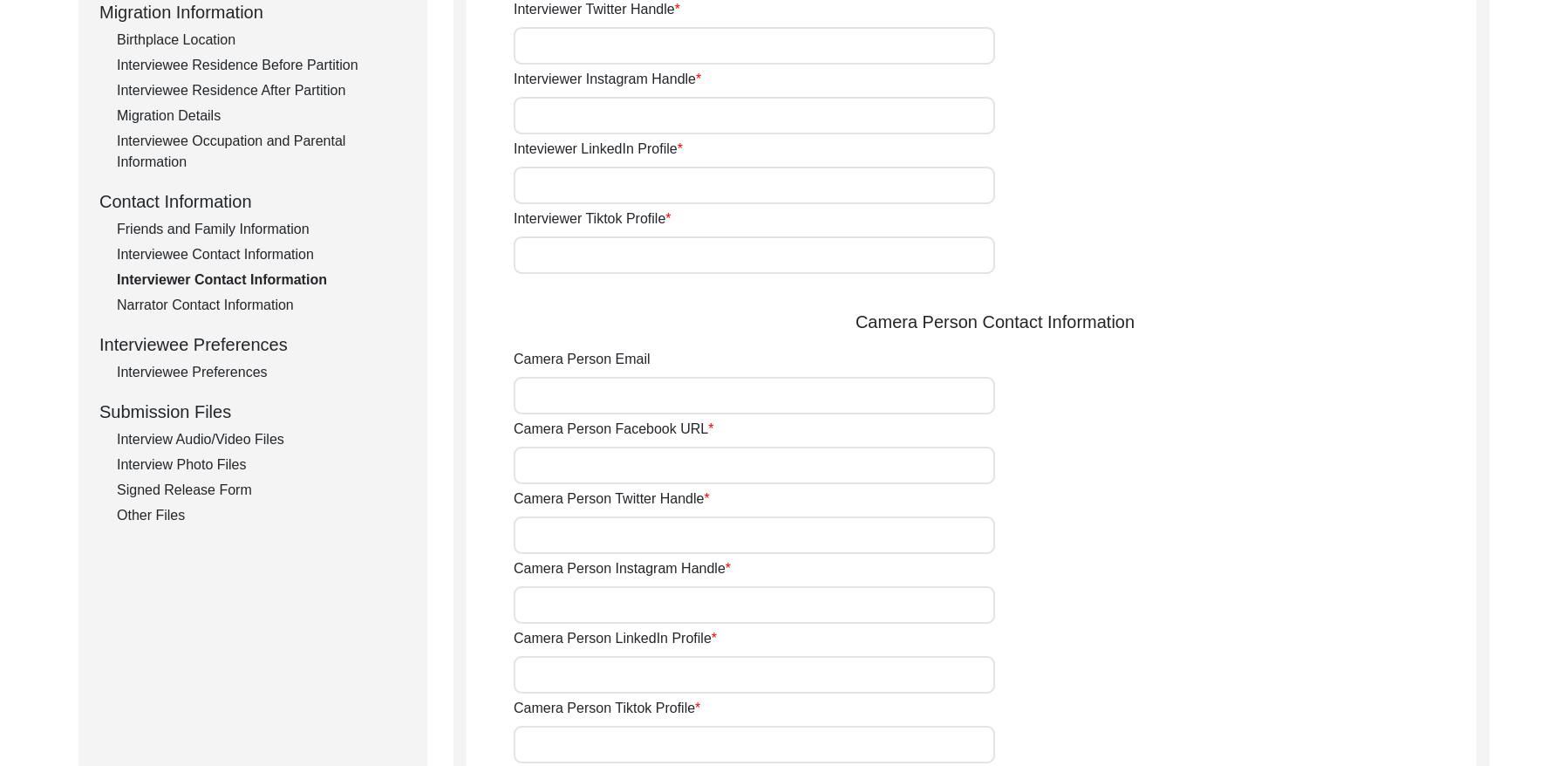
type input "03337682214"
type input "[EMAIL_ADDRESS][DOMAIN_NAME]"
type input "N/A"
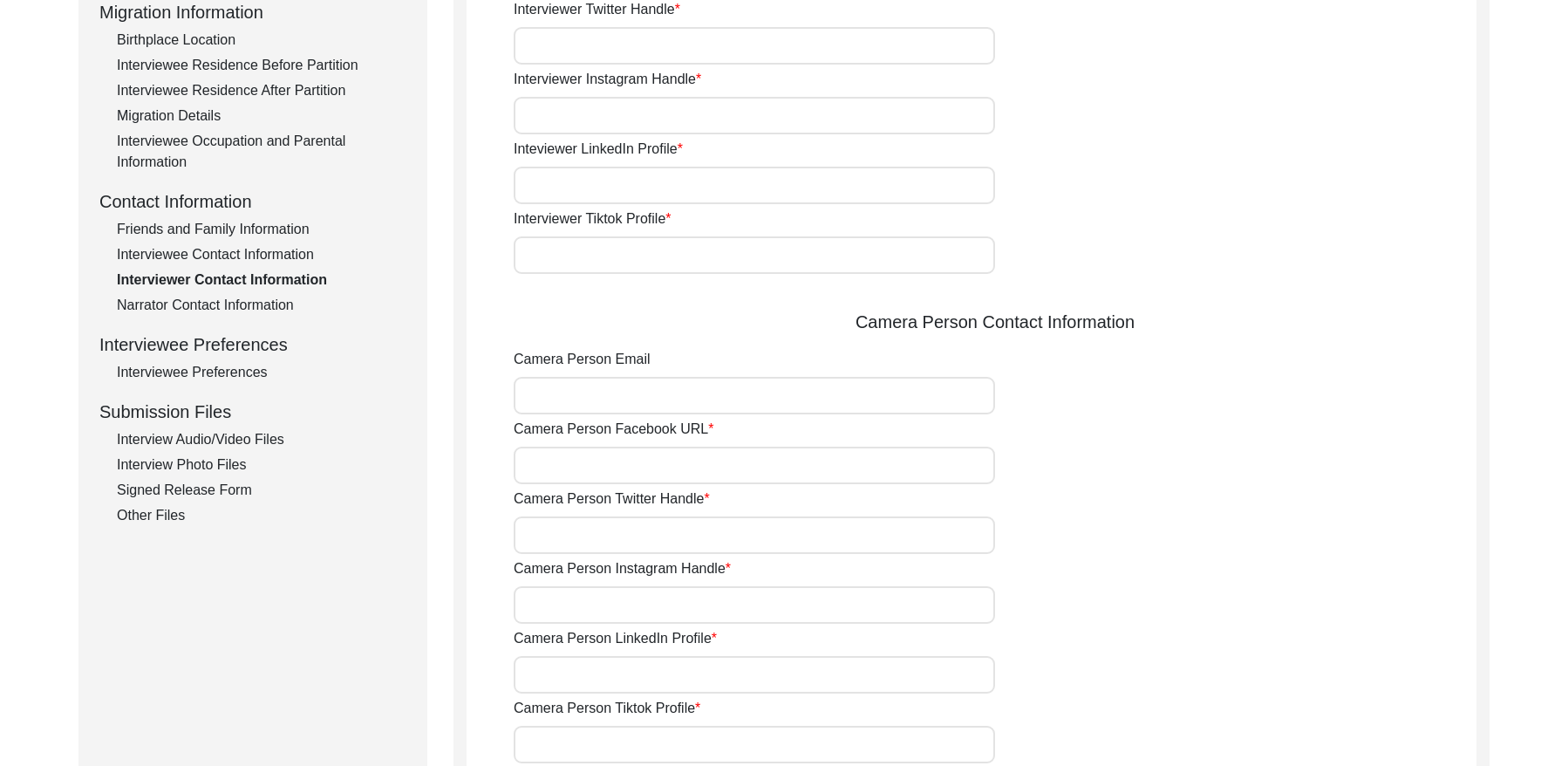
type input "N/A"
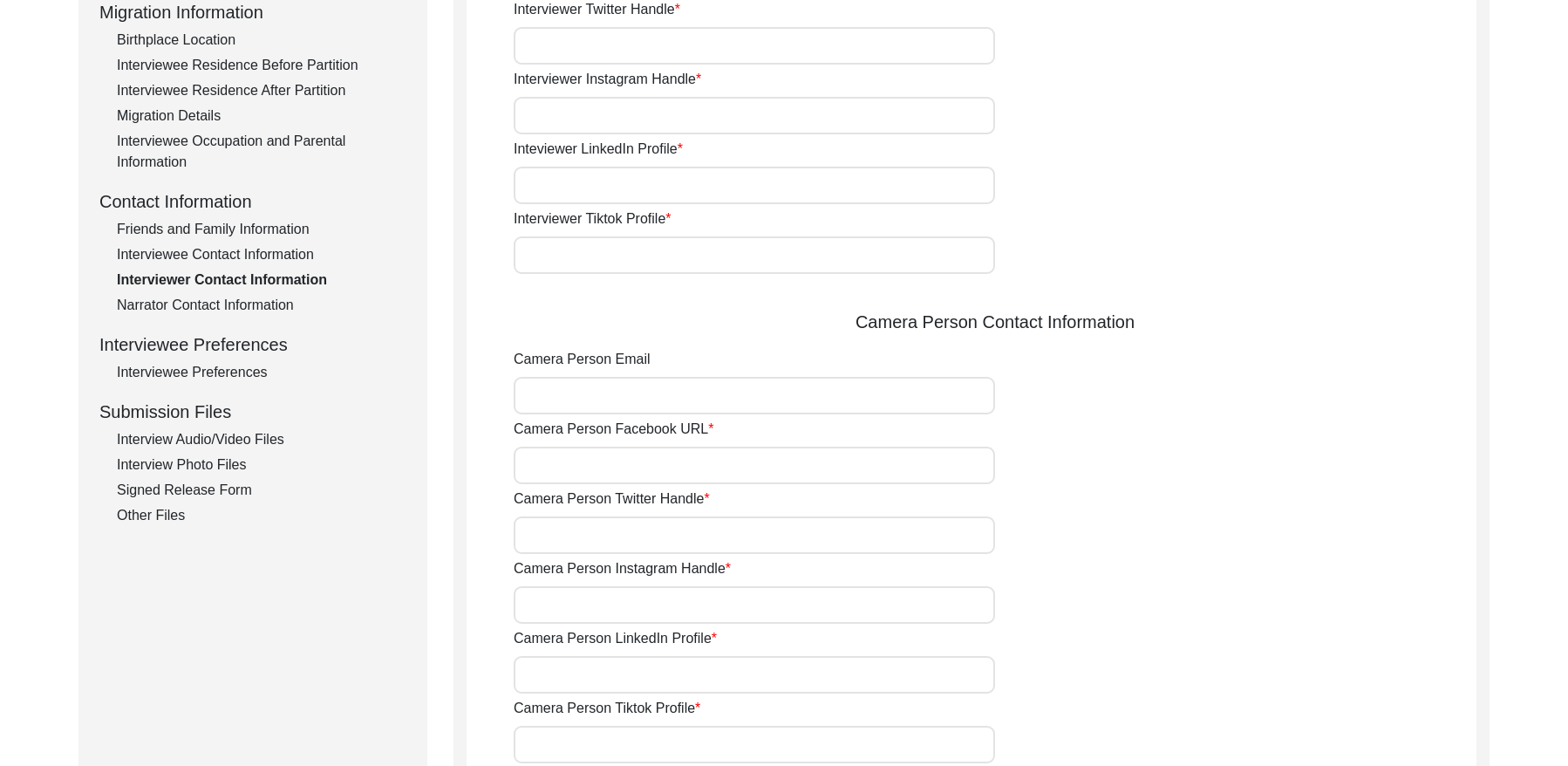
type input "N/A"
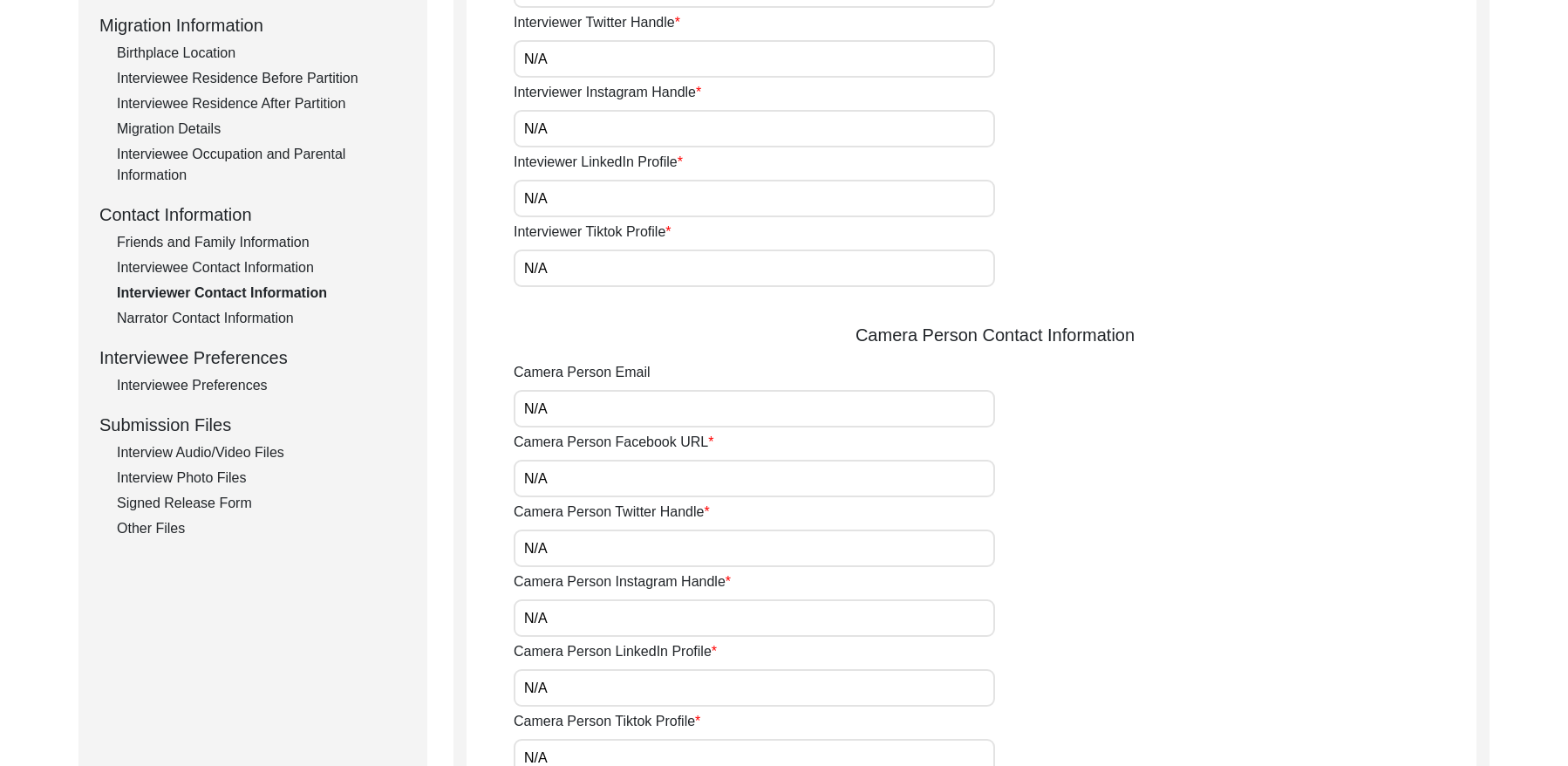
scroll to position [432, 0]
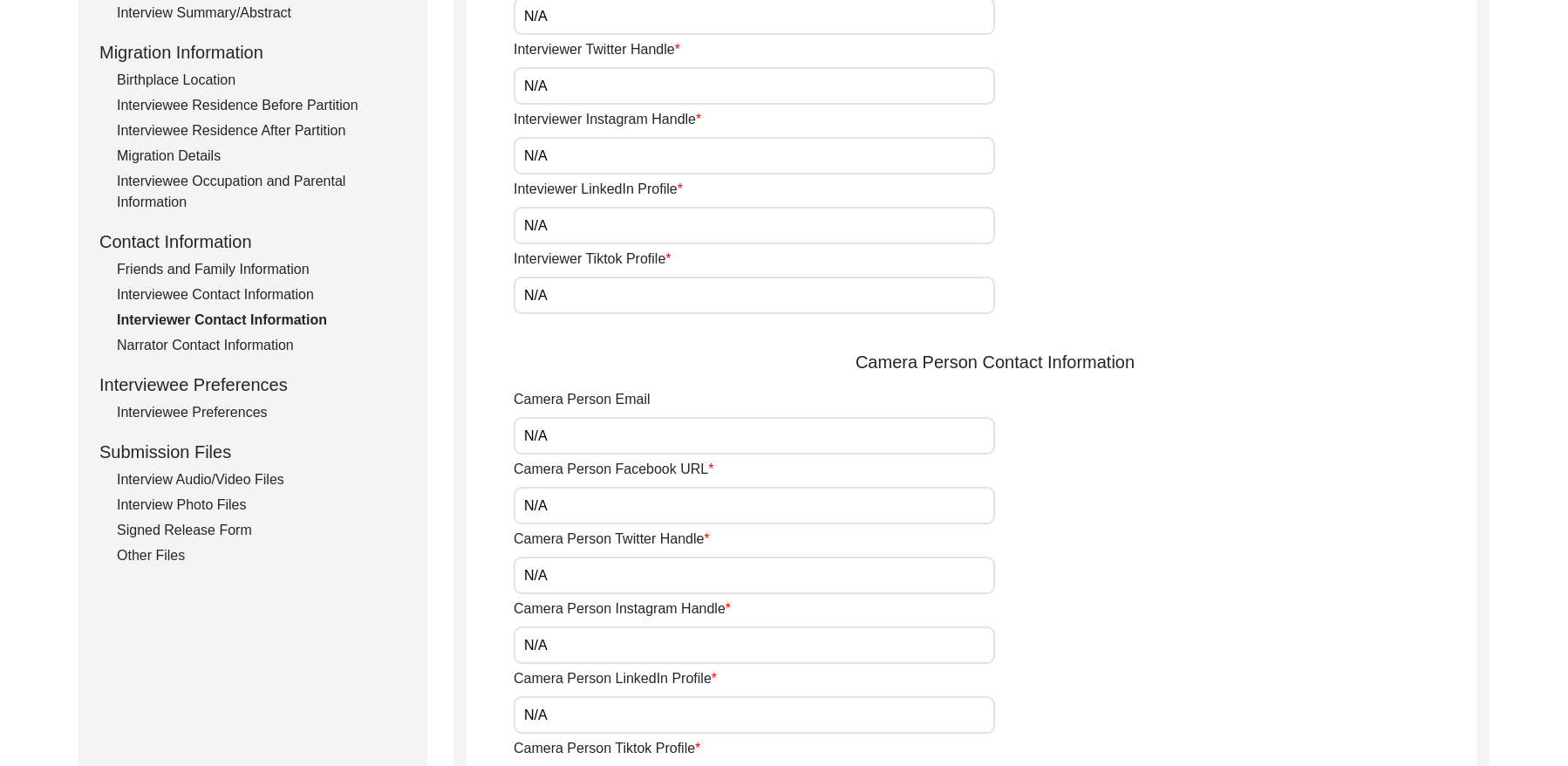
drag, startPoint x: 237, startPoint y: 341, endPoint x: 287, endPoint y: 316, distance: 55.9
click at [237, 340] on div "Narrator Contact Information" at bounding box center [261, 345] width 290 height 21
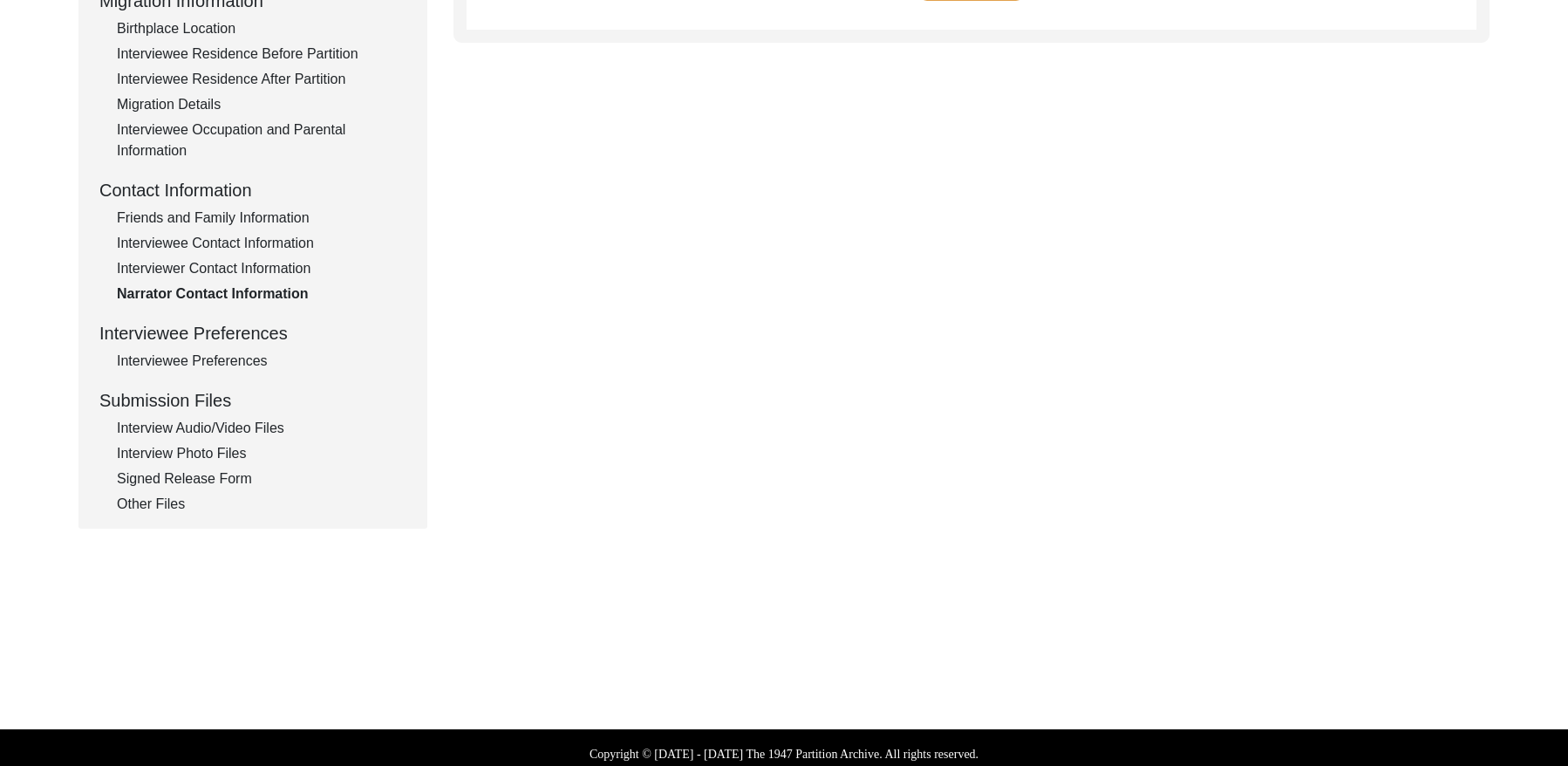
scroll to position [496, 0]
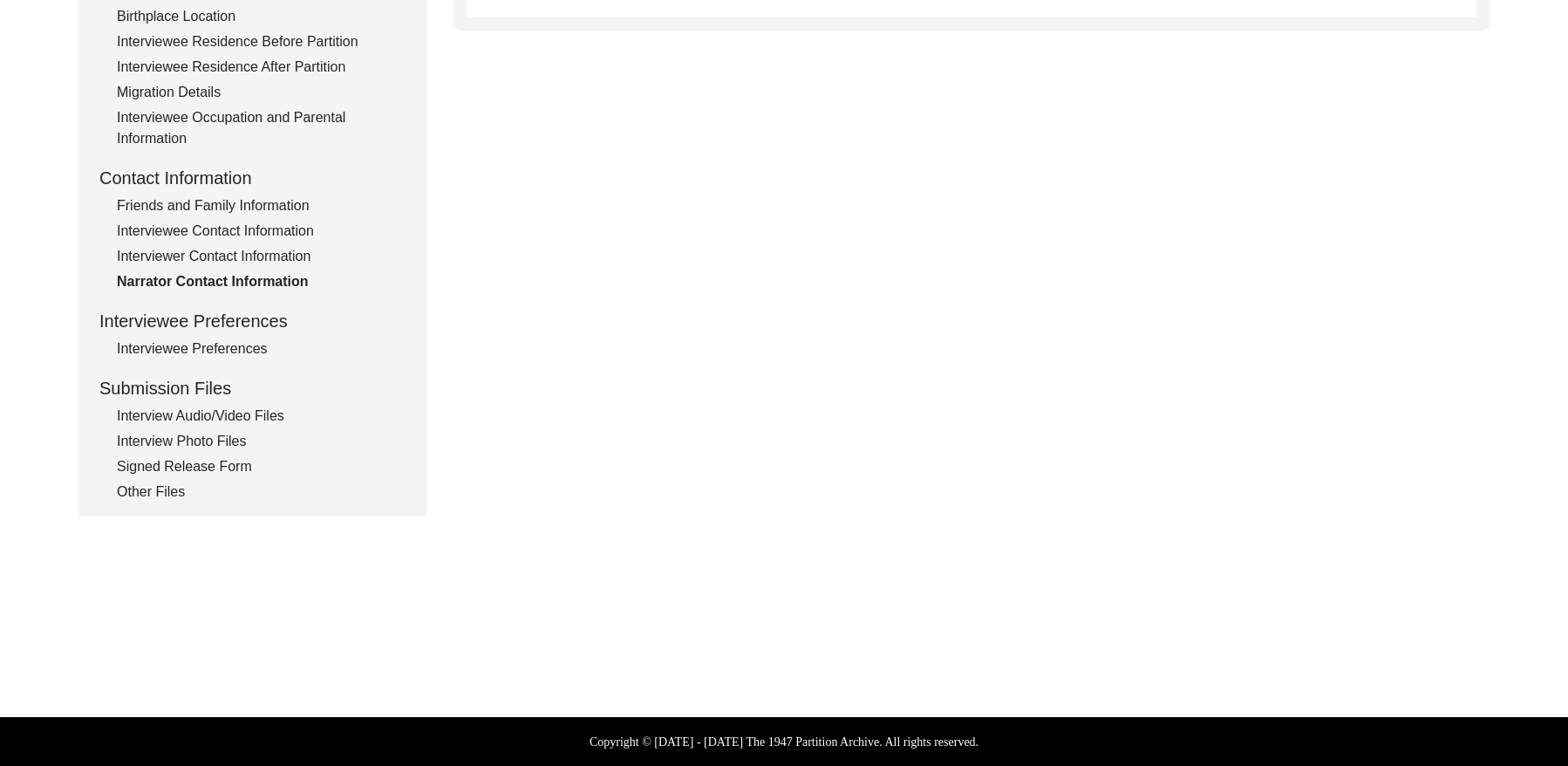
click at [213, 347] on div "Interviewee Preferences" at bounding box center [261, 349] width 290 height 21
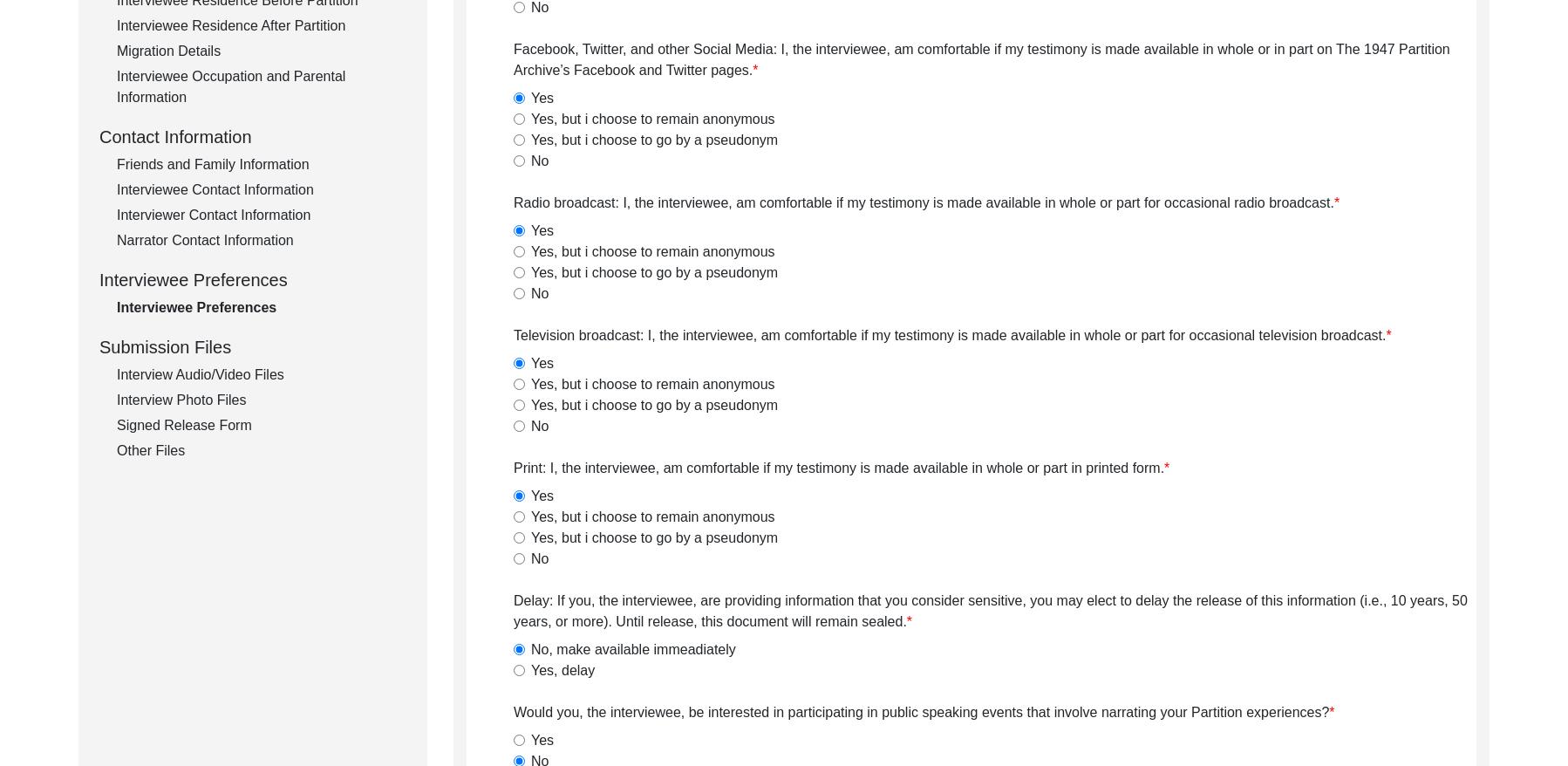
click at [217, 368] on div "Interview Audio/Video Files" at bounding box center [261, 375] width 290 height 21
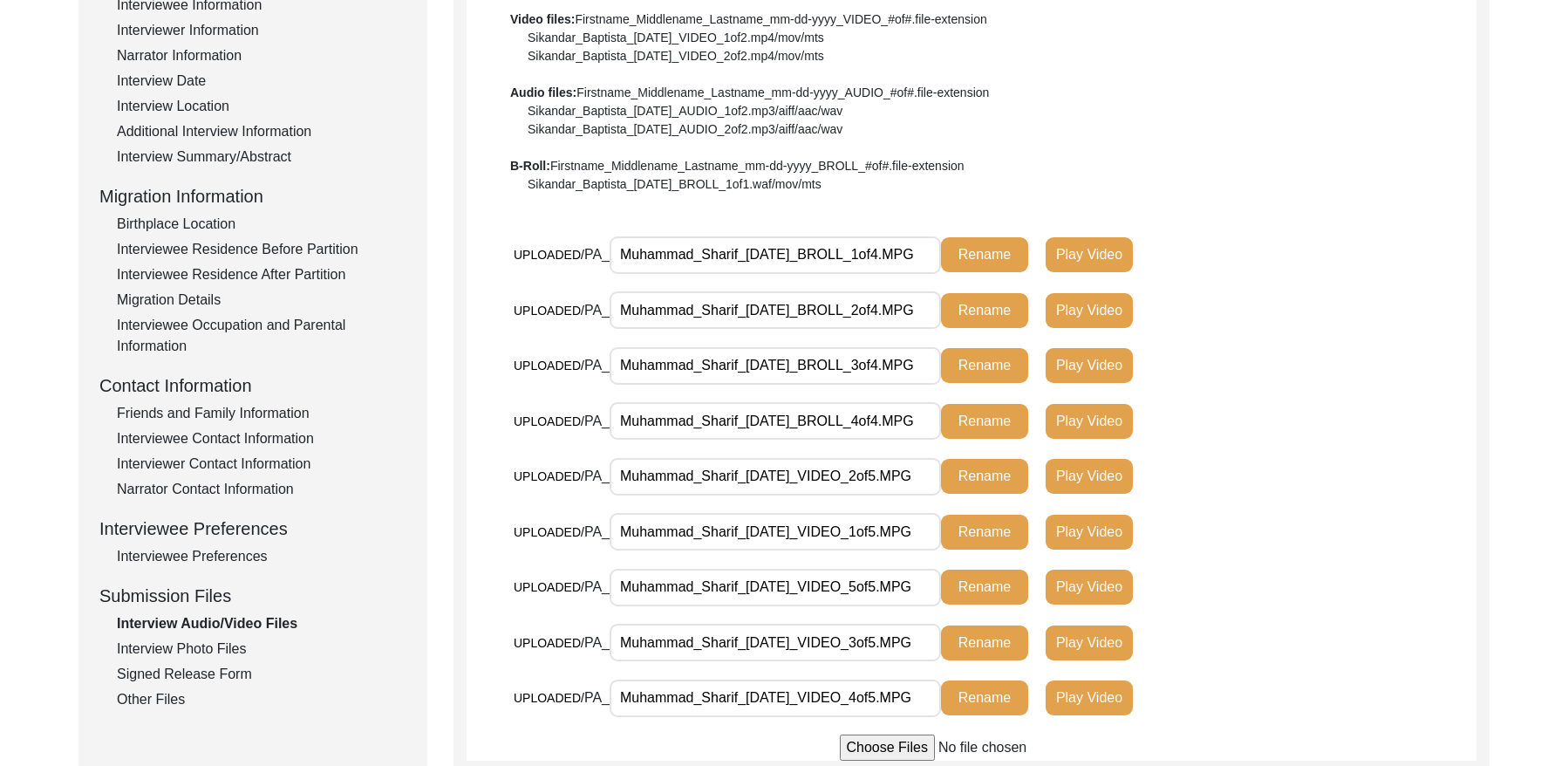
scroll to position [379, 0]
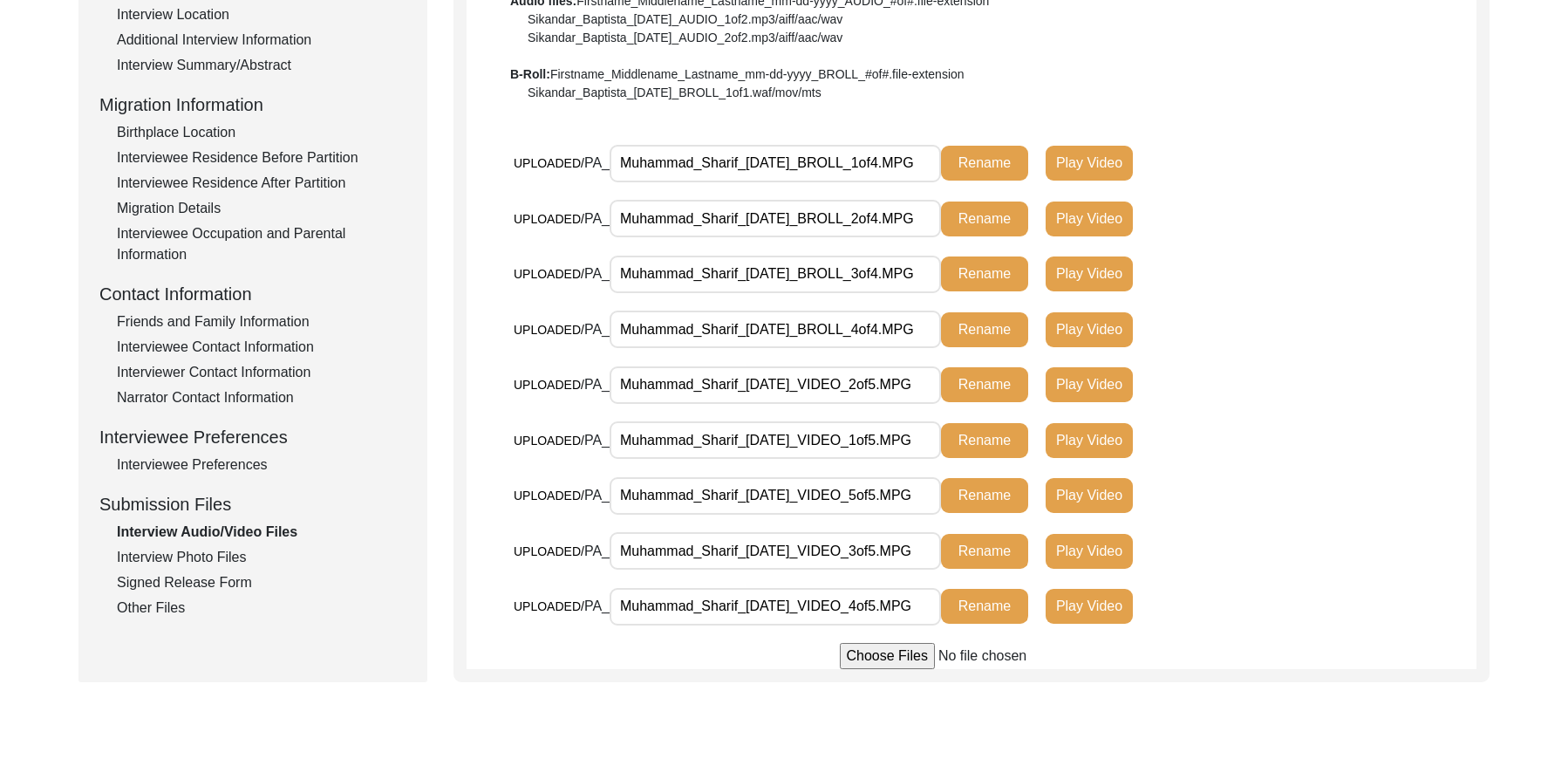
click at [227, 550] on div "Interview Photo Files" at bounding box center [261, 557] width 290 height 21
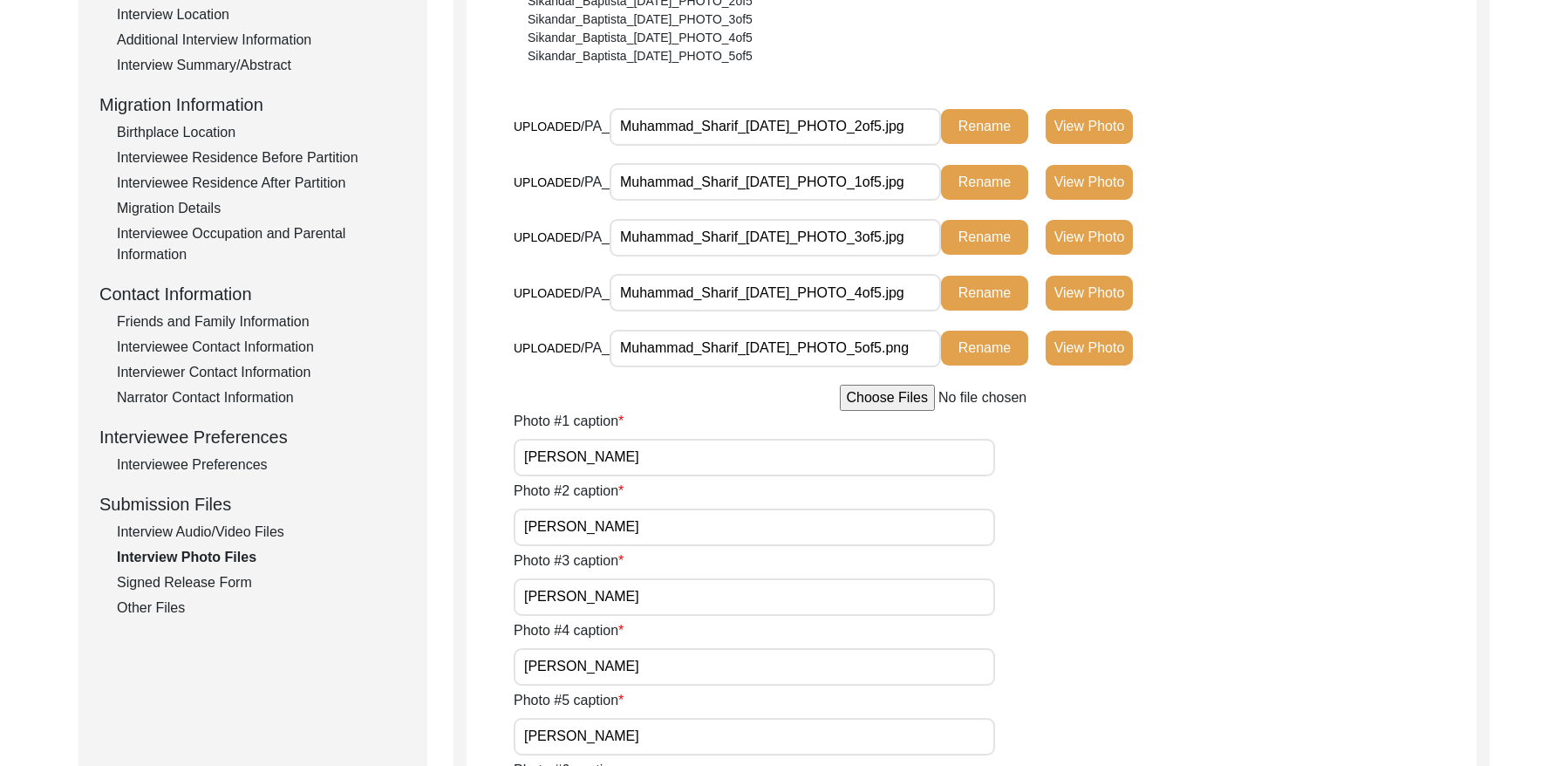
click at [222, 578] on div "Signed Release Form" at bounding box center [261, 583] width 290 height 21
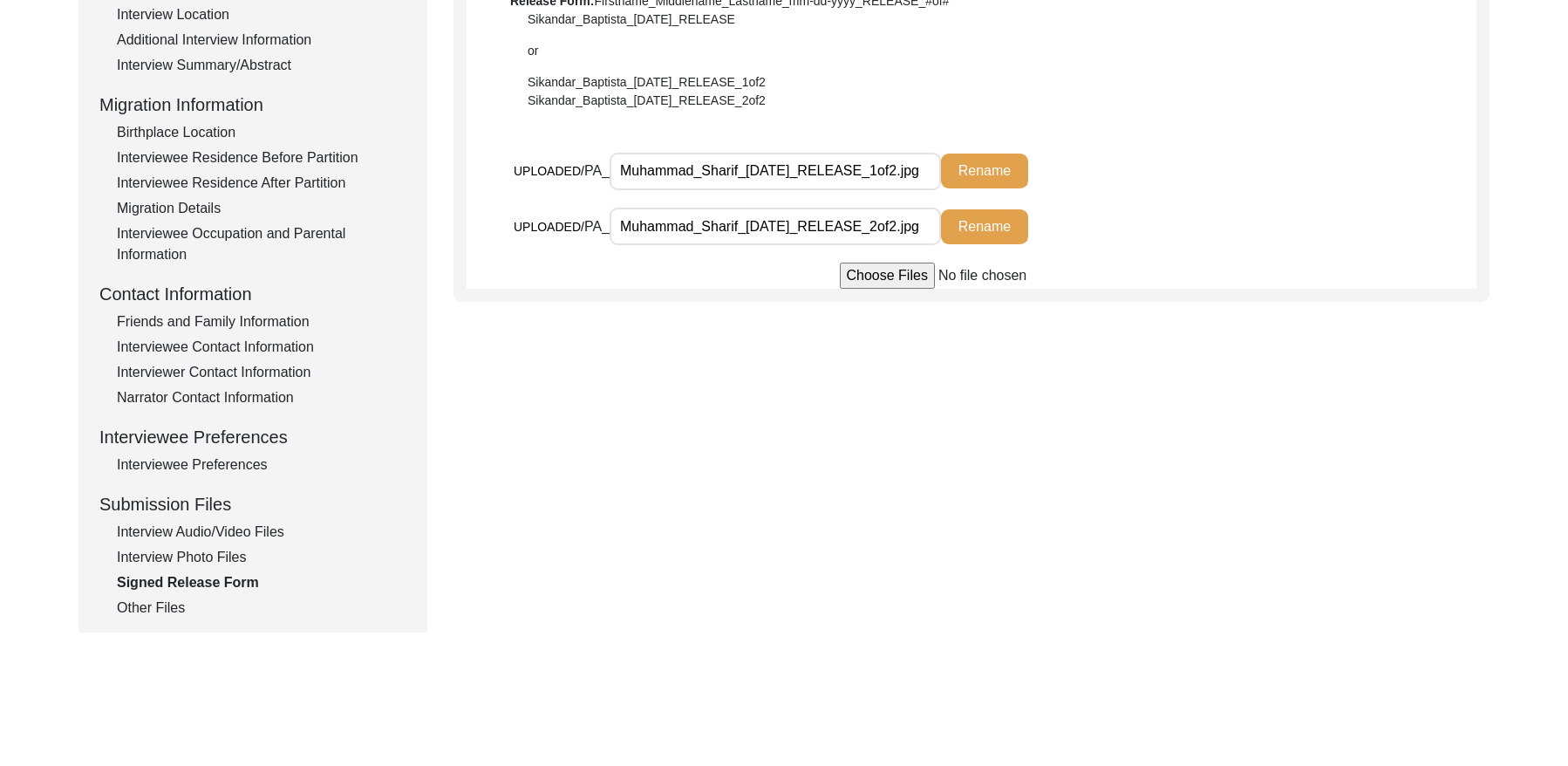
click at [141, 605] on div "Other Files" at bounding box center [261, 608] width 290 height 21
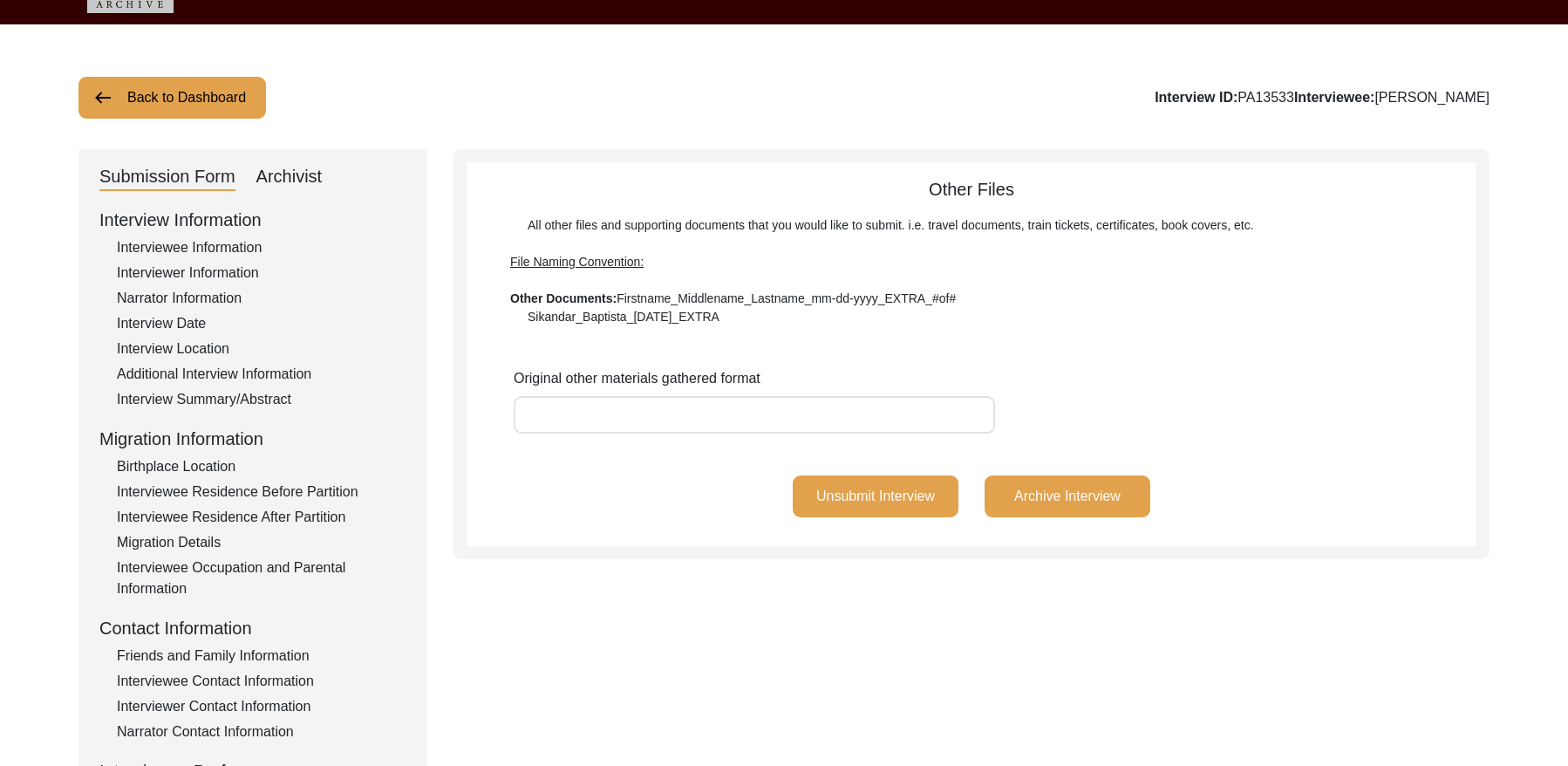
scroll to position [31, 0]
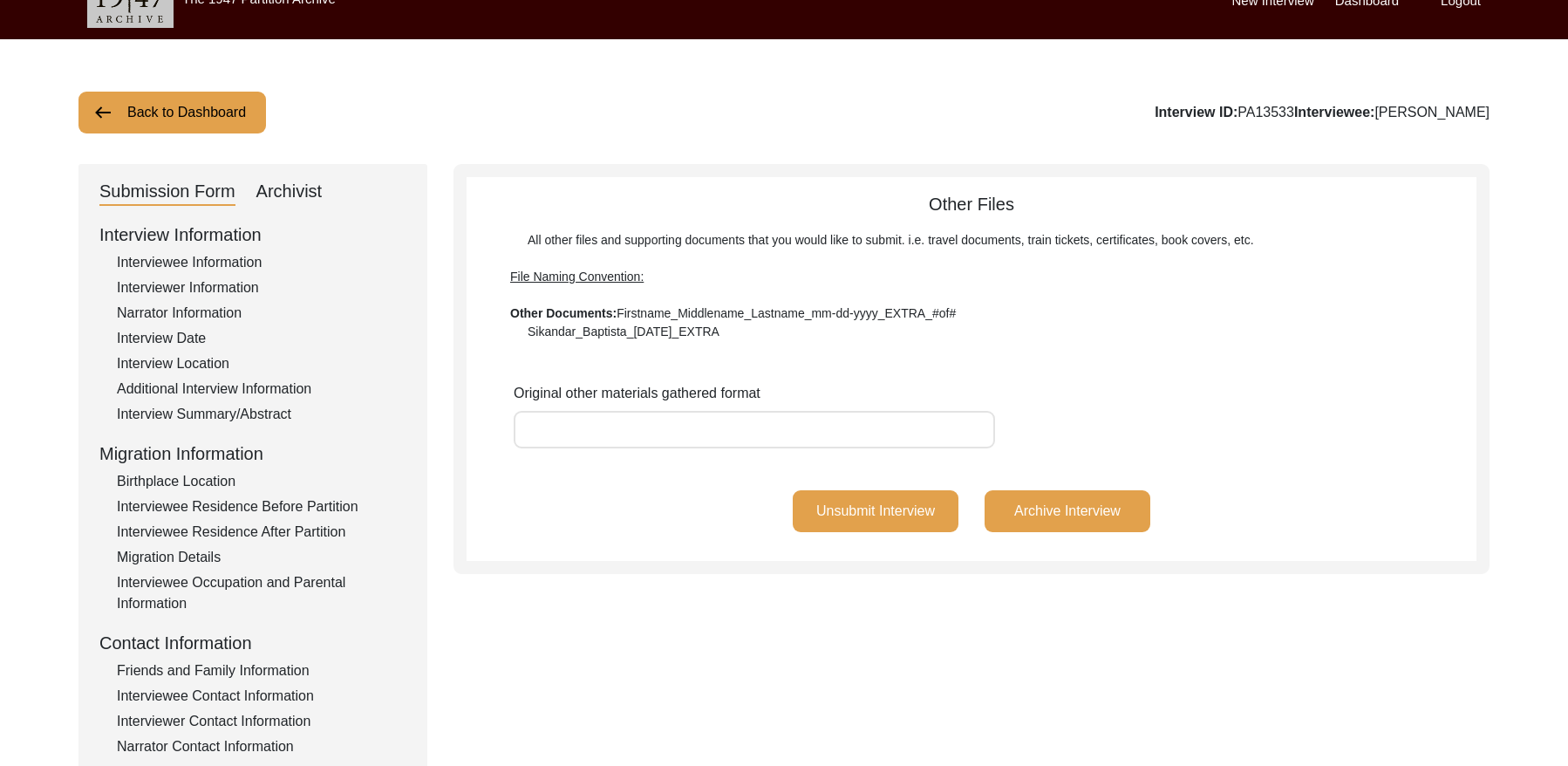
click at [177, 280] on div "Interviewer Information" at bounding box center [261, 288] width 290 height 21
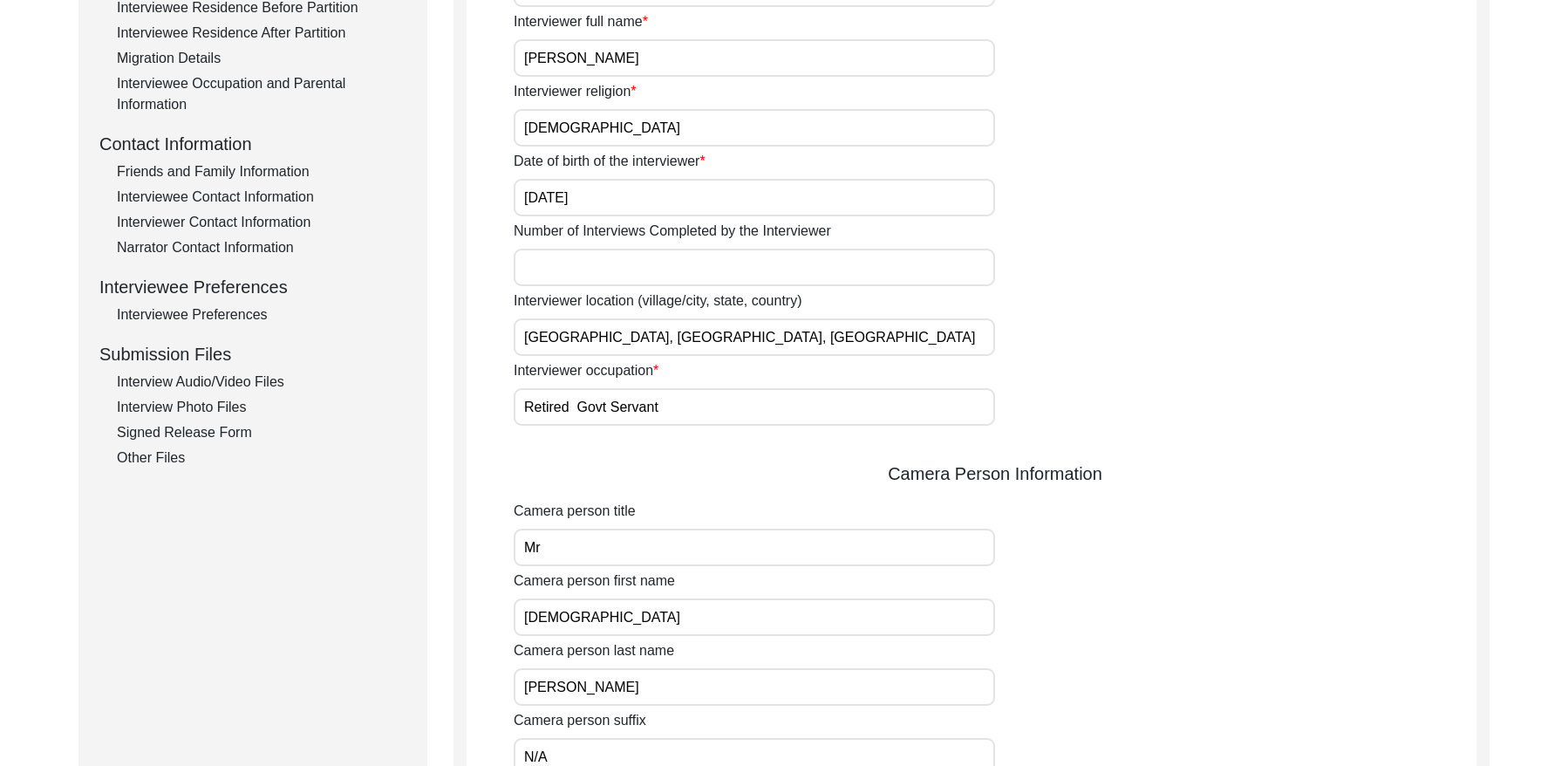
drag, startPoint x: 251, startPoint y: 387, endPoint x: 592, endPoint y: 232, distance: 374.6
click at [251, 387] on div "Interview Audio/Video Files" at bounding box center [261, 382] width 290 height 21
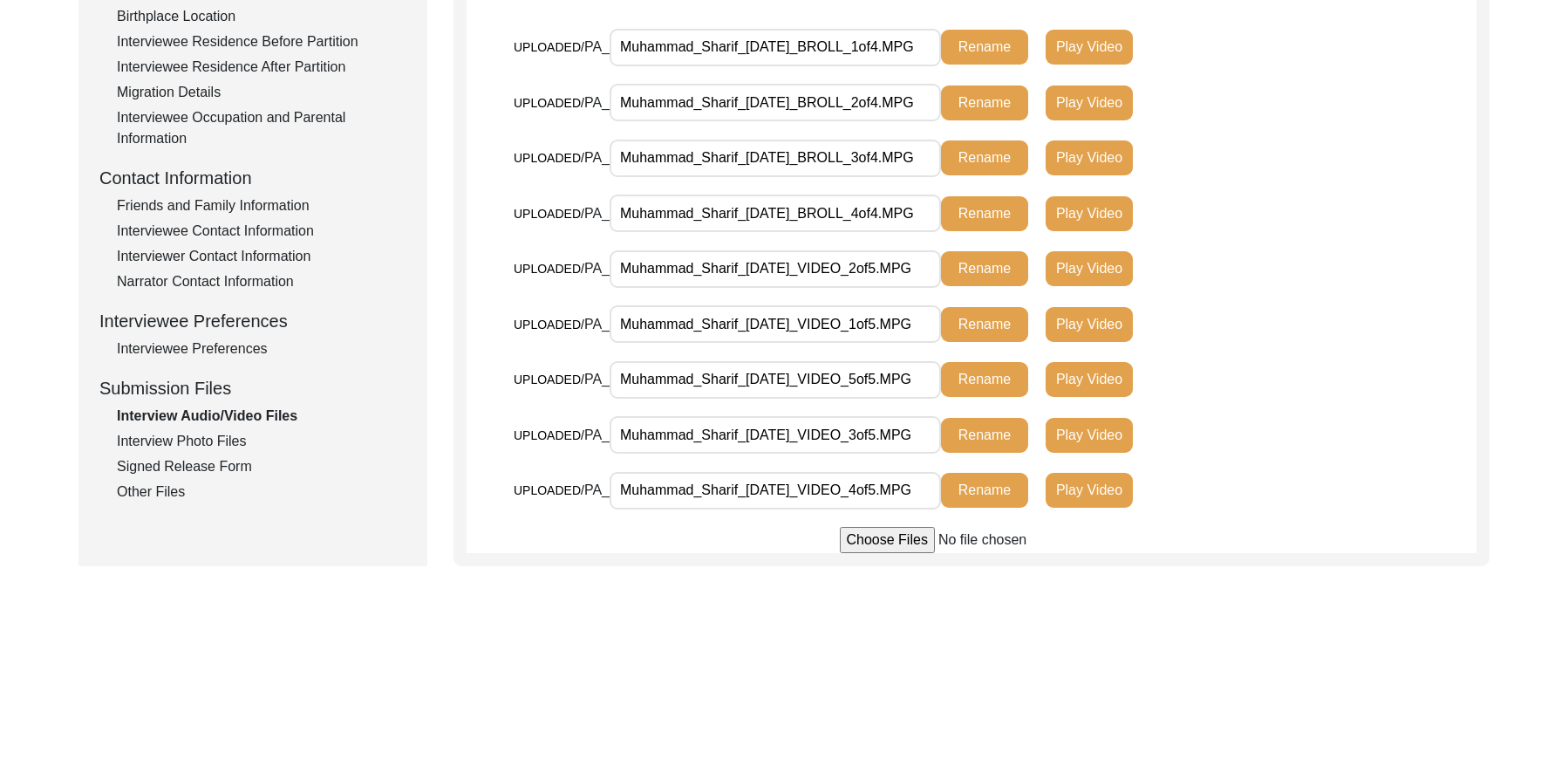
scroll to position [529, 0]
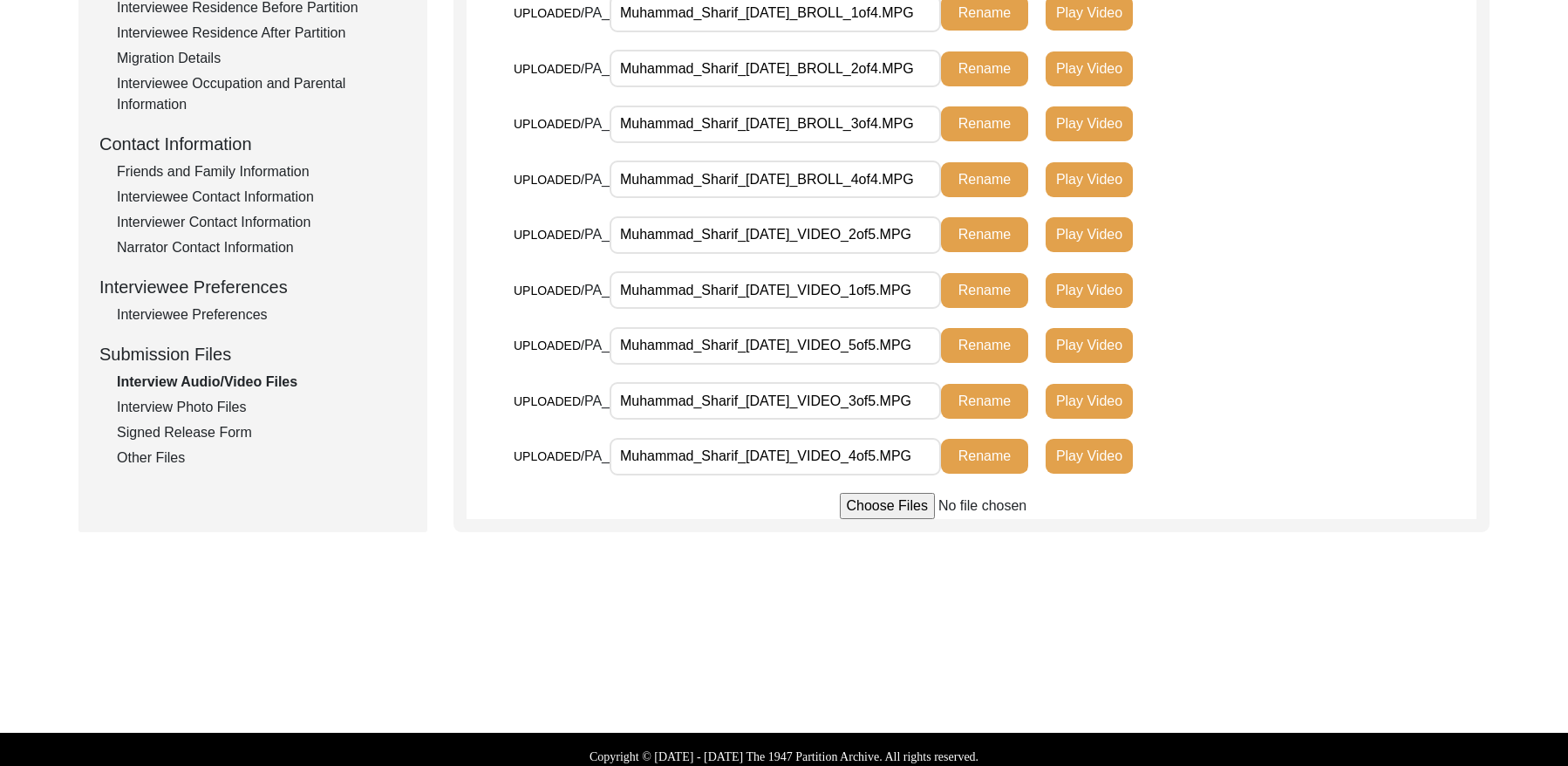
drag, startPoint x: 171, startPoint y: 412, endPoint x: 197, endPoint y: 408, distance: 26.3
click at [171, 412] on div "Interview Photo Files" at bounding box center [261, 408] width 290 height 21
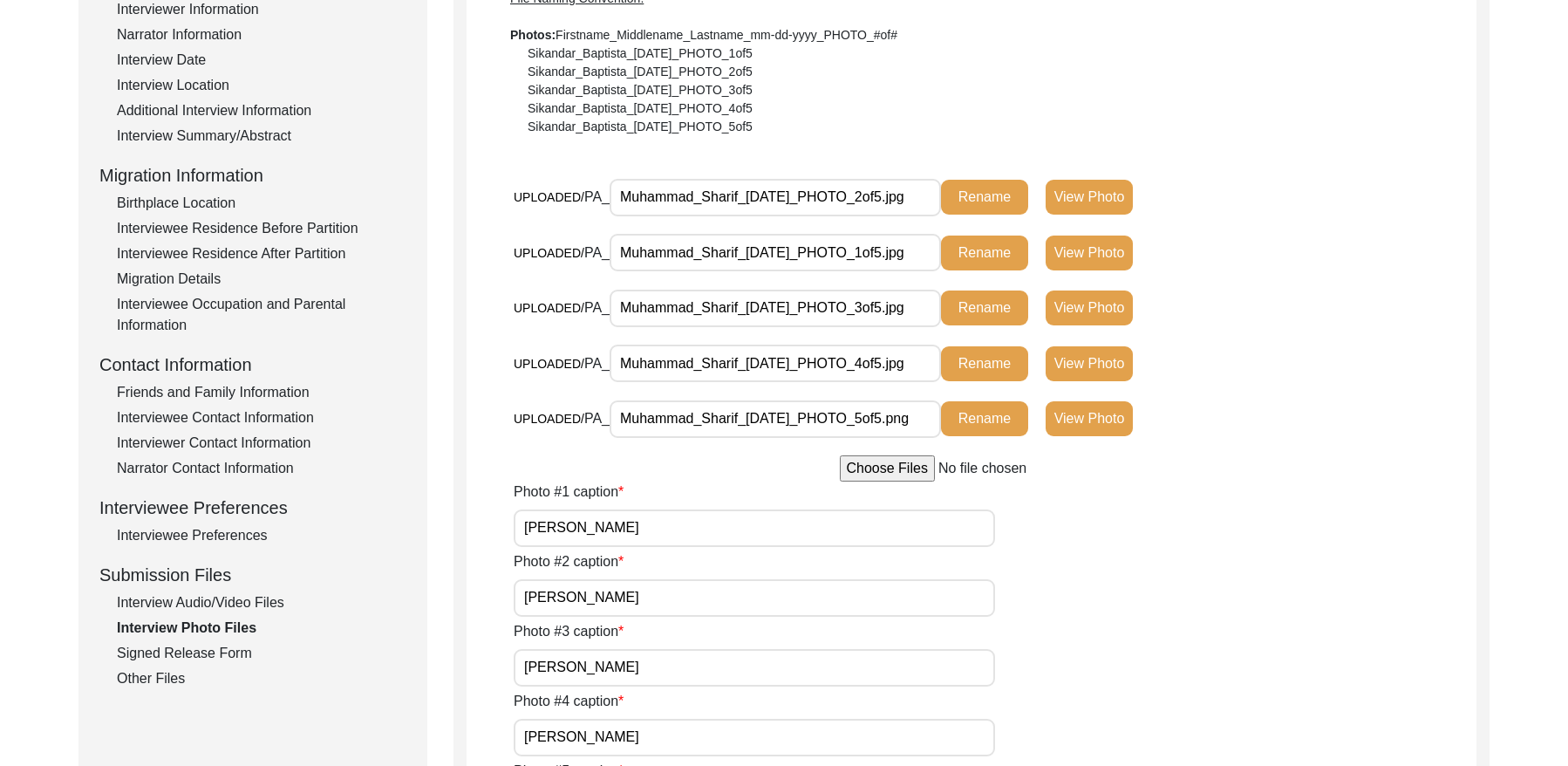
scroll to position [0, 0]
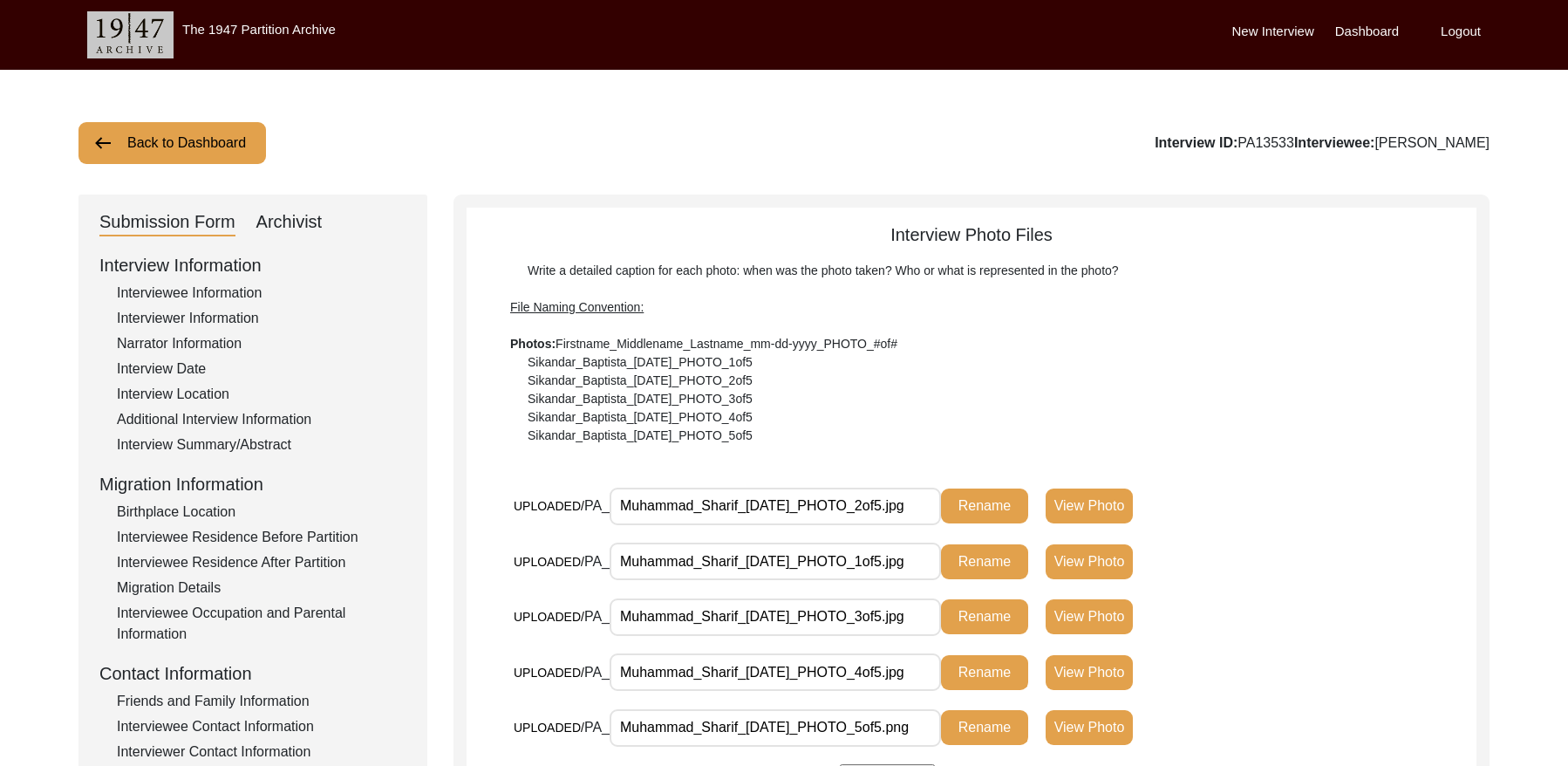
drag, startPoint x: 167, startPoint y: 144, endPoint x: 504, endPoint y: 128, distance: 337.4
click at [172, 142] on button "Back to Dashboard" at bounding box center [173, 143] width 187 height 42
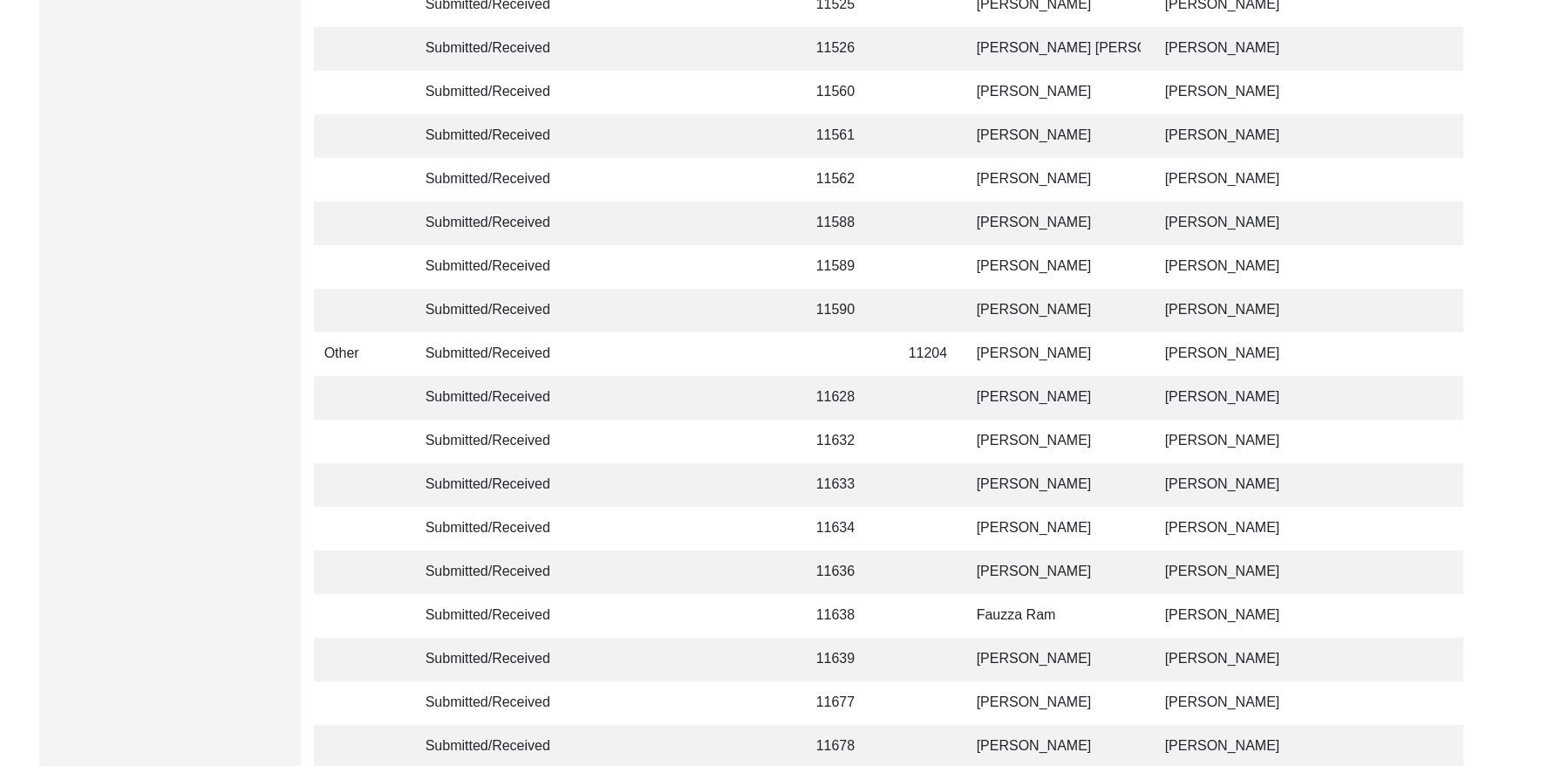
scroll to position [4118, 0]
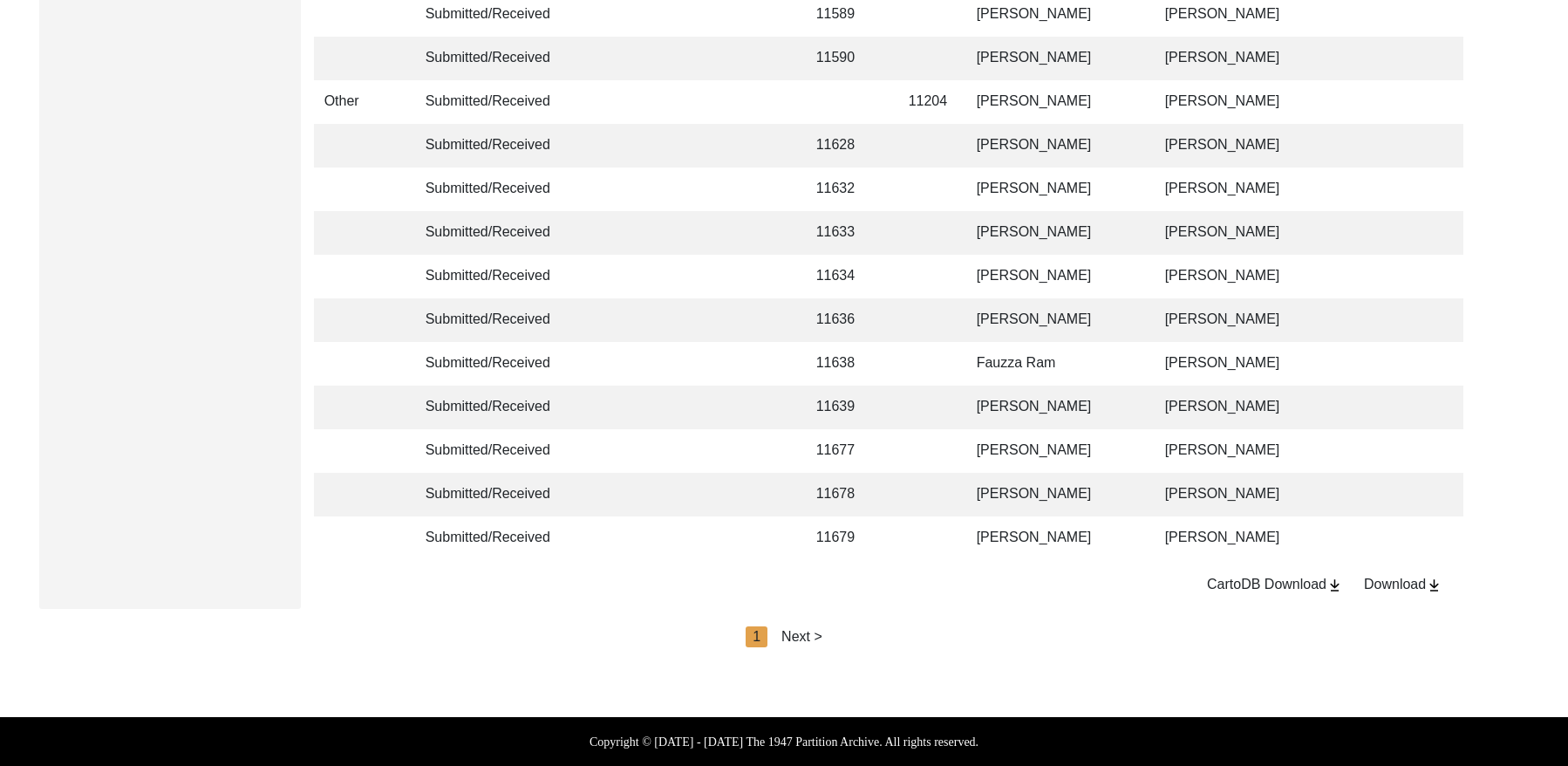
click at [812, 633] on div "Next >" at bounding box center [802, 637] width 41 height 21
click at [820, 635] on div "< Previous 2 Next >" at bounding box center [783, 637] width 157 height 21
click at [851, 633] on div "Next >" at bounding box center [842, 637] width 41 height 21
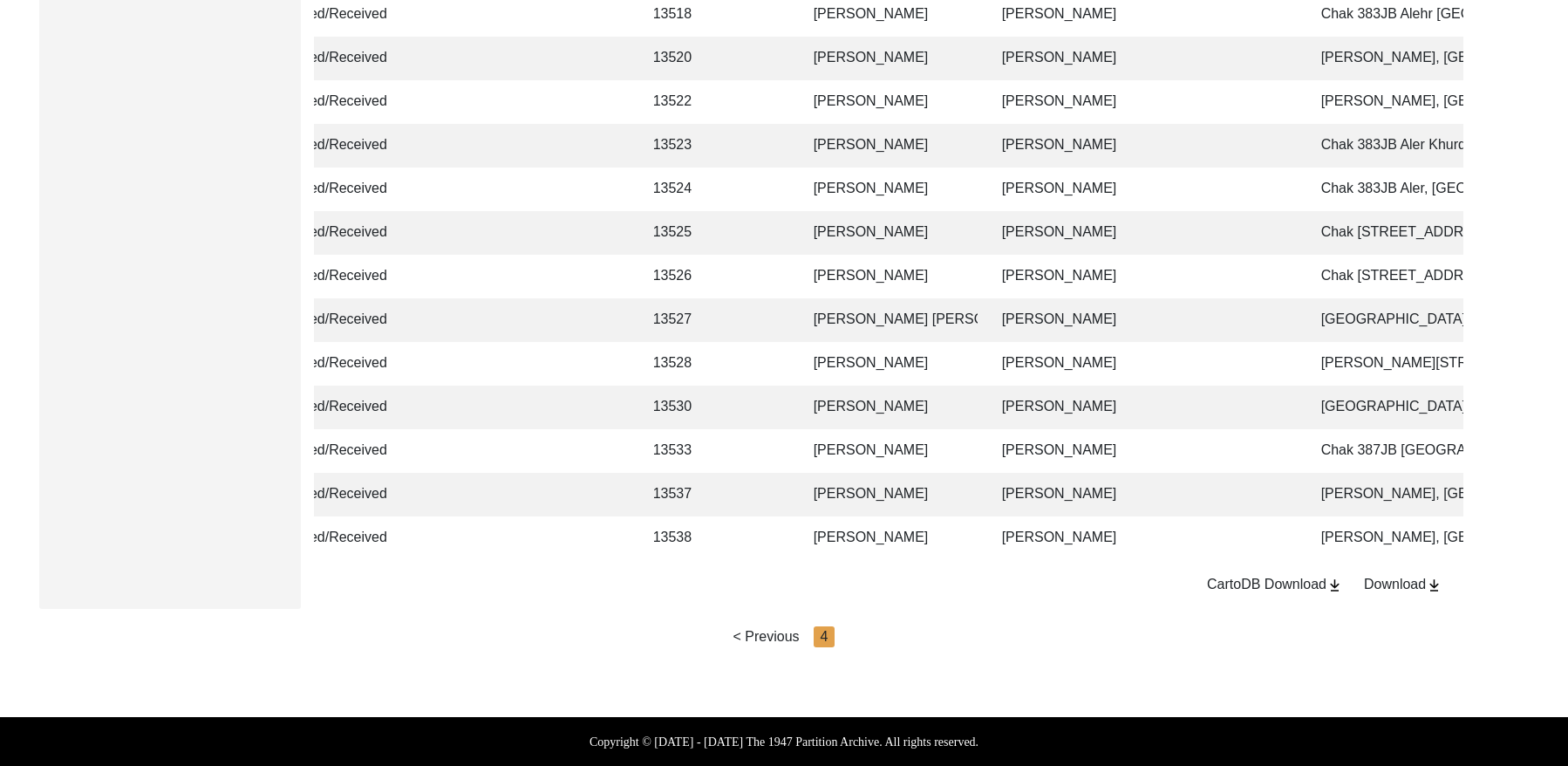
scroll to position [0, 1]
click at [691, 492] on td "13537" at bounding box center [682, 495] width 79 height 44
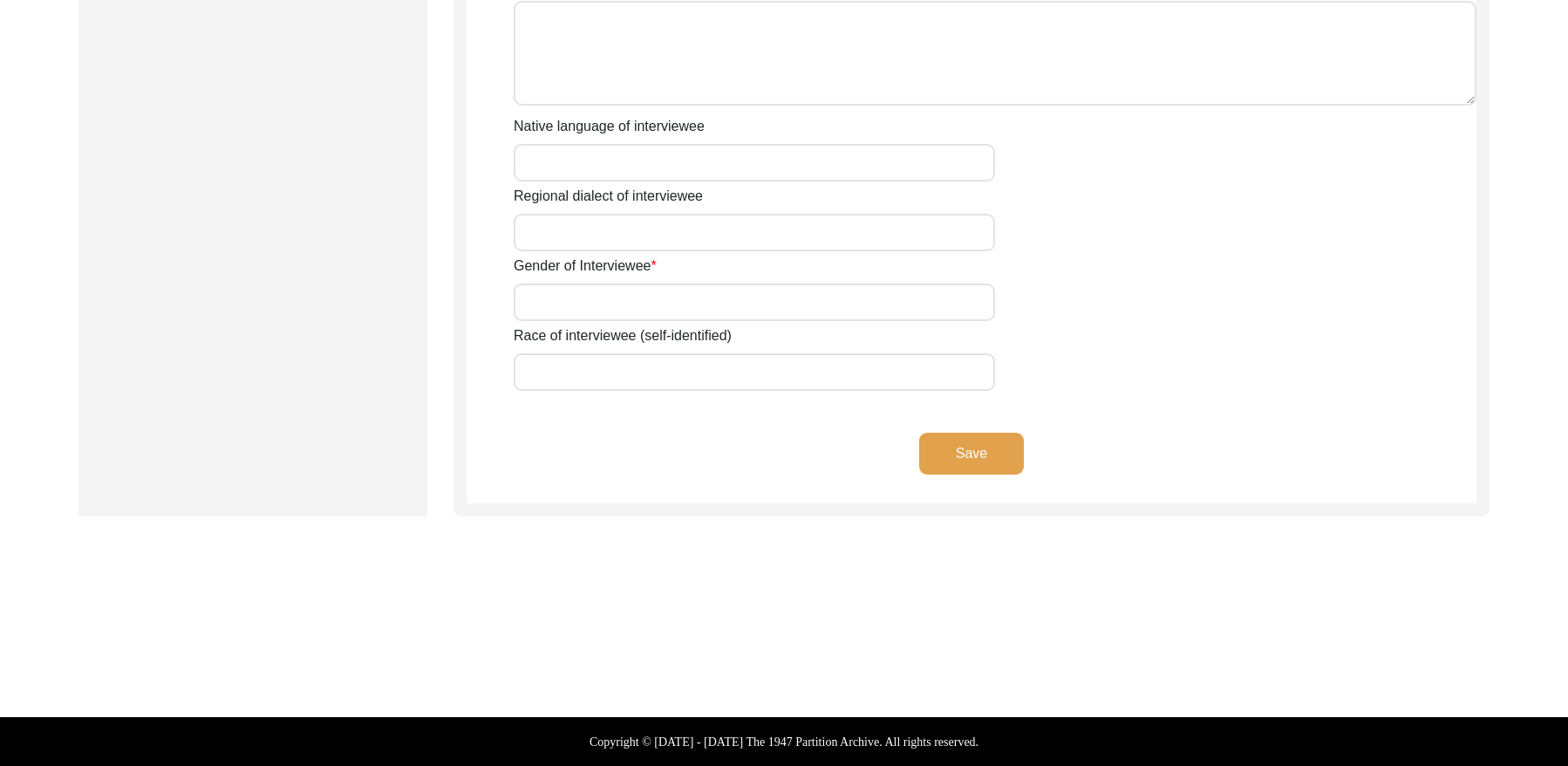
type input "Mr"
type input "[DEMOGRAPHIC_DATA]"
type input "Bashir"
type input "[PERSON_NAME]"
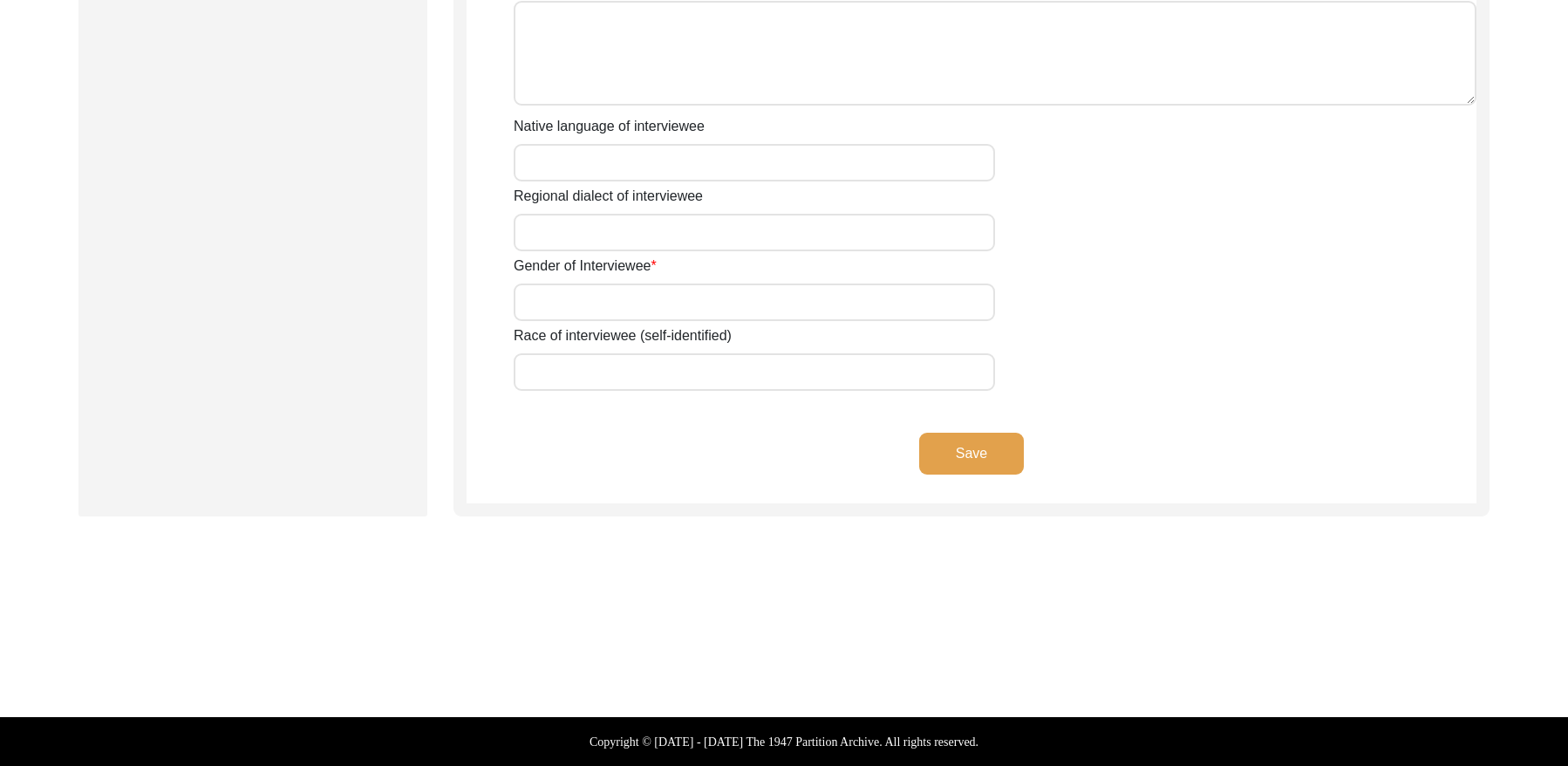
type input "N/A"
type input "[PERSON_NAME]"
type input "1939"
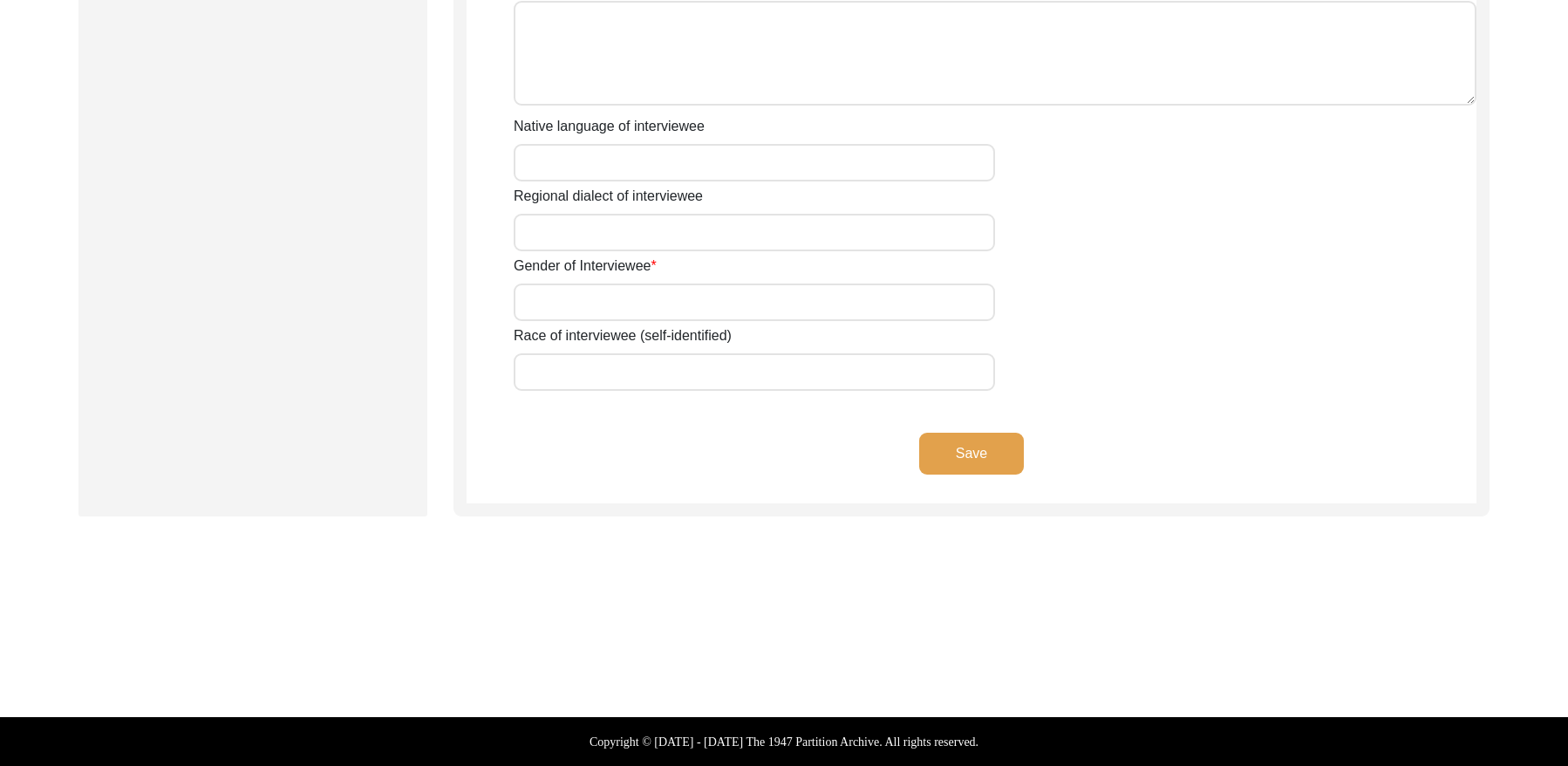
type input "86Years"
type input "[DEMOGRAPHIC_DATA]"
type input "N/A"
type textarea "N/A"
type input "Punjabi"
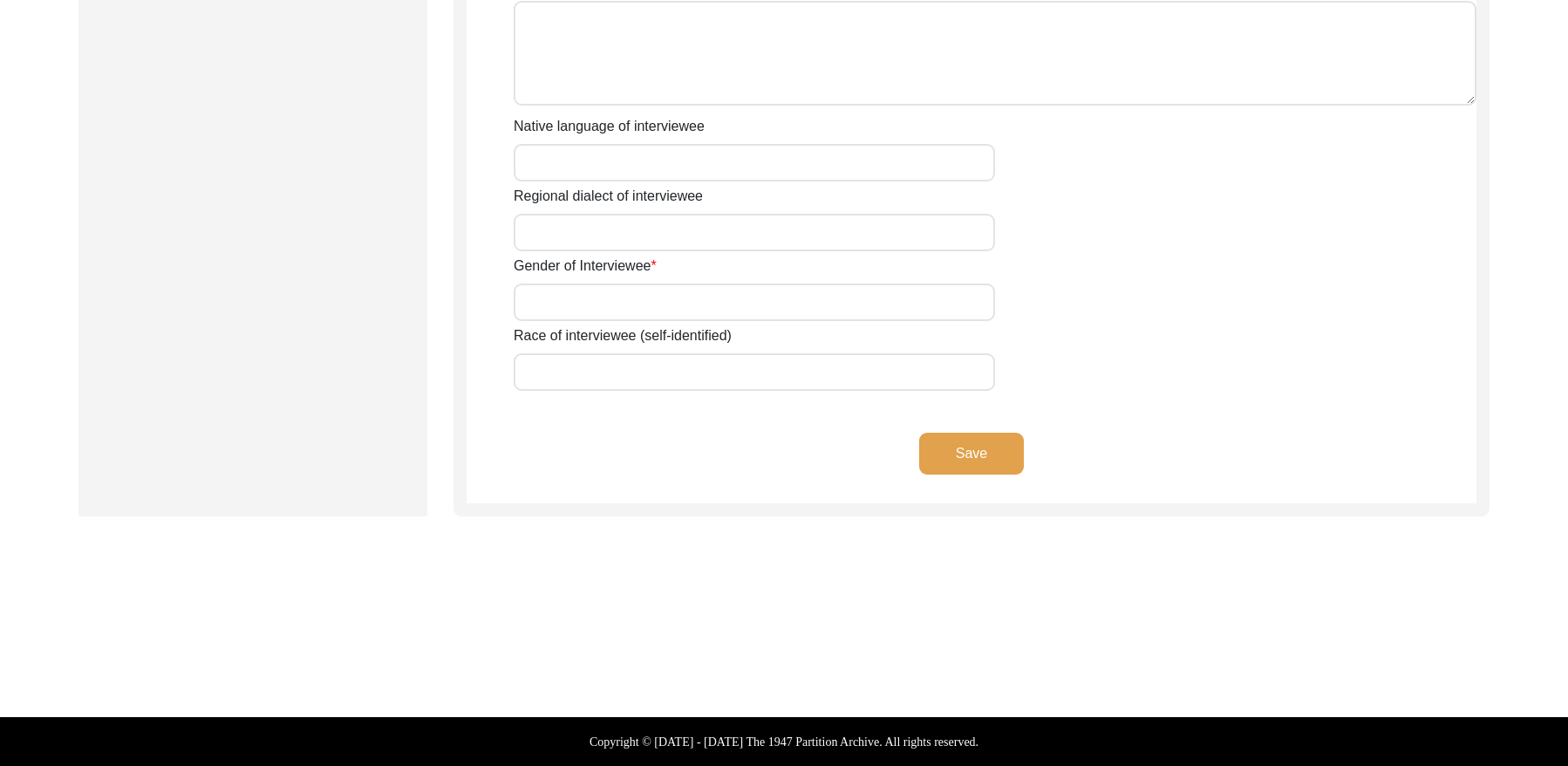
type input "Malwai"
type input "[DEMOGRAPHIC_DATA]"
type input "Mughal ([PERSON_NAME])"
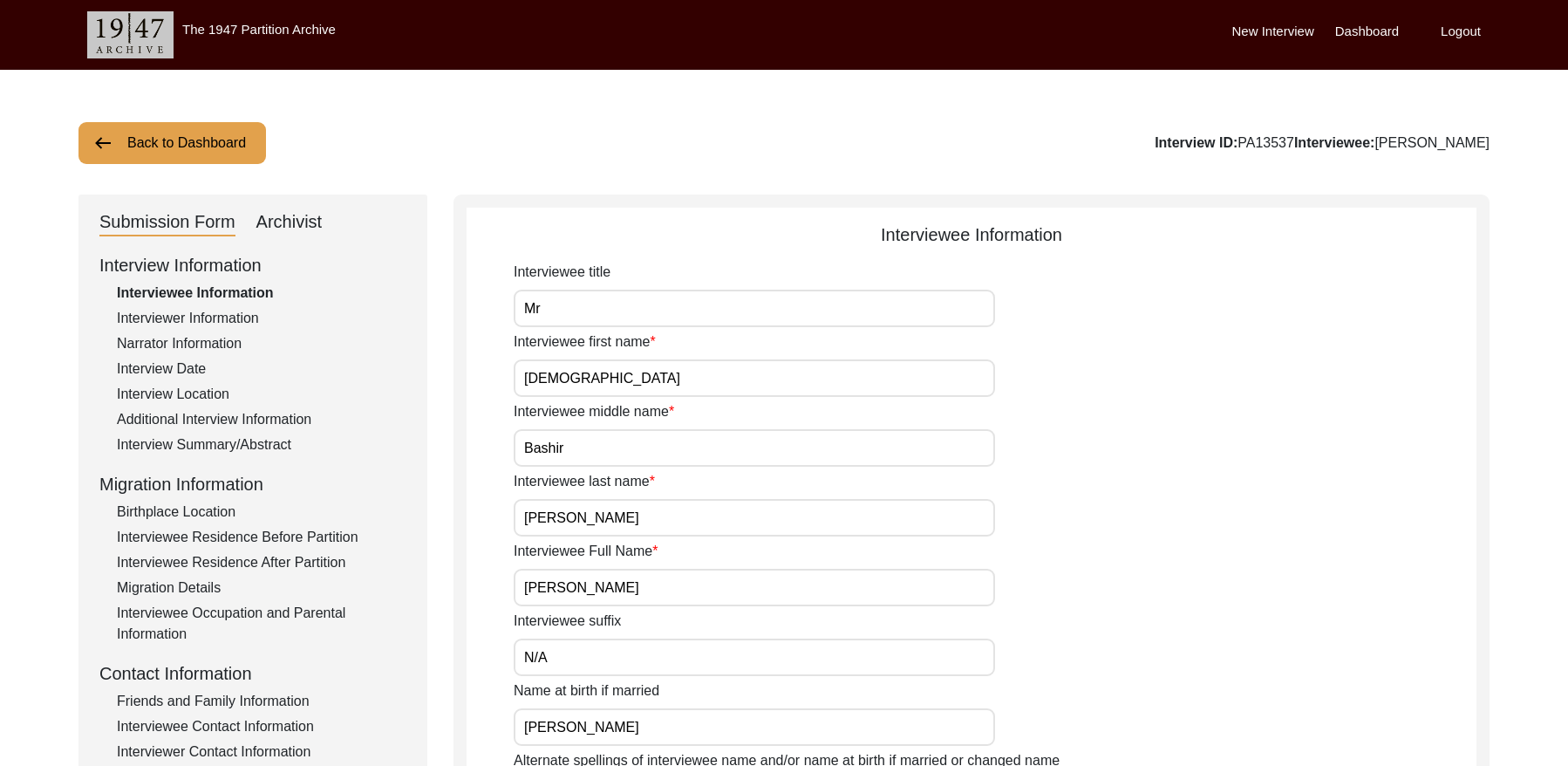
drag, startPoint x: 1246, startPoint y: 141, endPoint x: 1193, endPoint y: 140, distance: 53.0
click at [1190, 141] on div "Interview ID: PA13537 Interviewee: [PERSON_NAME]" at bounding box center [1322, 143] width 335 height 21
copy div "PA13537"
click at [187, 309] on div "Interviewer Information" at bounding box center [261, 318] width 290 height 21
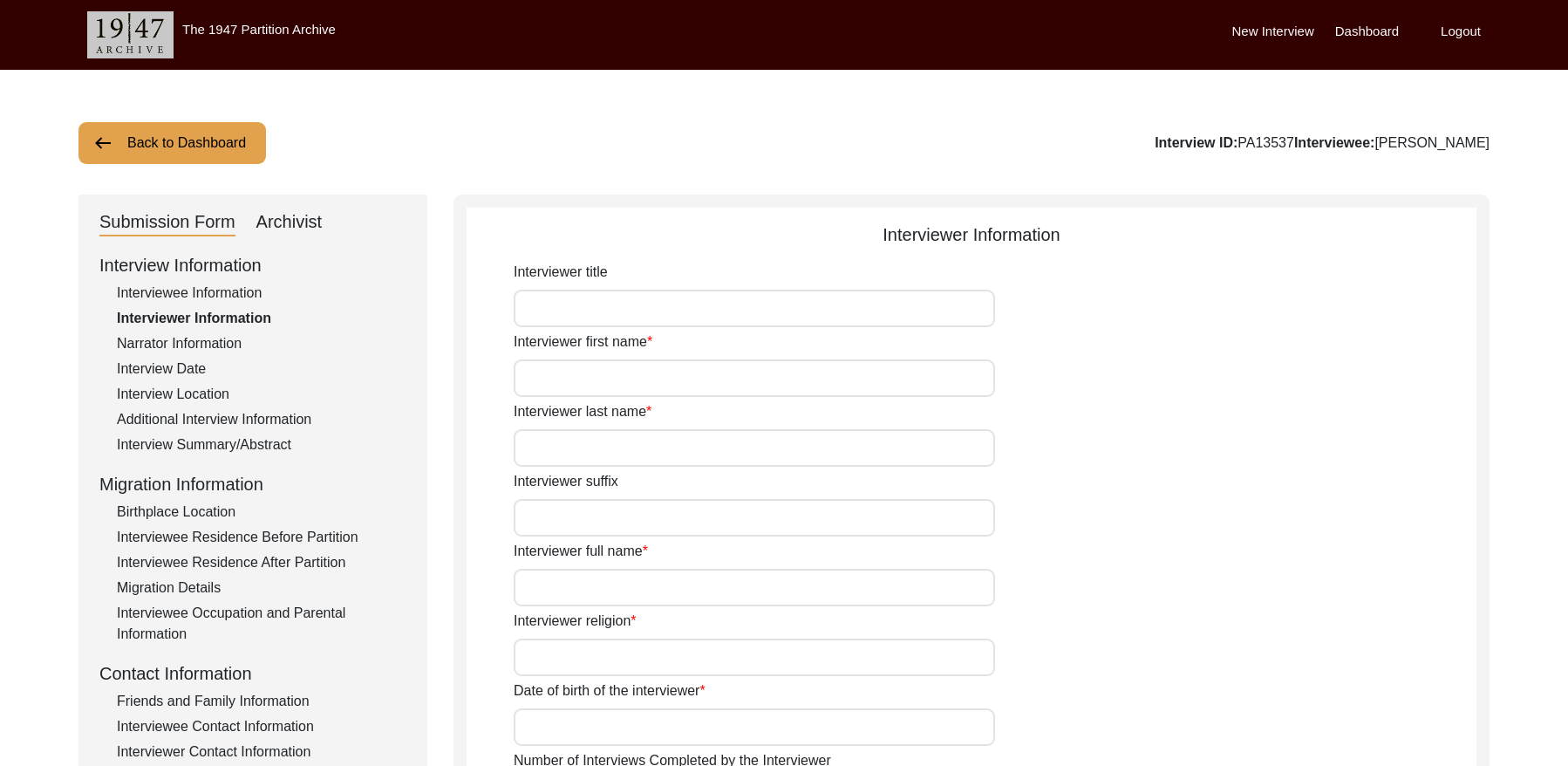
type input "Mr"
type input "[DEMOGRAPHIC_DATA]"
type input "[PERSON_NAME]"
type input "N/A"
type input "[PERSON_NAME]"
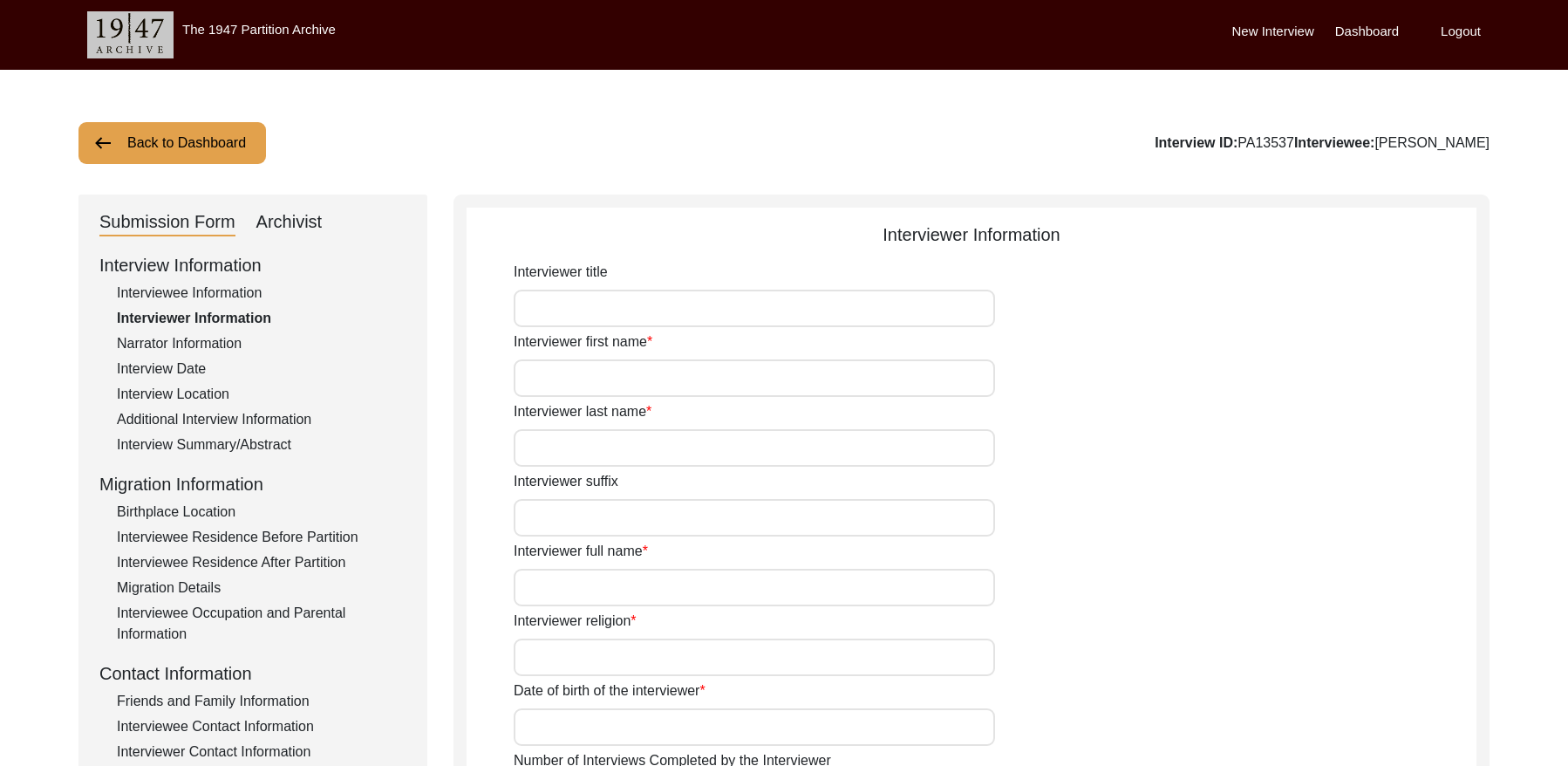
type input "[DEMOGRAPHIC_DATA]"
type input "[DATE]"
type input "[GEOGRAPHIC_DATA], [GEOGRAPHIC_DATA], [GEOGRAPHIC_DATA]"
type input "Retired Govt Servant"
type input "Mr"
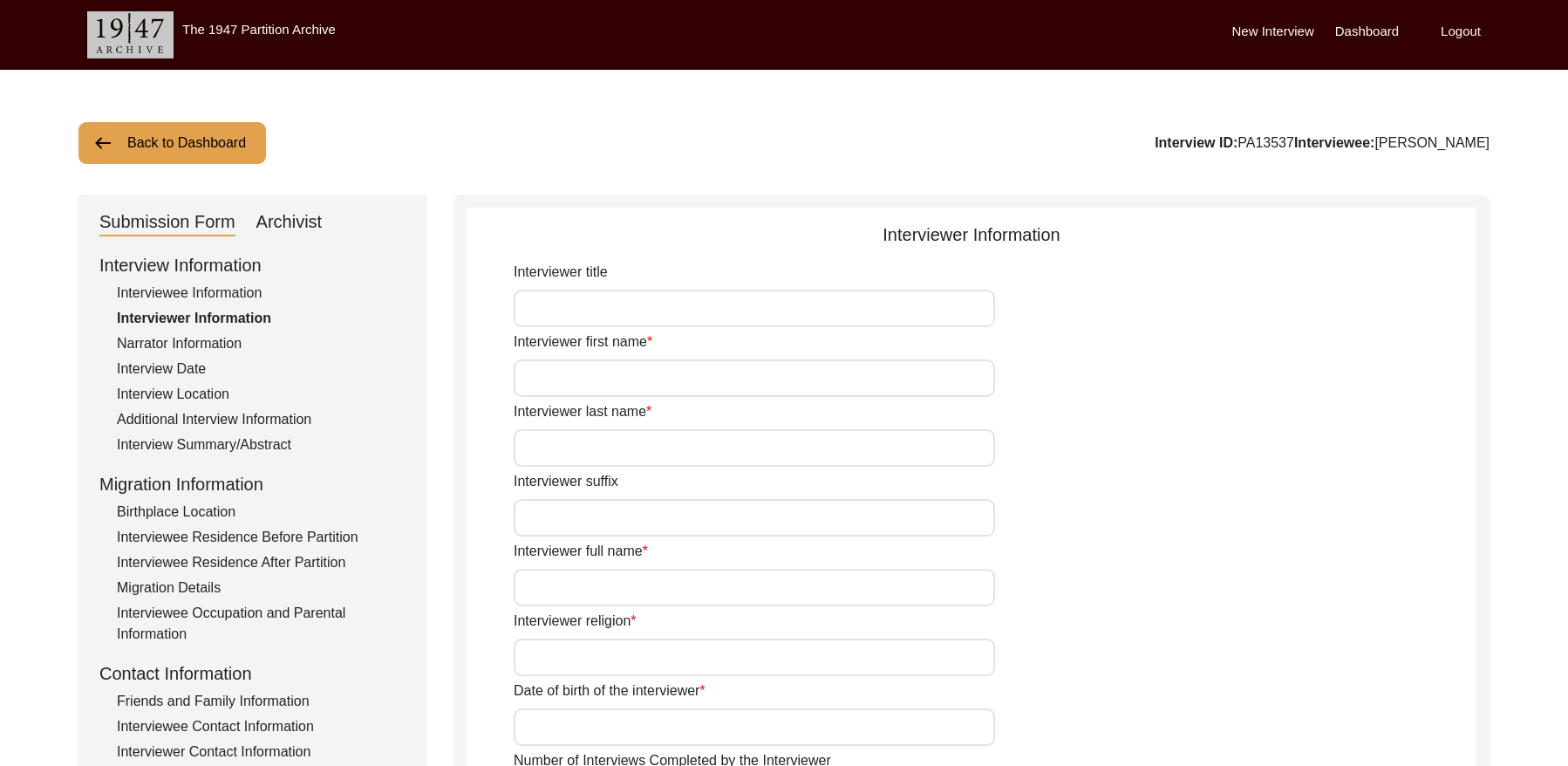
type input "[DEMOGRAPHIC_DATA]"
type input "[PERSON_NAME]"
type input "N/A"
type input "[PERSON_NAME]"
type textarea "A graduate in the subjects of education and [DEMOGRAPHIC_DATA] history."
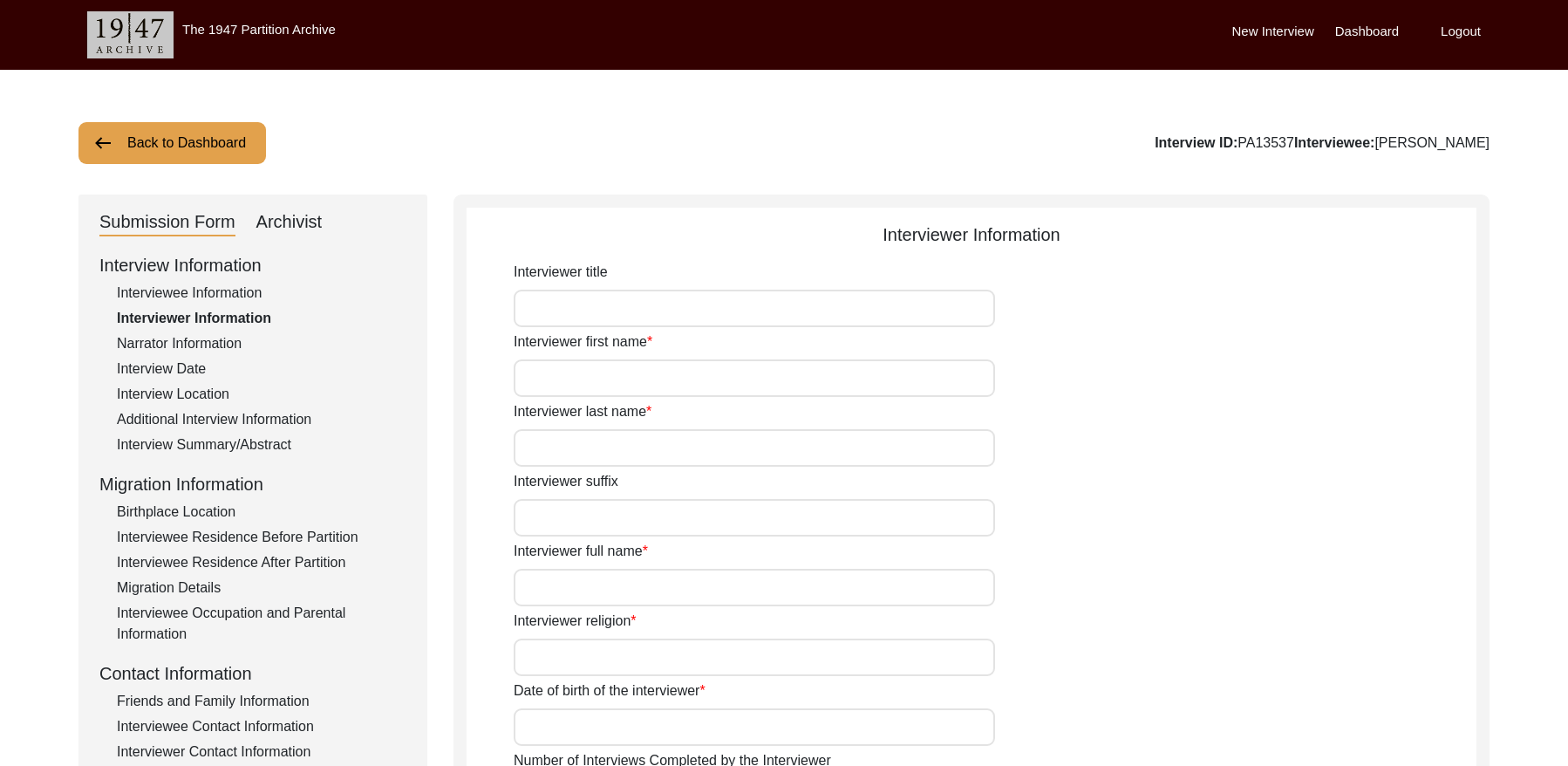
type input "Punjabi"
type input "Malwai"
type textarea "N/A"
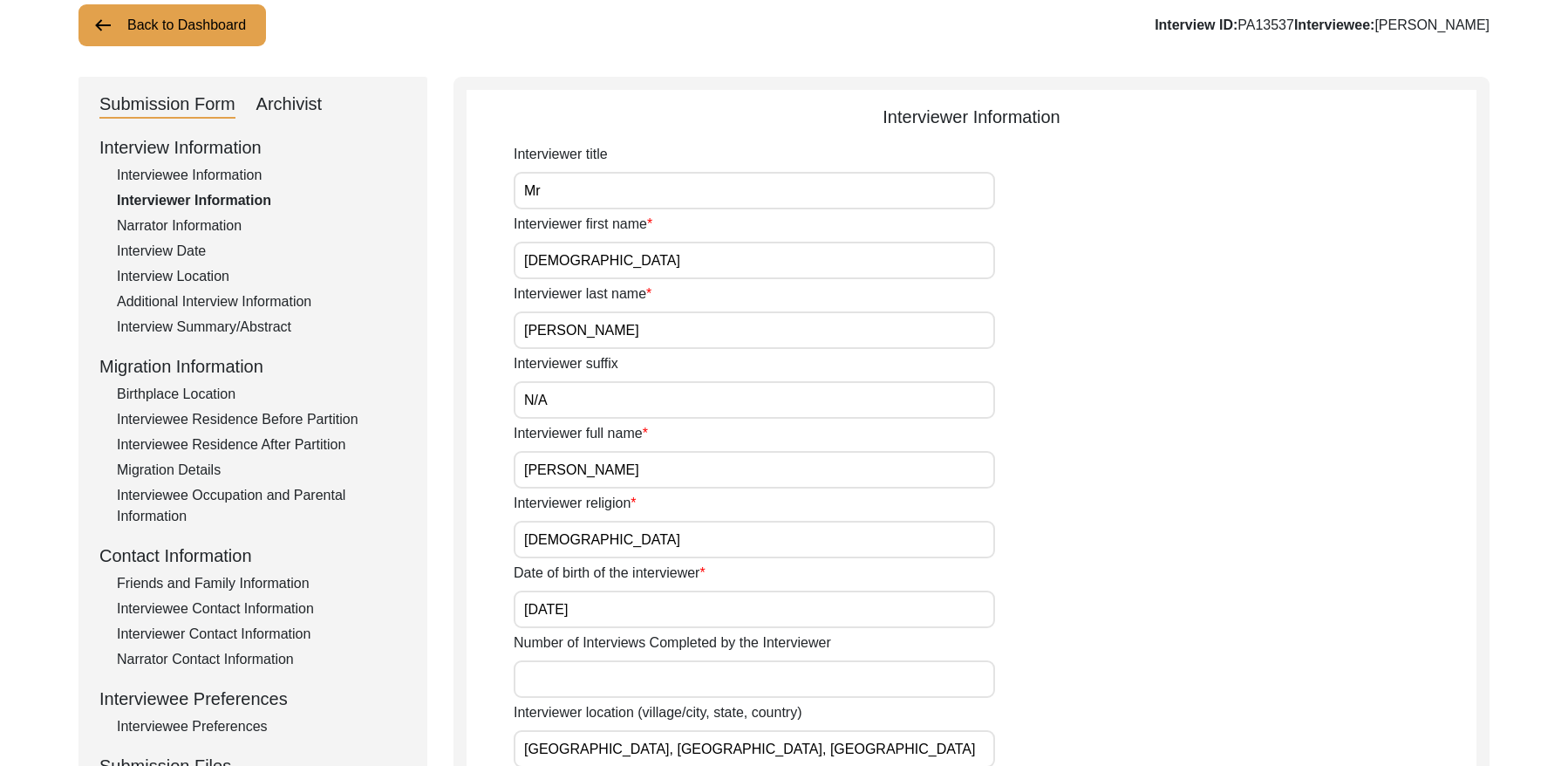
scroll to position [103, 0]
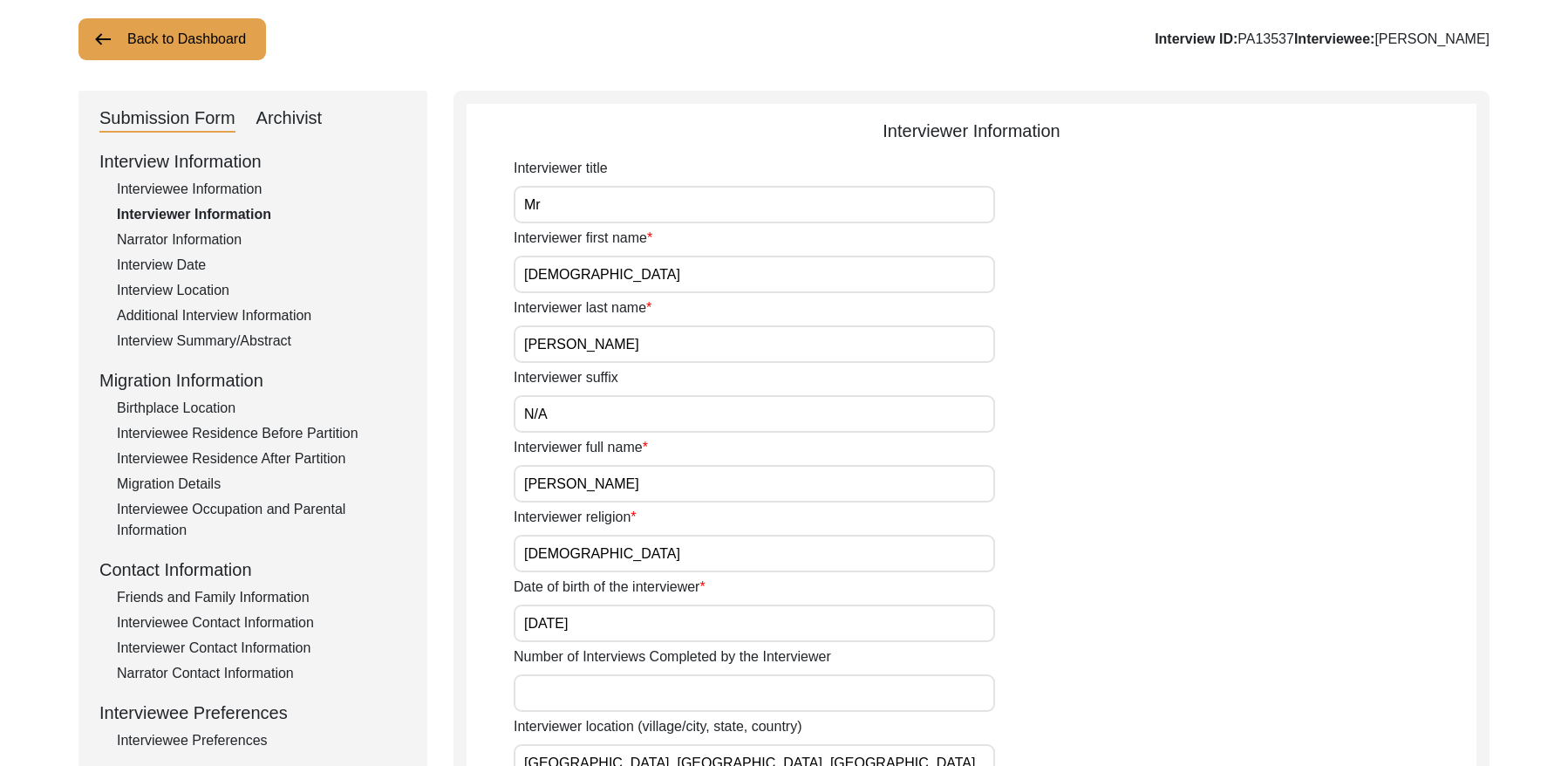
click at [215, 227] on div "Interview Information Interviewee Information Interviewer Information Narrator …" at bounding box center [253, 521] width 307 height 746
drag, startPoint x: 218, startPoint y: 235, endPoint x: 285, endPoint y: 231, distance: 67.1
click at [218, 235] on div "Narrator Information" at bounding box center [261, 240] width 290 height 21
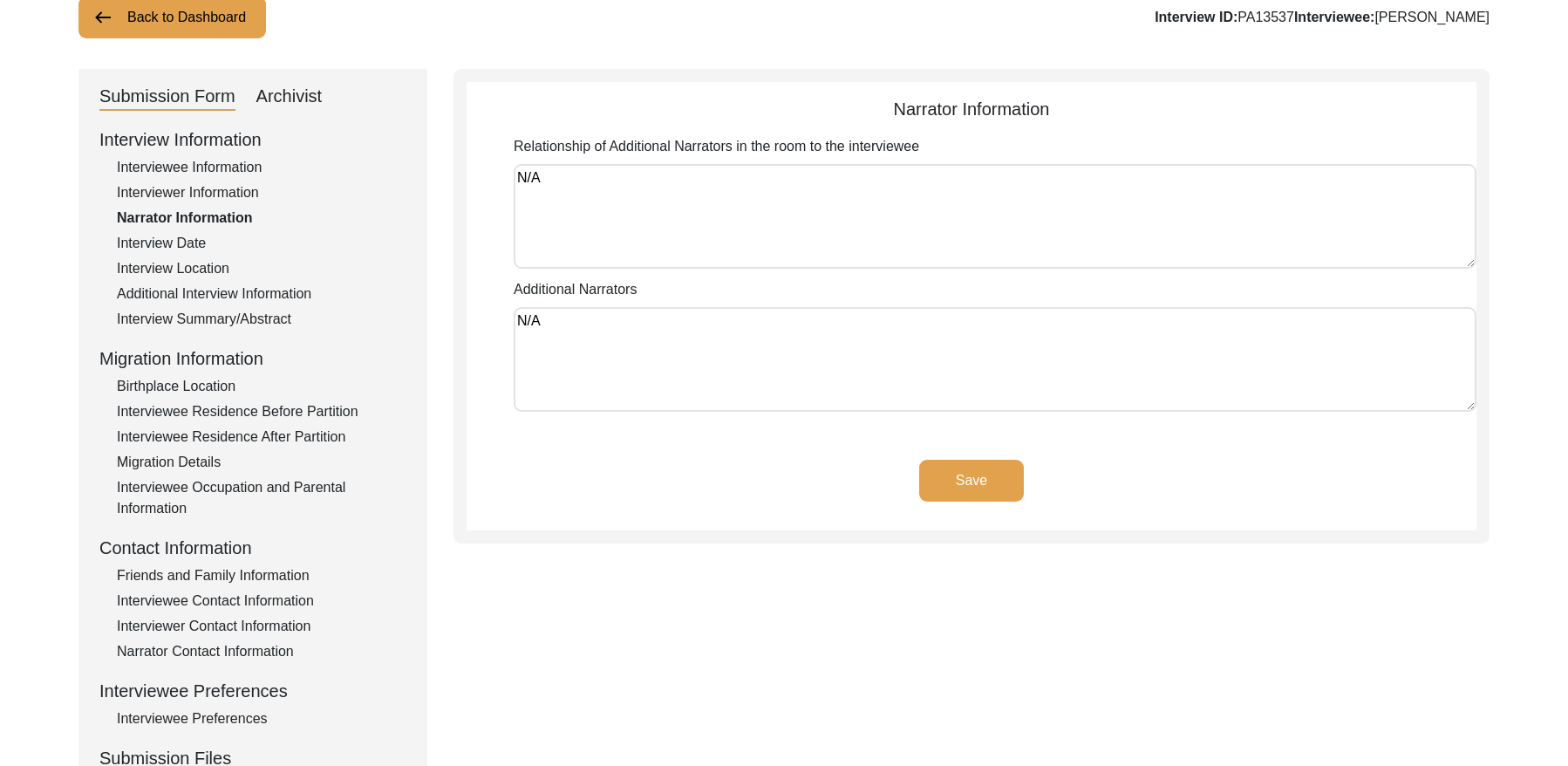
scroll to position [128, 0]
click at [186, 240] on div "Interview Date" at bounding box center [261, 241] width 290 height 21
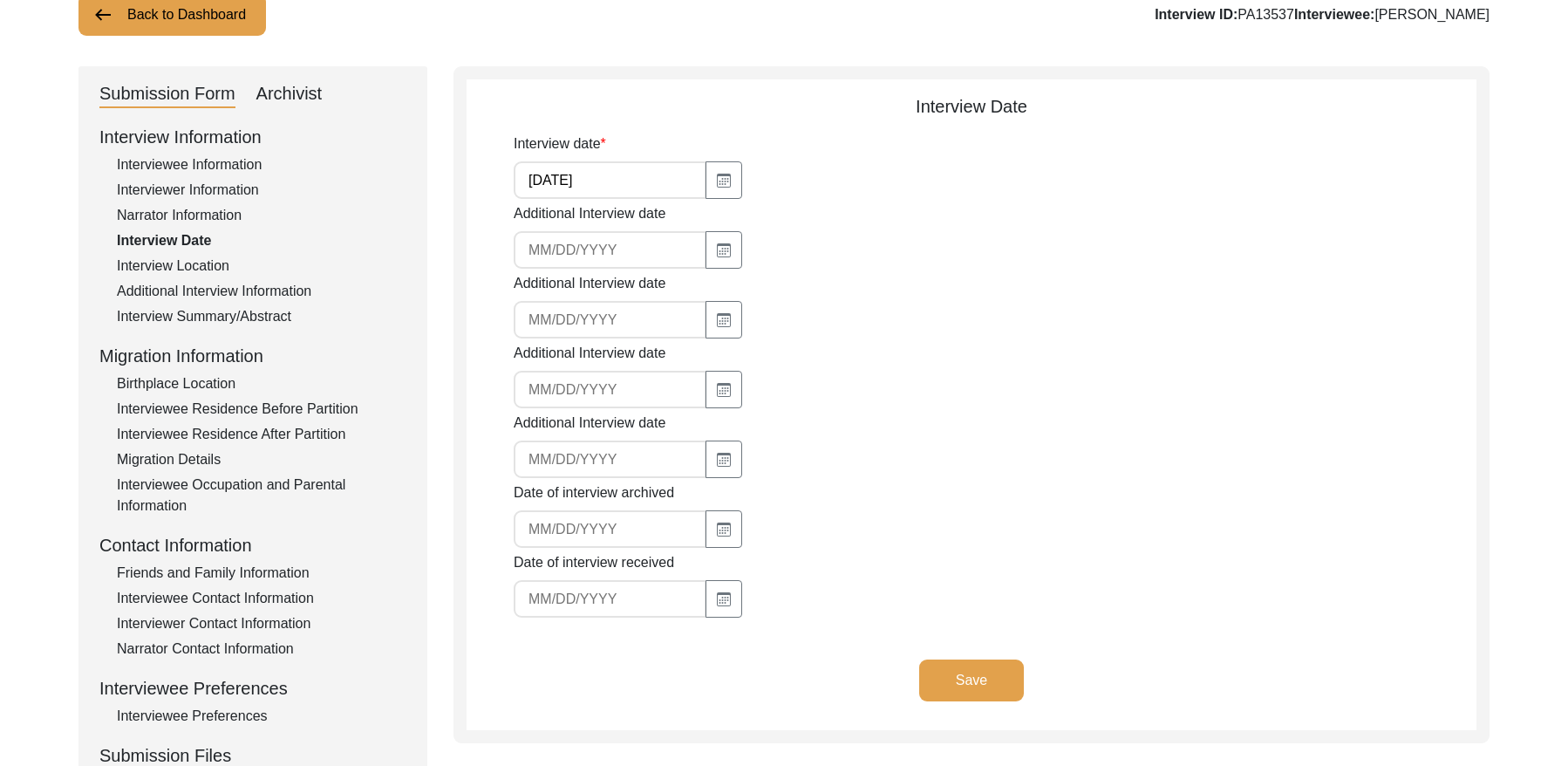
click at [178, 269] on div "Interview Location" at bounding box center [261, 266] width 290 height 21
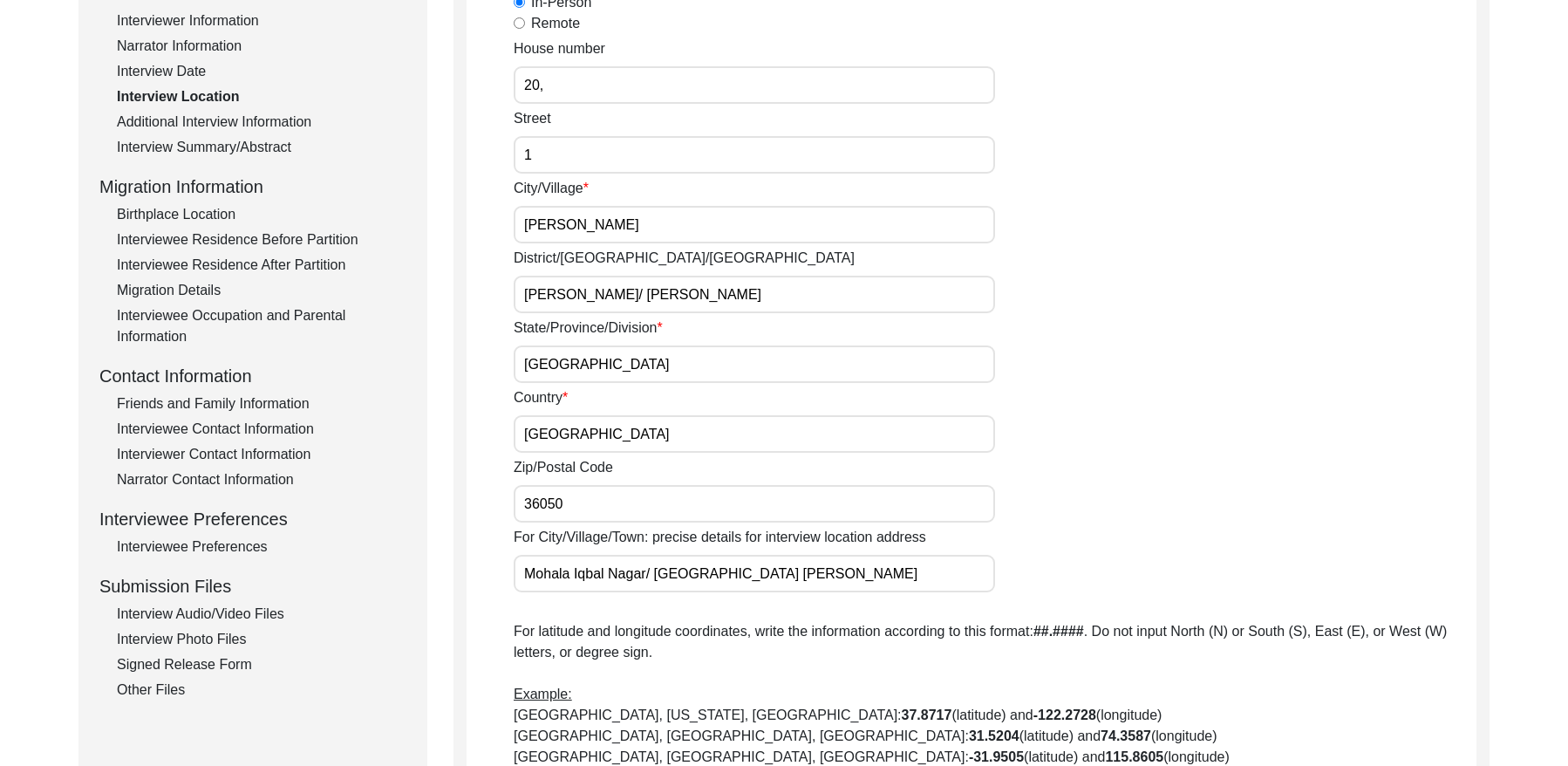
scroll to position [262, 0]
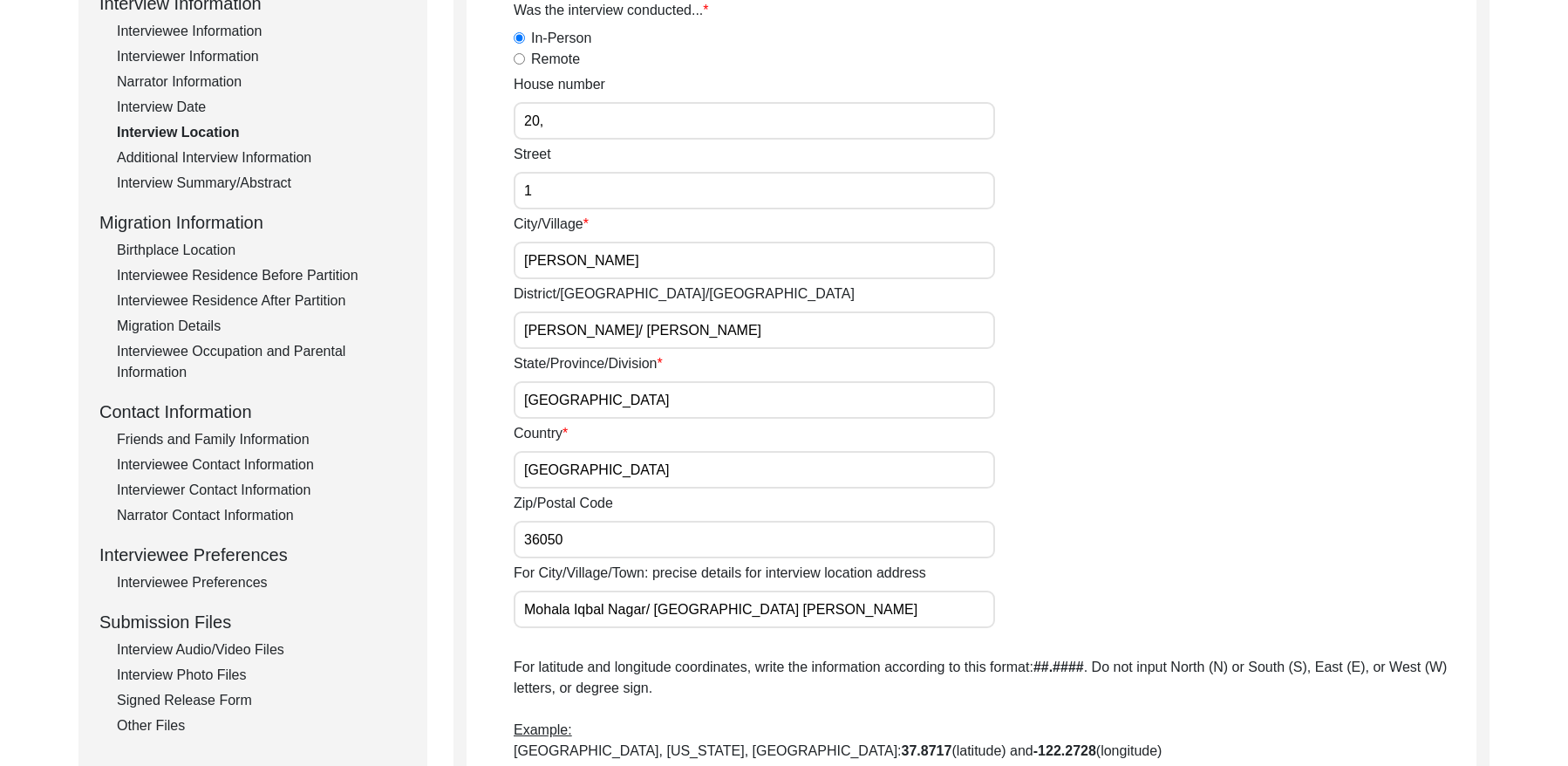
click at [280, 159] on div "Additional Interview Information" at bounding box center [261, 158] width 290 height 21
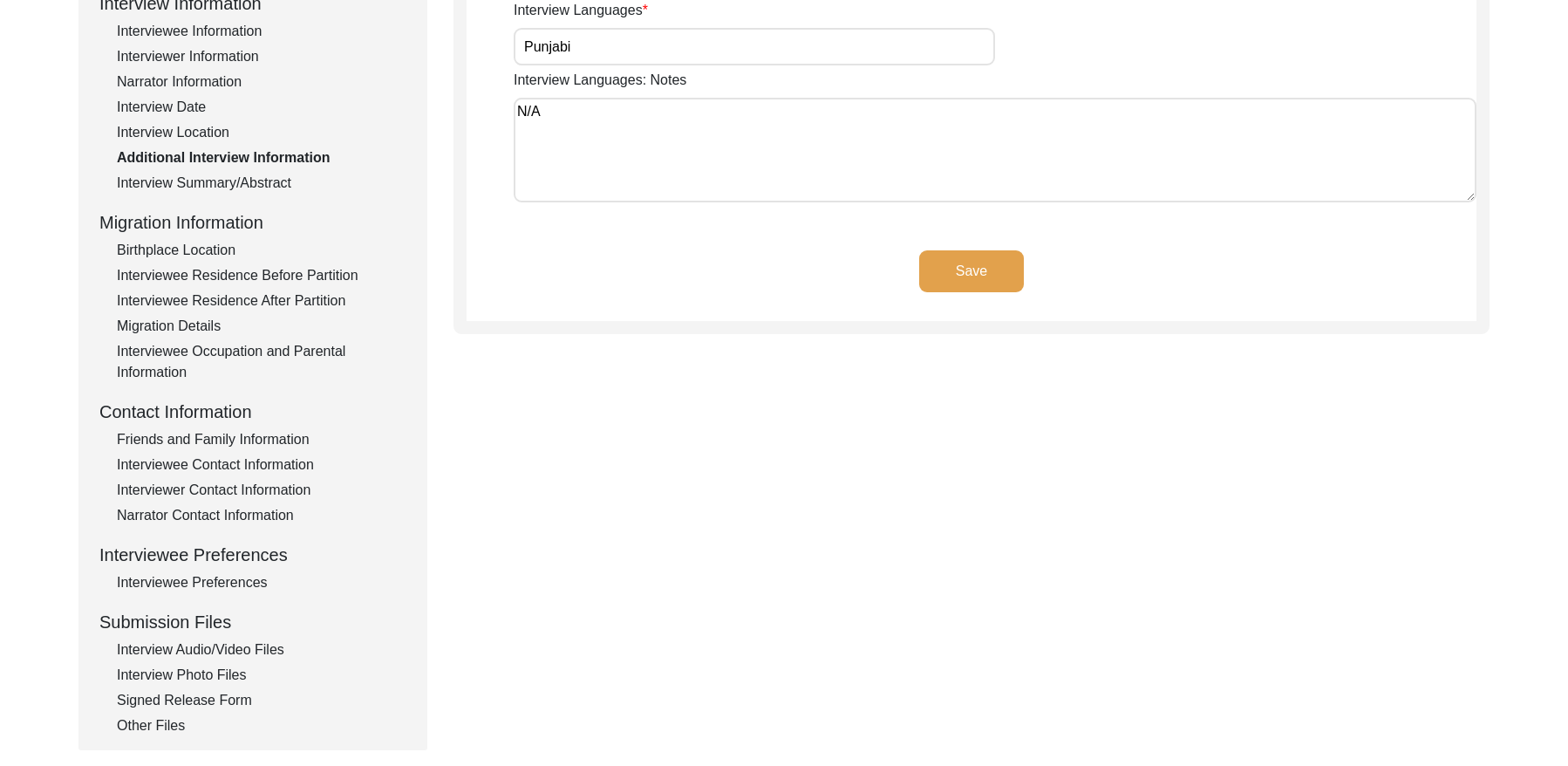
click at [268, 186] on div "Interview Summary/Abstract" at bounding box center [261, 183] width 290 height 21
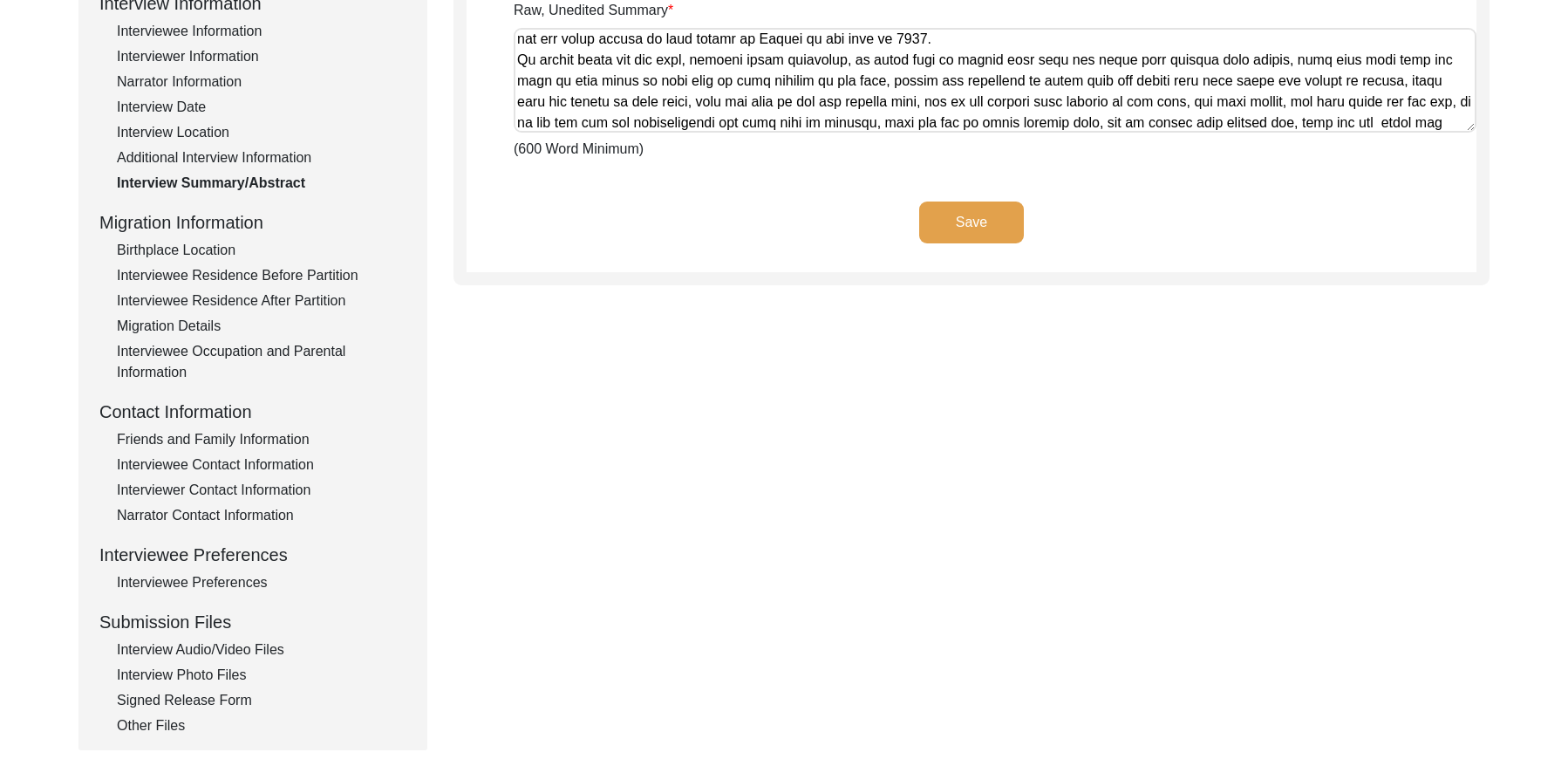
scroll to position [699, 0]
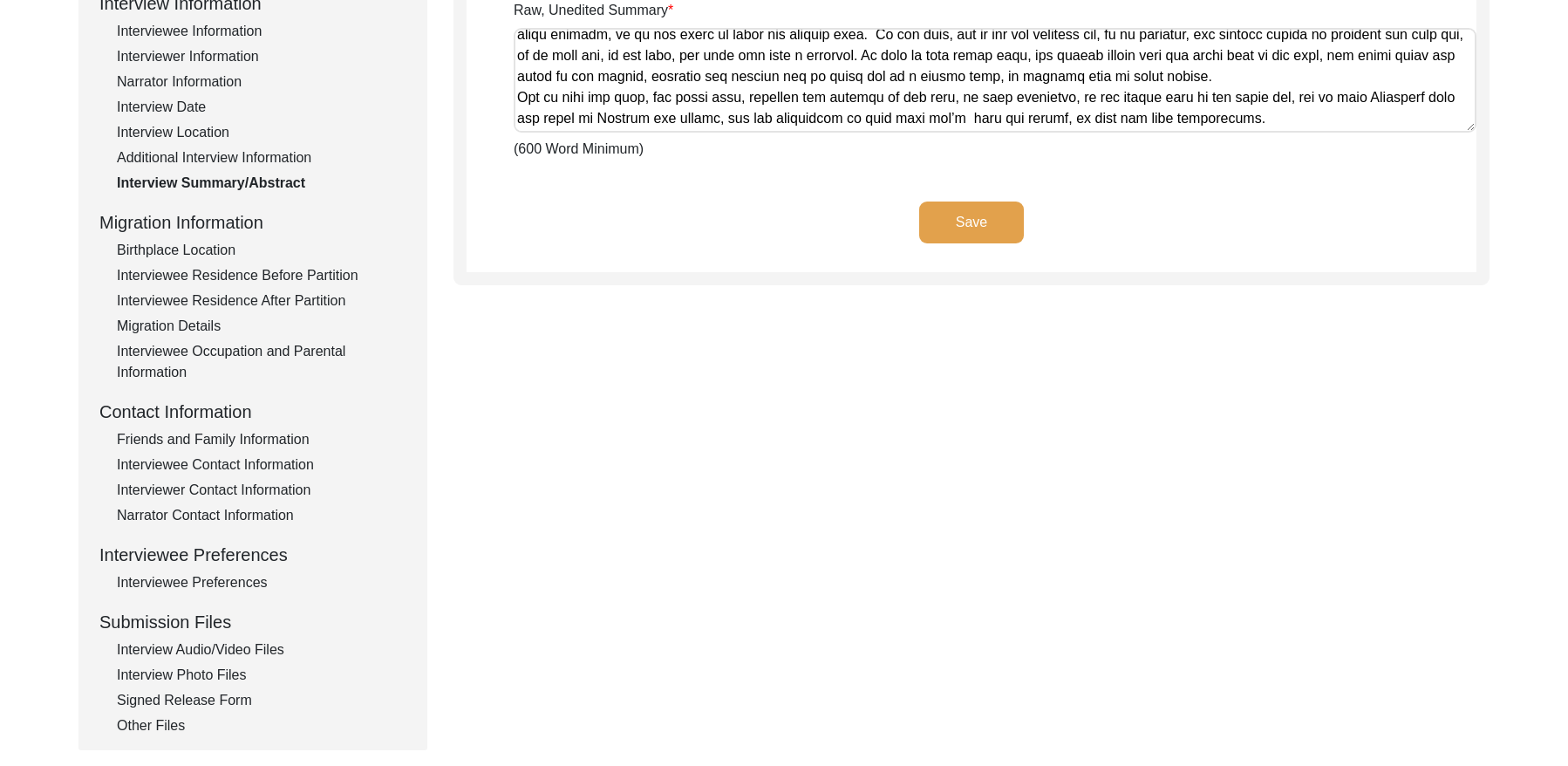
drag, startPoint x: 182, startPoint y: 251, endPoint x: 194, endPoint y: 247, distance: 12.6
click at [182, 251] on div "Birthplace Location" at bounding box center [261, 251] width 290 height 21
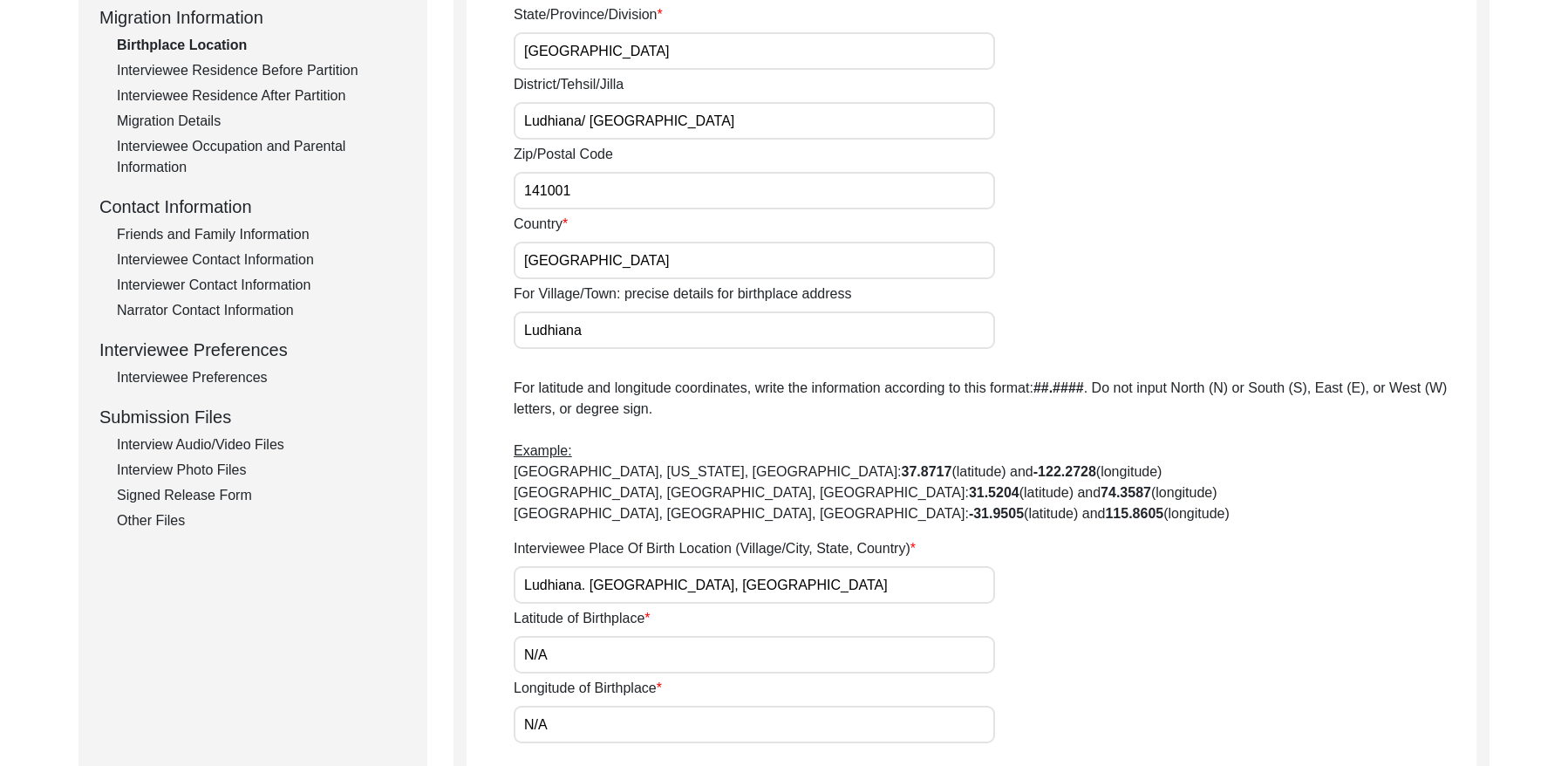
scroll to position [201, 0]
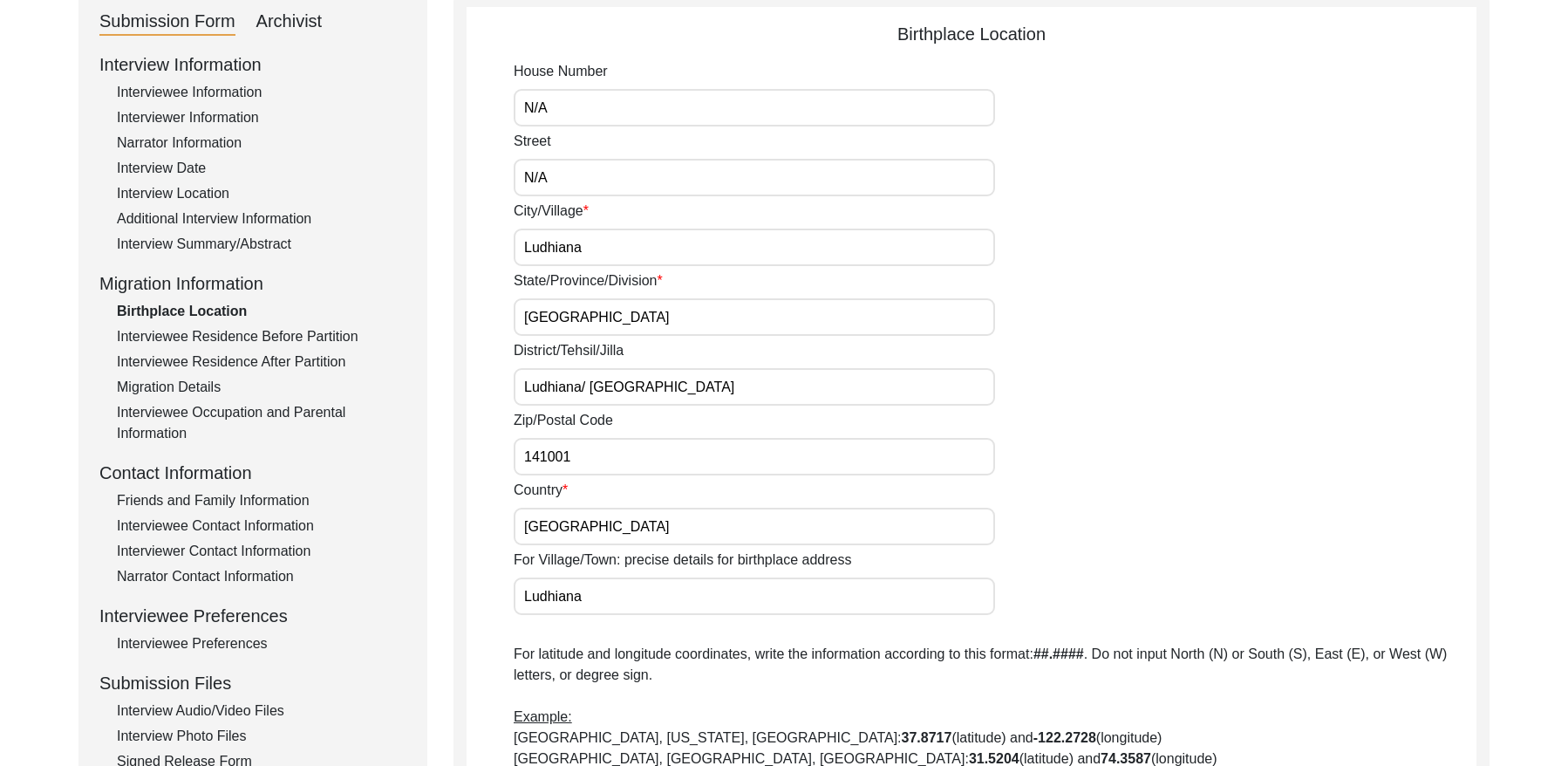
drag, startPoint x: 271, startPoint y: 335, endPoint x: 299, endPoint y: 327, distance: 29.1
click at [272, 334] on div "Interviewee Residence Before Partition" at bounding box center [261, 337] width 290 height 21
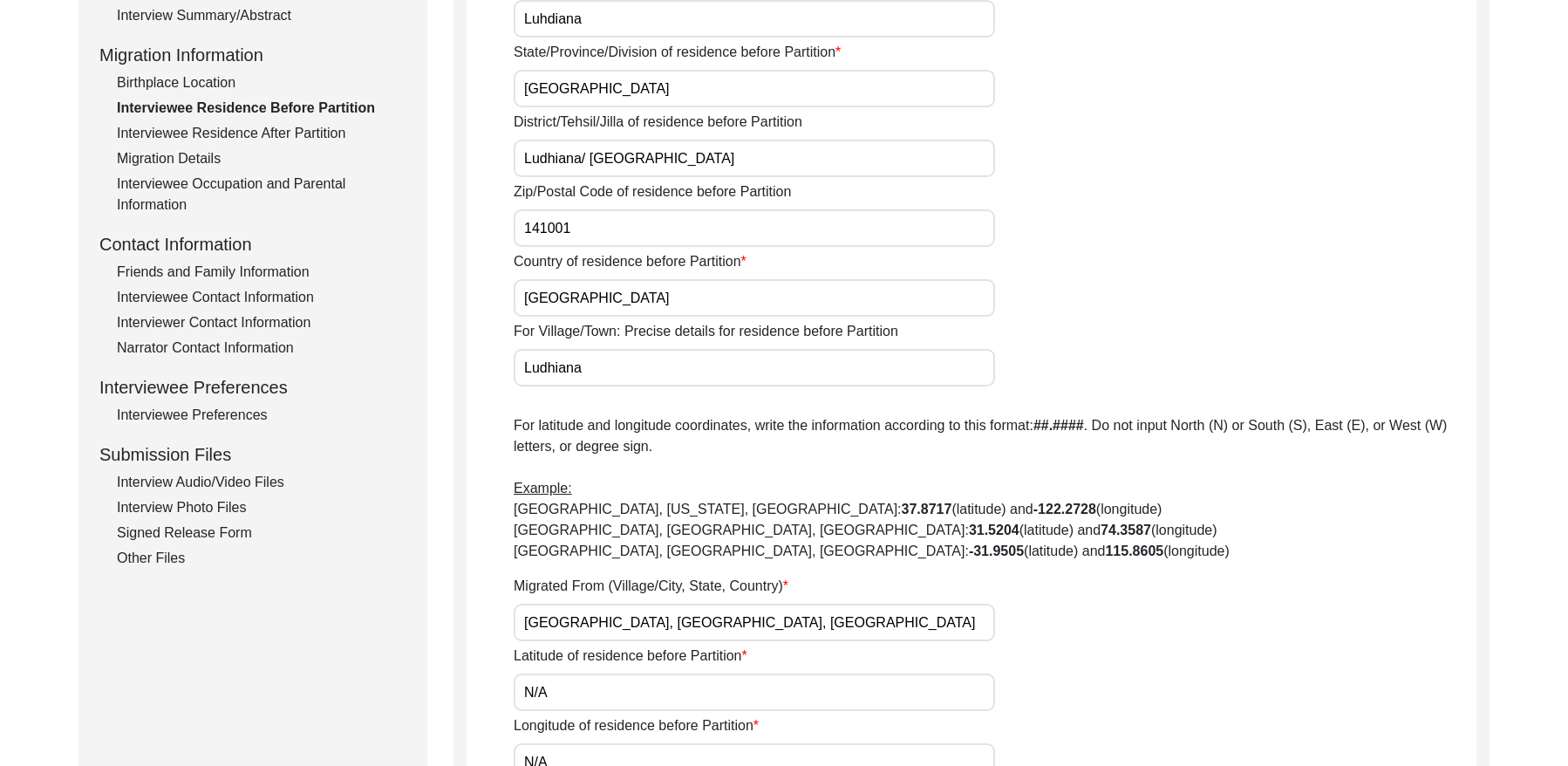
scroll to position [335, 0]
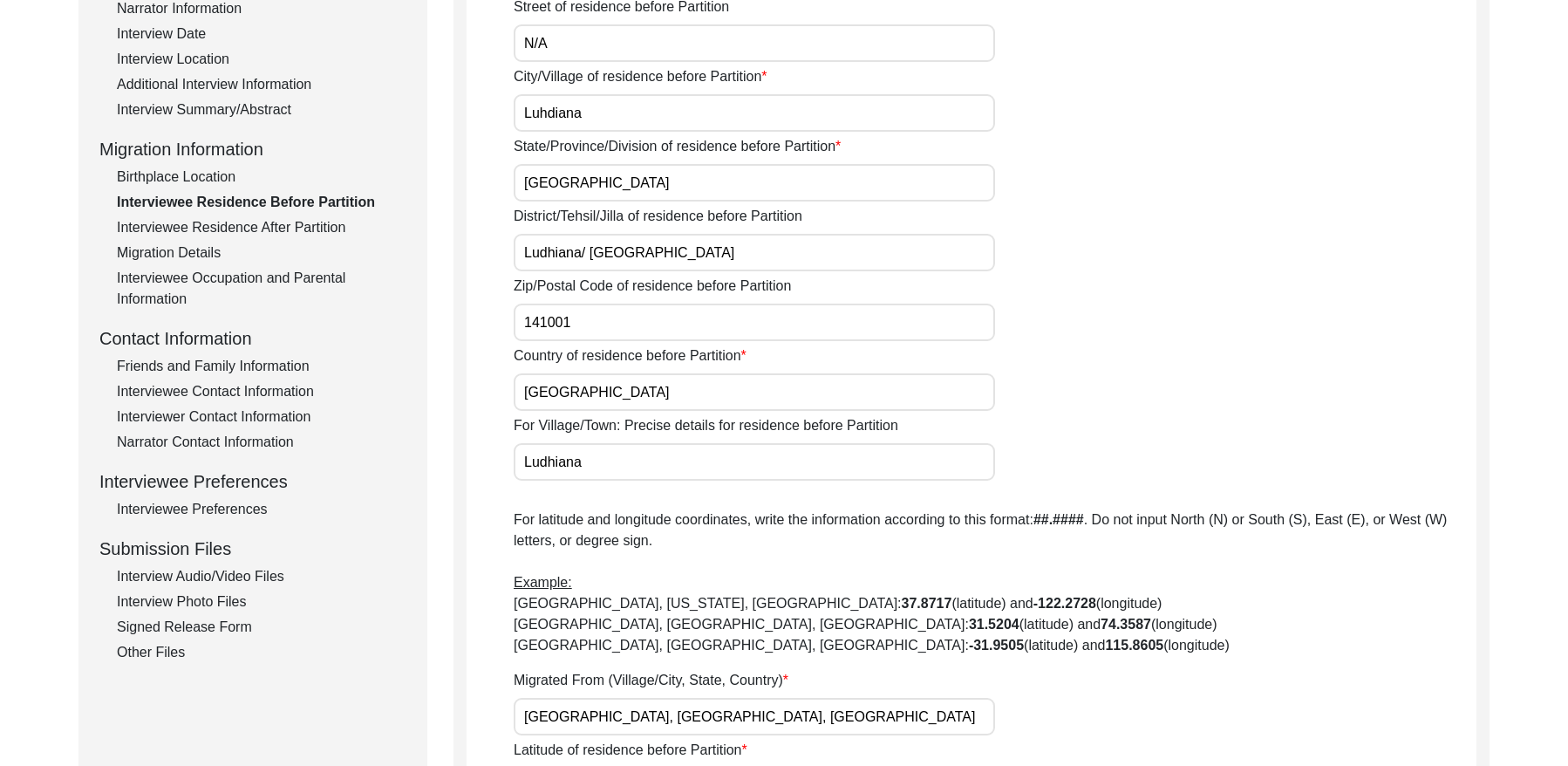
click at [130, 220] on div "Interviewee Residence After Partition" at bounding box center [261, 228] width 290 height 21
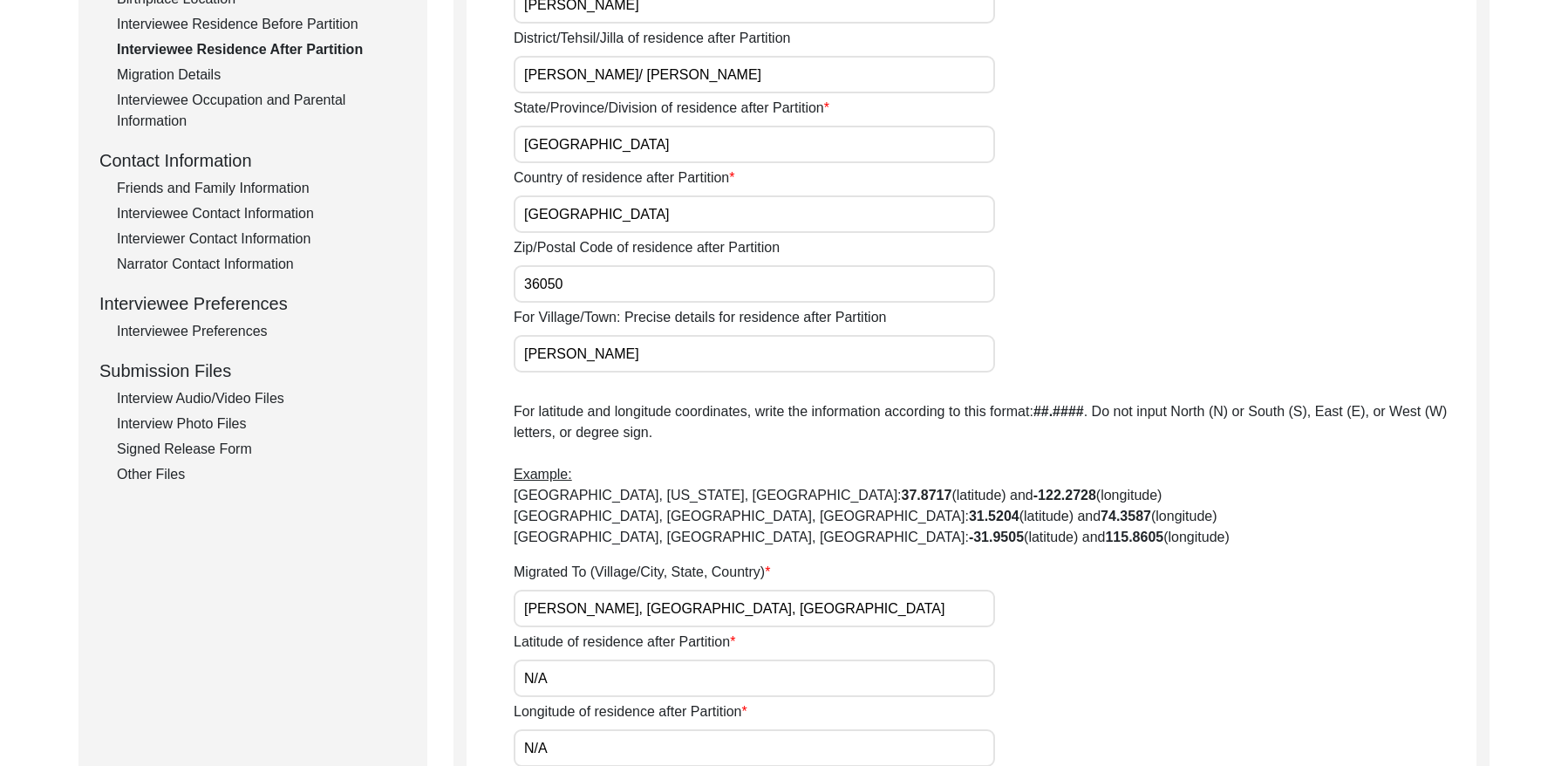
drag, startPoint x: 187, startPoint y: 74, endPoint x: 224, endPoint y: 89, distance: 39.9
click at [187, 74] on div "Migration Details" at bounding box center [261, 75] width 290 height 21
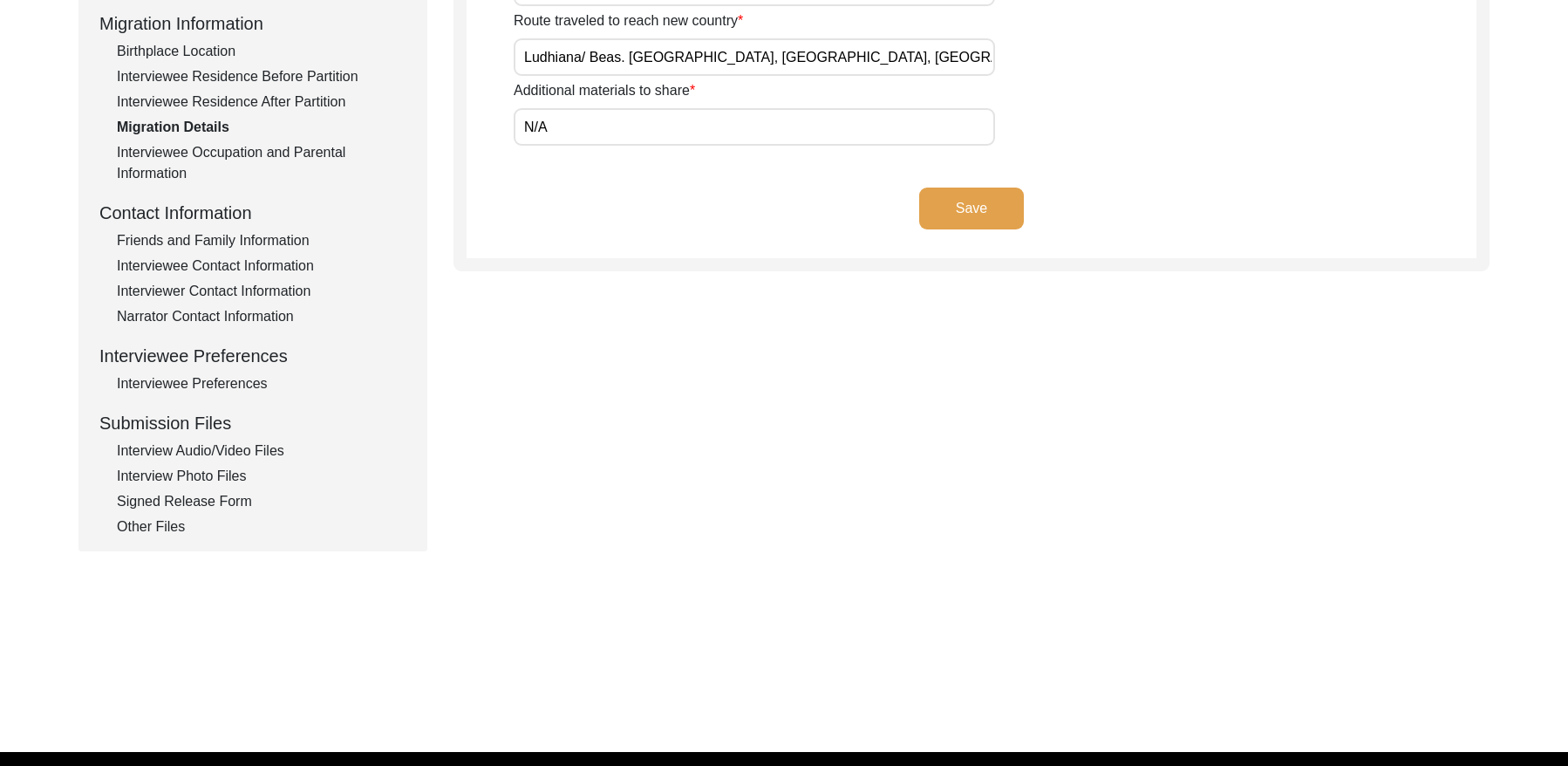
scroll to position [473, 0]
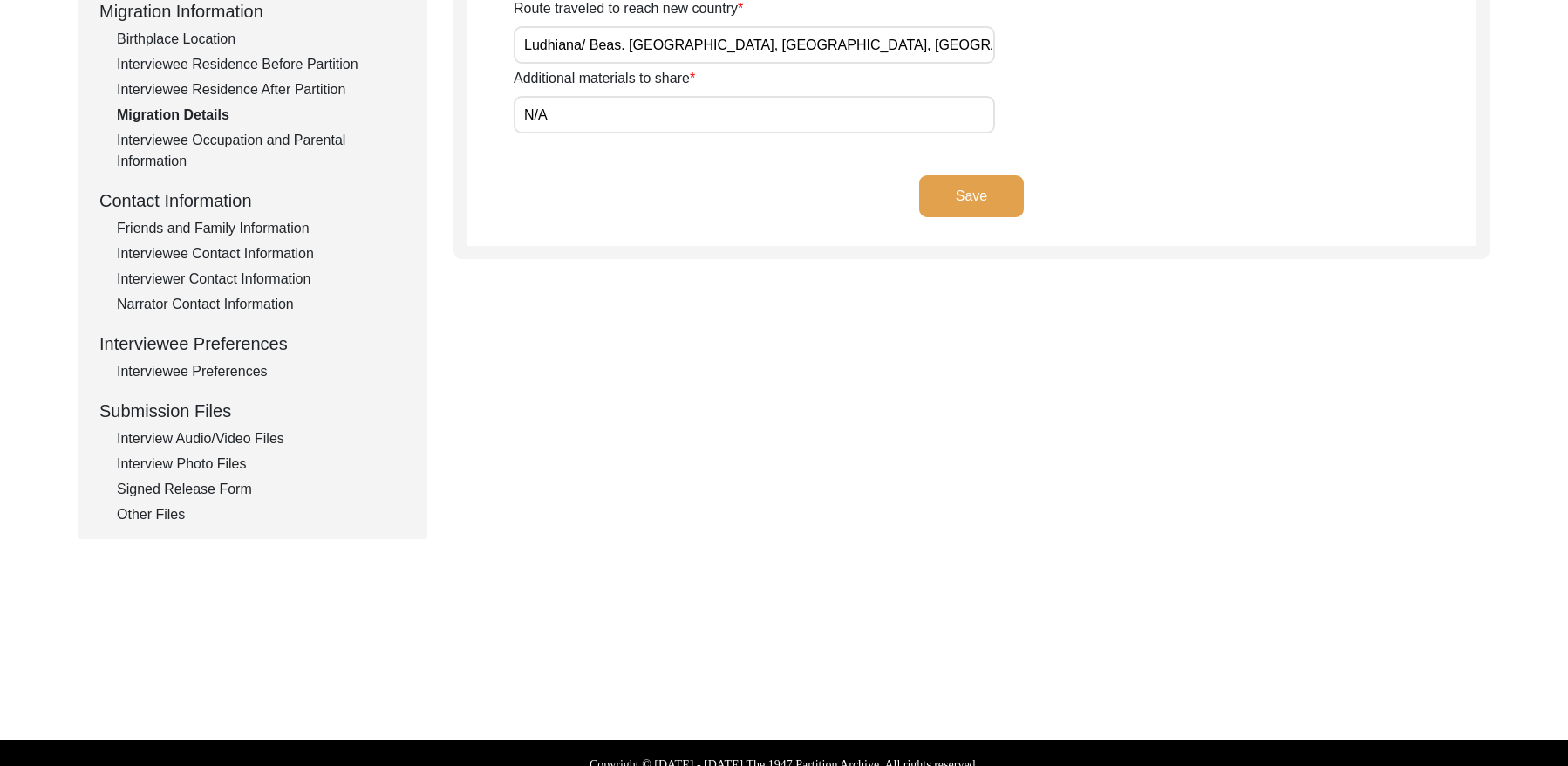
click at [222, 138] on div "Interviewee Occupation and Parental Information" at bounding box center [261, 151] width 290 height 42
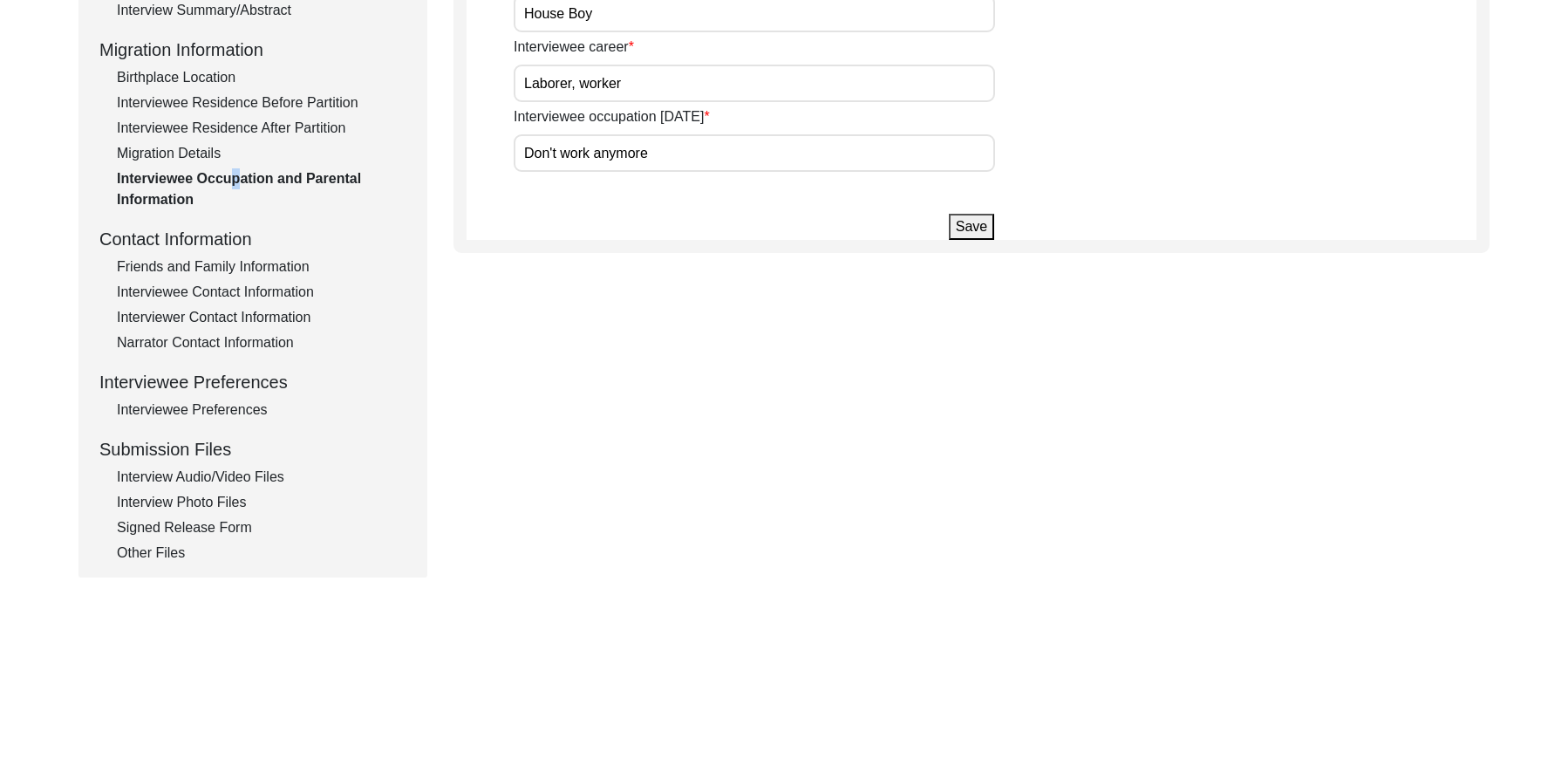
scroll to position [437, 0]
click at [237, 264] on div "Friends and Family Information" at bounding box center [261, 265] width 290 height 21
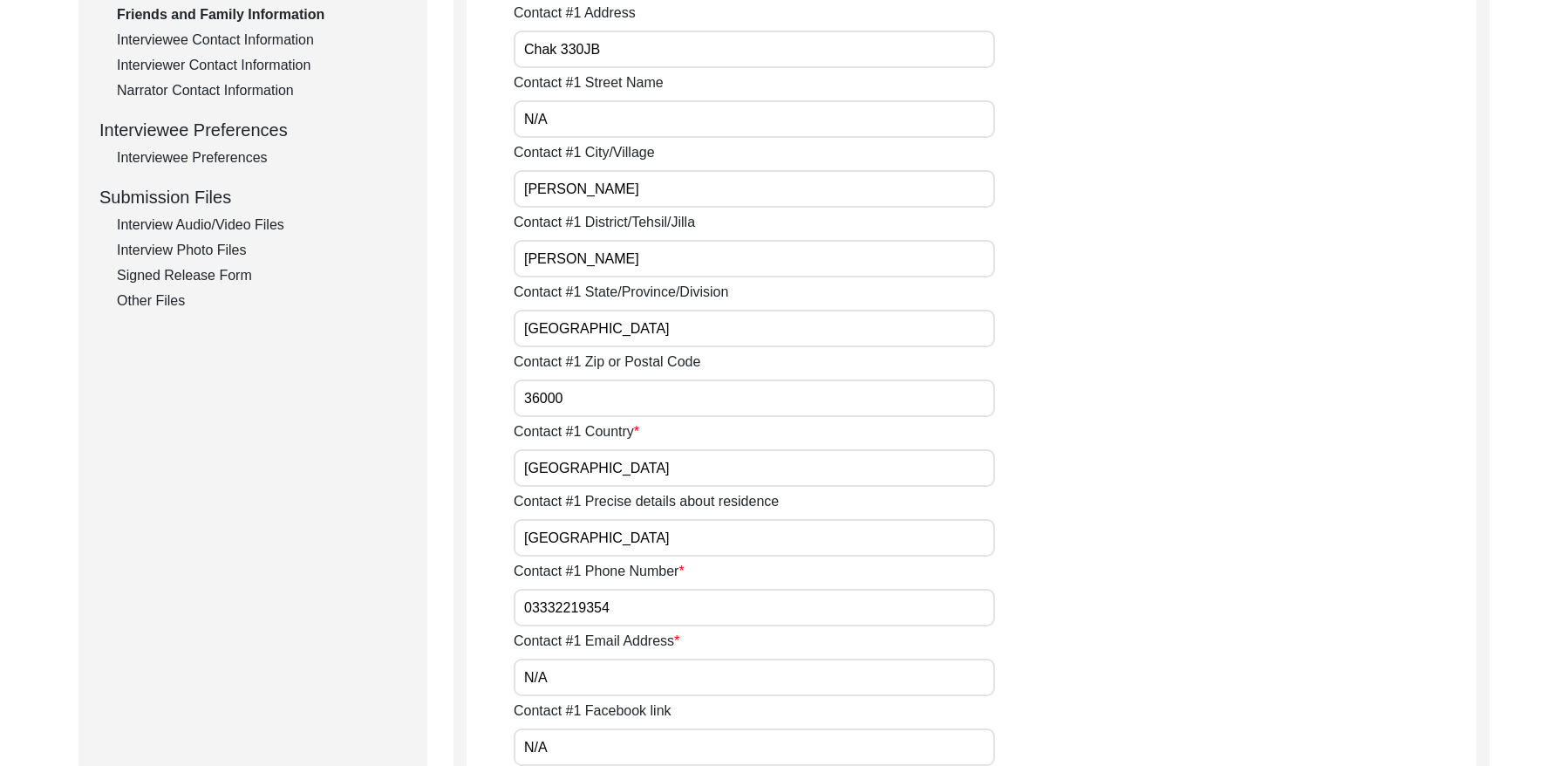
scroll to position [599, 0]
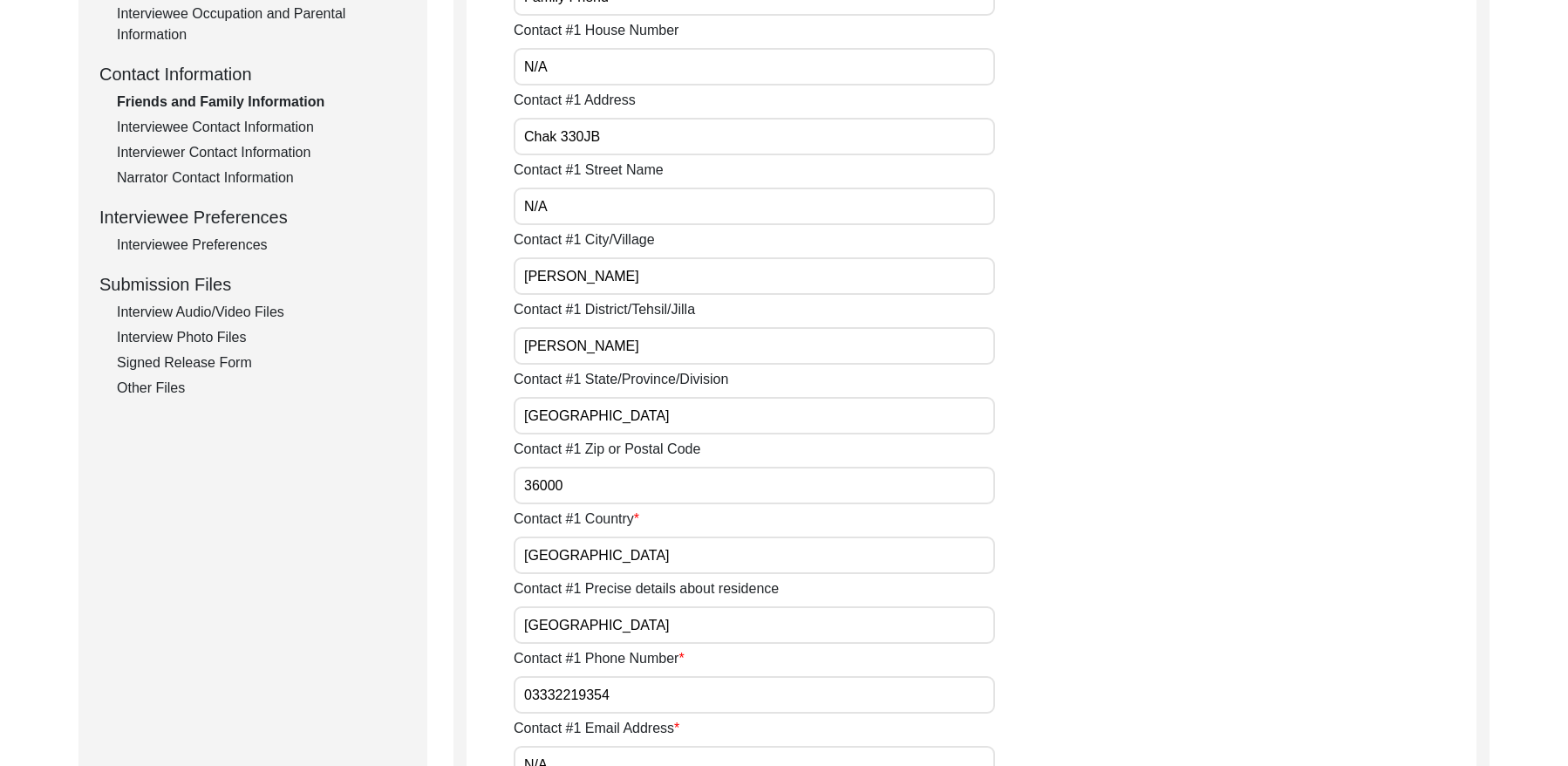
click at [264, 123] on div "Interviewee Contact Information" at bounding box center [261, 127] width 290 height 21
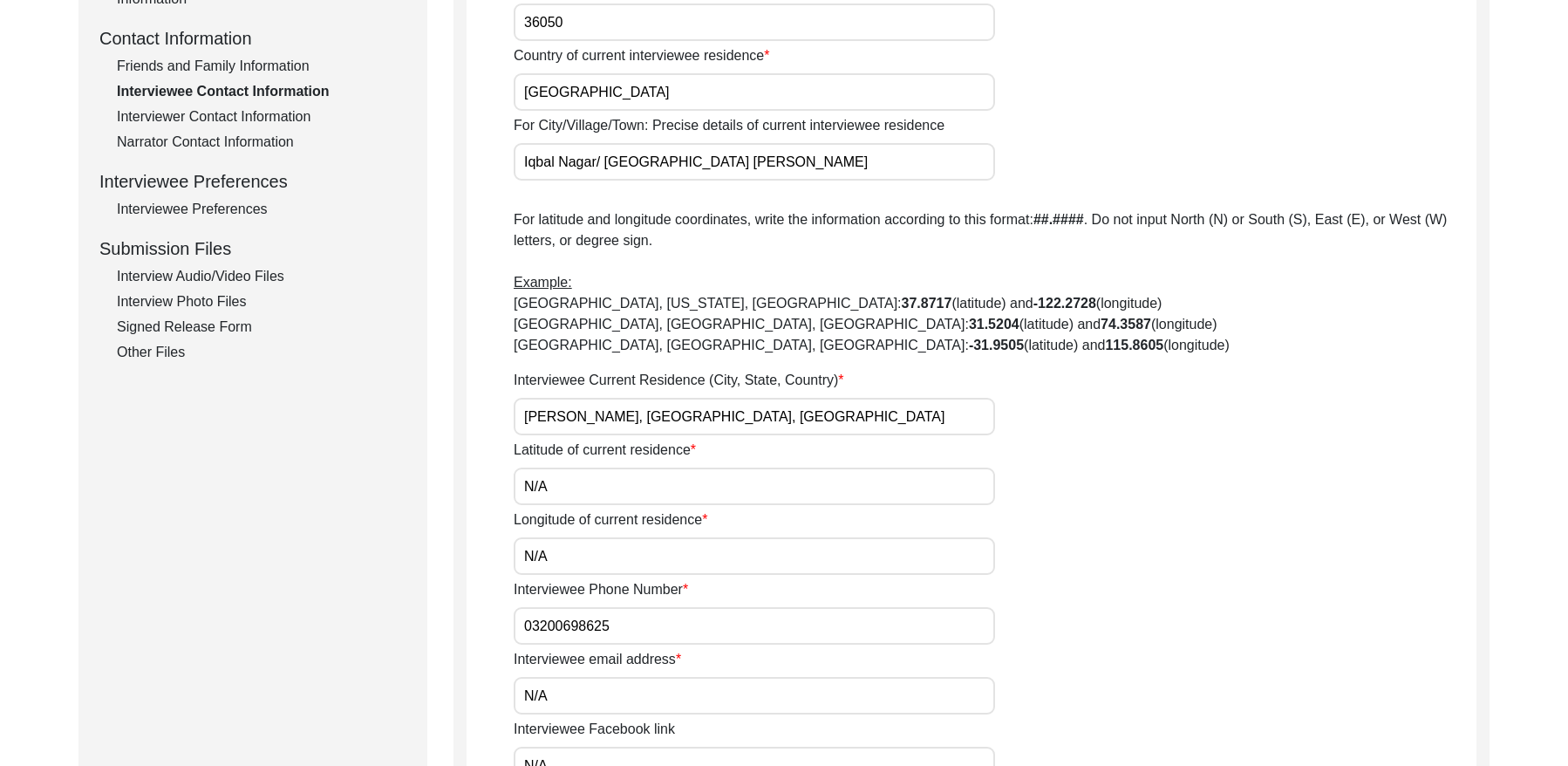
scroll to position [638, 0]
click at [196, 114] on div "Interviewer Contact Information" at bounding box center [261, 114] width 290 height 21
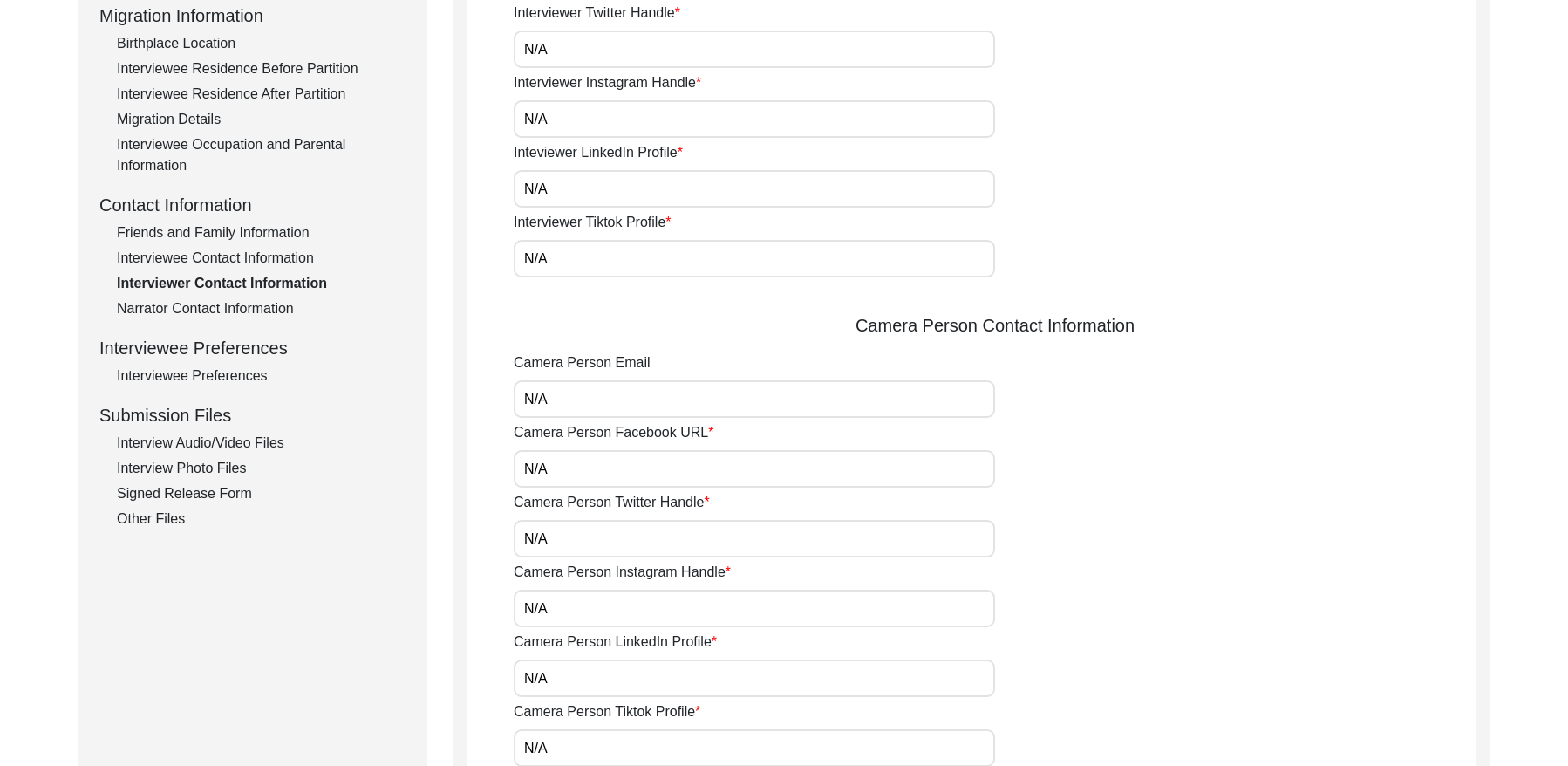
scroll to position [495, 0]
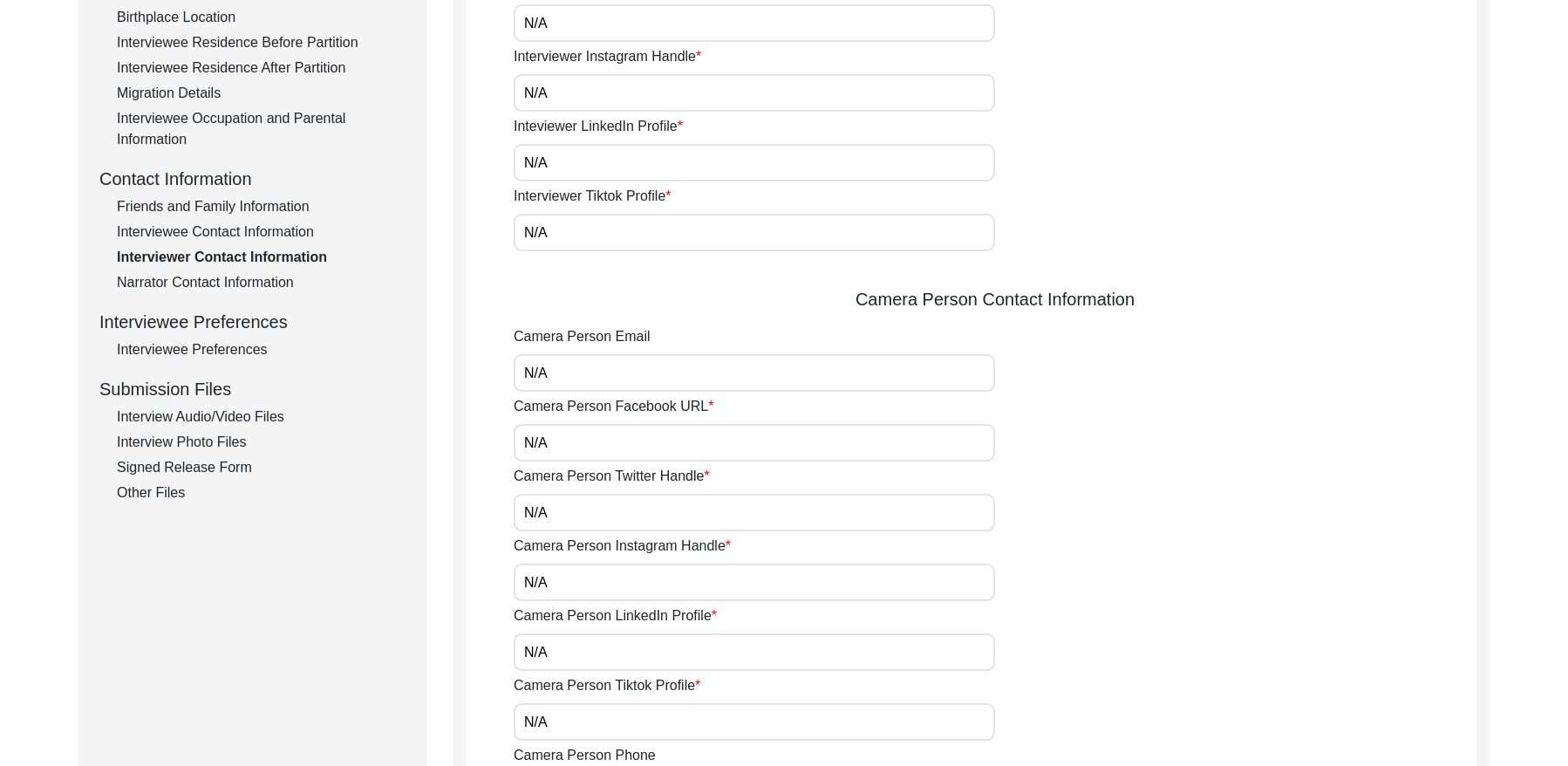
click at [244, 276] on div "Narrator Contact Information" at bounding box center [261, 283] width 290 height 21
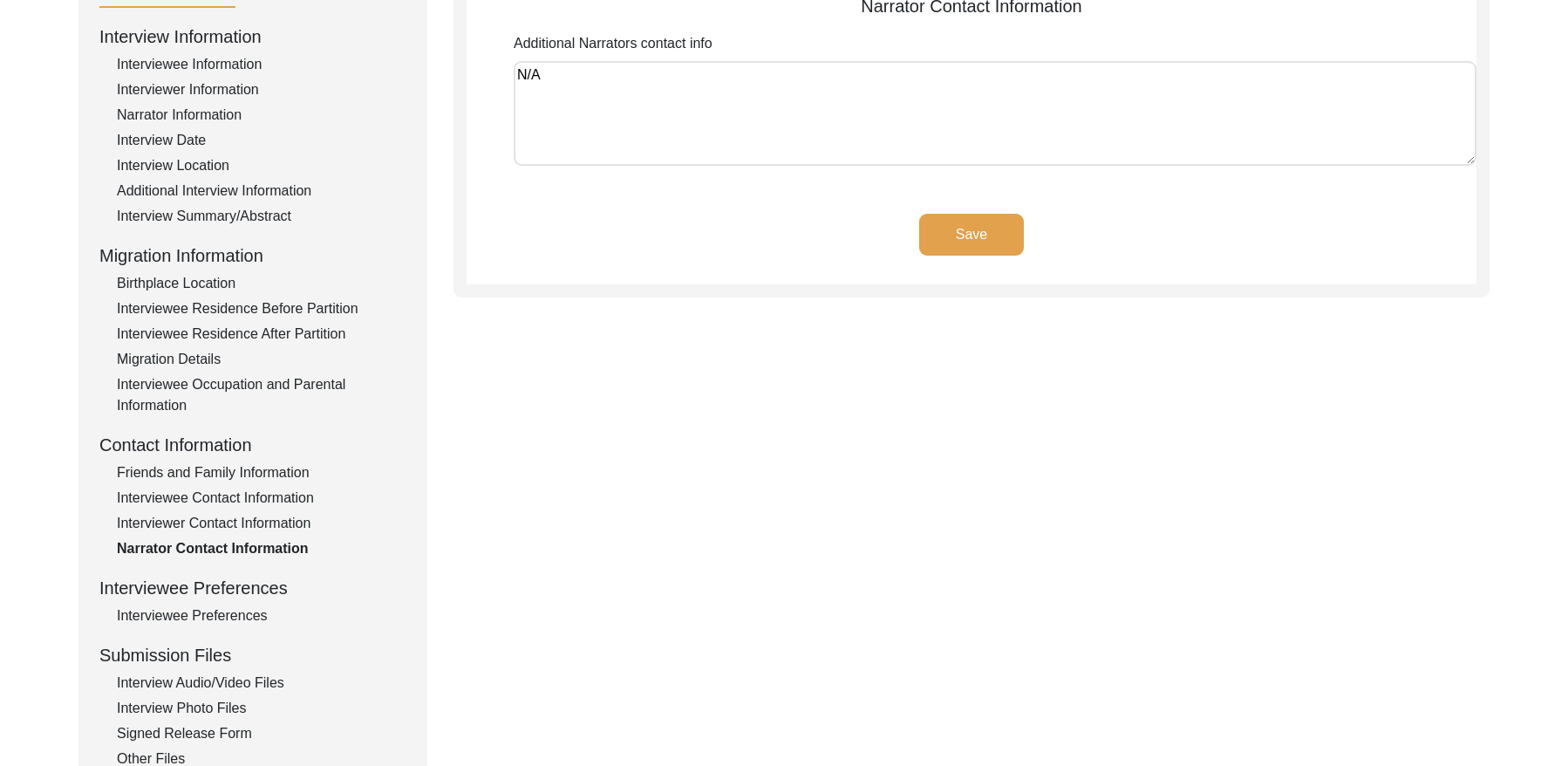
scroll to position [496, 0]
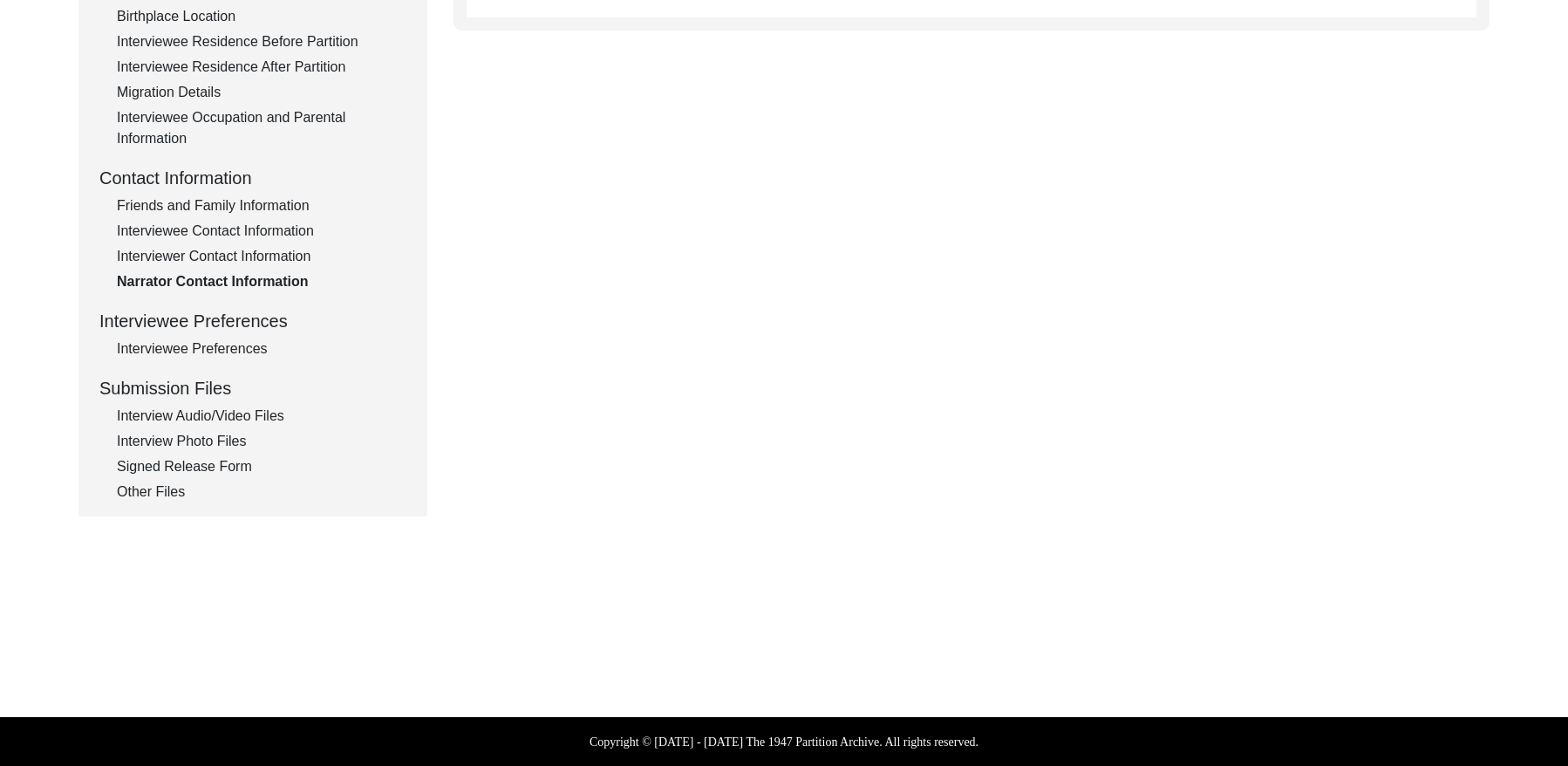
click at [173, 339] on div "Interviewee Preferences" at bounding box center [261, 349] width 290 height 21
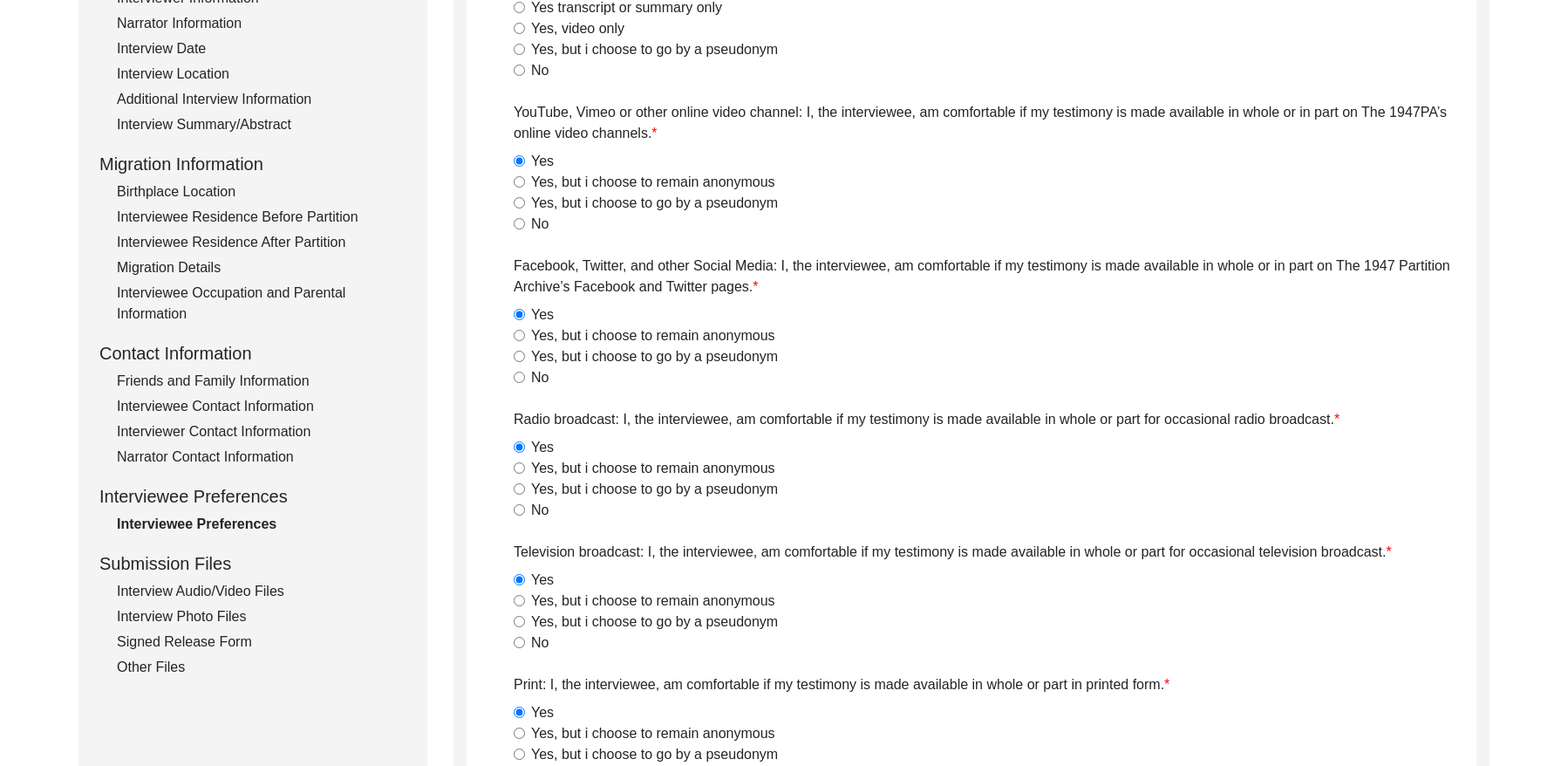
scroll to position [332, 0]
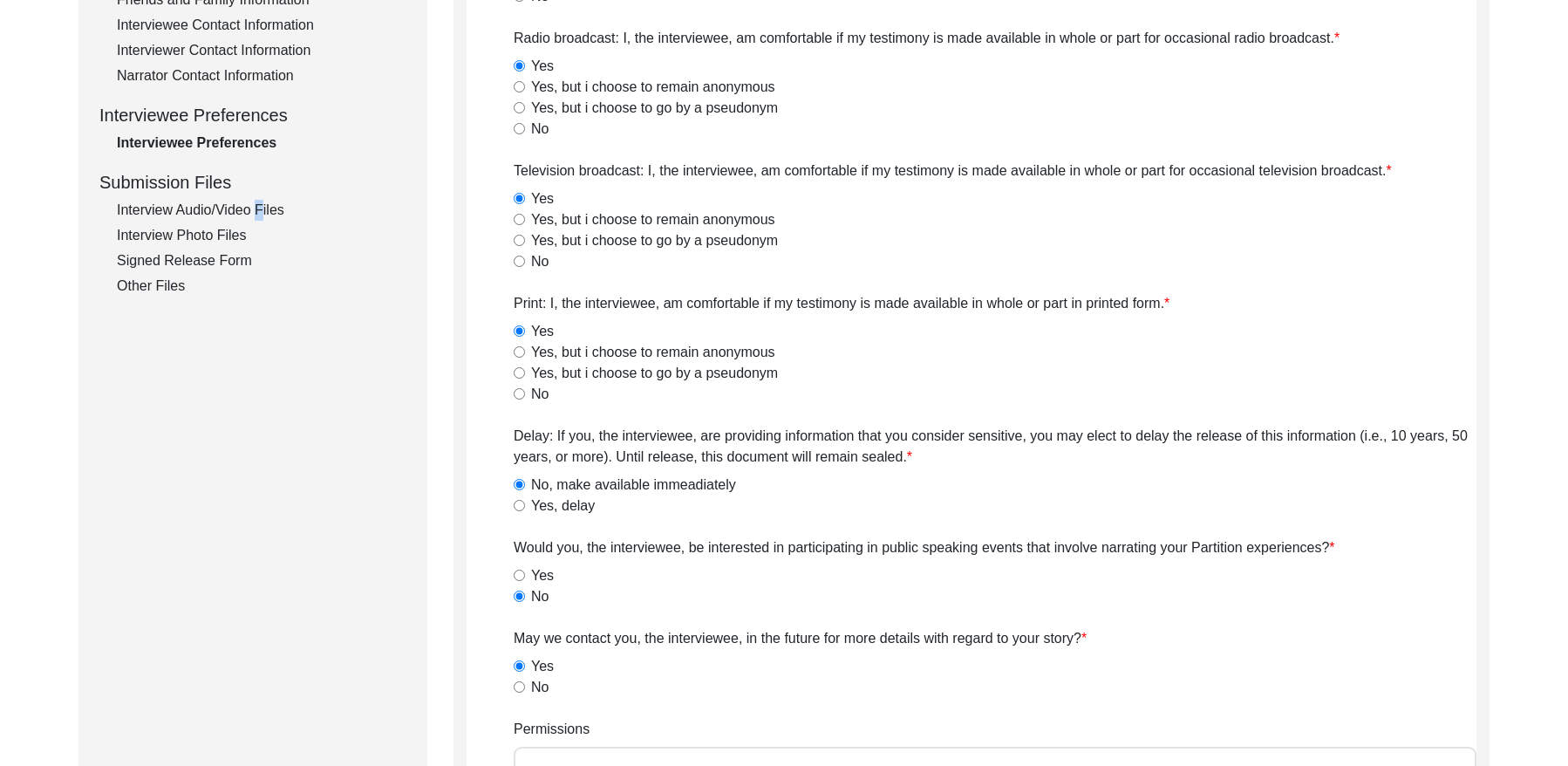
click at [252, 216] on div "Interview Audio/Video Files" at bounding box center [261, 210] width 290 height 21
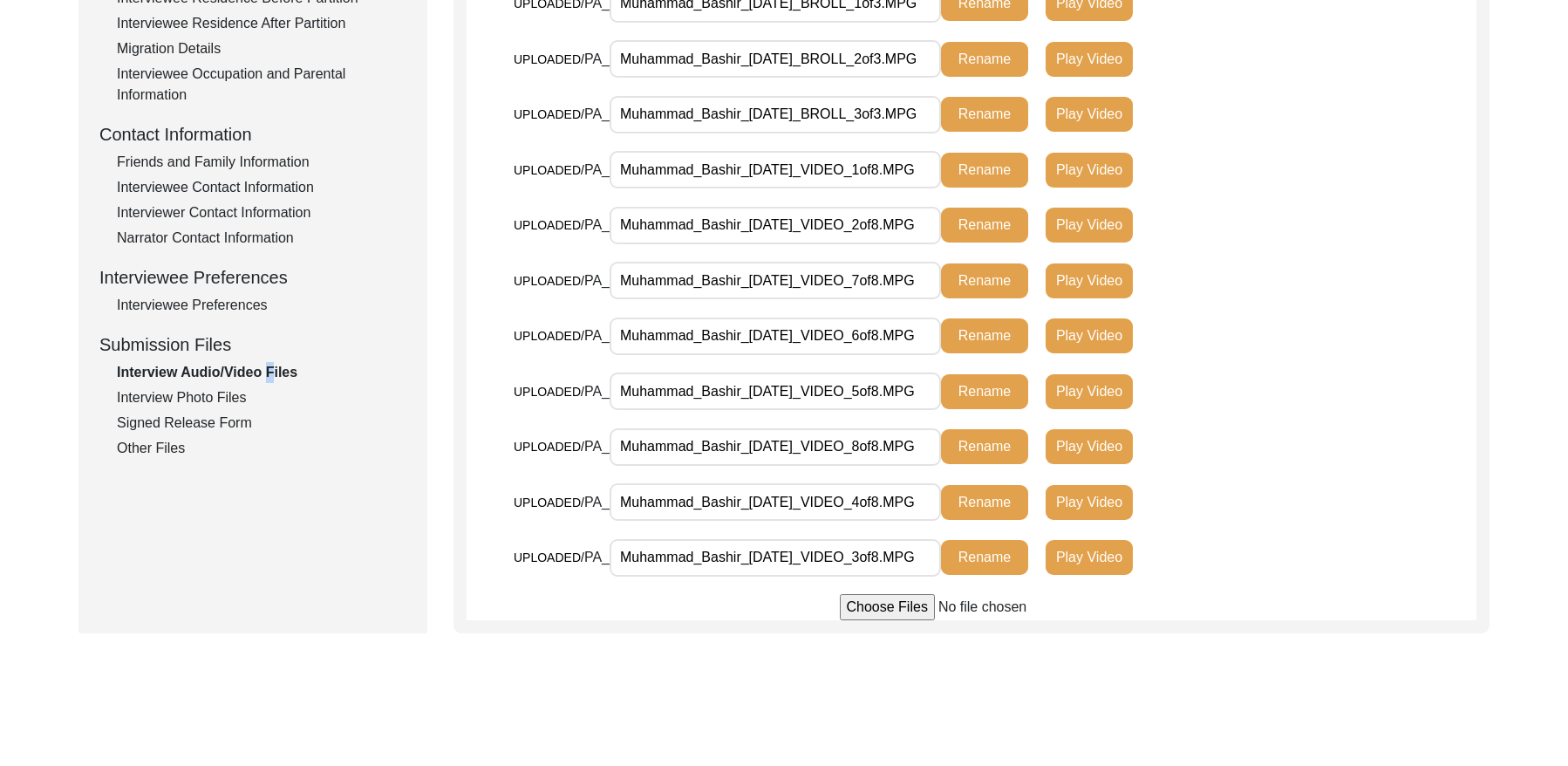
scroll to position [0, 4]
click at [205, 387] on div "Interview Photo Files" at bounding box center [261, 398] width 290 height 21
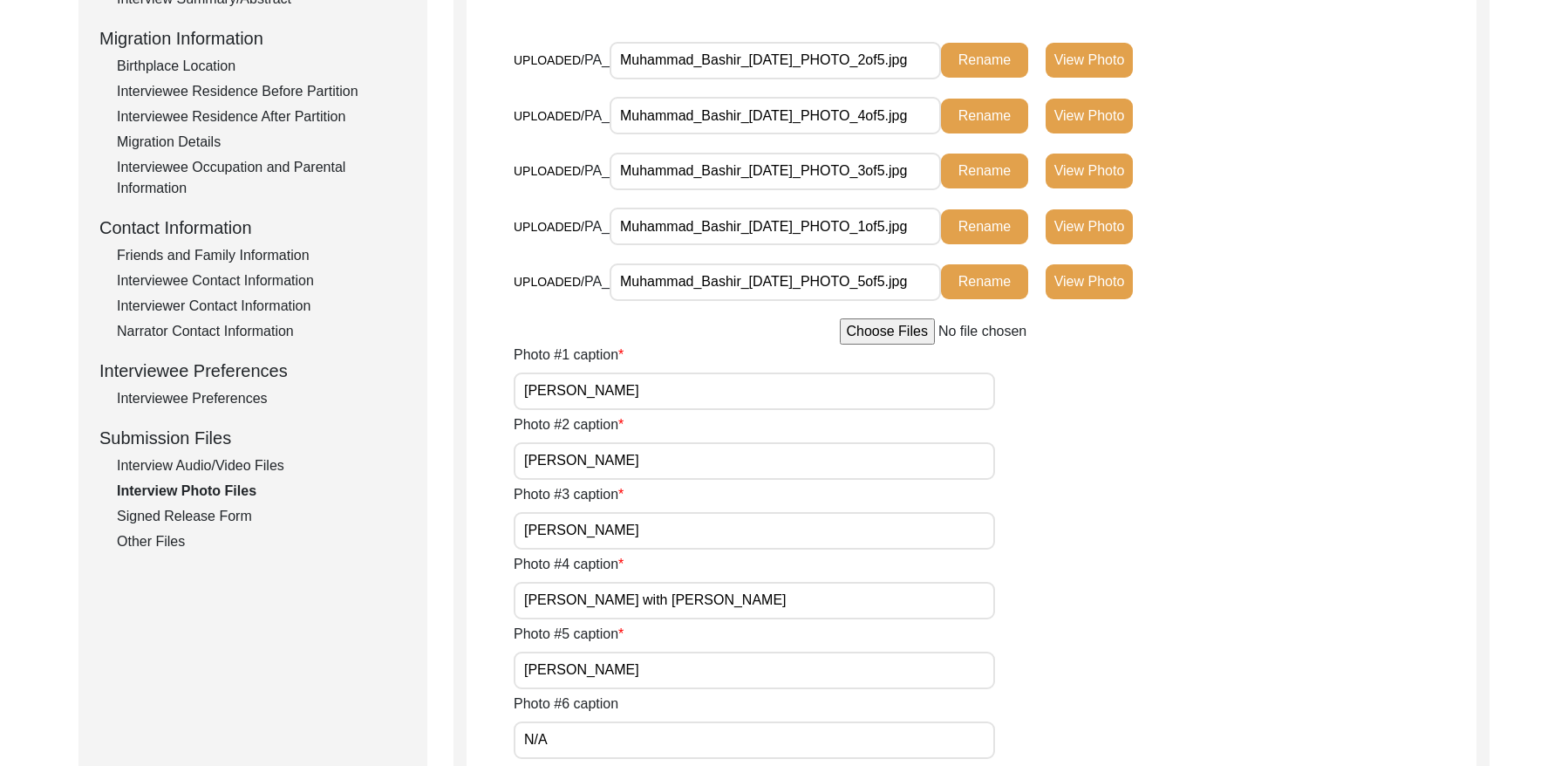
scroll to position [491, 0]
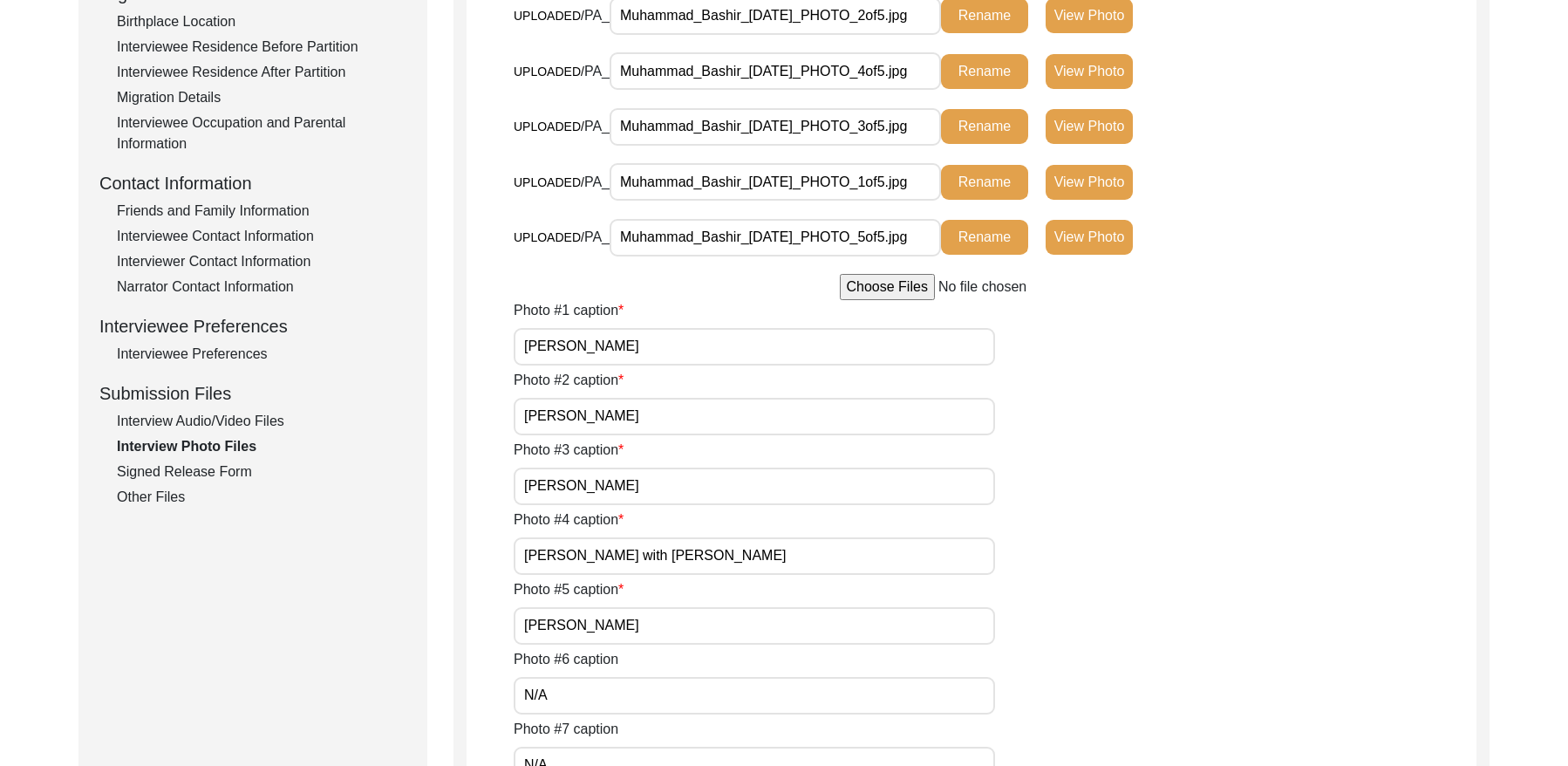
click at [186, 483] on div "Interview Information Interviewee Information Interviewer Information Narrator …" at bounding box center [253, 134] width 307 height 746
click at [187, 478] on div "Signed Release Form" at bounding box center [261, 472] width 290 height 21
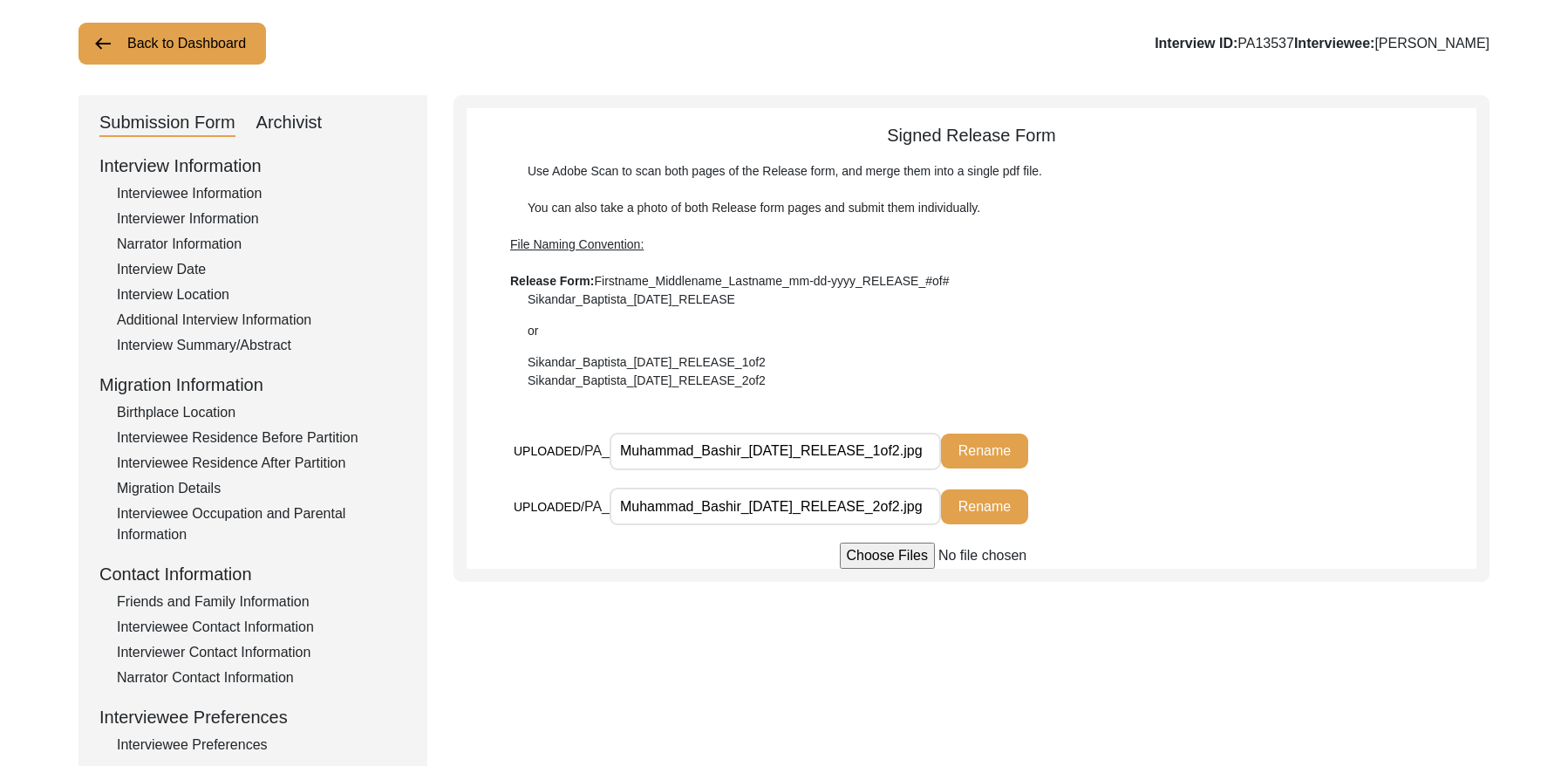
scroll to position [0, 0]
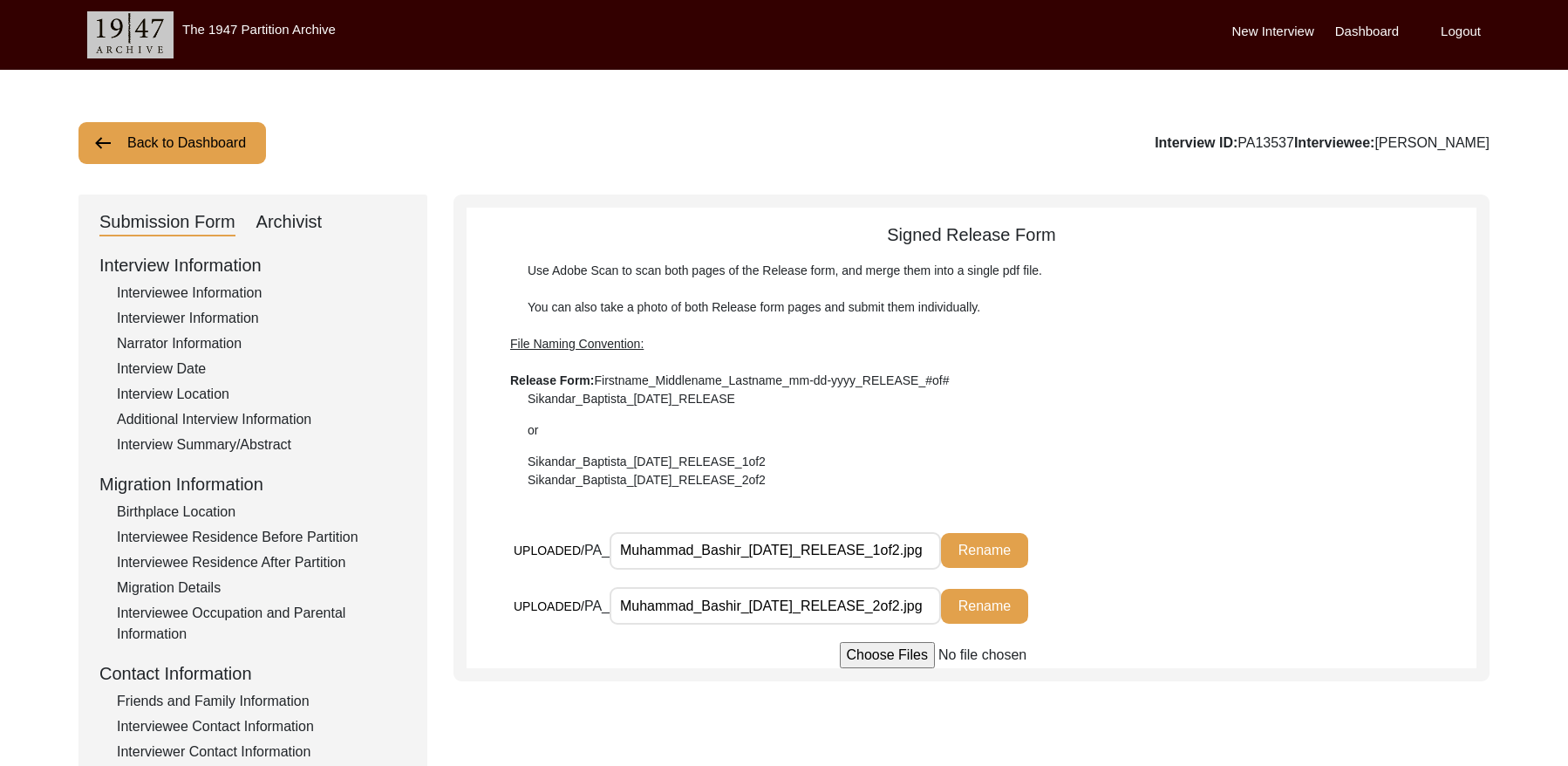
click at [185, 142] on button "Back to Dashboard" at bounding box center [173, 143] width 187 height 42
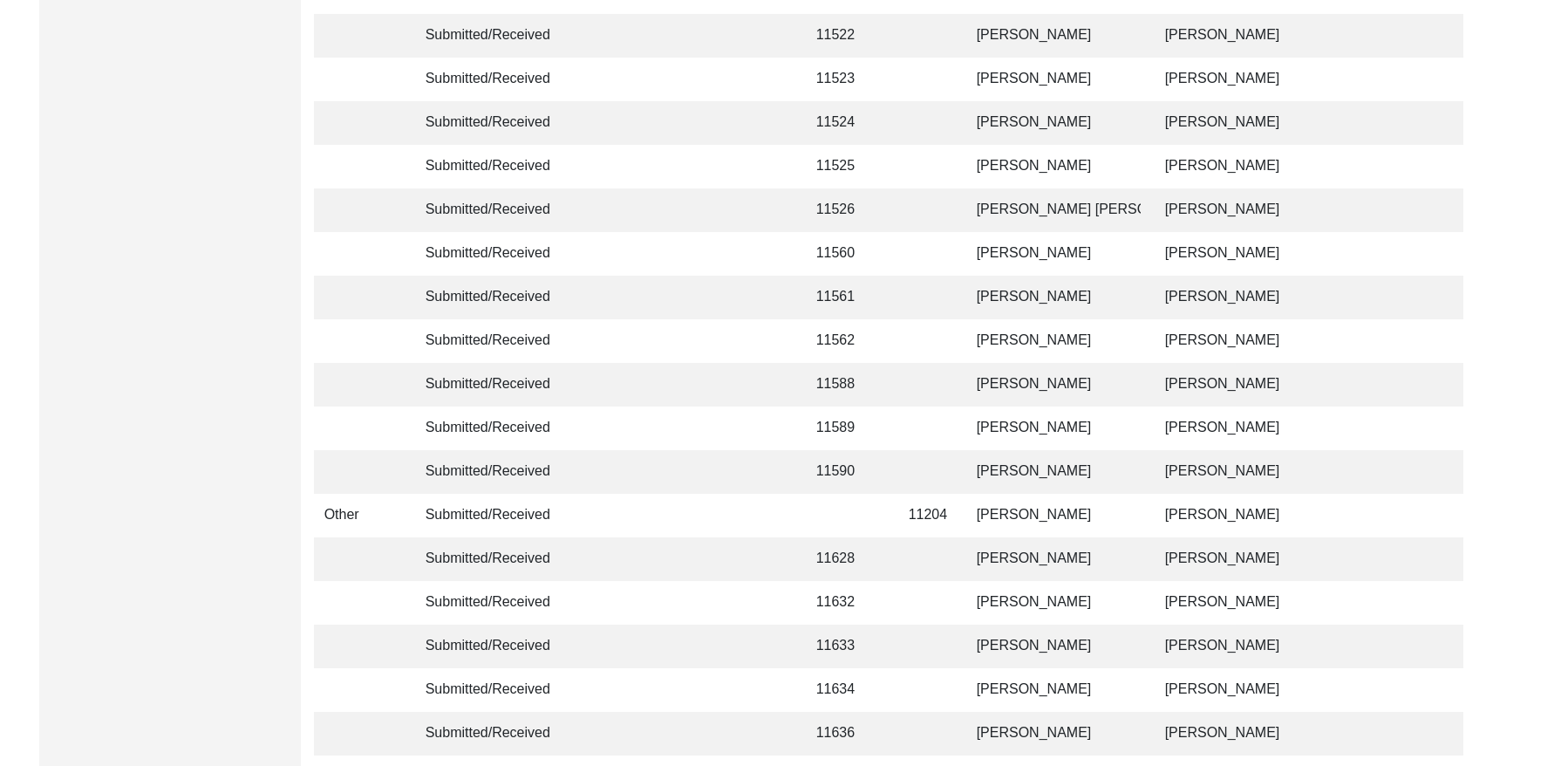
scroll to position [4118, 0]
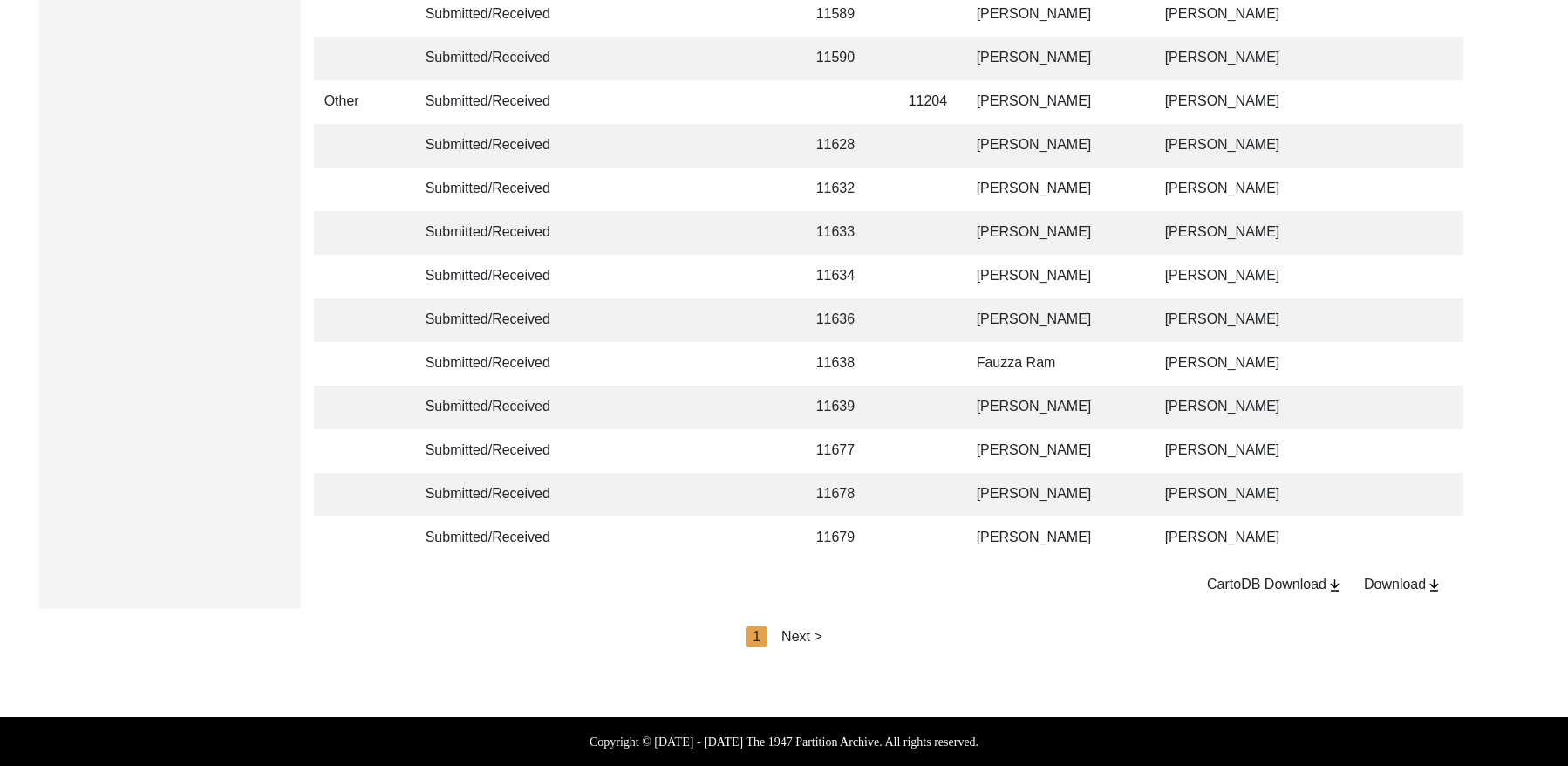
click at [795, 631] on div "Next >" at bounding box center [802, 637] width 41 height 21
click at [822, 639] on div "Next >" at bounding box center [842, 637] width 41 height 21
click at [844, 635] on div "Next >" at bounding box center [842, 637] width 41 height 21
click at [1072, 528] on td "[PERSON_NAME]" at bounding box center [1053, 538] width 174 height 44
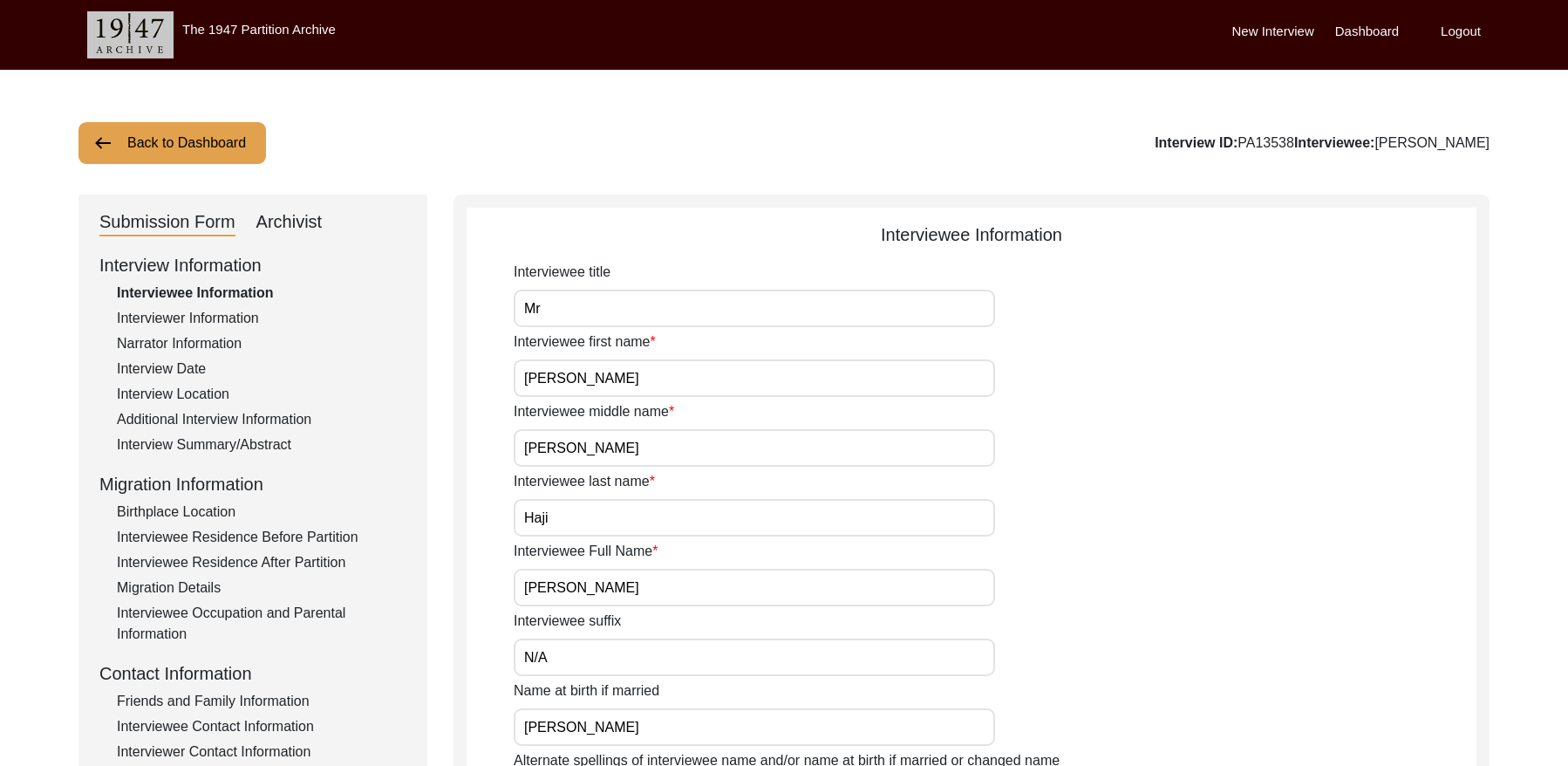
drag, startPoint x: 1296, startPoint y: 140, endPoint x: 1241, endPoint y: 143, distance: 55.1
click at [1241, 143] on div "Interview ID: PA13538 Interviewee: [PERSON_NAME]" at bounding box center [1322, 143] width 335 height 21
copy div "PA13538"
click at [251, 311] on div "Interviewer Information" at bounding box center [261, 318] width 290 height 21
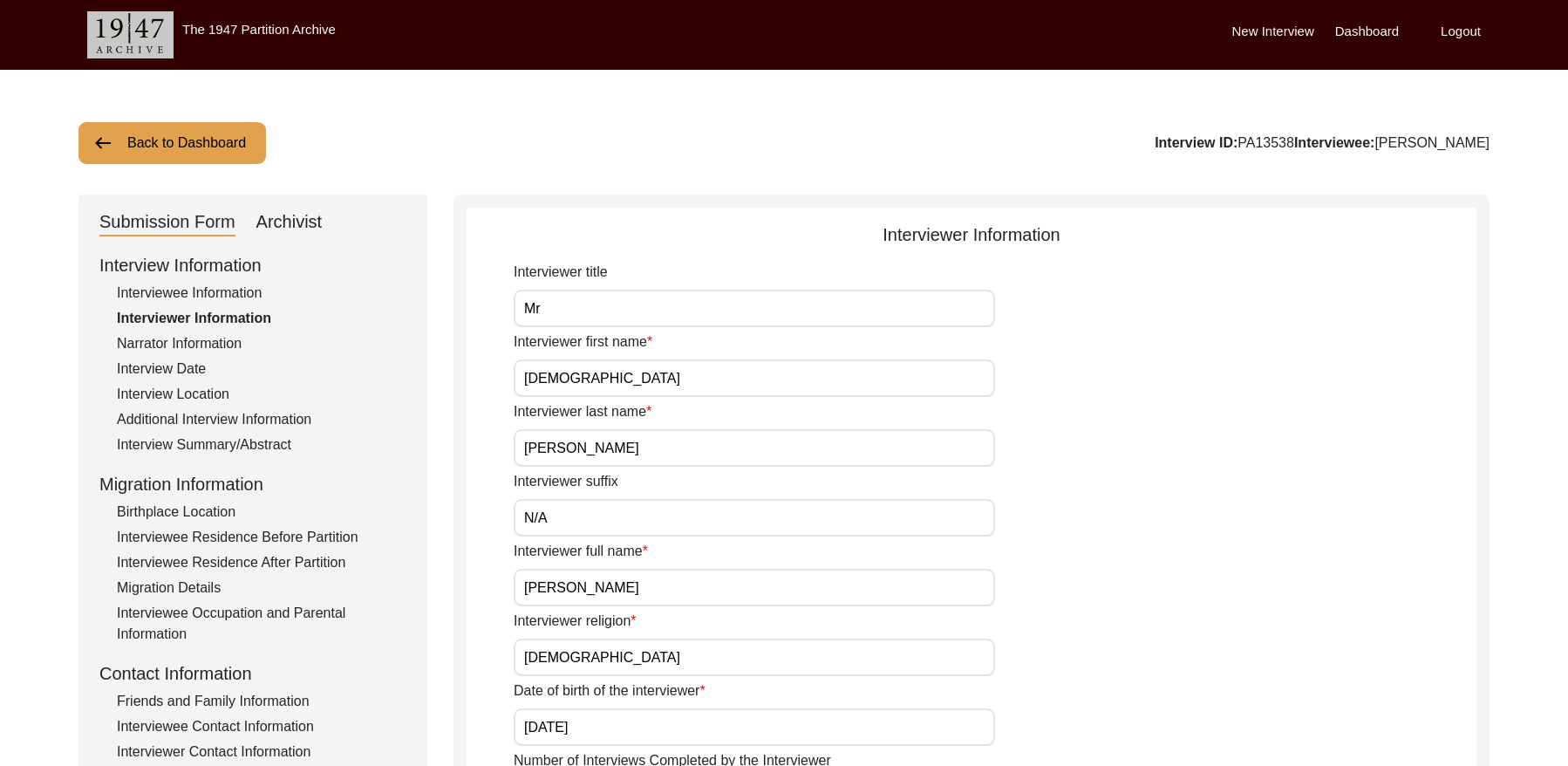
click at [207, 341] on div "Narrator Information" at bounding box center [261, 344] width 290 height 21
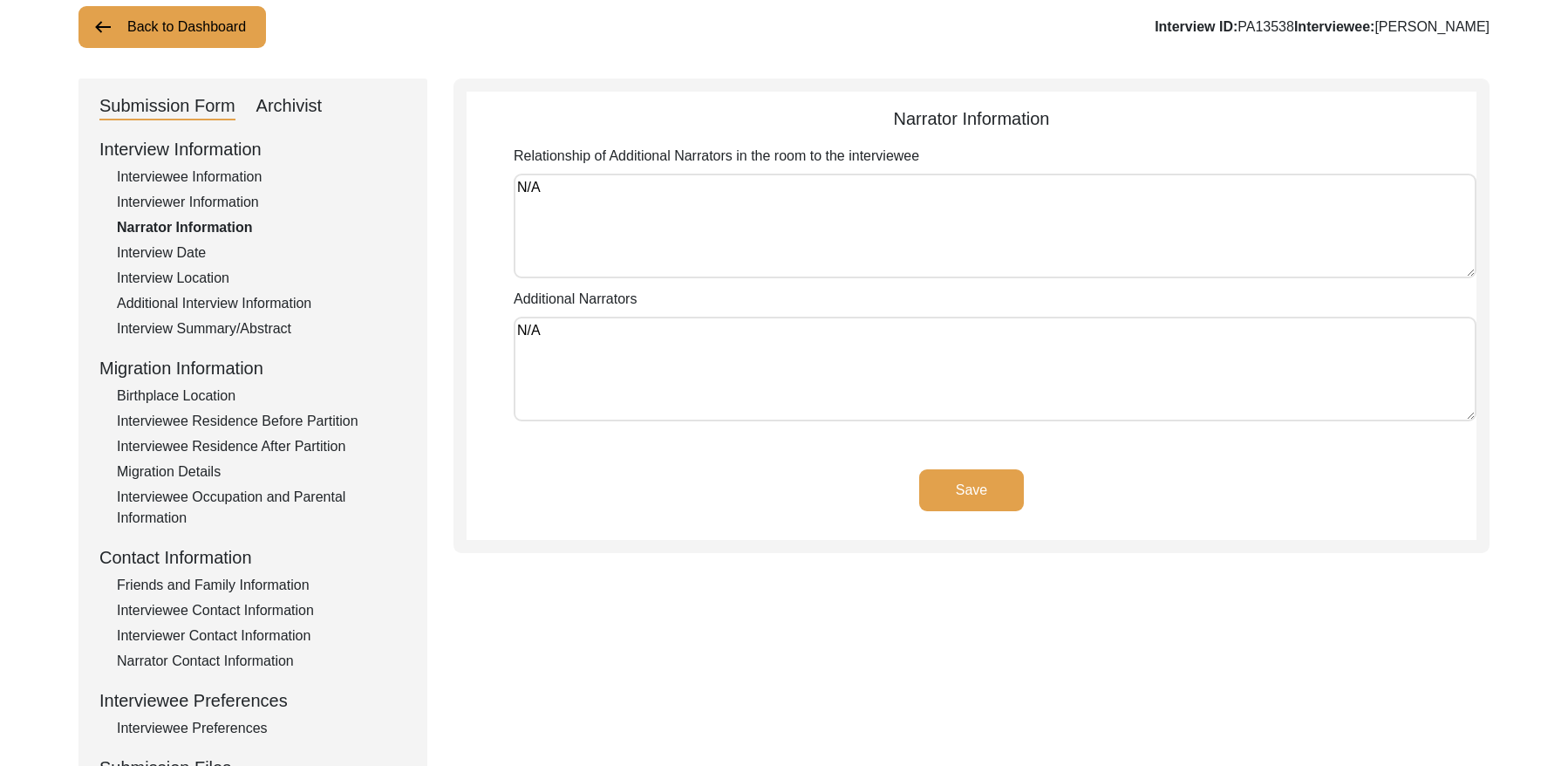
scroll to position [117, 0]
drag, startPoint x: 157, startPoint y: 252, endPoint x: 179, endPoint y: 257, distance: 22.6
click at [157, 252] on div "Interview Date" at bounding box center [261, 252] width 290 height 21
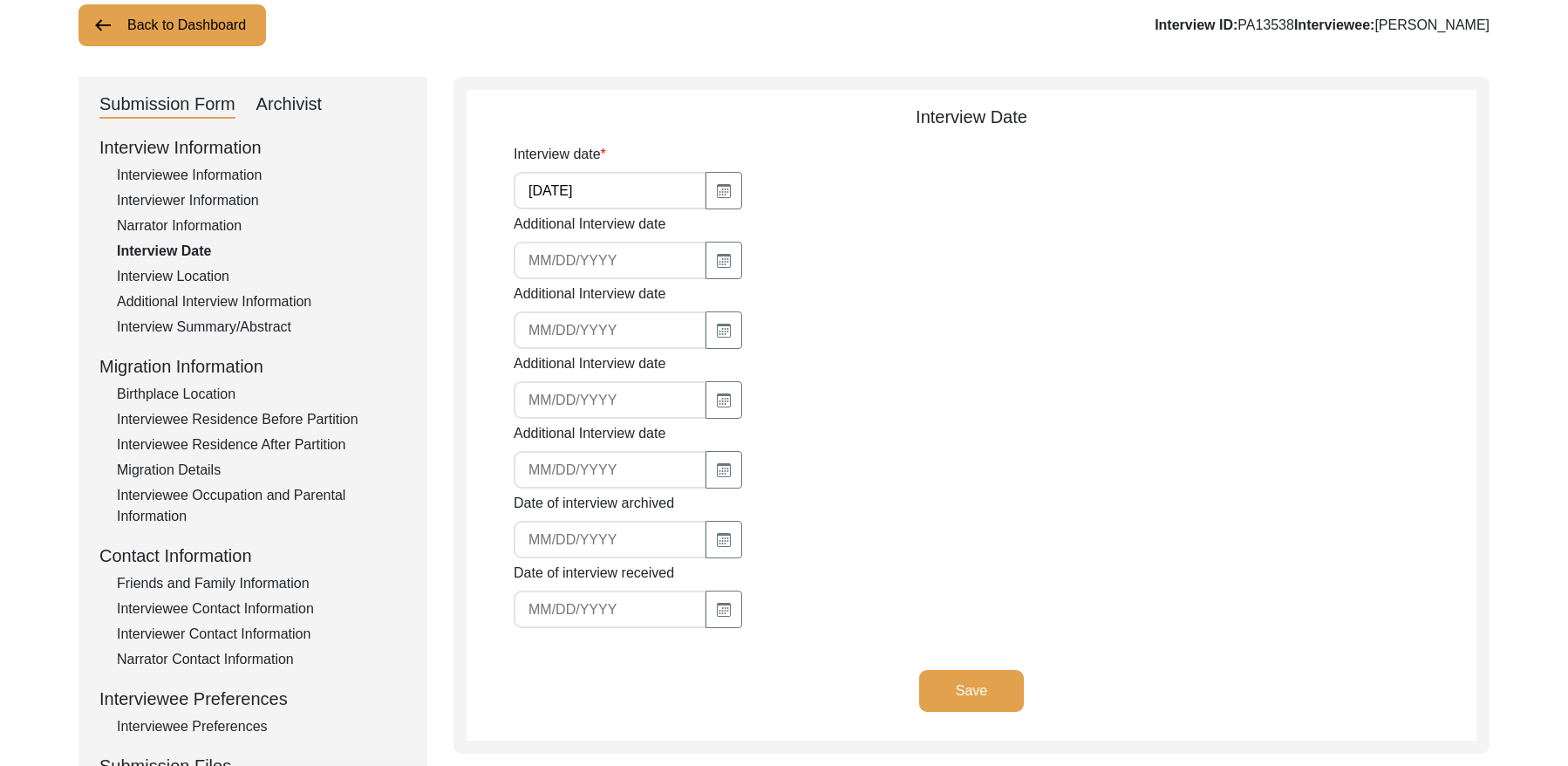
click at [196, 273] on div "Interview Location" at bounding box center [261, 277] width 290 height 21
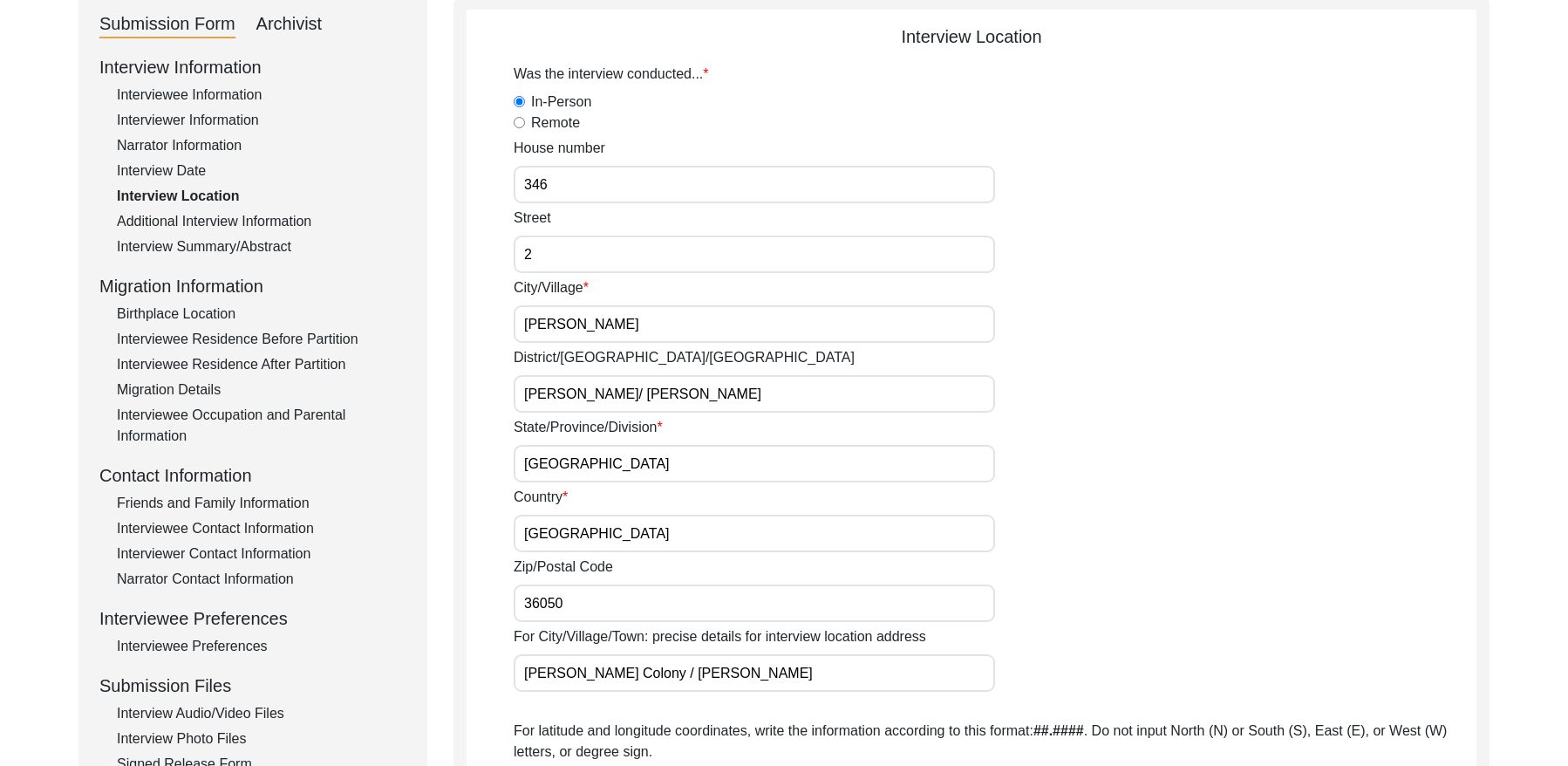
scroll to position [115, 0]
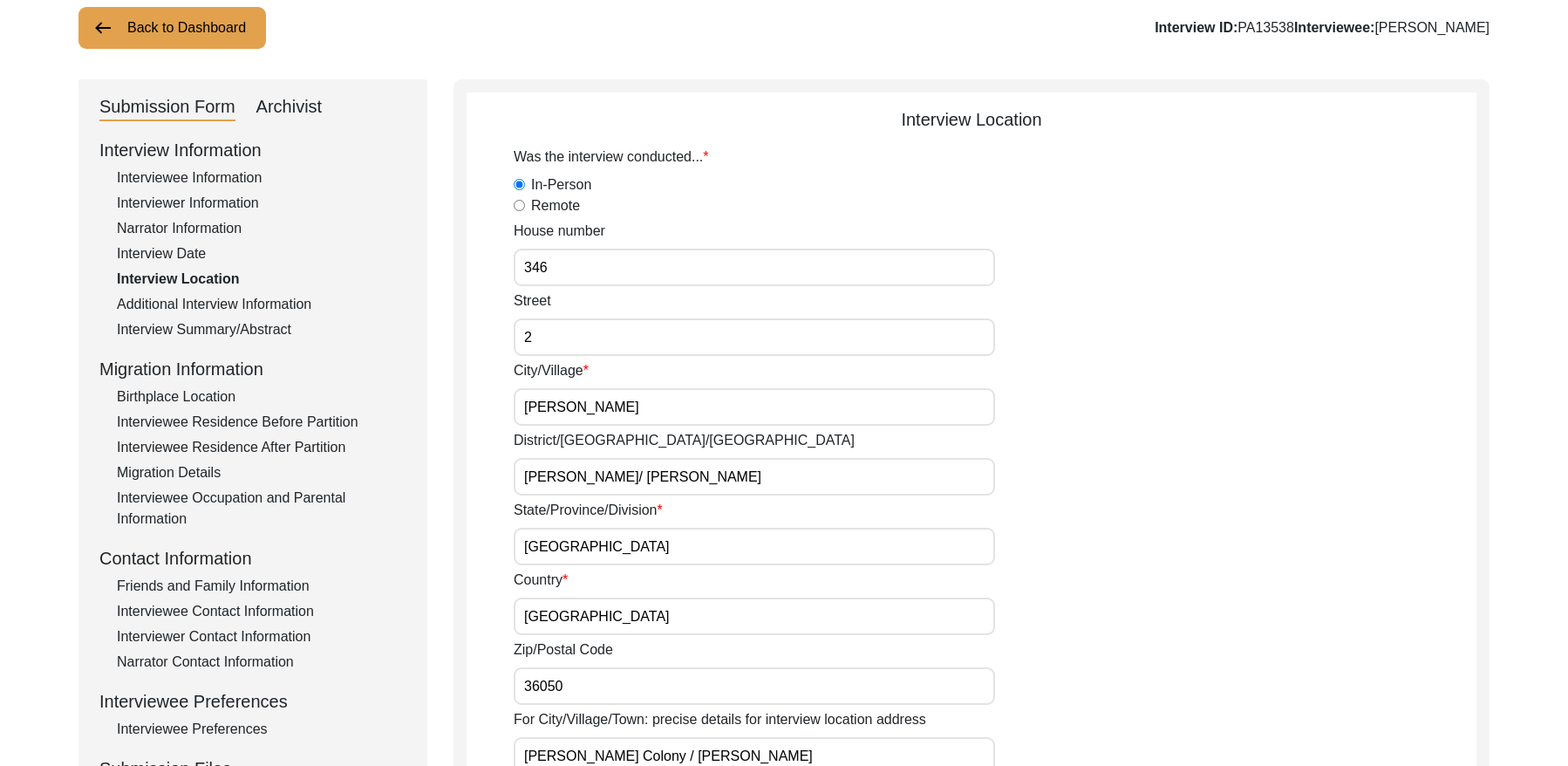
drag, startPoint x: 271, startPoint y: 297, endPoint x: 327, endPoint y: 302, distance: 56.2
click at [271, 298] on div "Additional Interview Information" at bounding box center [261, 305] width 290 height 21
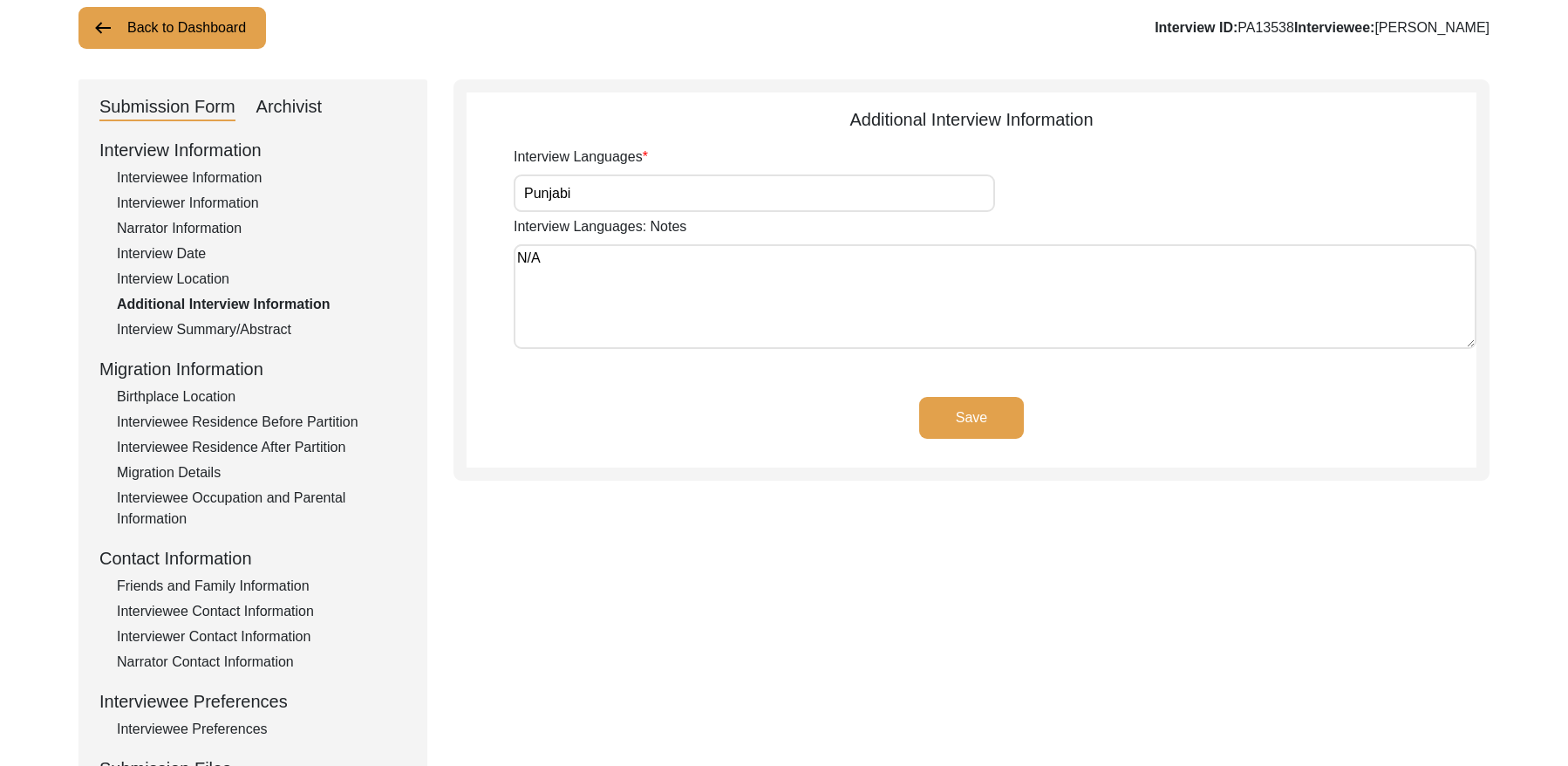
drag, startPoint x: 268, startPoint y: 325, endPoint x: 278, endPoint y: 323, distance: 10.2
click at [269, 325] on div "Interview Summary/Abstract" at bounding box center [261, 330] width 290 height 21
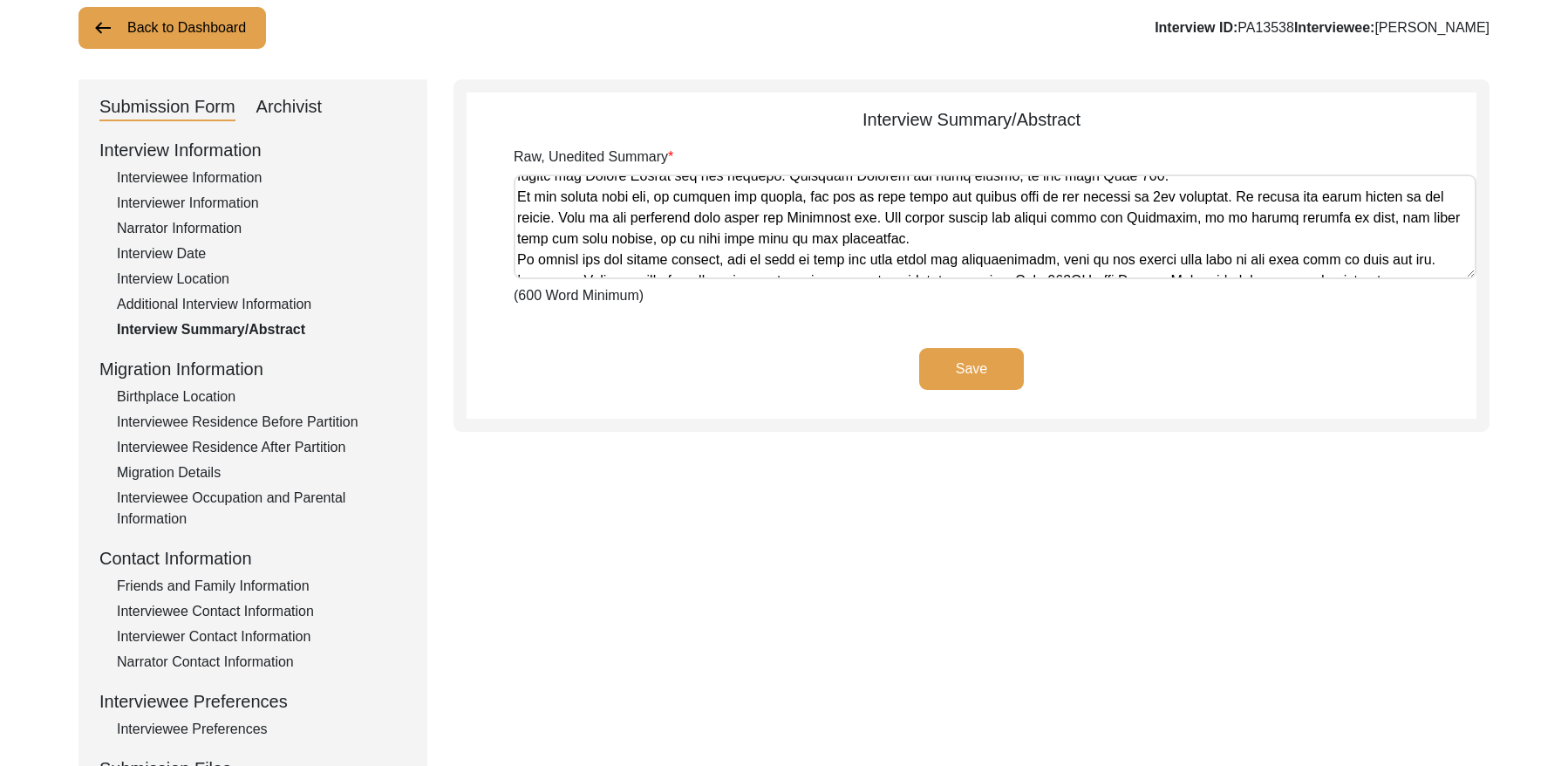
scroll to position [749, 0]
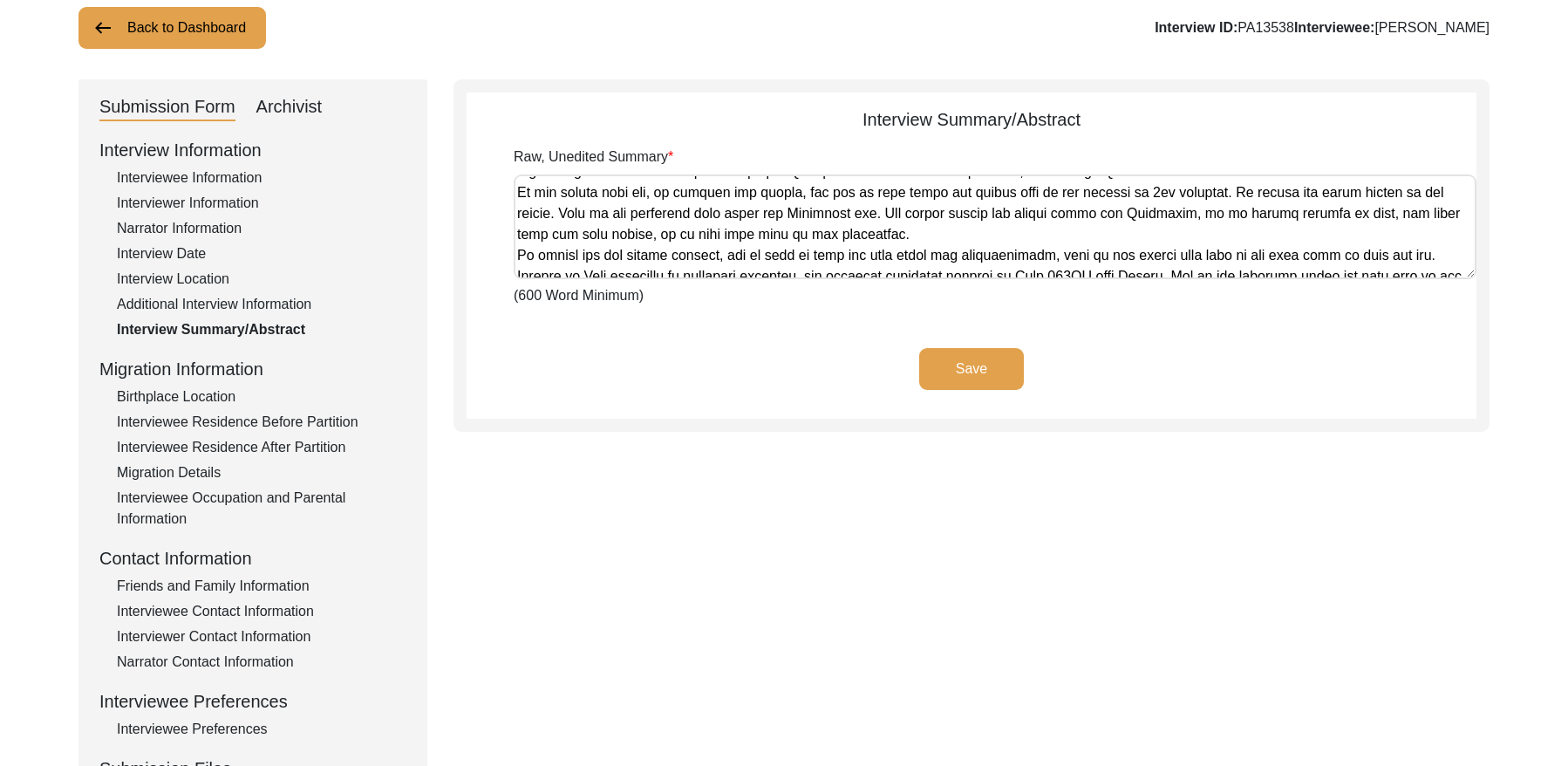
click at [187, 392] on div "Birthplace Location" at bounding box center [261, 397] width 290 height 21
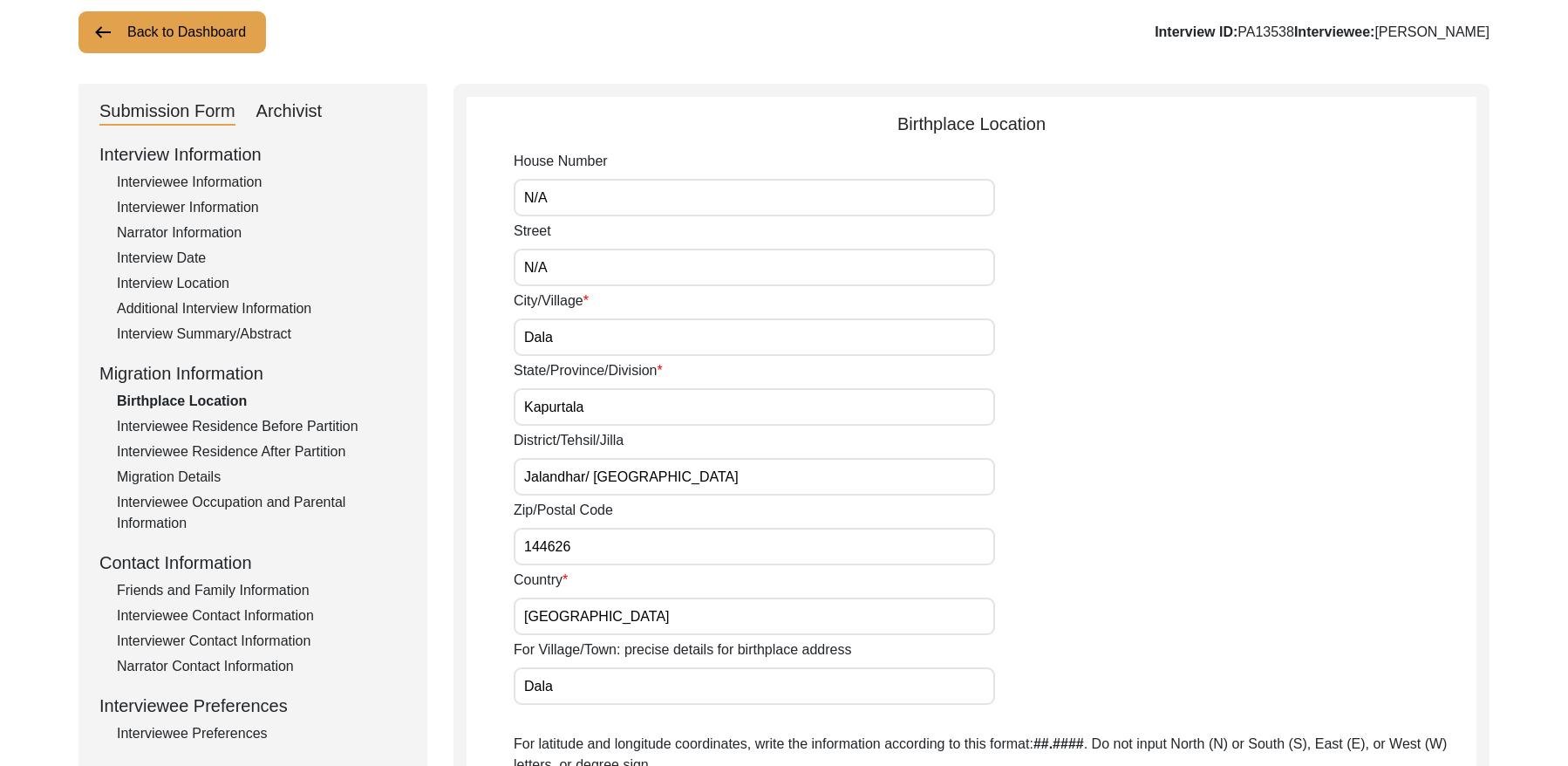
scroll to position [0, 0]
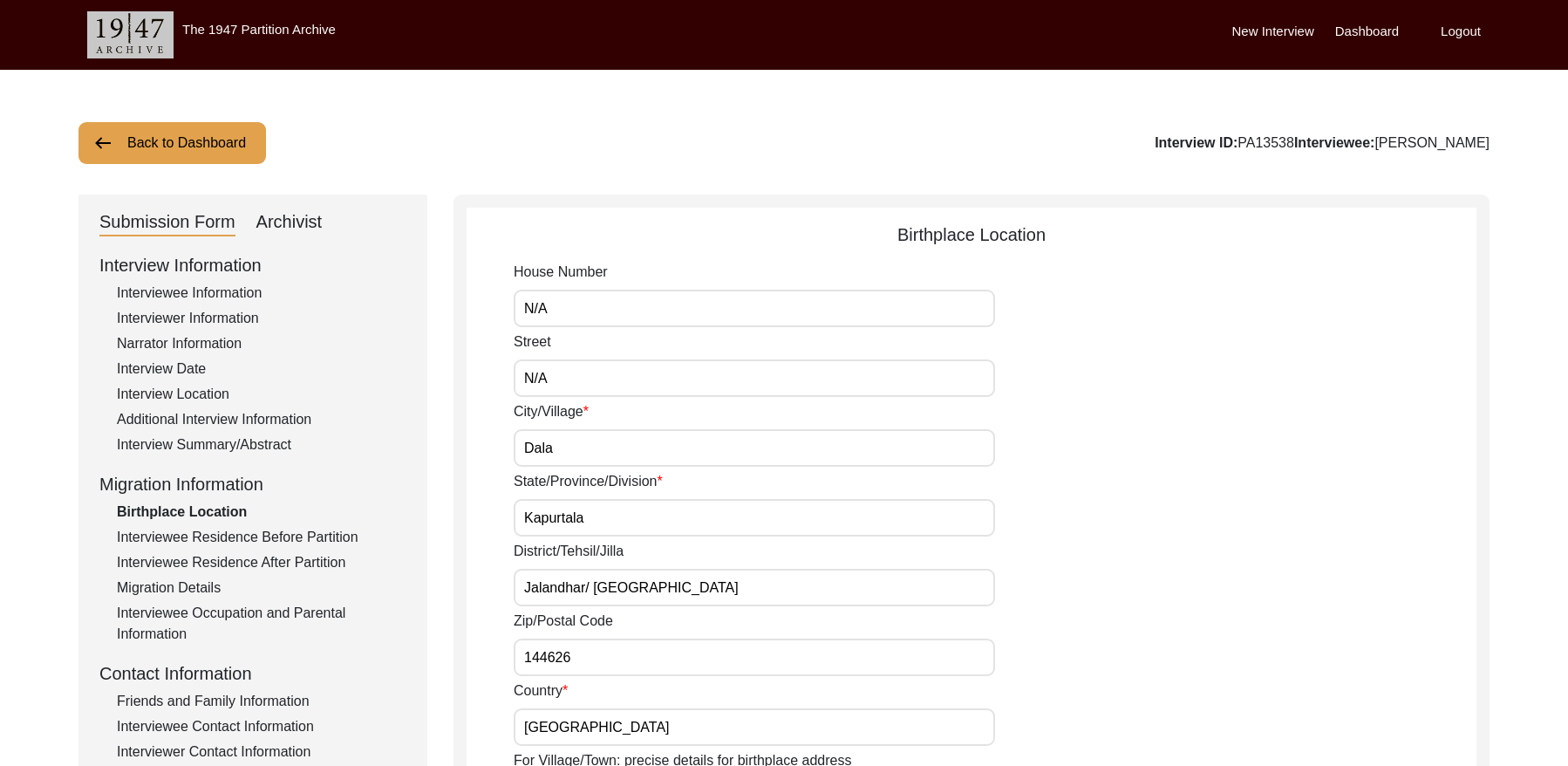
click at [188, 531] on div "Interviewee Residence Before Partition" at bounding box center [261, 537] width 290 height 21
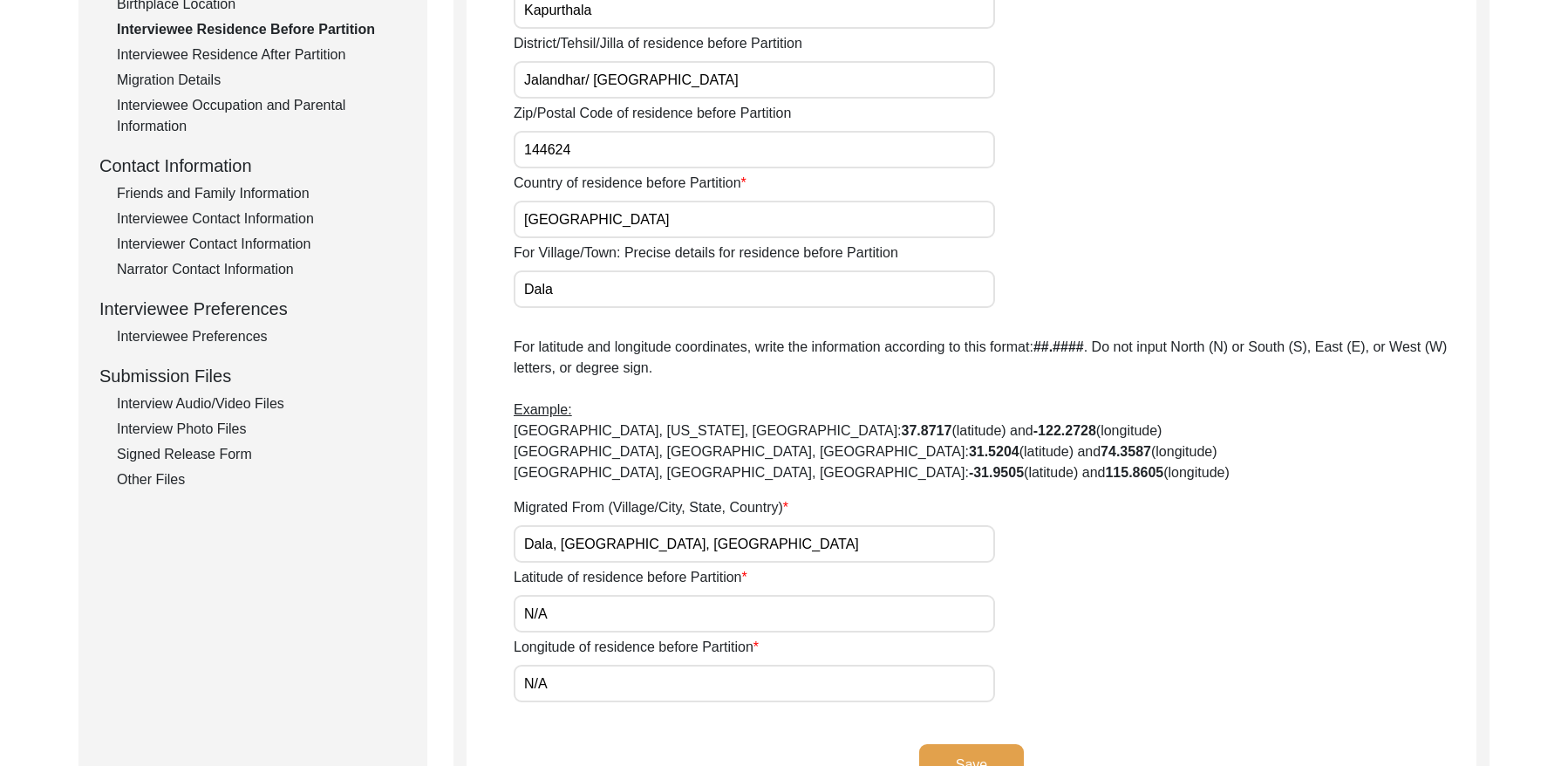
scroll to position [324, 0]
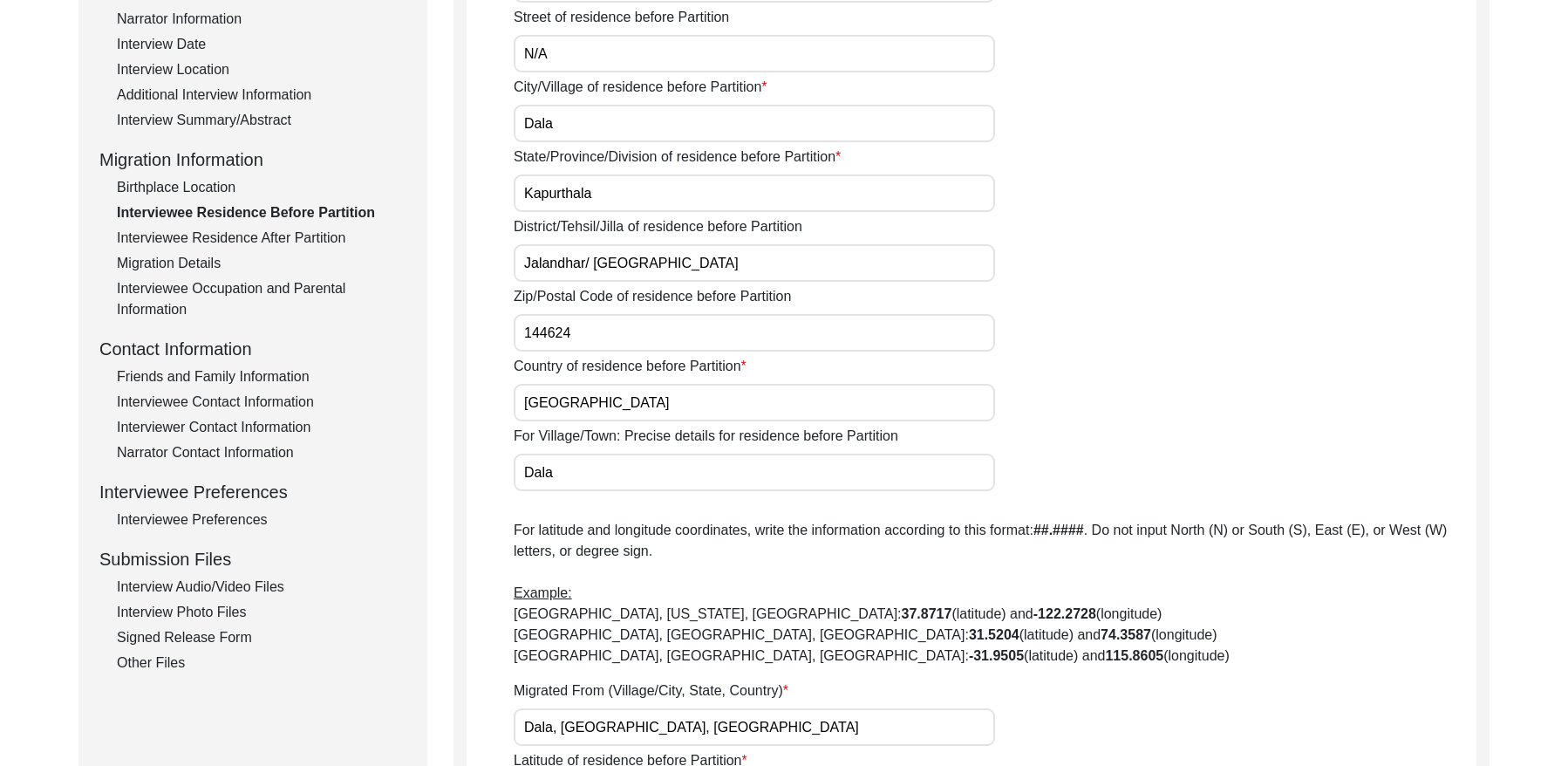
click at [214, 239] on div "Interviewee Residence After Partition" at bounding box center [261, 238] width 290 height 21
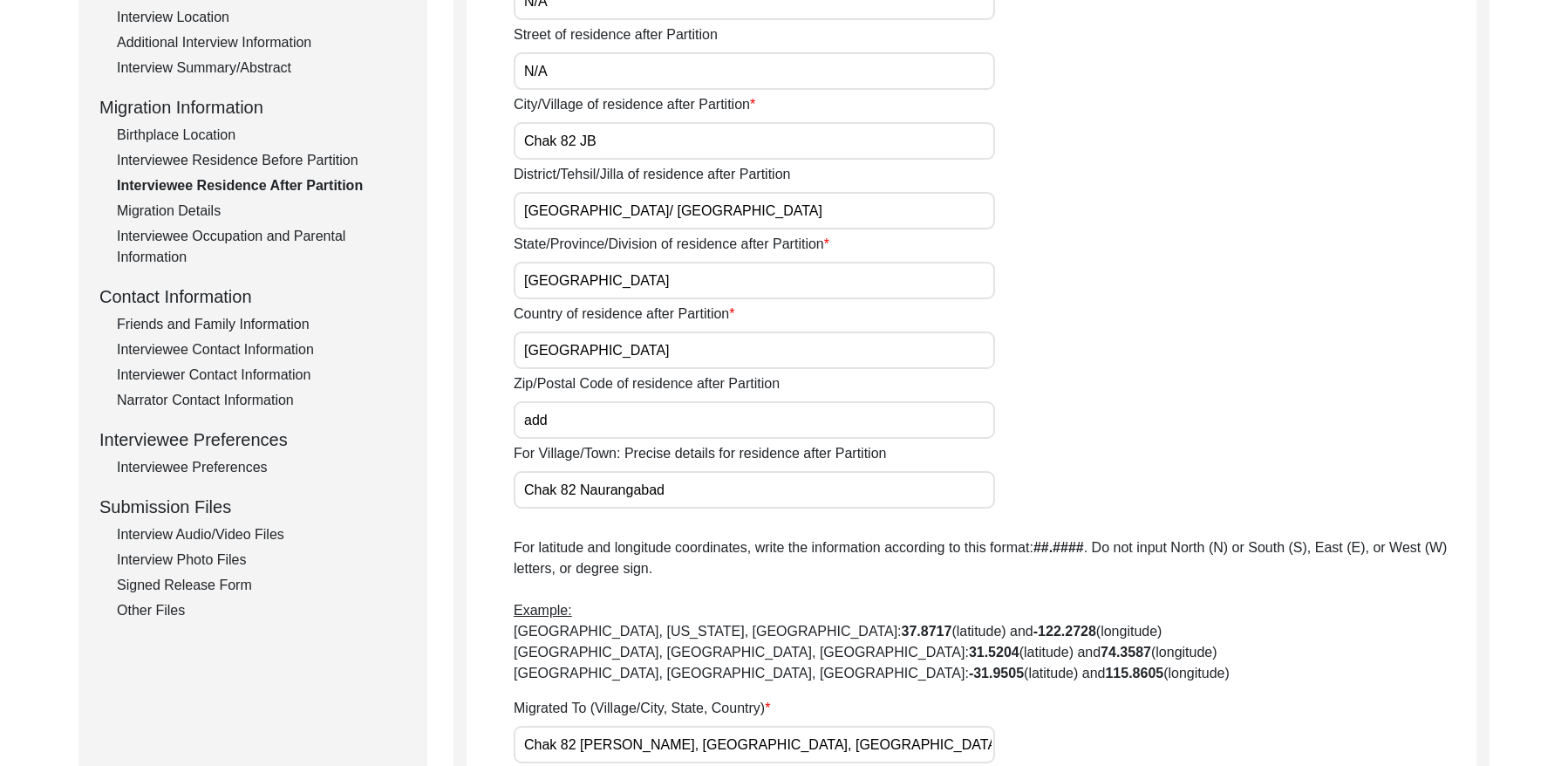
scroll to position [250, 0]
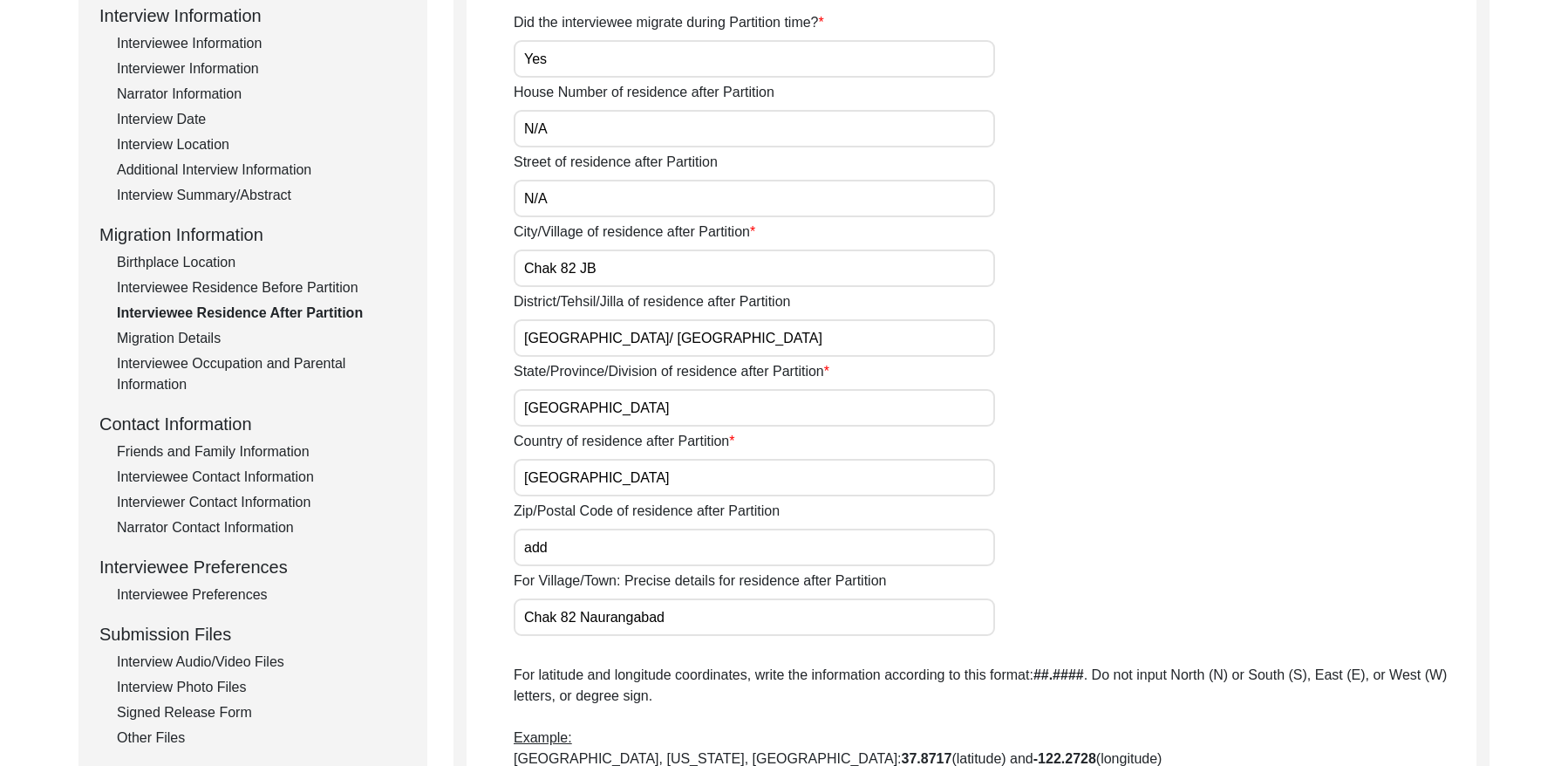
click at [197, 337] on div "Migration Details" at bounding box center [261, 338] width 290 height 21
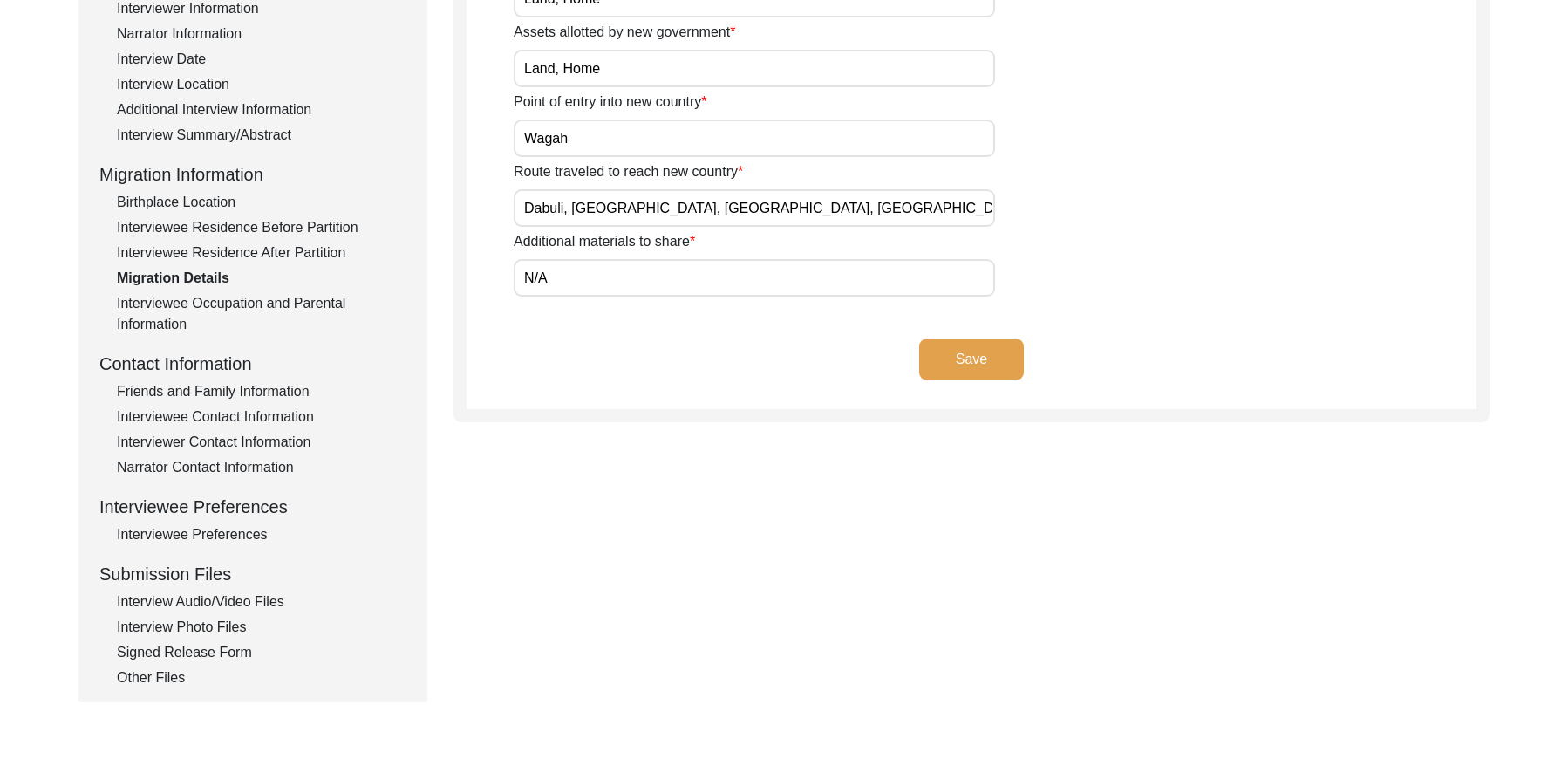
click at [273, 309] on div "Interviewee Occupation and Parental Information" at bounding box center [261, 315] width 290 height 42
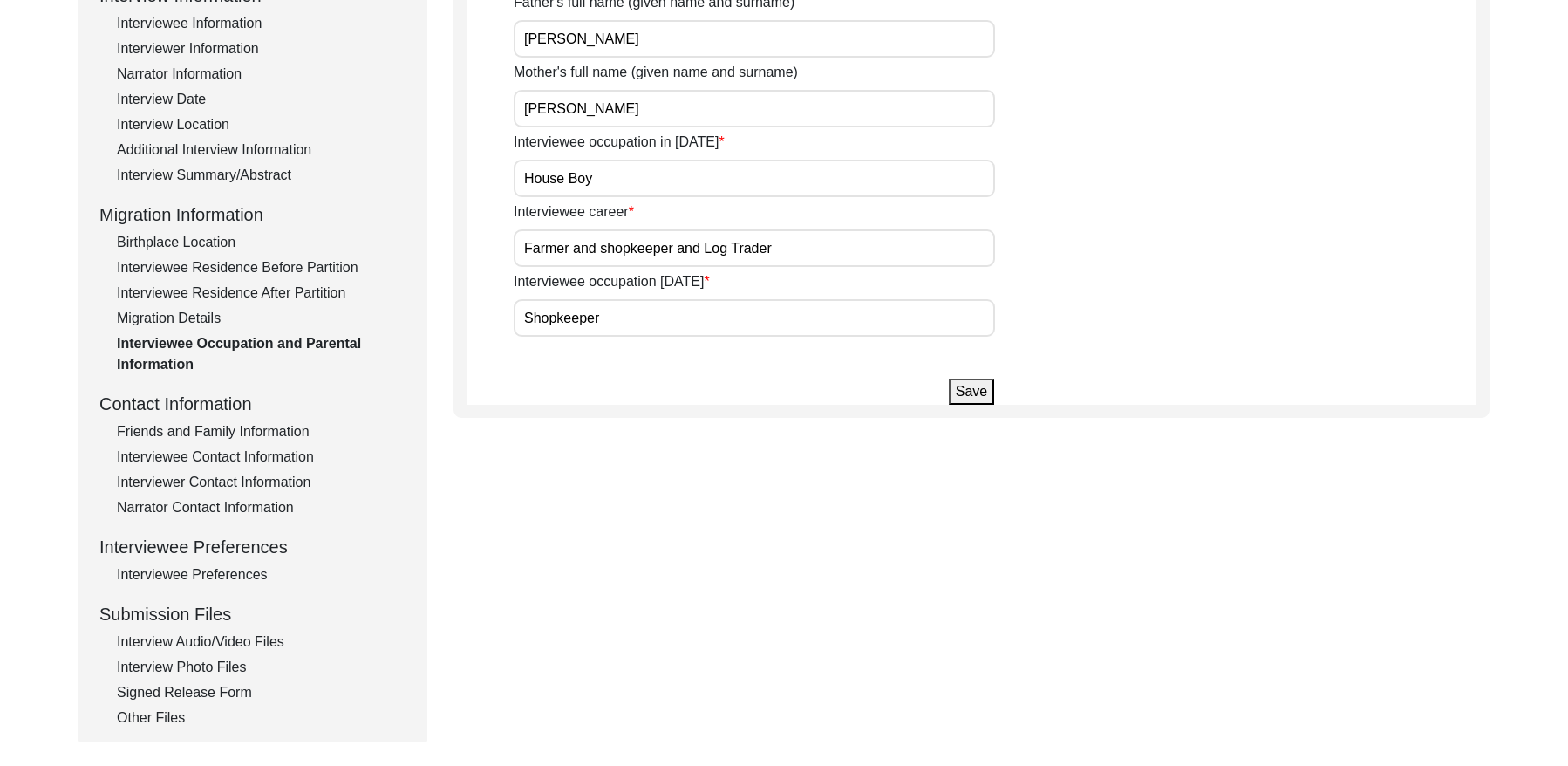
scroll to position [298, 0]
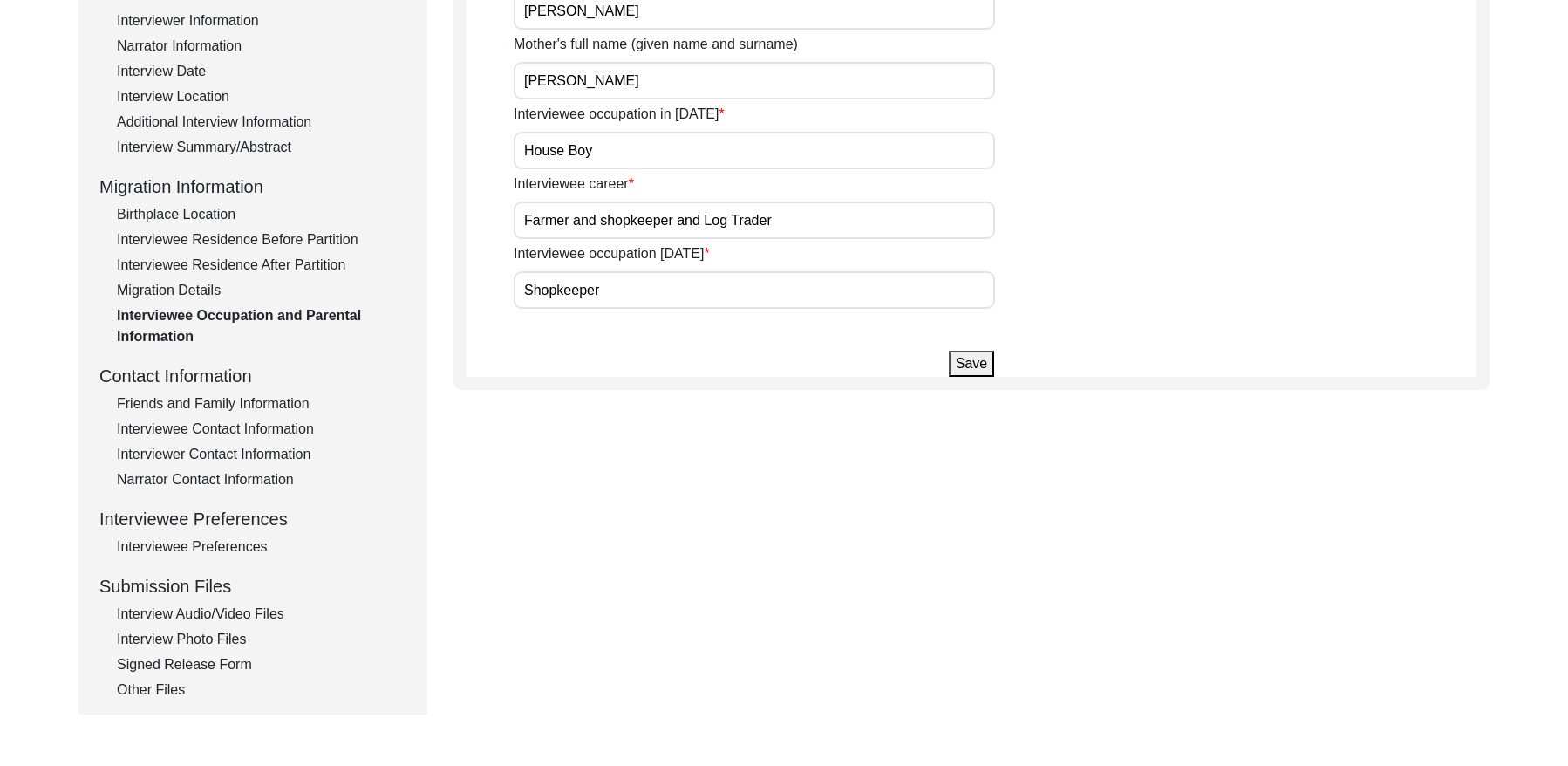
drag, startPoint x: 219, startPoint y: 408, endPoint x: 233, endPoint y: 404, distance: 14.6
click at [219, 408] on div "Interview Information Interviewee Information Interviewer Information Narrator …" at bounding box center [253, 327] width 307 height 746
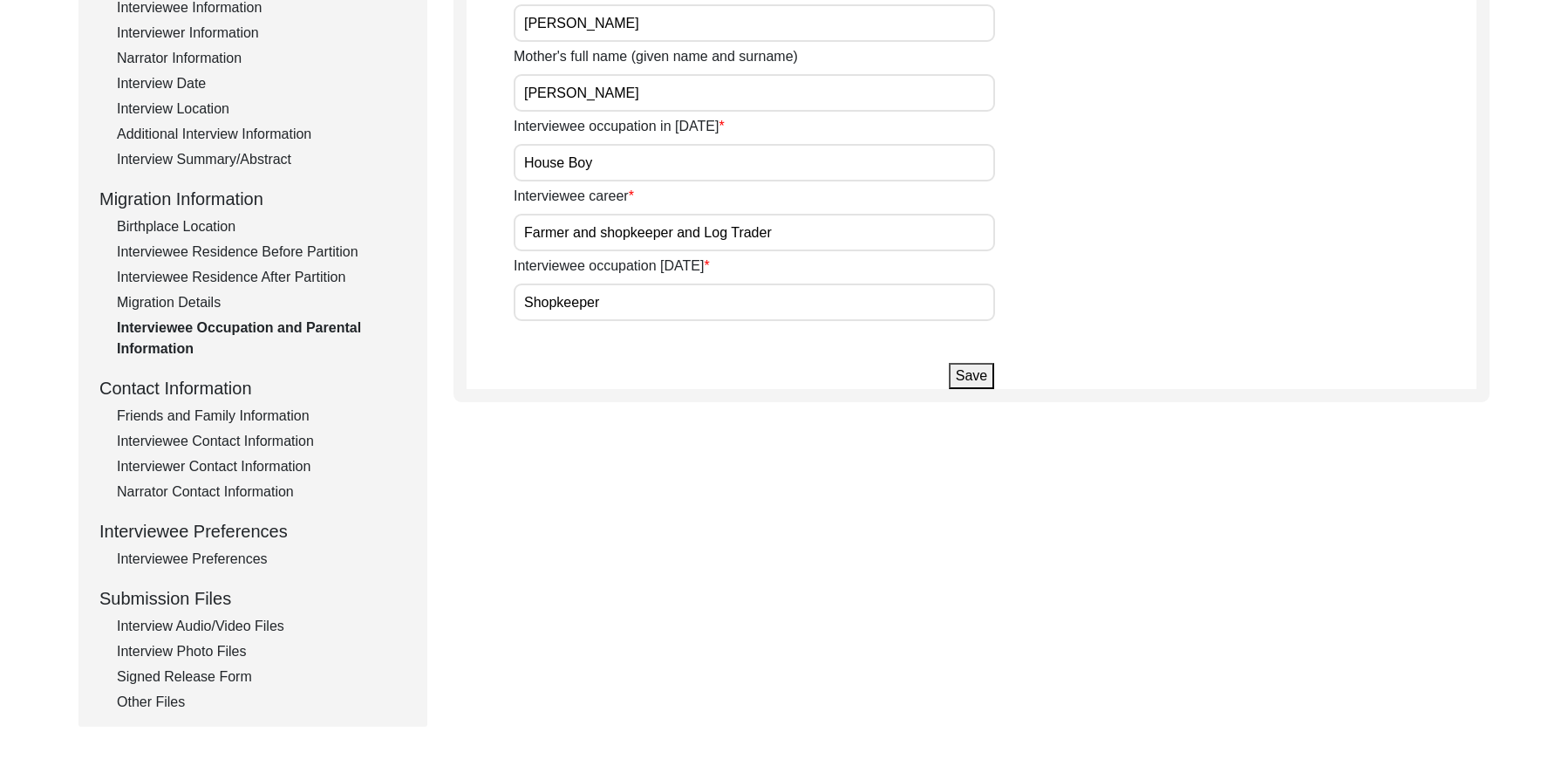
click at [281, 409] on div "Friends and Family Information" at bounding box center [261, 416] width 290 height 21
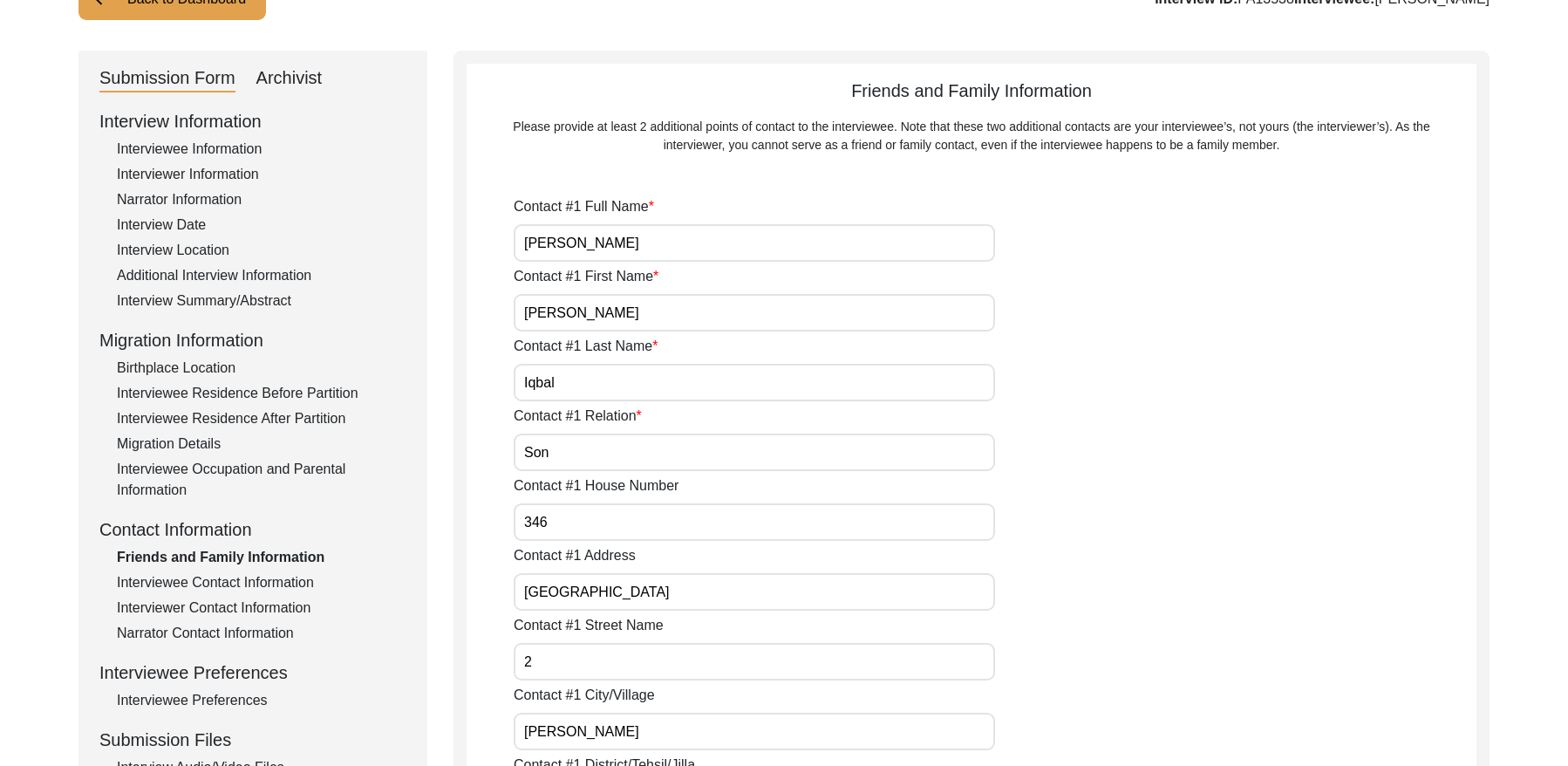
scroll to position [270, 0]
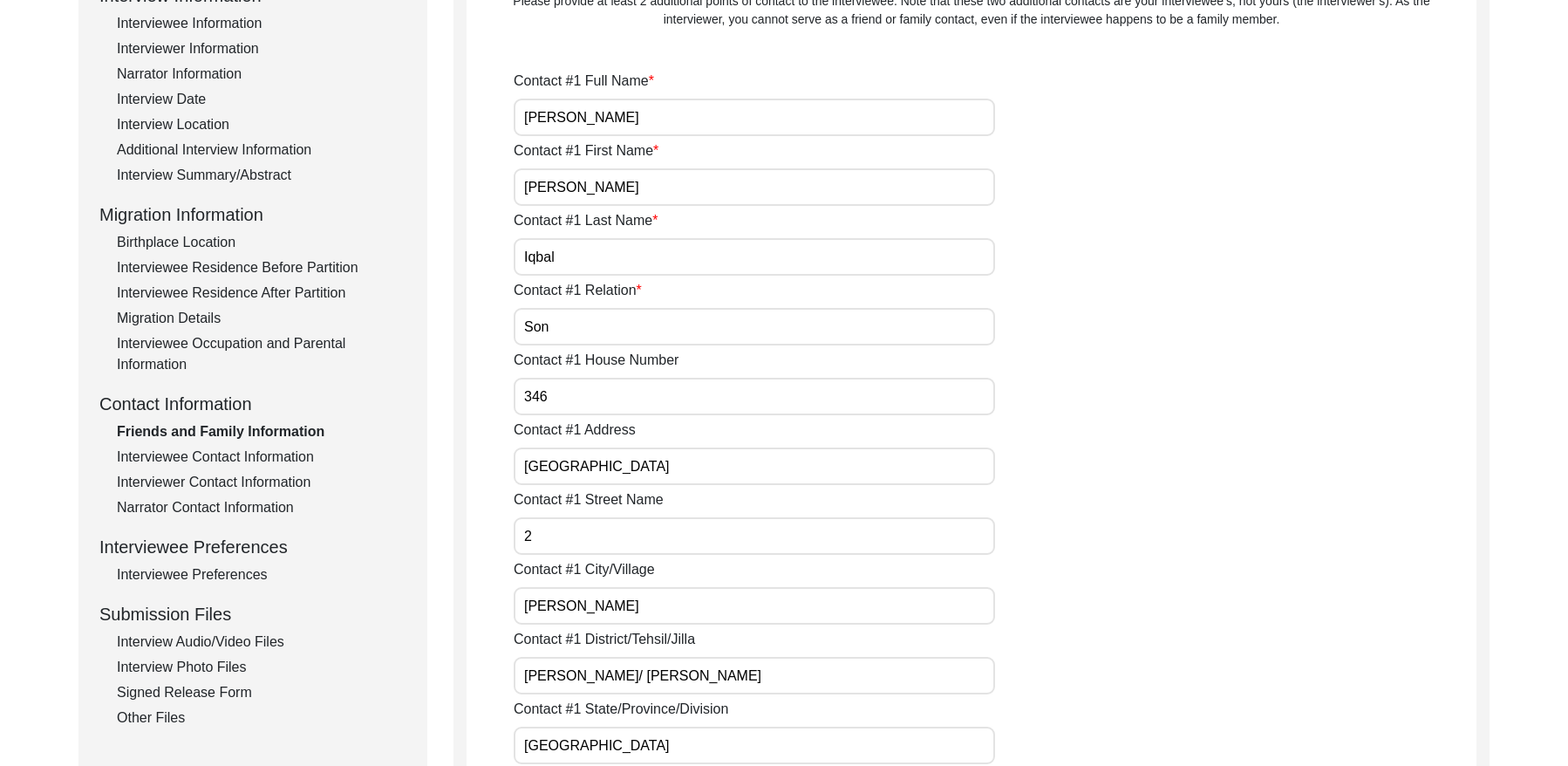
click at [289, 465] on div "Interviewee Contact Information" at bounding box center [261, 457] width 290 height 21
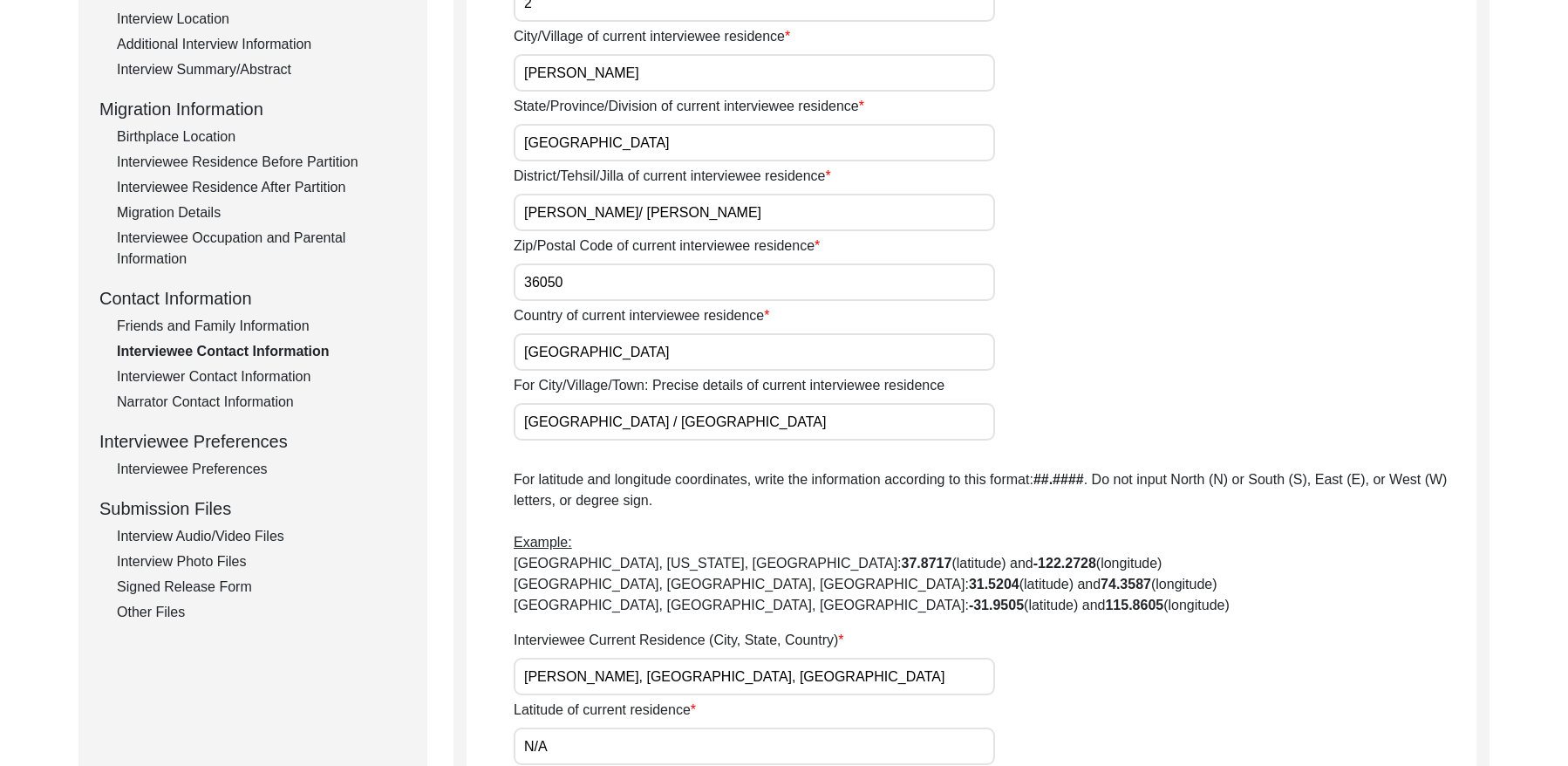
scroll to position [343, 0]
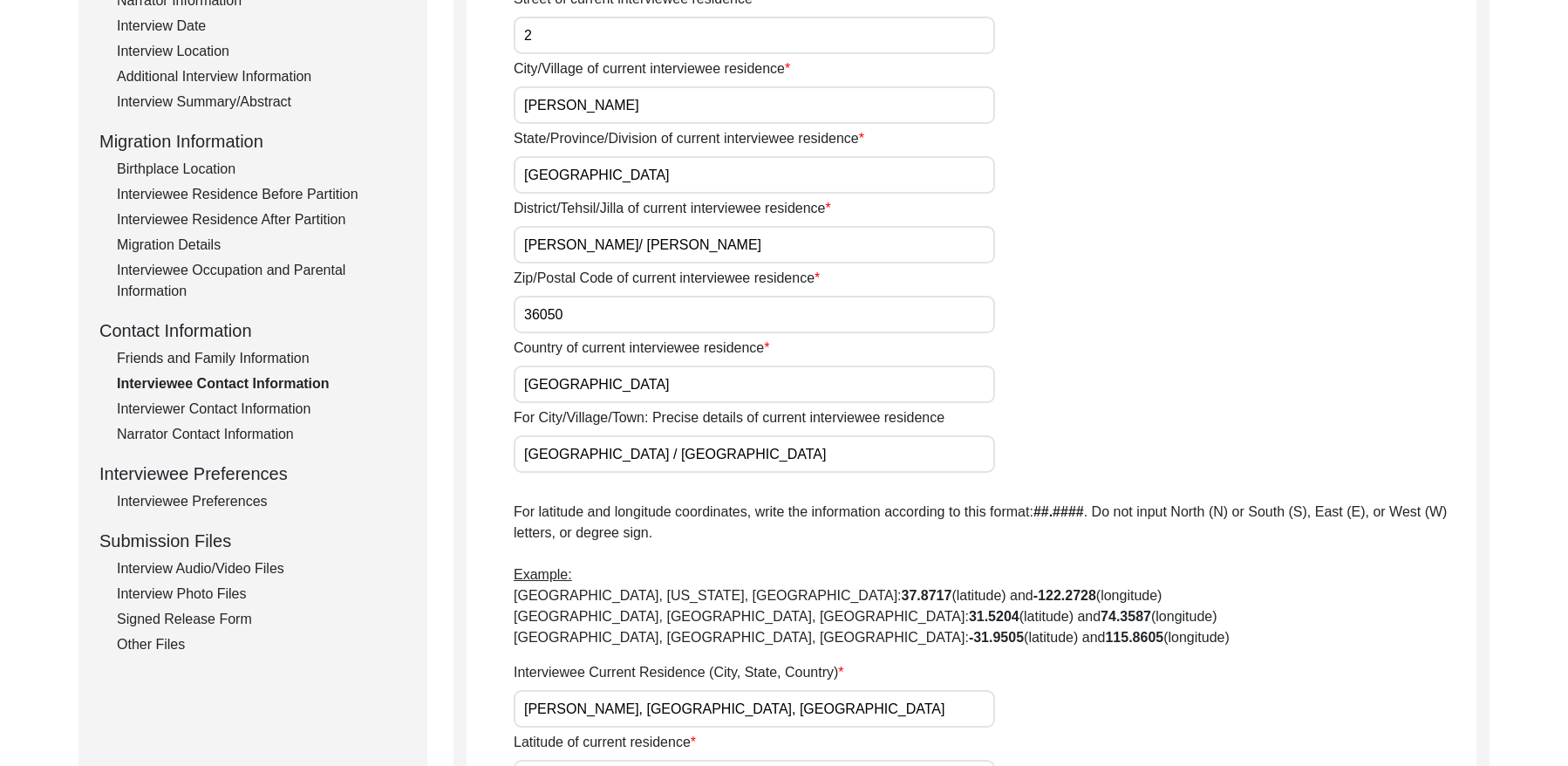
click at [235, 413] on div "Interviewer Contact Information" at bounding box center [261, 409] width 290 height 21
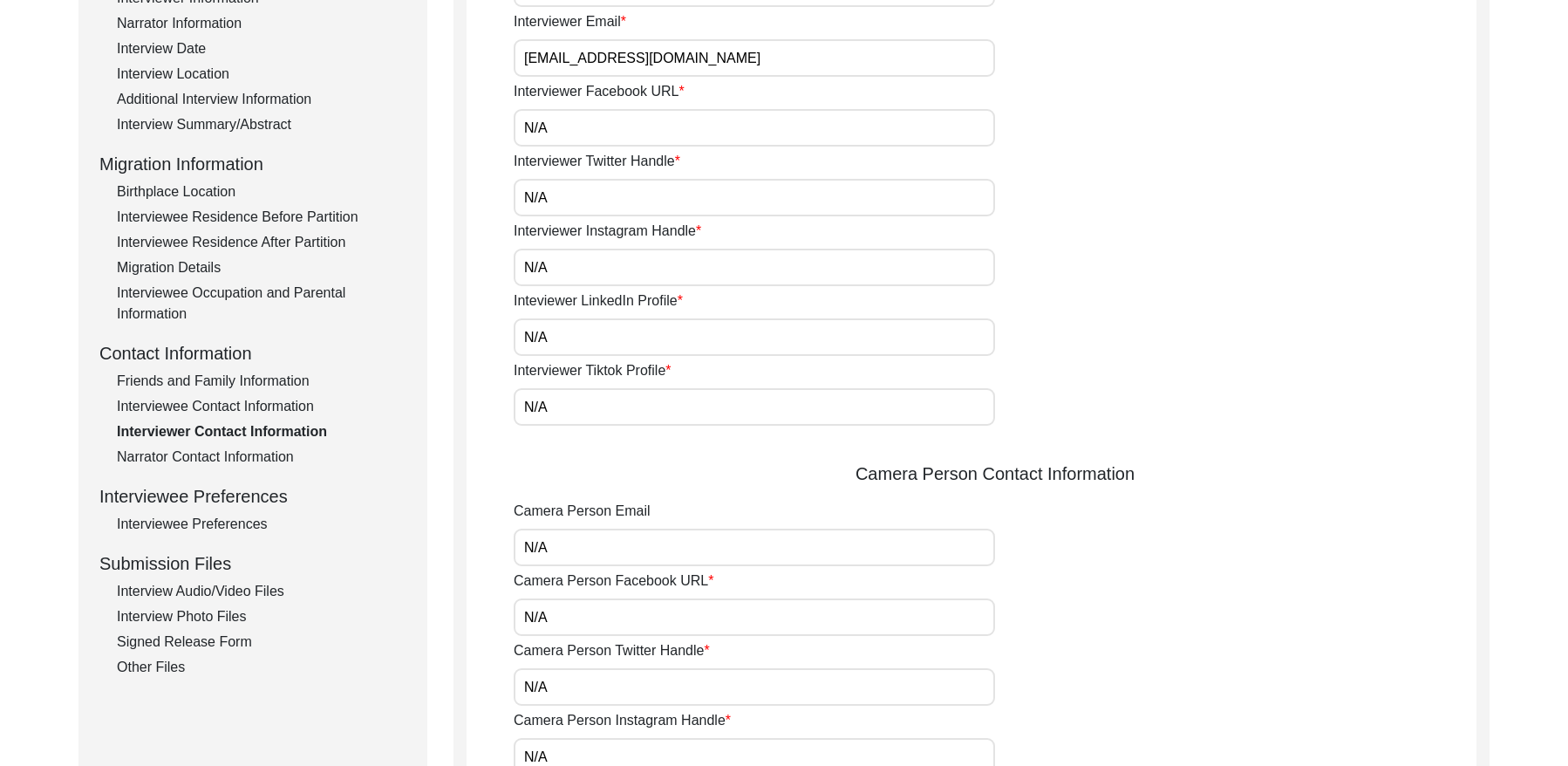
scroll to position [283, 0]
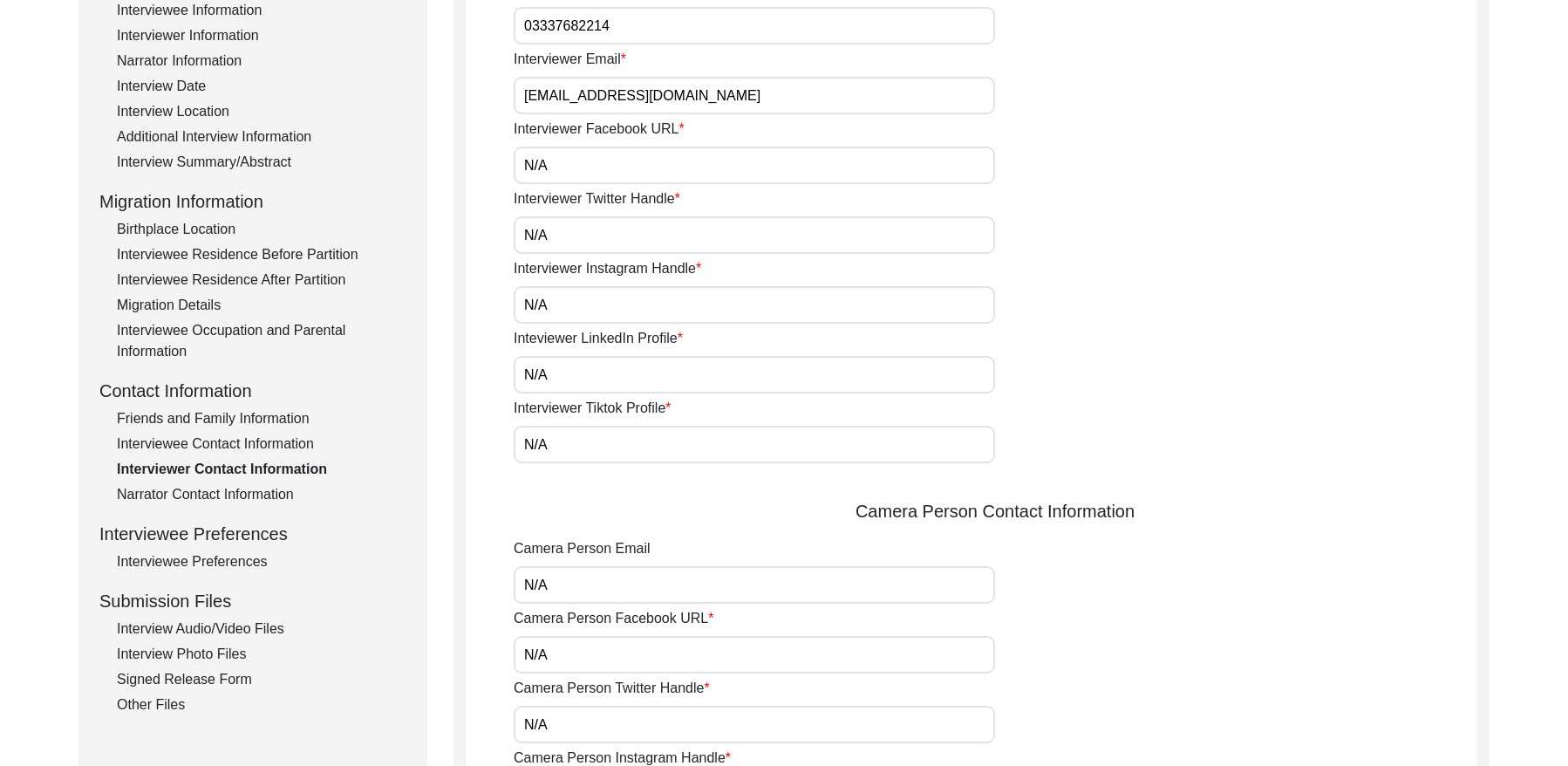
click at [258, 487] on div "Narrator Contact Information" at bounding box center [261, 495] width 290 height 21
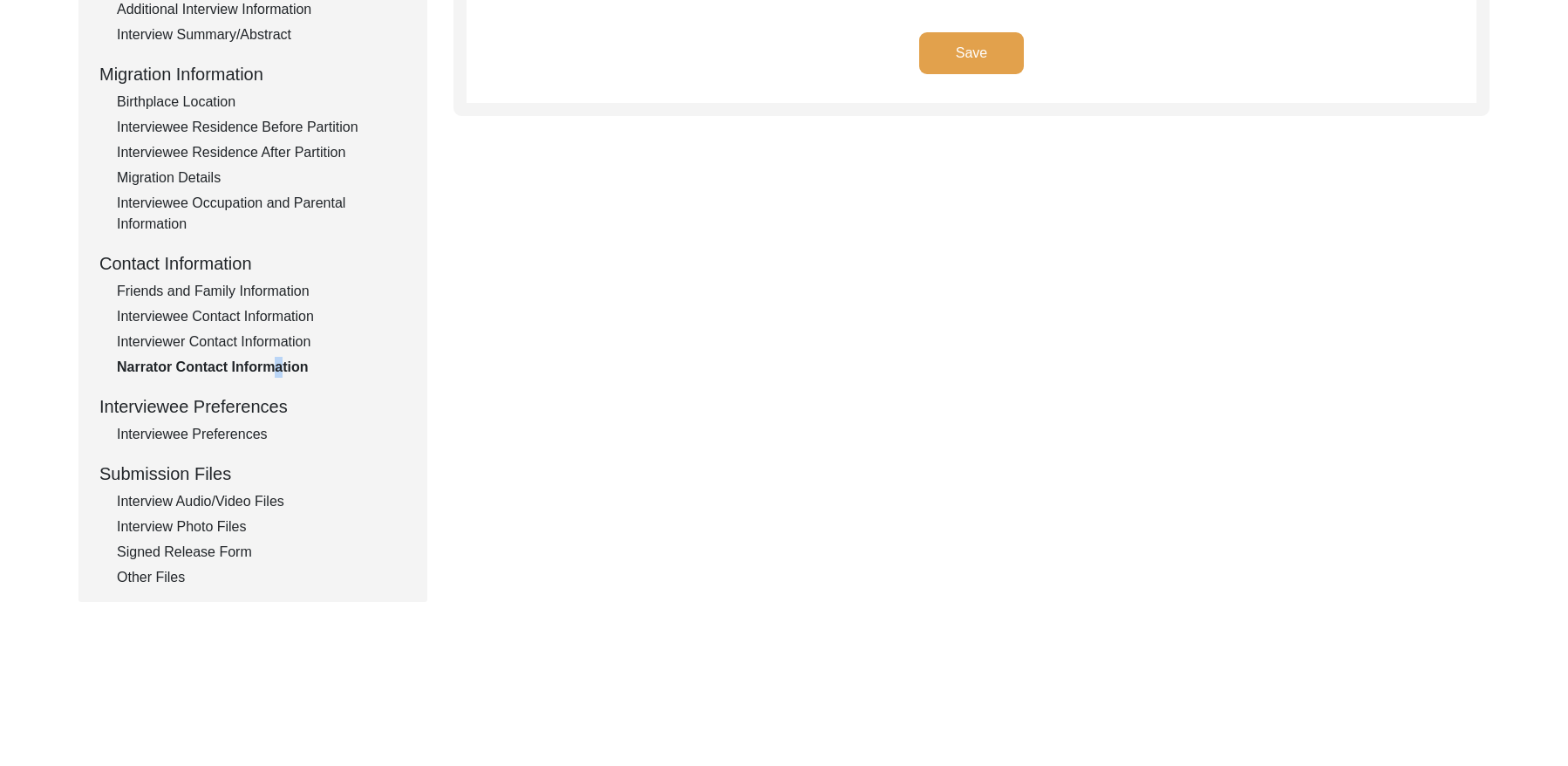
scroll to position [413, 0]
click at [239, 439] on div "Interviewee Preferences" at bounding box center [261, 432] width 290 height 21
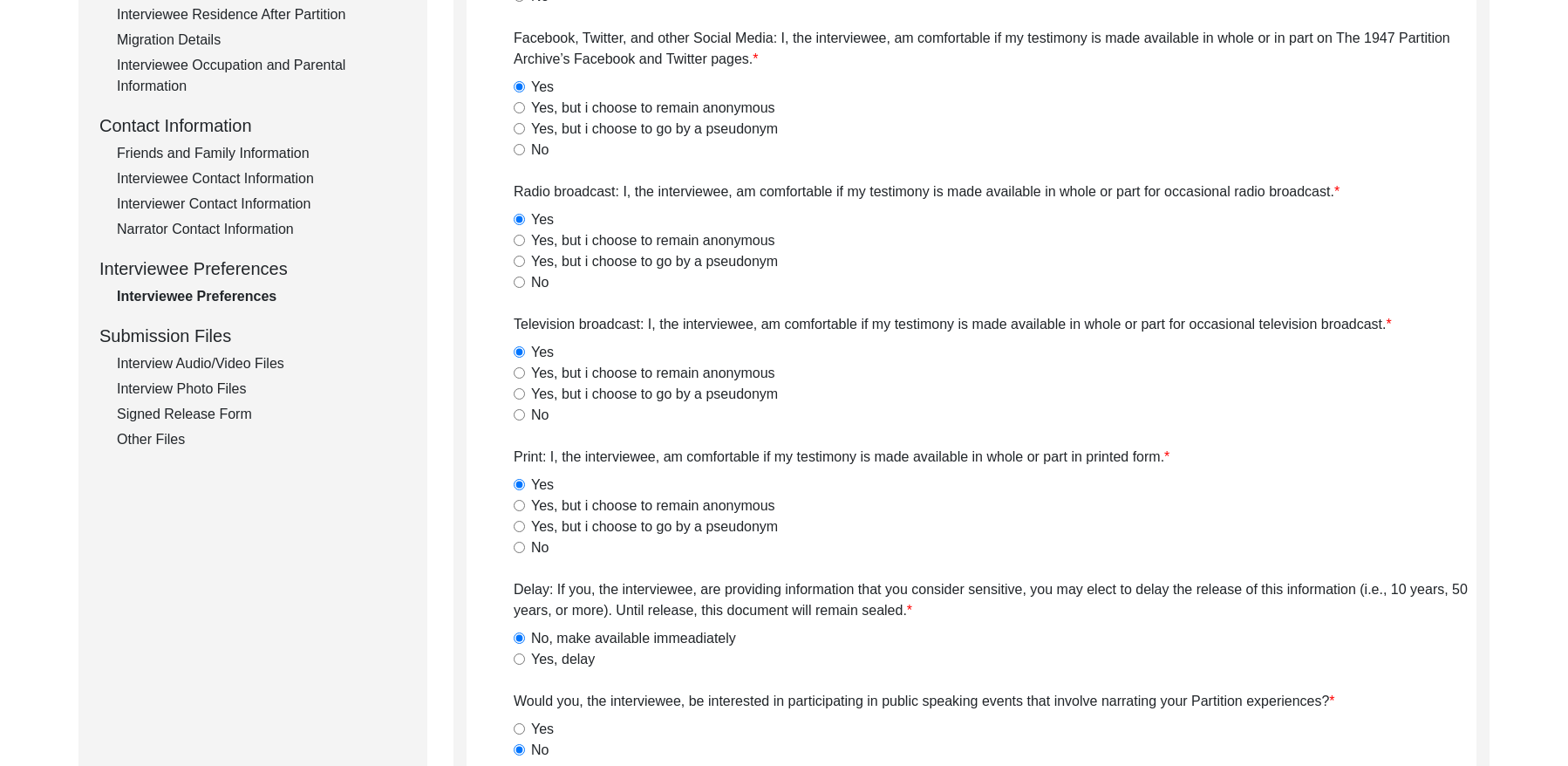
scroll to position [495, 0]
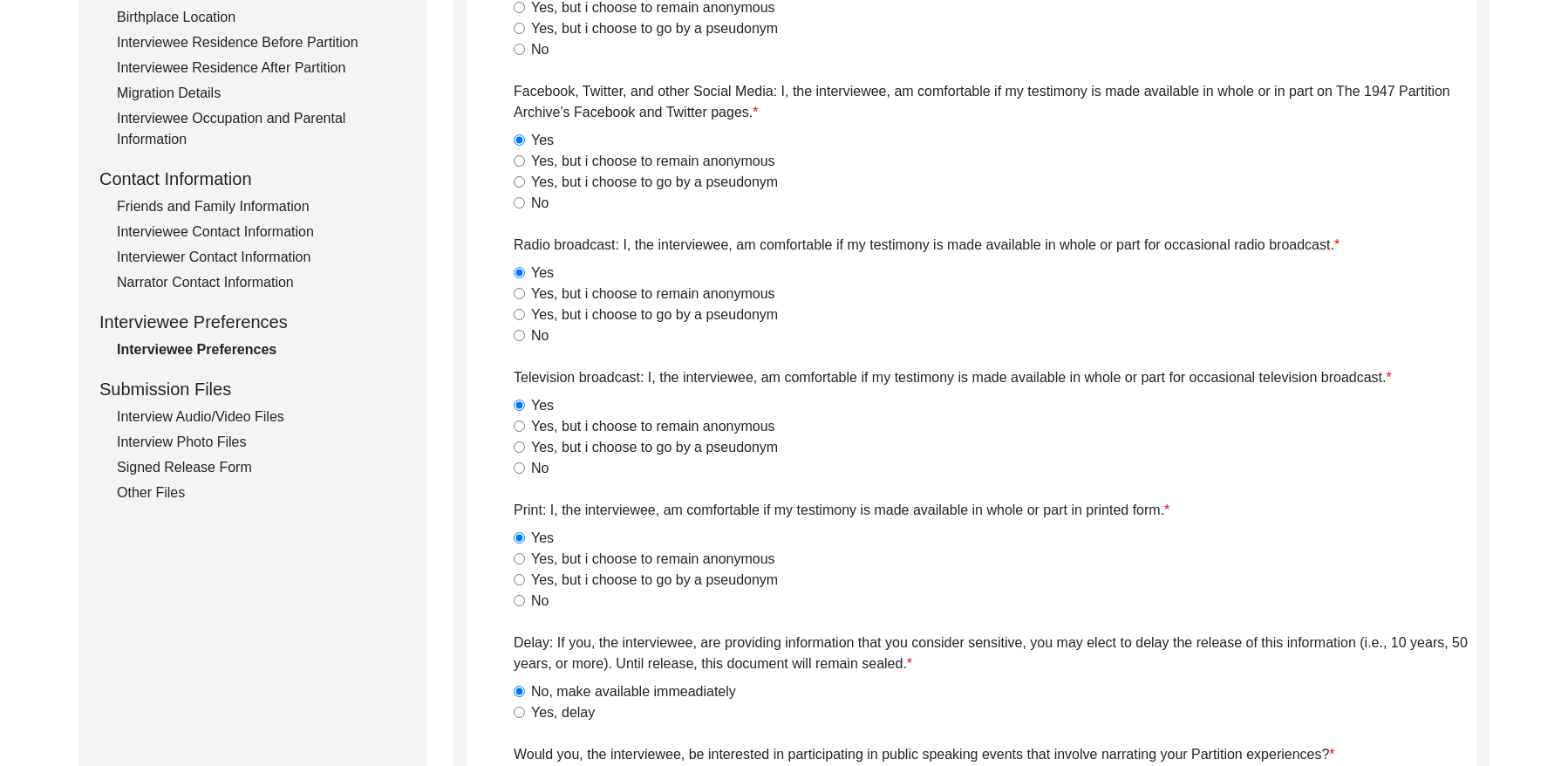
drag, startPoint x: 241, startPoint y: 422, endPoint x: 255, endPoint y: 426, distance: 14.6
click at [242, 422] on div "Interview Audio/Video Files" at bounding box center [261, 417] width 290 height 21
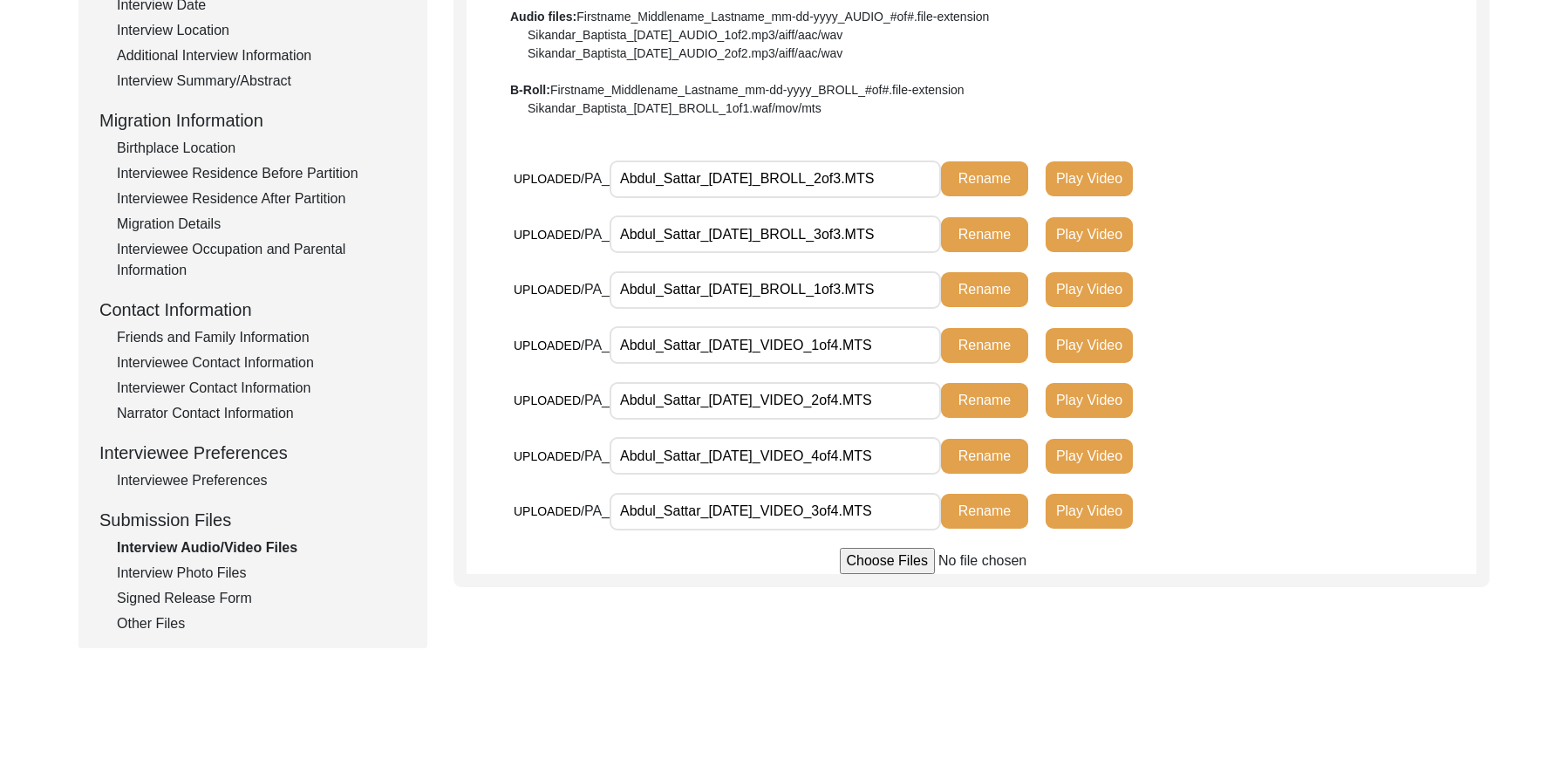
scroll to position [333, 0]
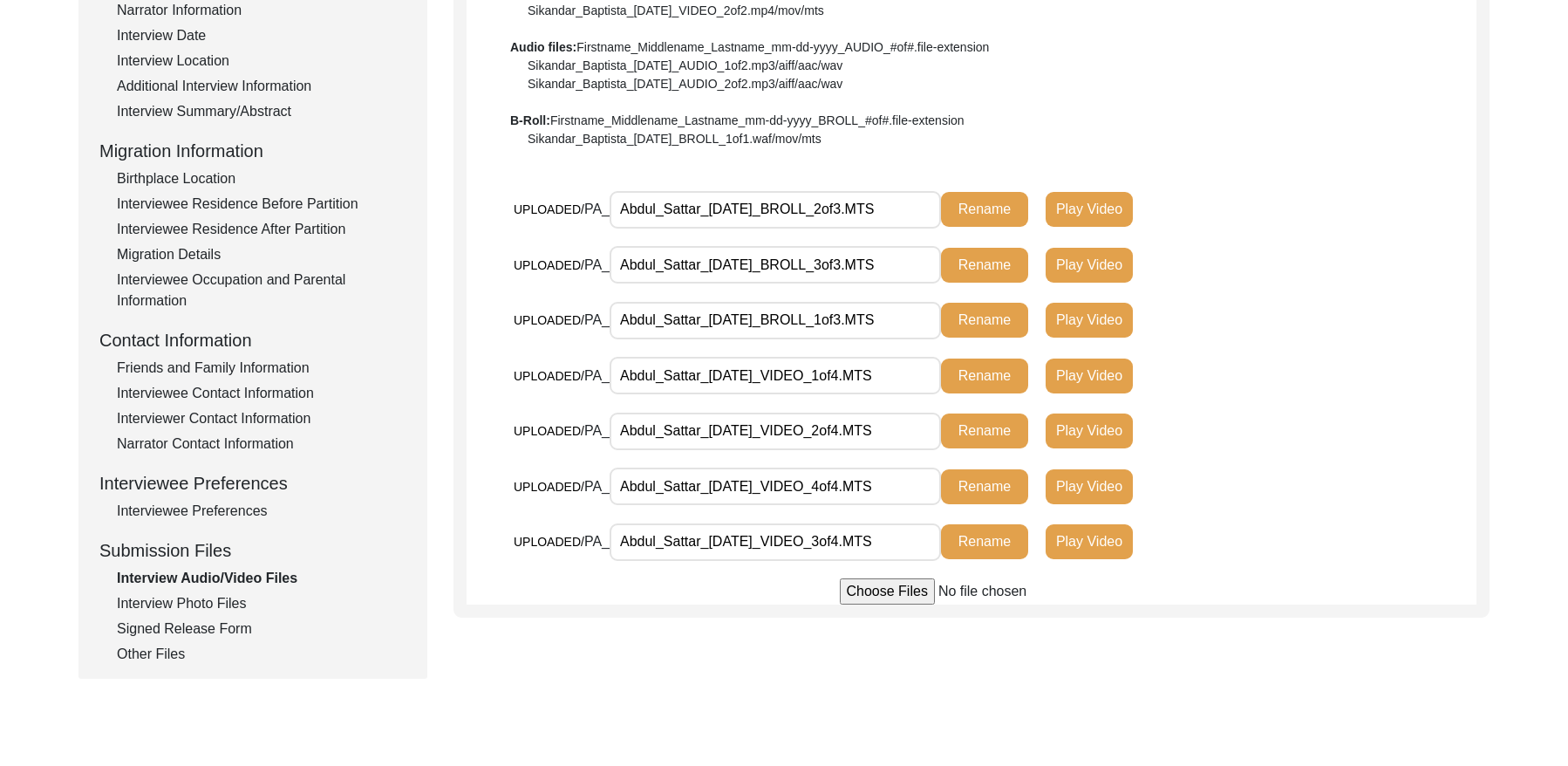
click at [181, 596] on div "Interview Photo Files" at bounding box center [261, 604] width 290 height 21
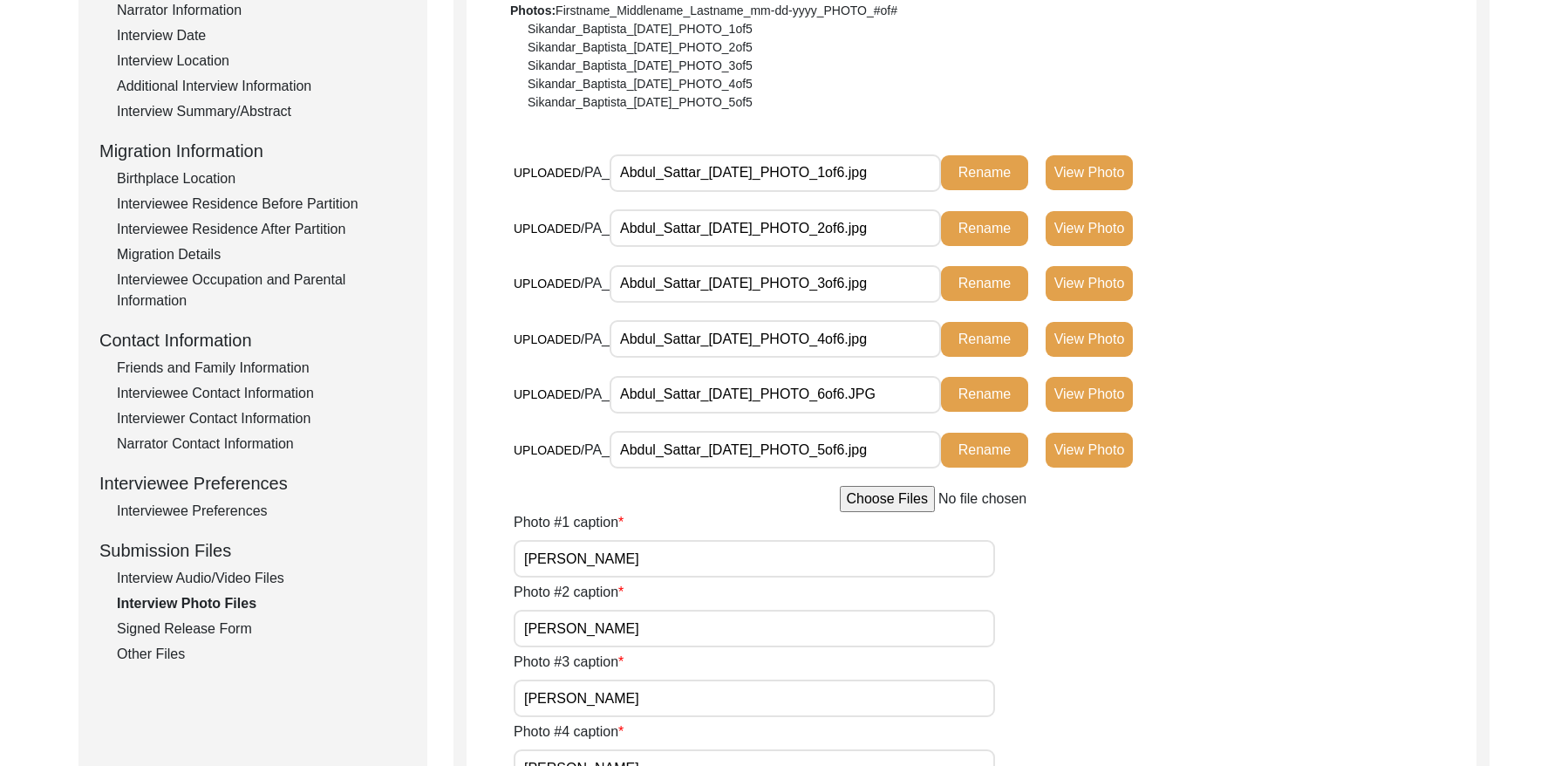
drag, startPoint x: 241, startPoint y: 622, endPoint x: 254, endPoint y: 614, distance: 15.3
click at [248, 617] on div "Interview Information Interviewee Information Interviewer Information Narrator …" at bounding box center [253, 291] width 307 height 746
drag, startPoint x: 169, startPoint y: 629, endPoint x: 185, endPoint y: 623, distance: 17.1
click at [170, 628] on div "Signed Release Form" at bounding box center [261, 629] width 290 height 21
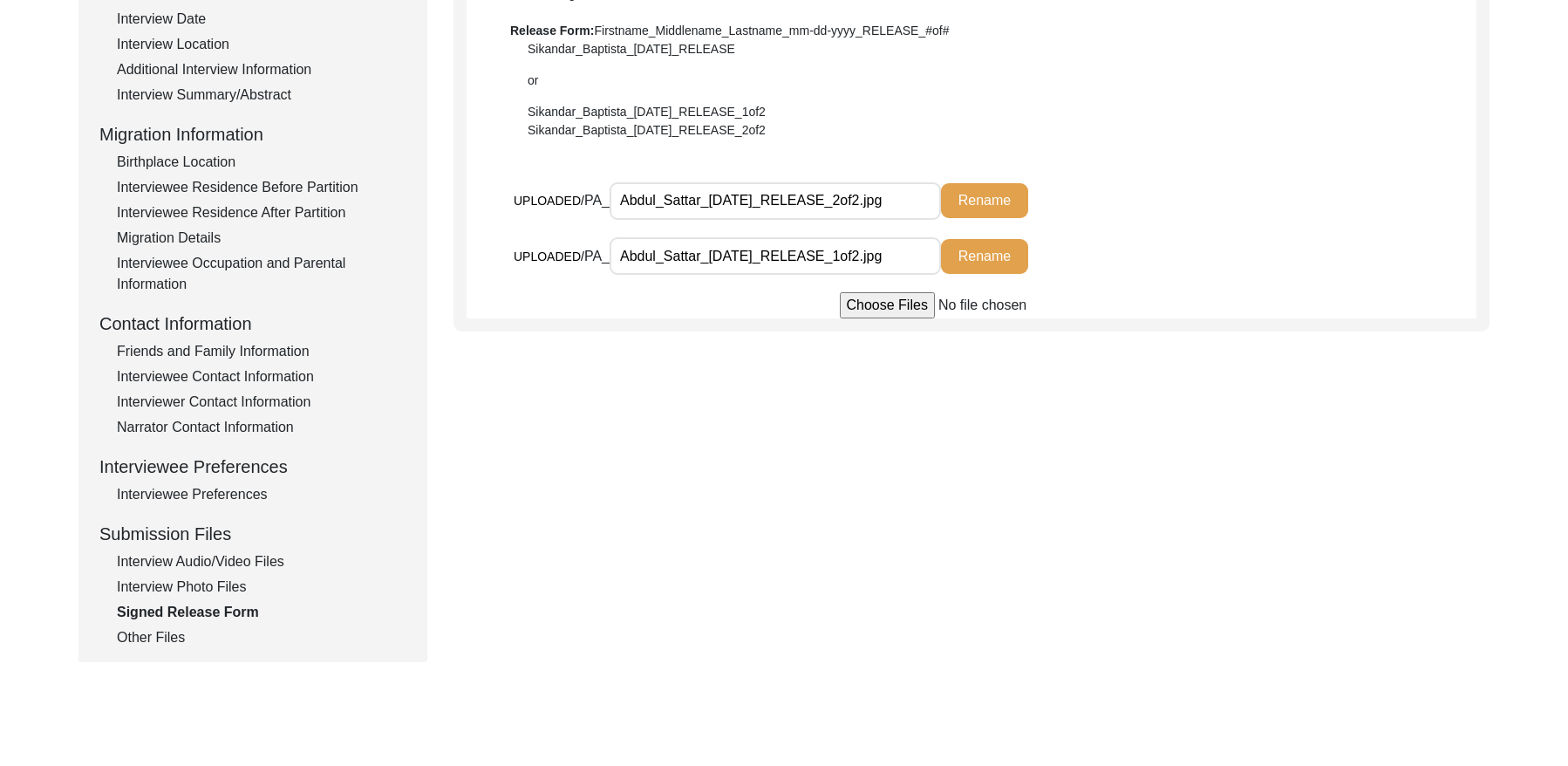
scroll to position [354, 0]
